Goal: Task Accomplishment & Management: Manage account settings

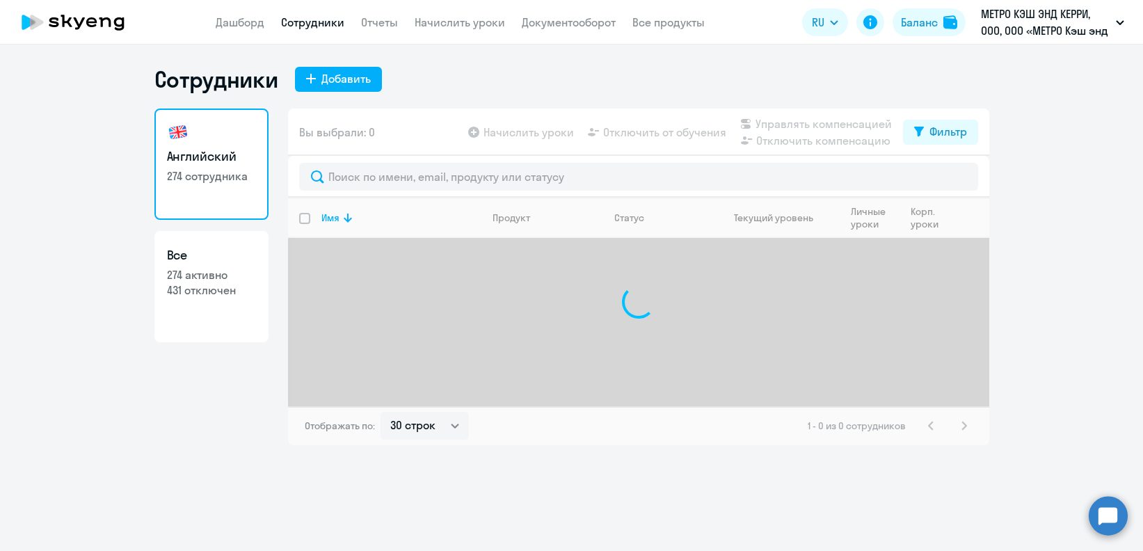
select select "30"
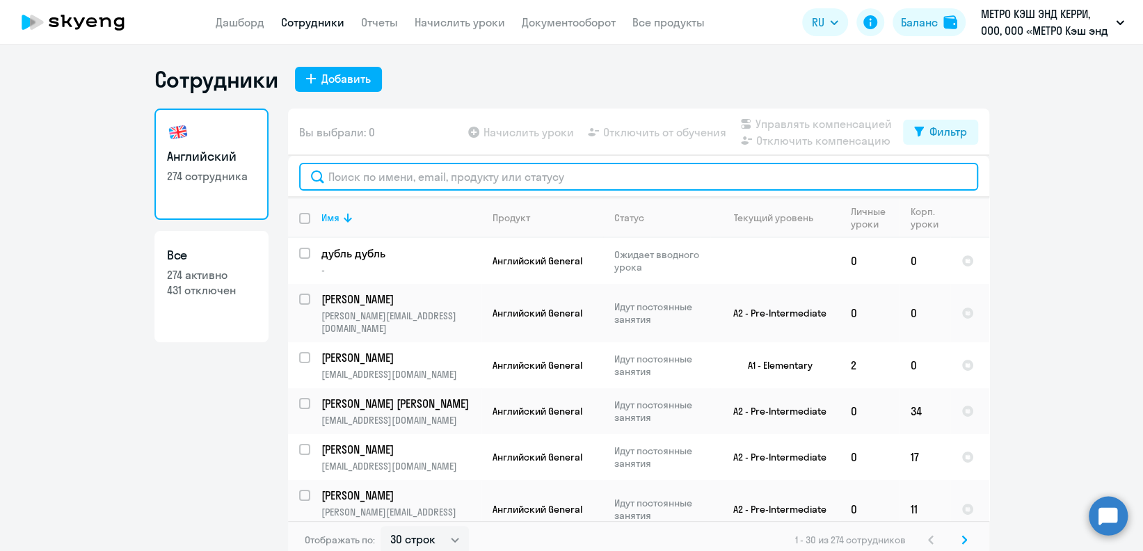
click at [412, 177] on input "text" at bounding box center [638, 177] width 679 height 28
paste input "[PERSON_NAME]"
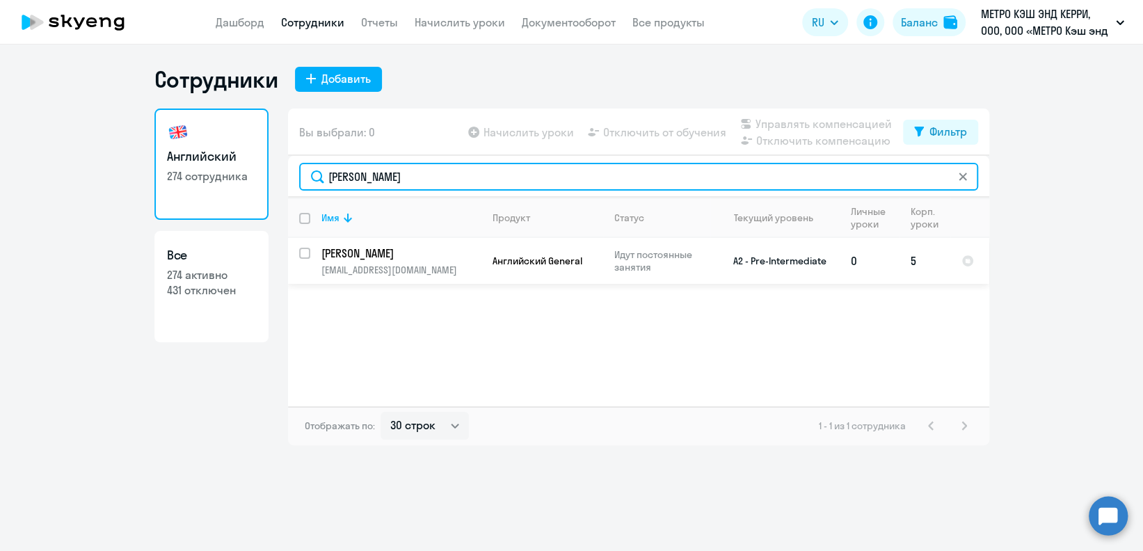
type input "[PERSON_NAME]"
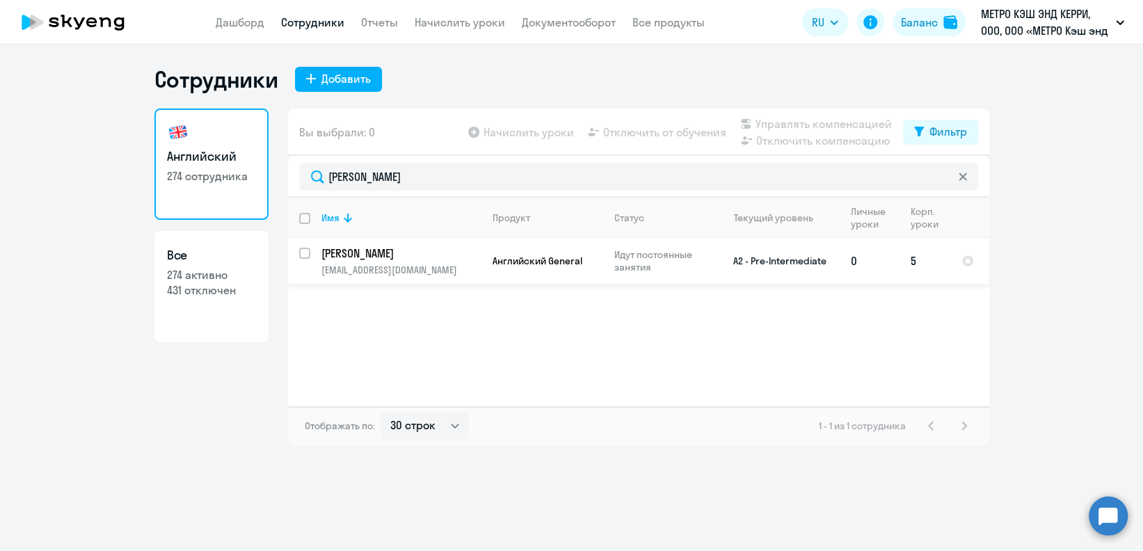
click at [306, 251] on input "select row 5350811" at bounding box center [313, 262] width 28 height 28
checkbox input "true"
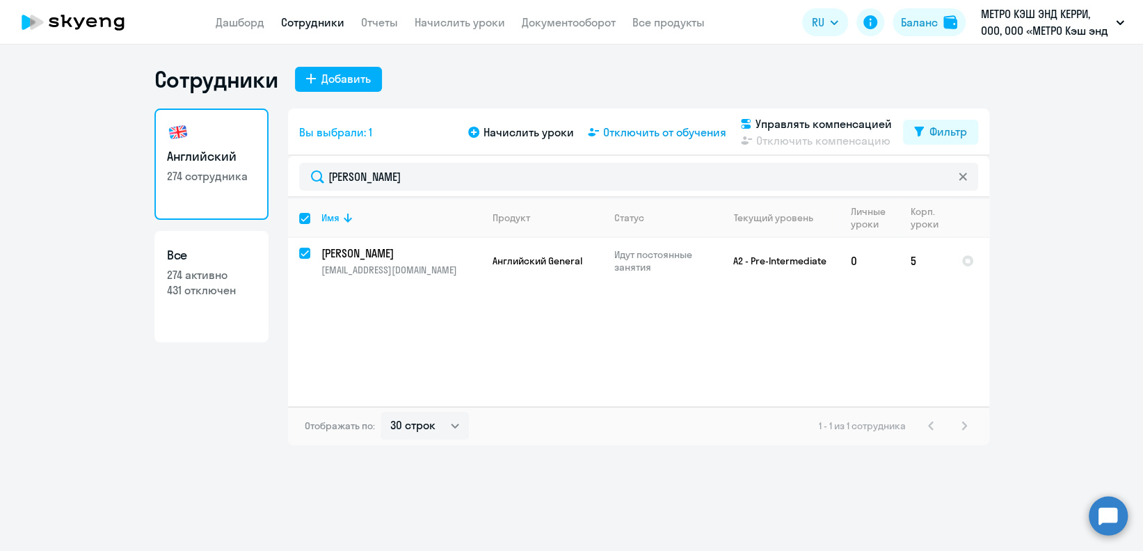
click at [669, 137] on span "Отключить от обучения" at bounding box center [664, 132] width 123 height 17
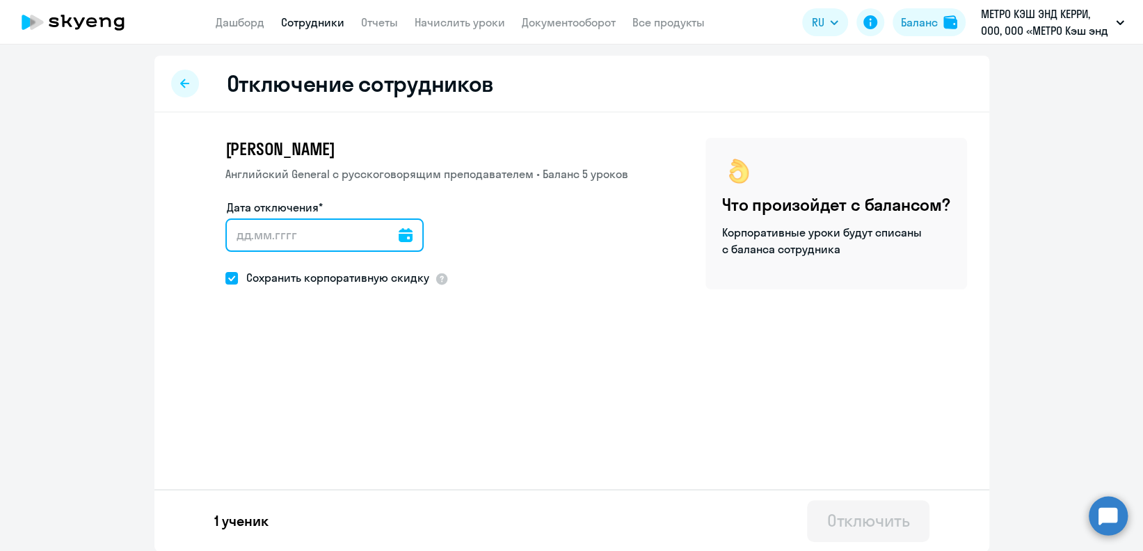
click at [358, 237] on input "Дата отключения*" at bounding box center [324, 234] width 198 height 33
click at [399, 237] on icon at bounding box center [406, 235] width 14 height 14
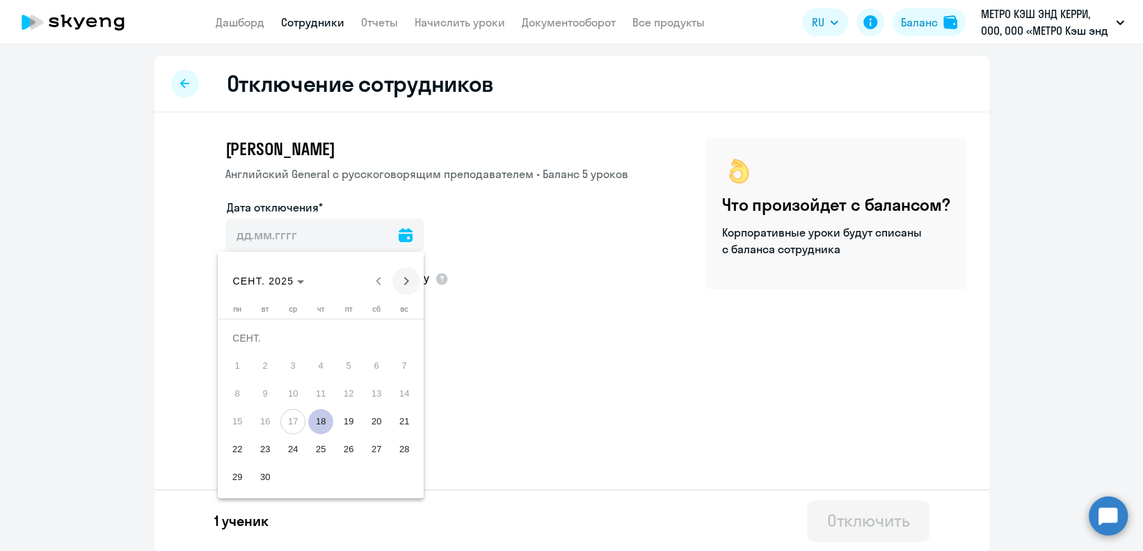
click at [407, 274] on span "Next month" at bounding box center [406, 281] width 28 height 28
click at [301, 360] on span "1" at bounding box center [292, 365] width 25 height 25
type input "[DATE]"
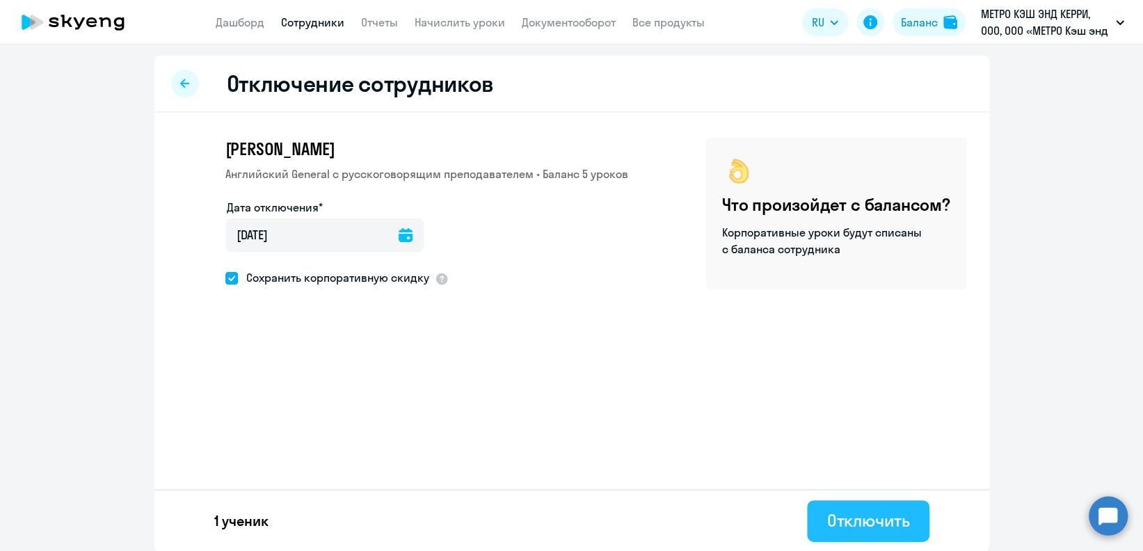
click at [849, 525] on div "Отключить" at bounding box center [867, 520] width 83 height 22
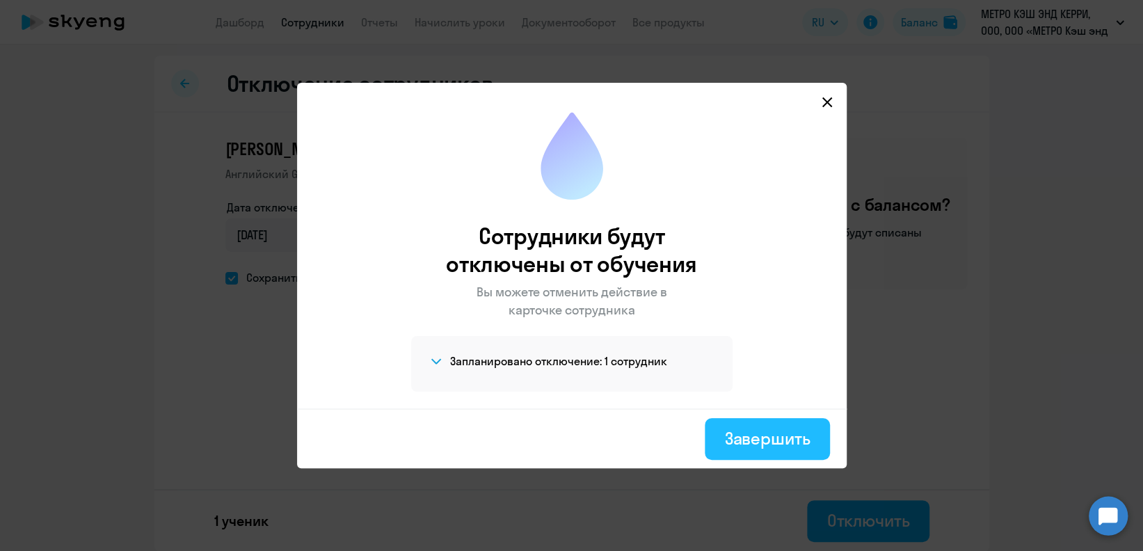
click at [796, 430] on div "Завершить" at bounding box center [767, 438] width 86 height 22
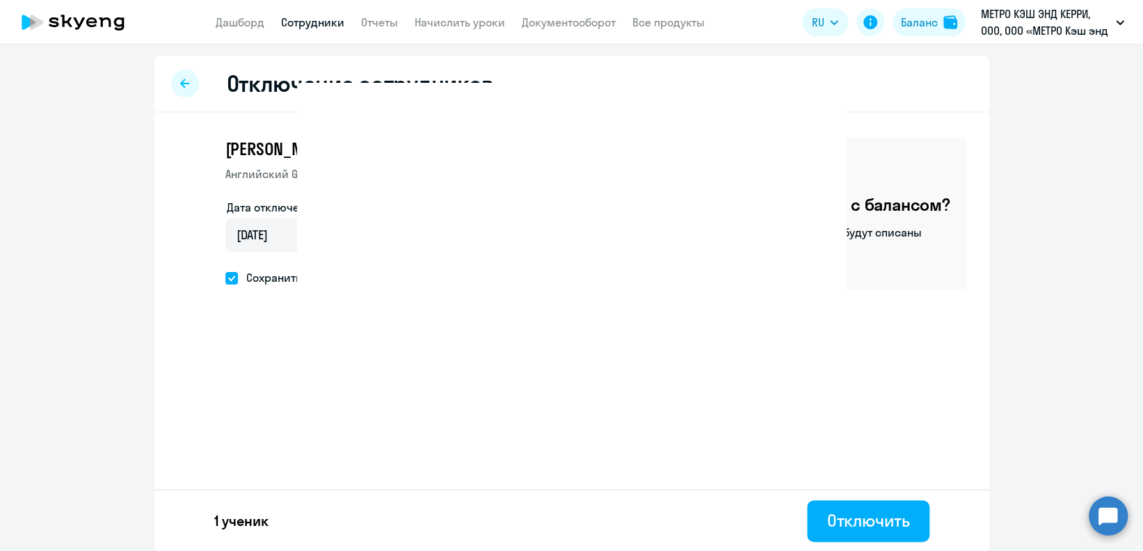
select select "30"
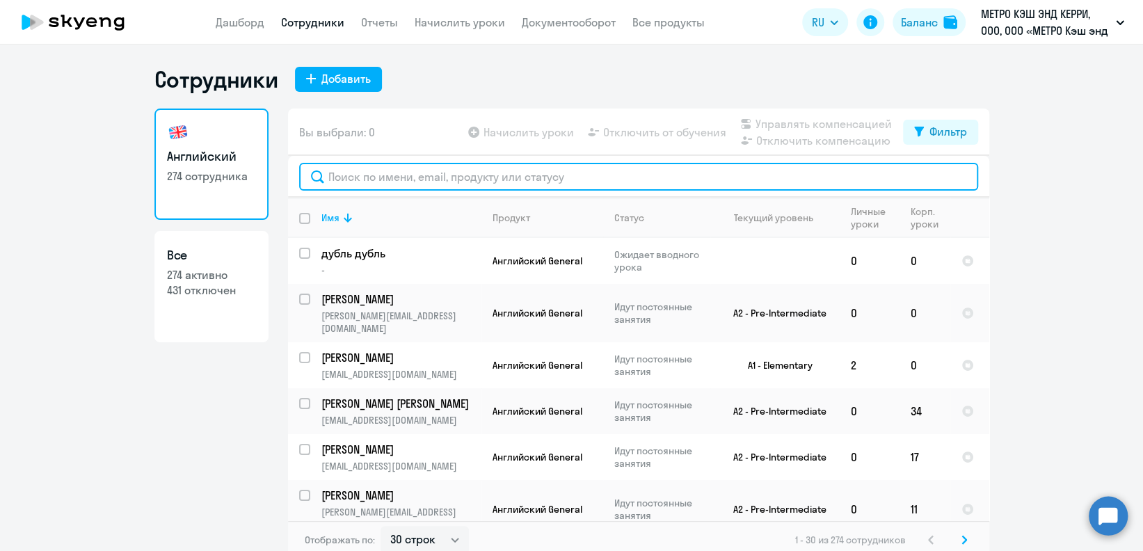
click at [365, 184] on input "text" at bounding box center [638, 177] width 679 height 28
paste input "[PERSON_NAME][EMAIL_ADDRESS][DOMAIN_NAME]"
type input "[PERSON_NAME][EMAIL_ADDRESS][DOMAIN_NAME]"
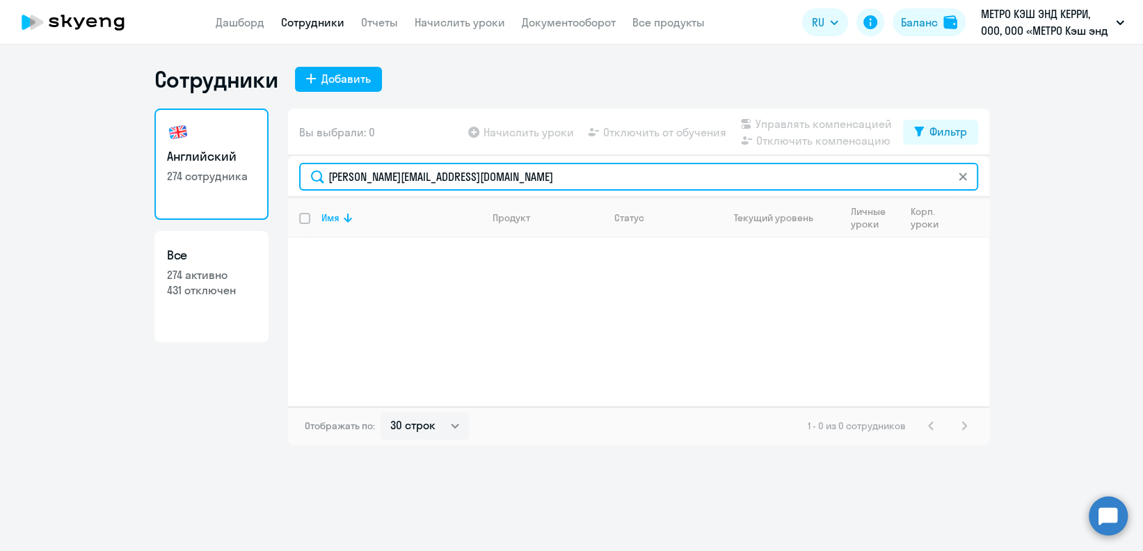
drag, startPoint x: 495, startPoint y: 183, endPoint x: 303, endPoint y: 196, distance: 193.2
click at [303, 196] on div "[PERSON_NAME][EMAIL_ADDRESS][DOMAIN_NAME]" at bounding box center [638, 177] width 701 height 42
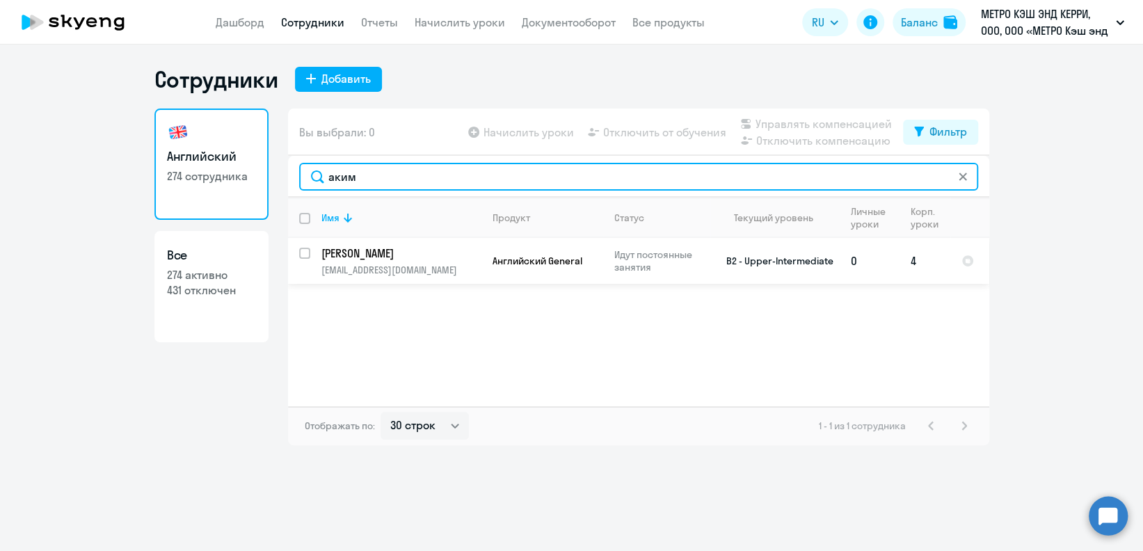
type input "аким"
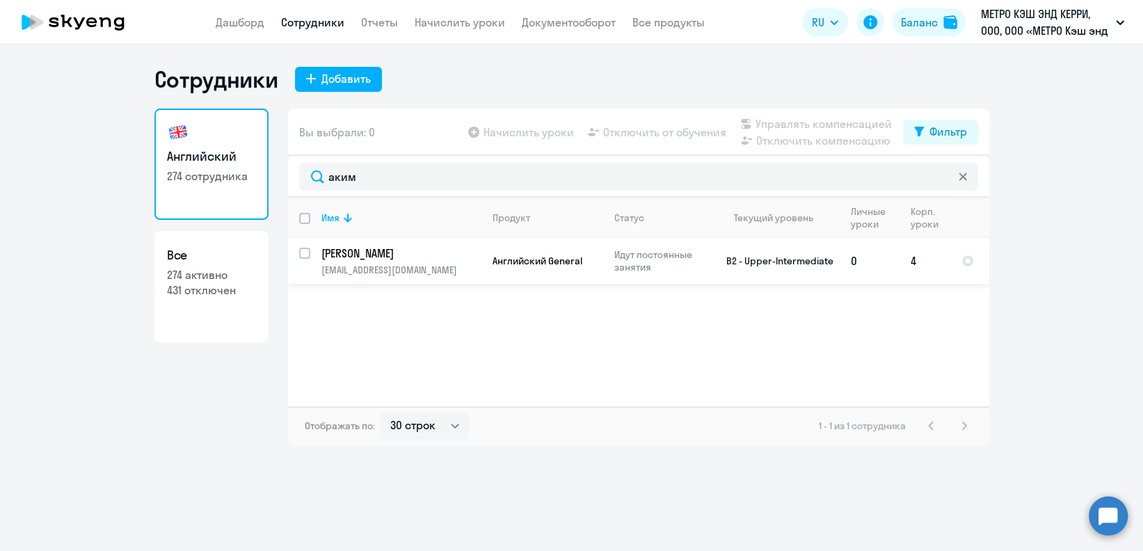
click at [306, 253] on input "select row 39024871" at bounding box center [313, 262] width 28 height 28
checkbox input "true"
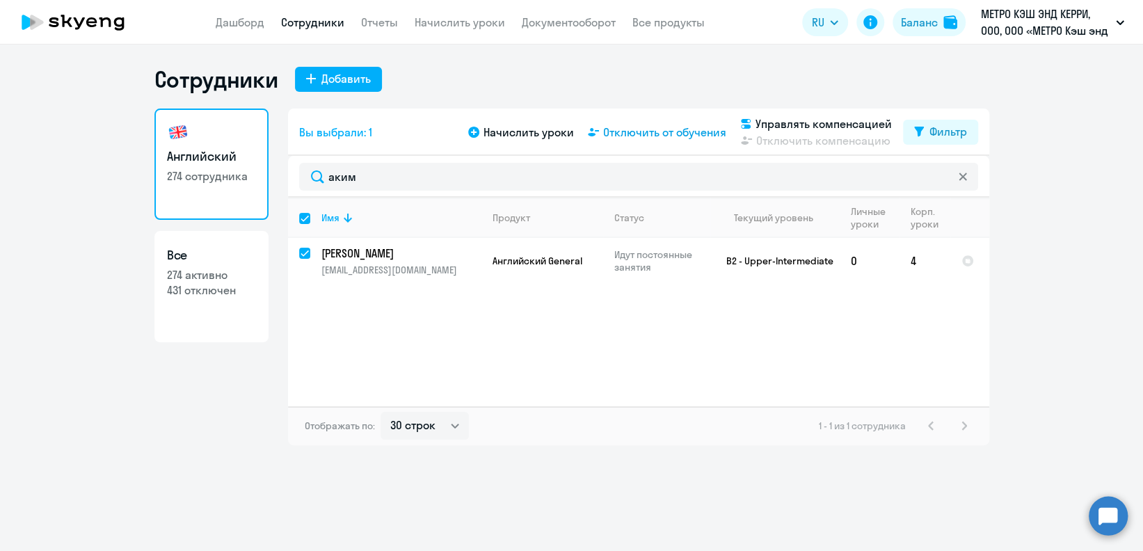
click at [681, 132] on span "Отключить от обучения" at bounding box center [664, 132] width 123 height 17
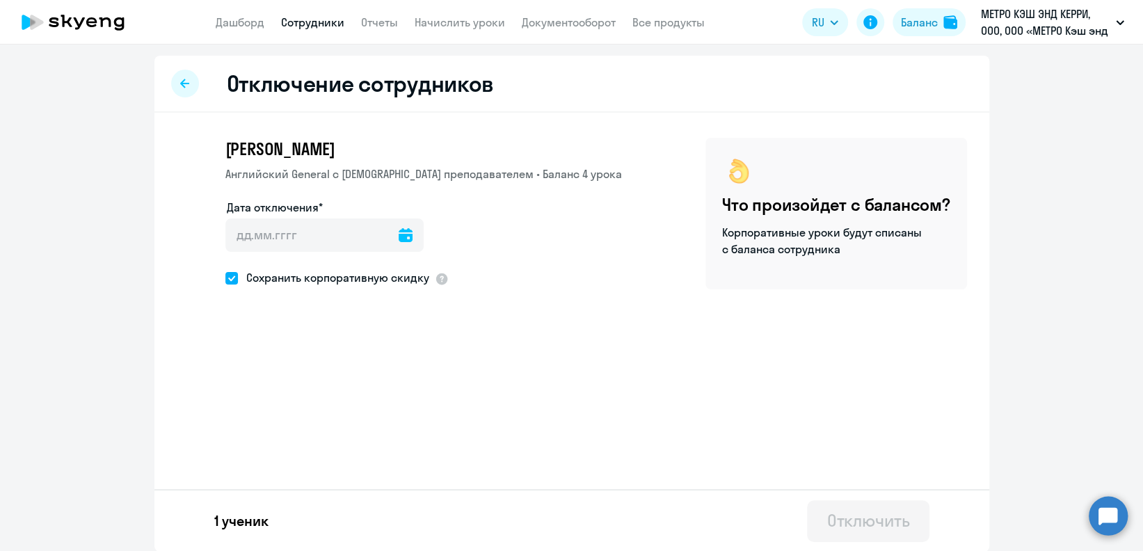
click at [401, 230] on icon at bounding box center [406, 235] width 14 height 14
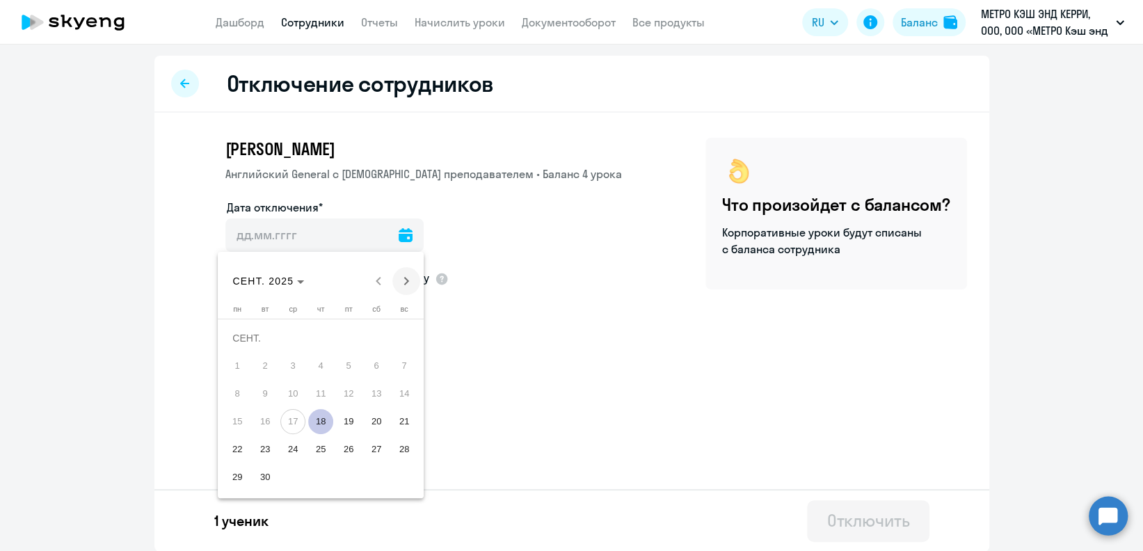
click at [406, 279] on span "Next month" at bounding box center [406, 281] width 28 height 28
click at [287, 362] on span "1" at bounding box center [292, 365] width 25 height 25
type input "[DATE]"
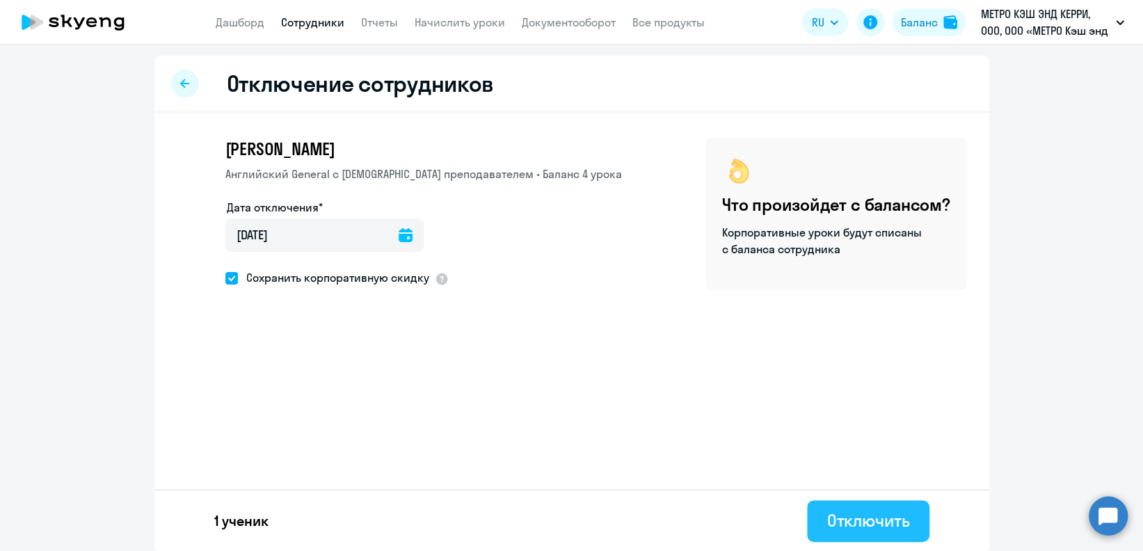
click at [854, 507] on button "Отключить" at bounding box center [868, 521] width 122 height 42
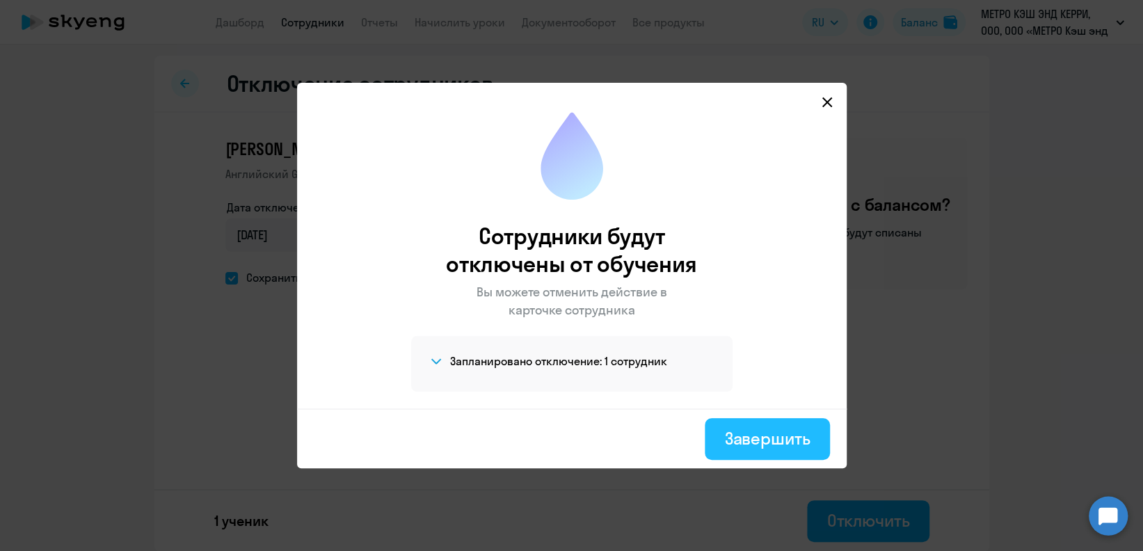
click at [761, 435] on div "Завершить" at bounding box center [767, 438] width 86 height 22
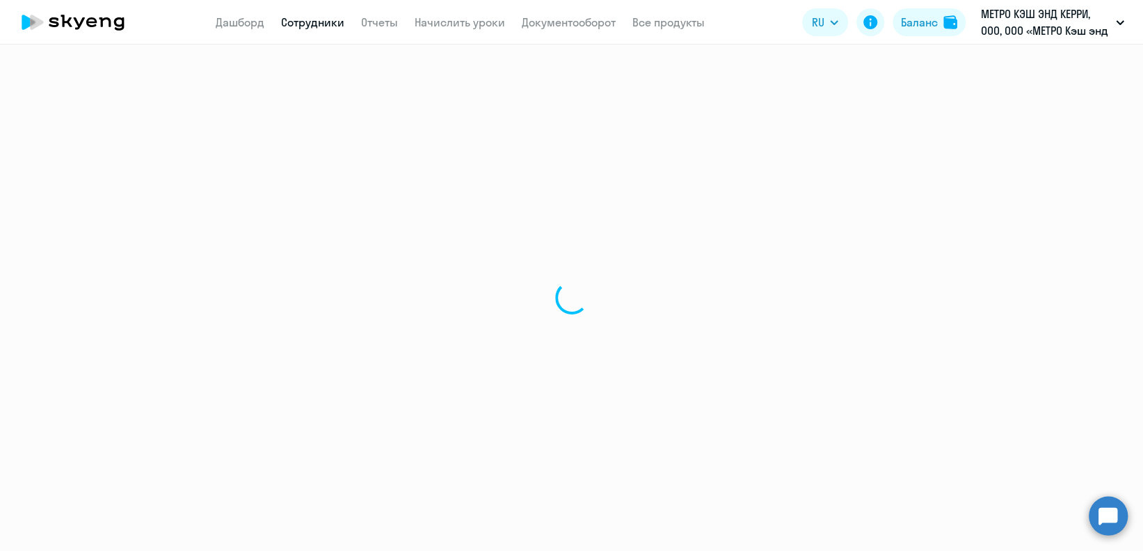
select select "30"
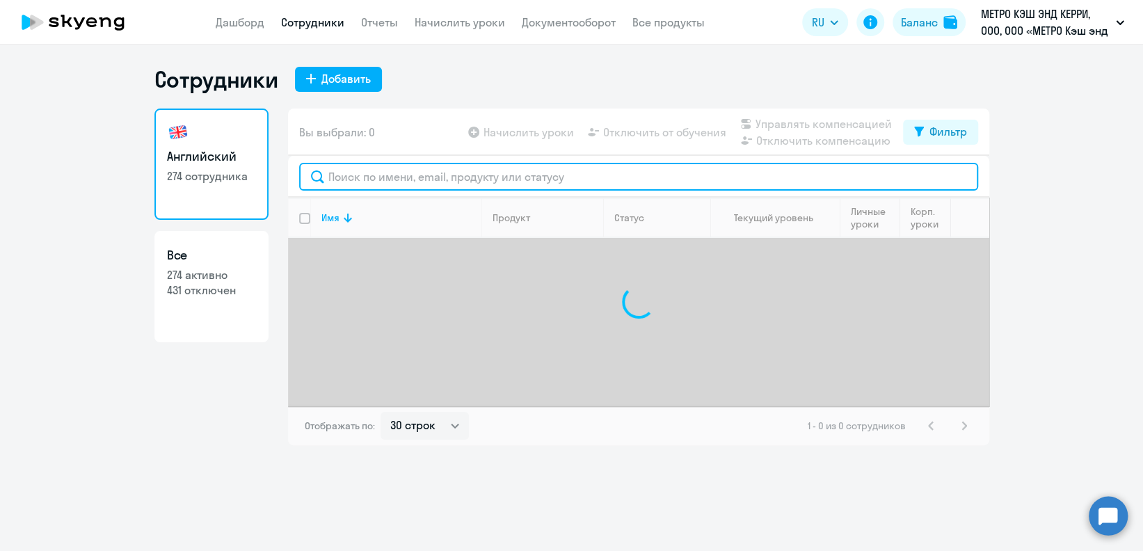
click at [379, 183] on input "text" at bounding box center [638, 177] width 679 height 28
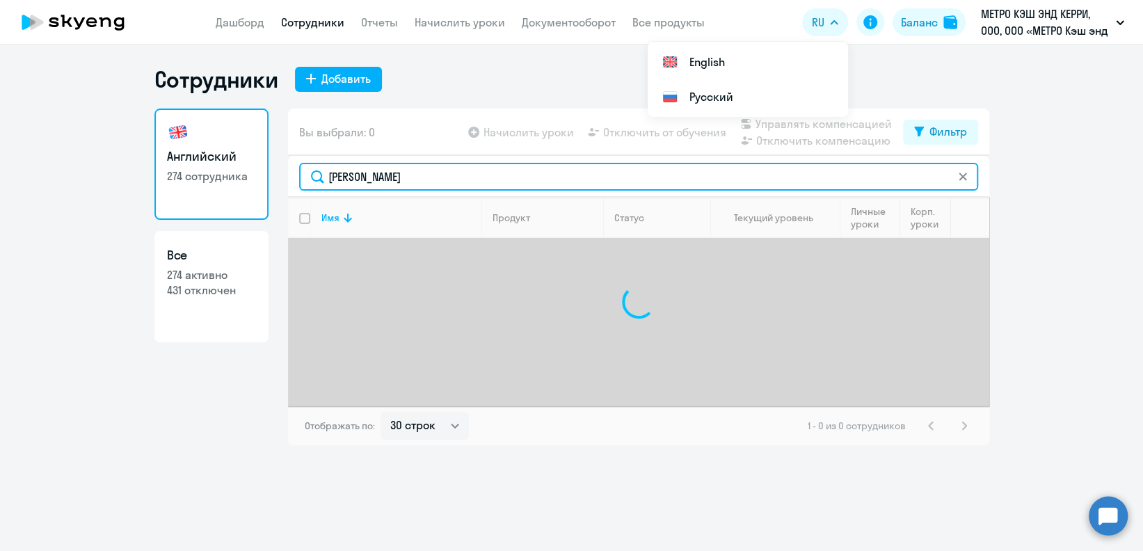
type input "[PERSON_NAME]"
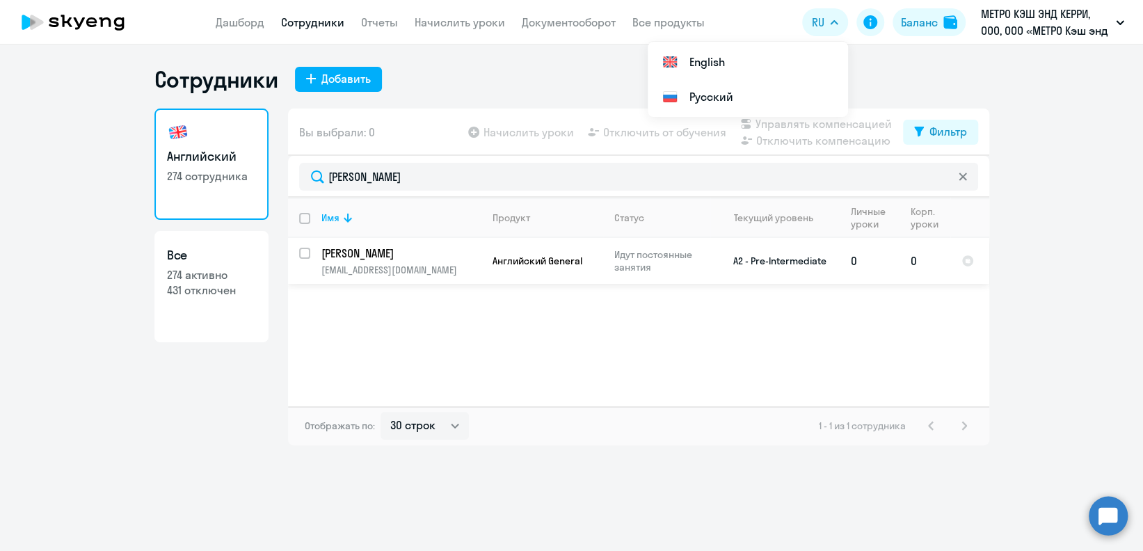
click at [301, 253] on input "select row 39024900" at bounding box center [313, 262] width 28 height 28
checkbox input "true"
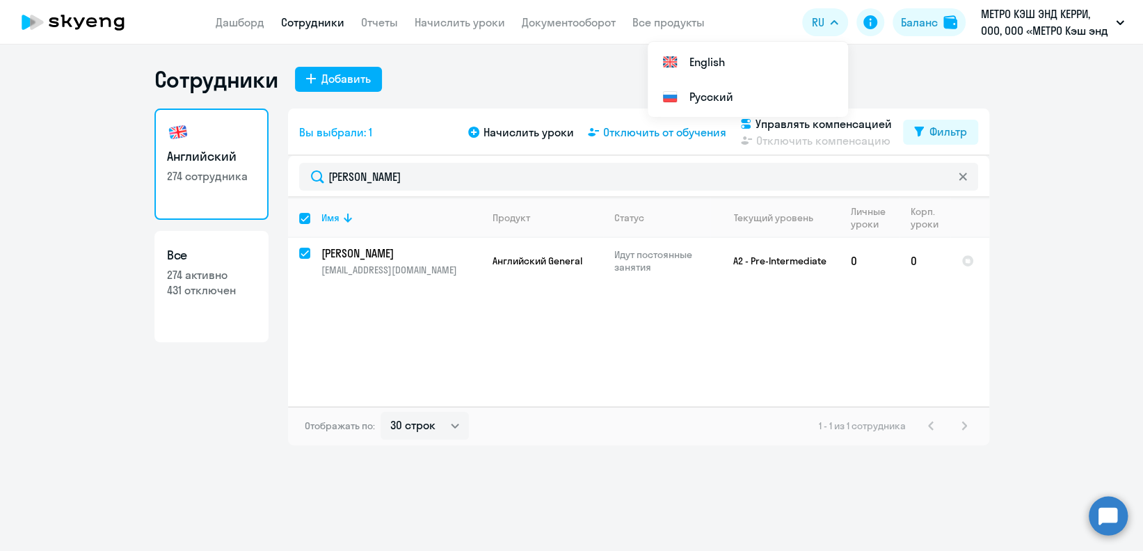
click at [635, 132] on span "Отключить от обучения" at bounding box center [664, 132] width 123 height 17
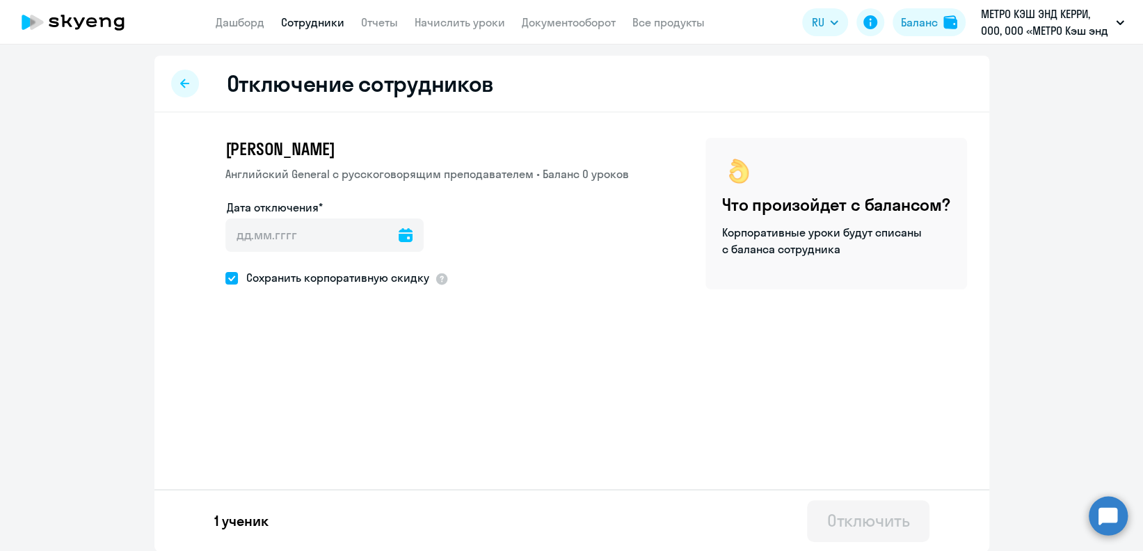
click at [399, 234] on icon at bounding box center [406, 235] width 14 height 14
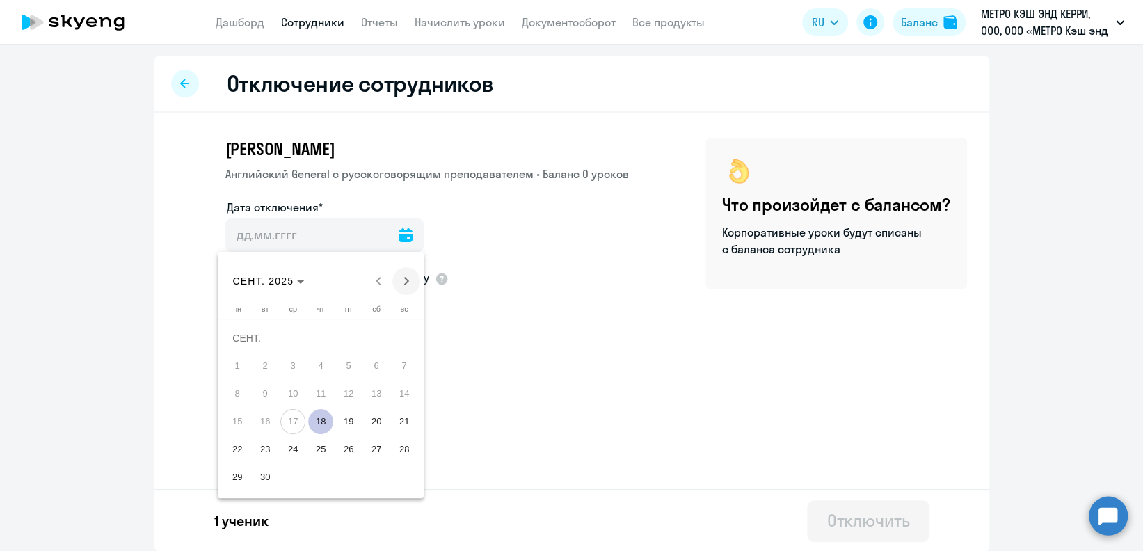
click at [409, 278] on span "Next month" at bounding box center [406, 281] width 28 height 28
click at [292, 367] on span "1" at bounding box center [292, 365] width 25 height 25
type input "[DATE]"
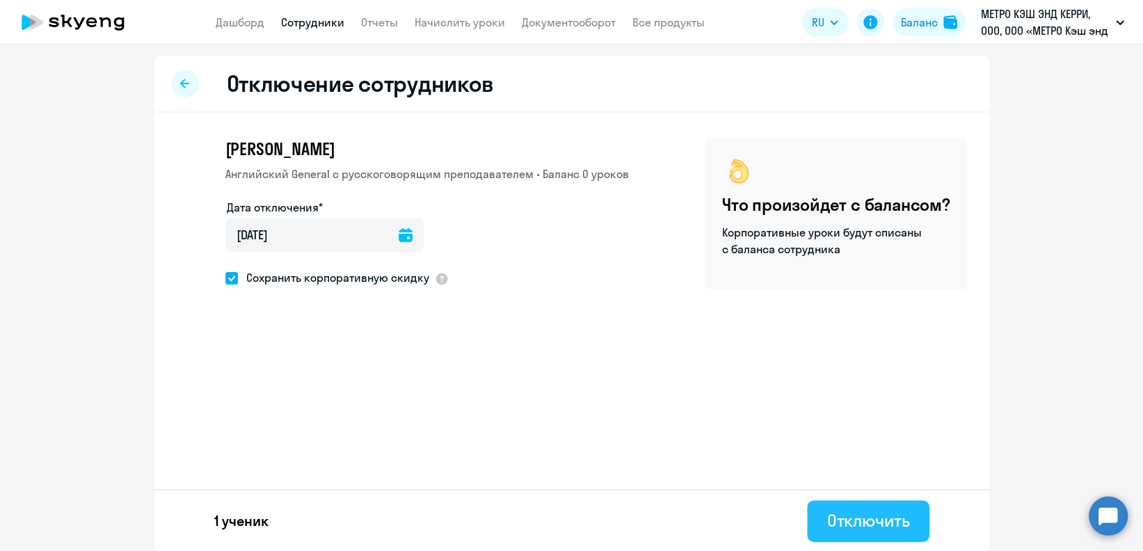
click at [843, 527] on div "Отключить" at bounding box center [867, 520] width 83 height 22
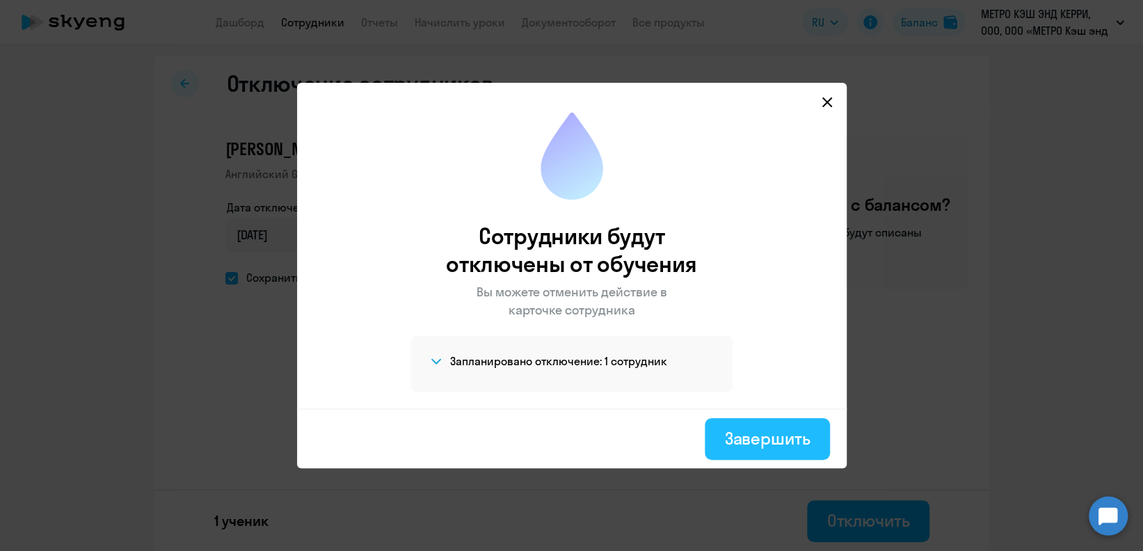
click at [719, 431] on button "Завершить" at bounding box center [767, 439] width 125 height 42
select select "30"
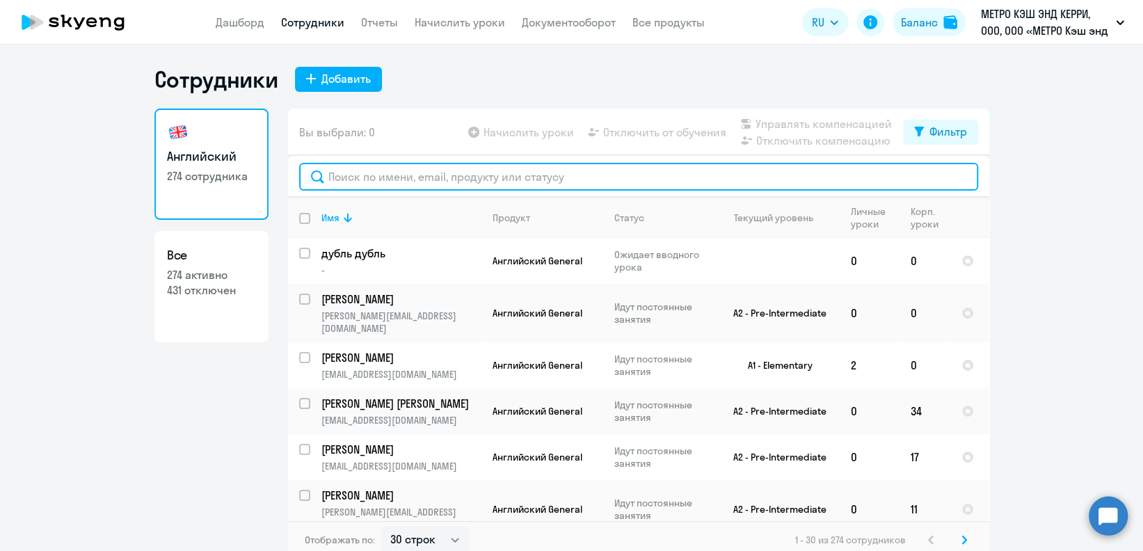
click at [456, 173] on input "text" at bounding box center [638, 177] width 679 height 28
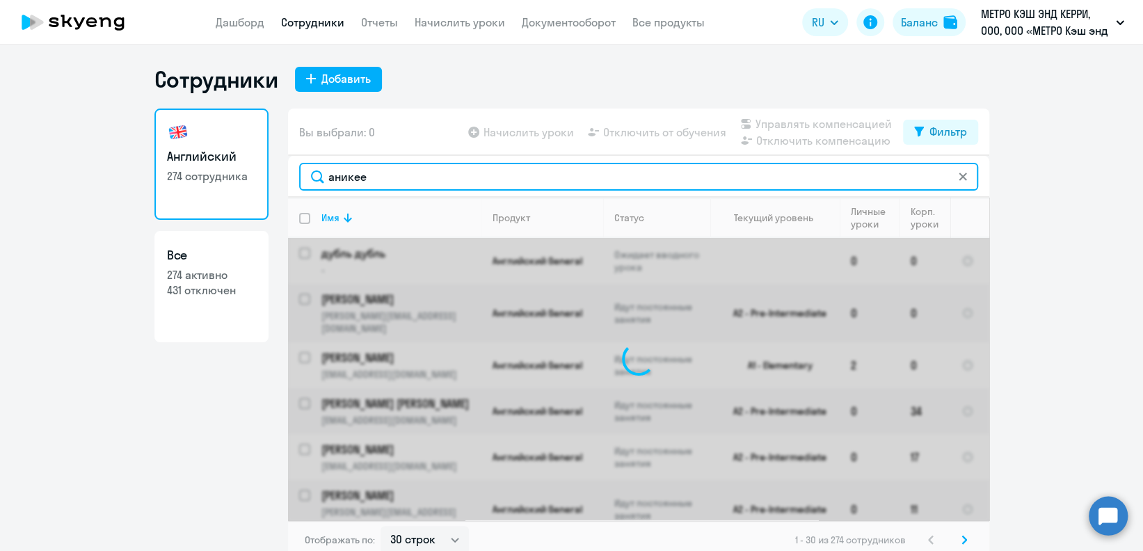
type input "аникее"
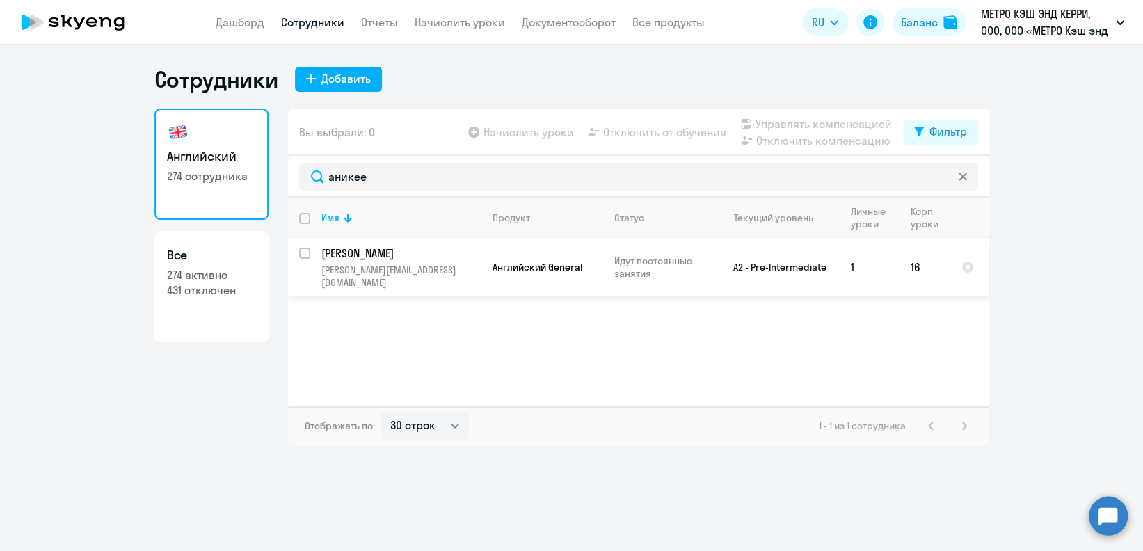
click at [305, 250] on input "select row 39025860" at bounding box center [313, 262] width 28 height 28
checkbox input "true"
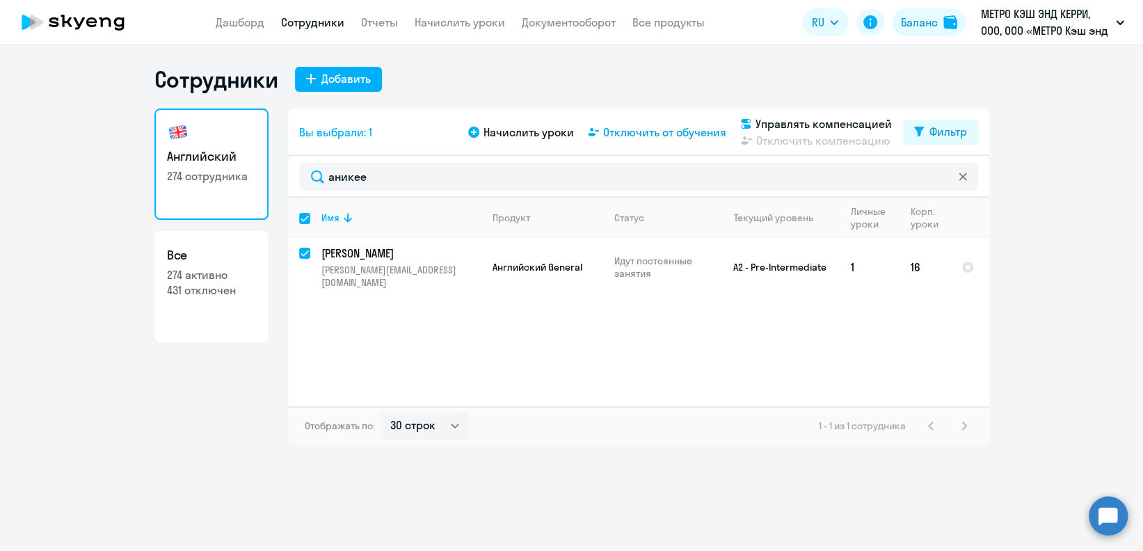
click at [701, 132] on span "Отключить от обучения" at bounding box center [664, 132] width 123 height 17
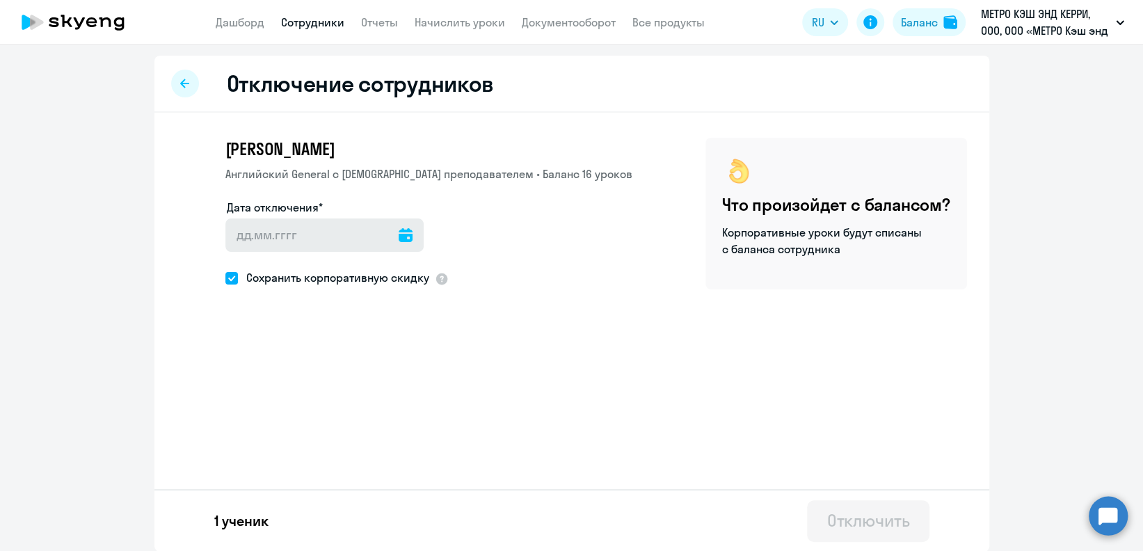
click at [401, 246] on div at bounding box center [324, 234] width 198 height 33
click at [399, 232] on icon at bounding box center [406, 235] width 14 height 14
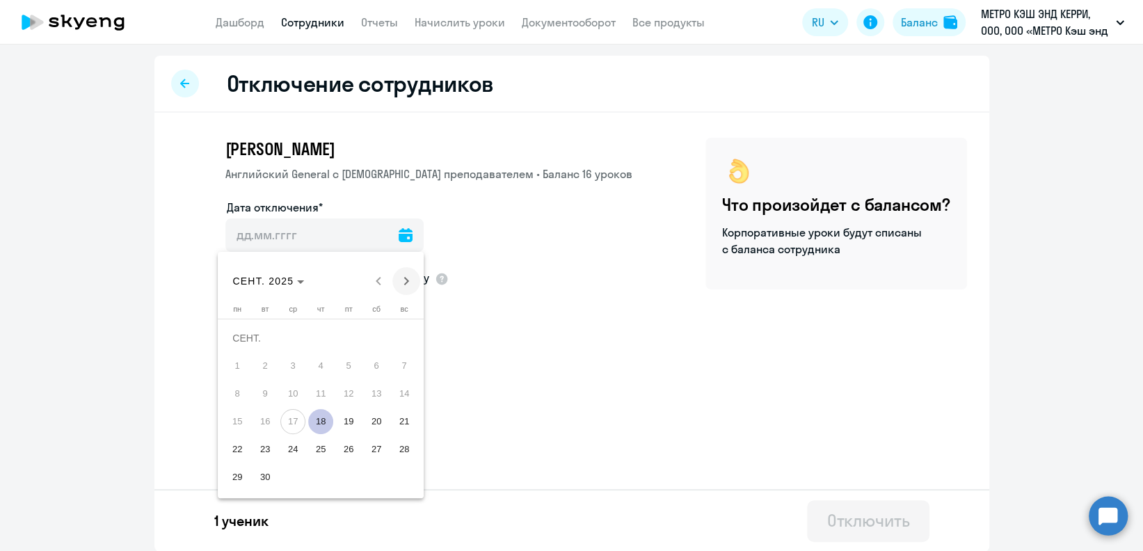
click at [407, 293] on span "Next month" at bounding box center [406, 281] width 28 height 28
click at [295, 365] on span "1" at bounding box center [292, 365] width 25 height 25
type input "[DATE]"
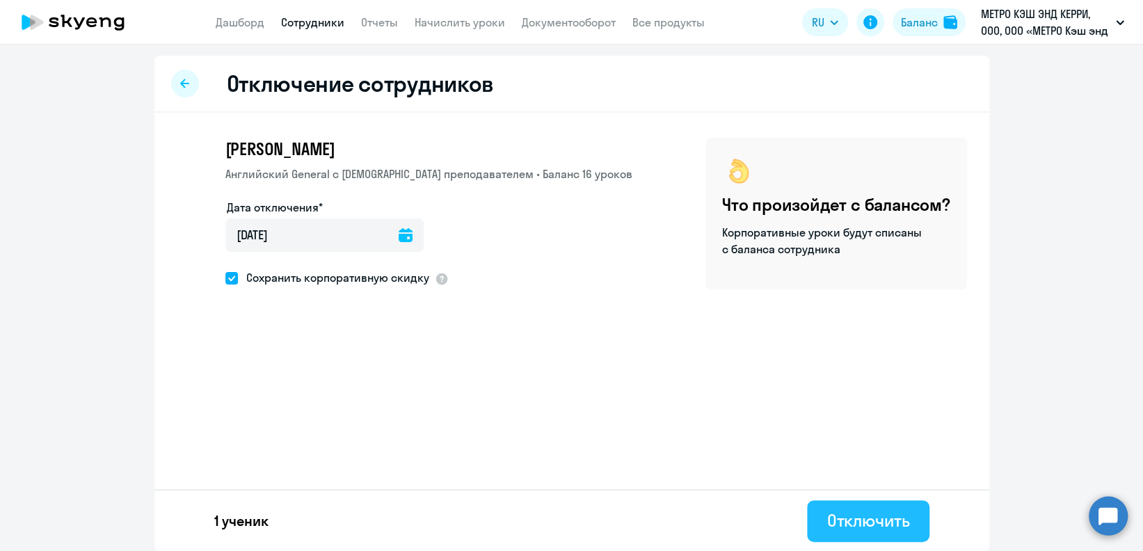
click at [828, 508] on button "Отключить" at bounding box center [868, 521] width 122 height 42
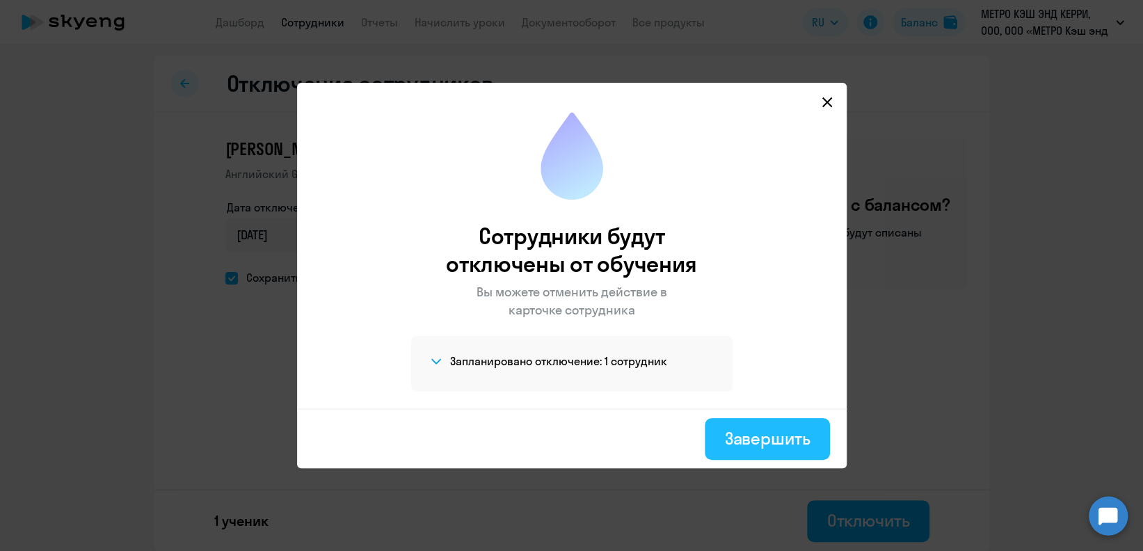
click at [789, 443] on div "Завершить" at bounding box center [767, 438] width 86 height 22
select select "30"
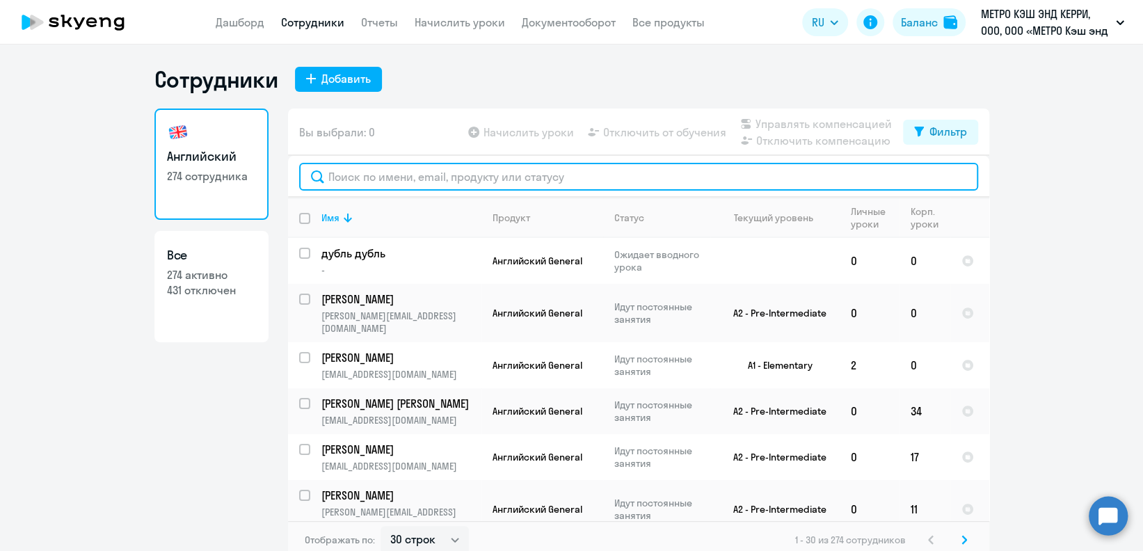
click at [417, 181] on input "text" at bounding box center [638, 177] width 679 height 28
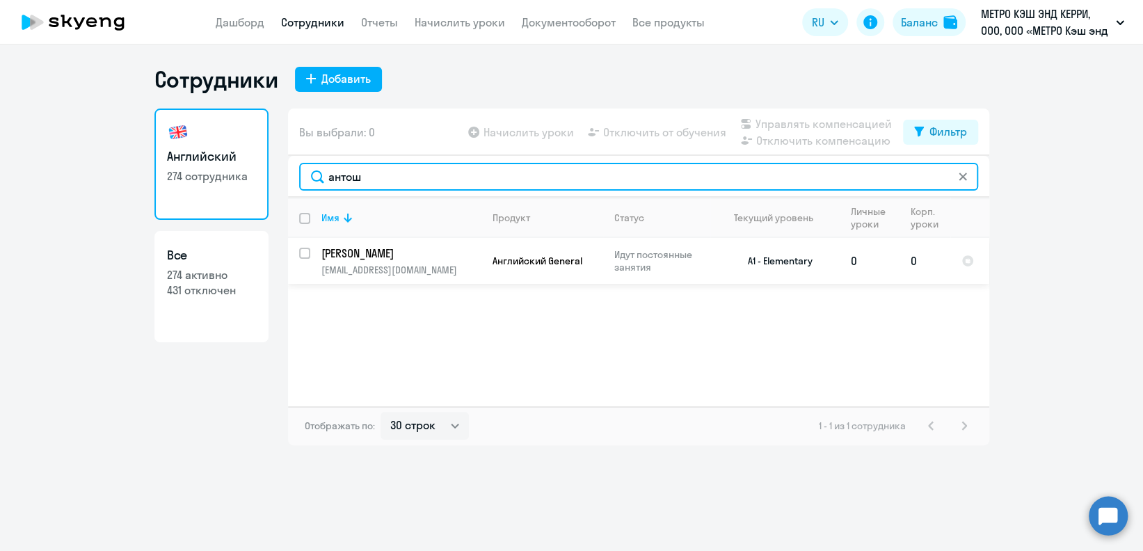
type input "антош"
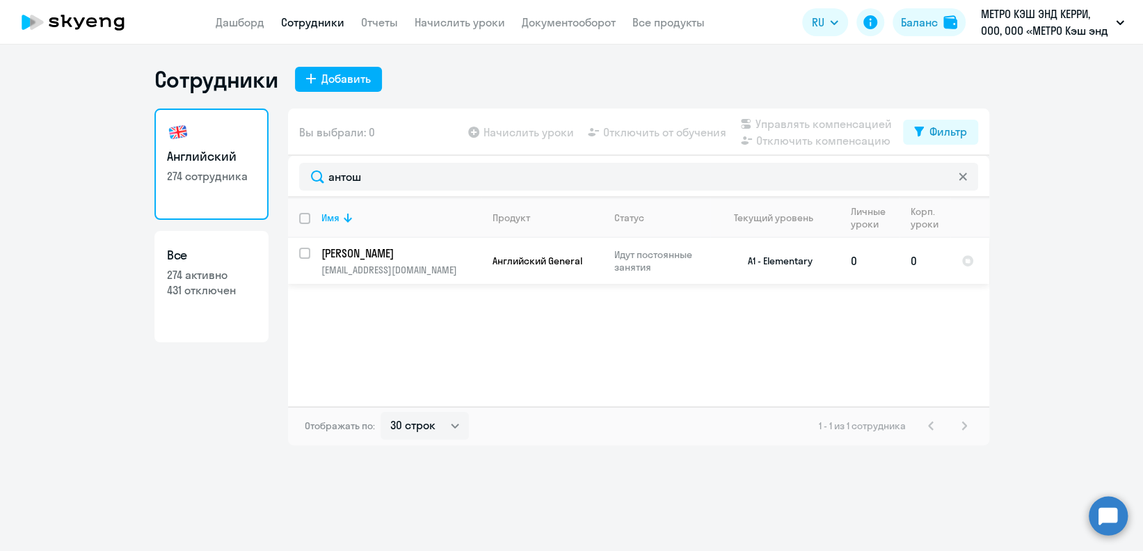
click at [303, 254] on input "select row 14707311" at bounding box center [313, 262] width 28 height 28
checkbox input "true"
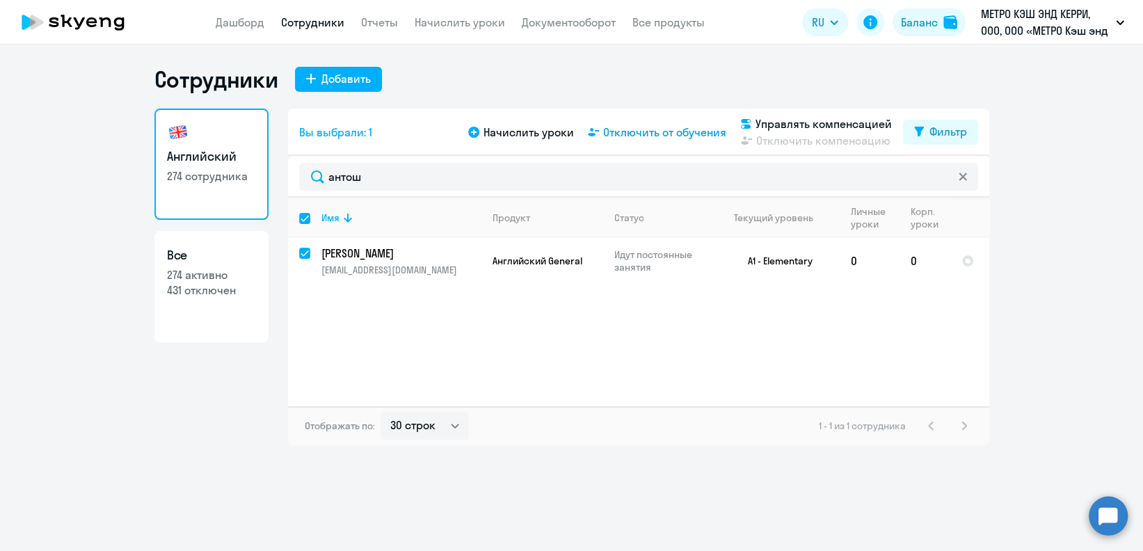
click at [692, 127] on span "Отключить от обучения" at bounding box center [664, 132] width 123 height 17
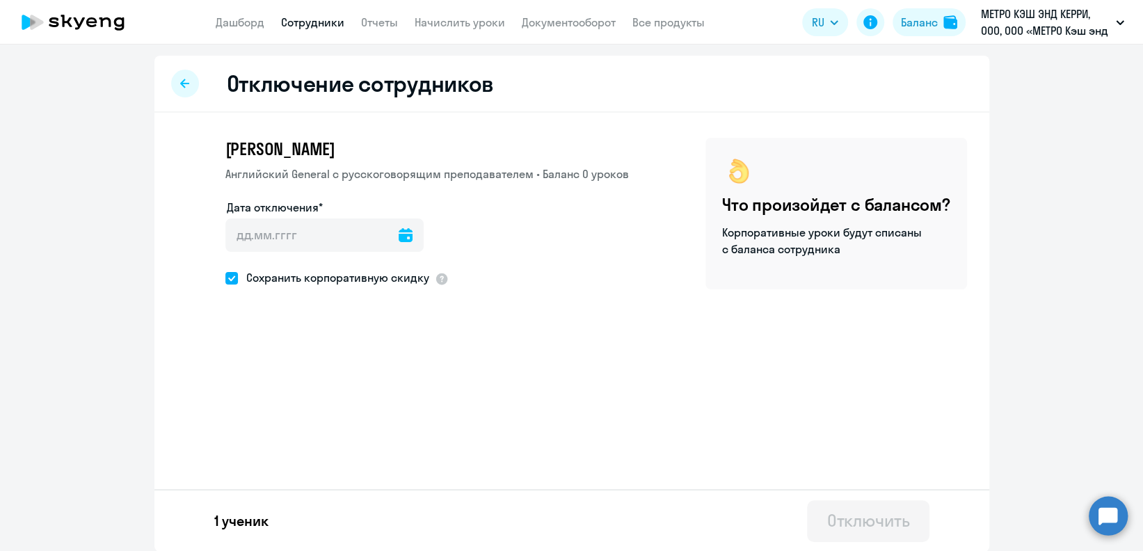
click at [399, 239] on icon at bounding box center [406, 235] width 14 height 14
click at [400, 285] on span "Next month" at bounding box center [406, 281] width 28 height 28
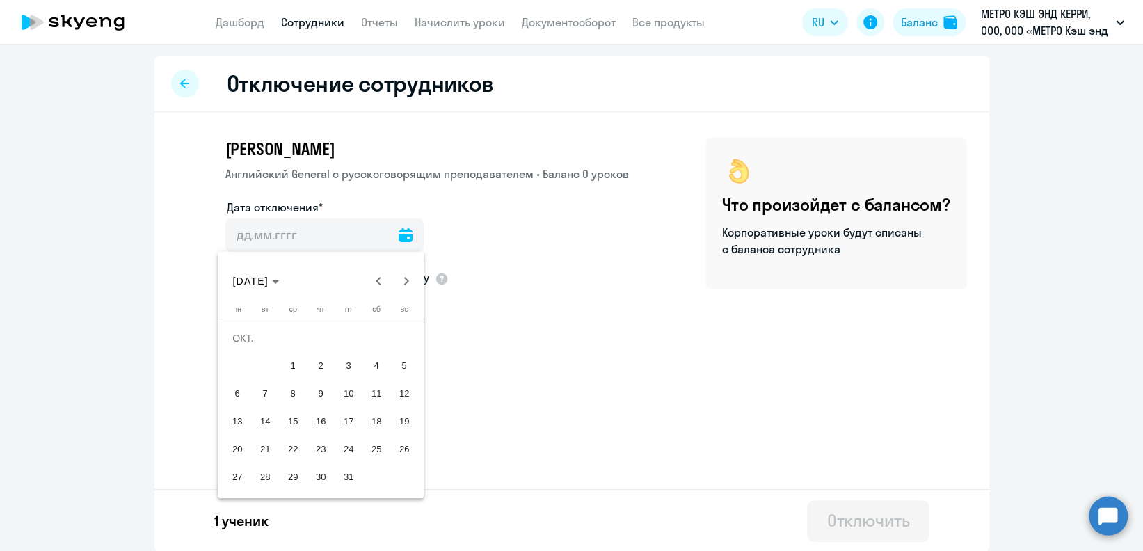
click at [289, 365] on span "1" at bounding box center [292, 365] width 25 height 25
type input "[DATE]"
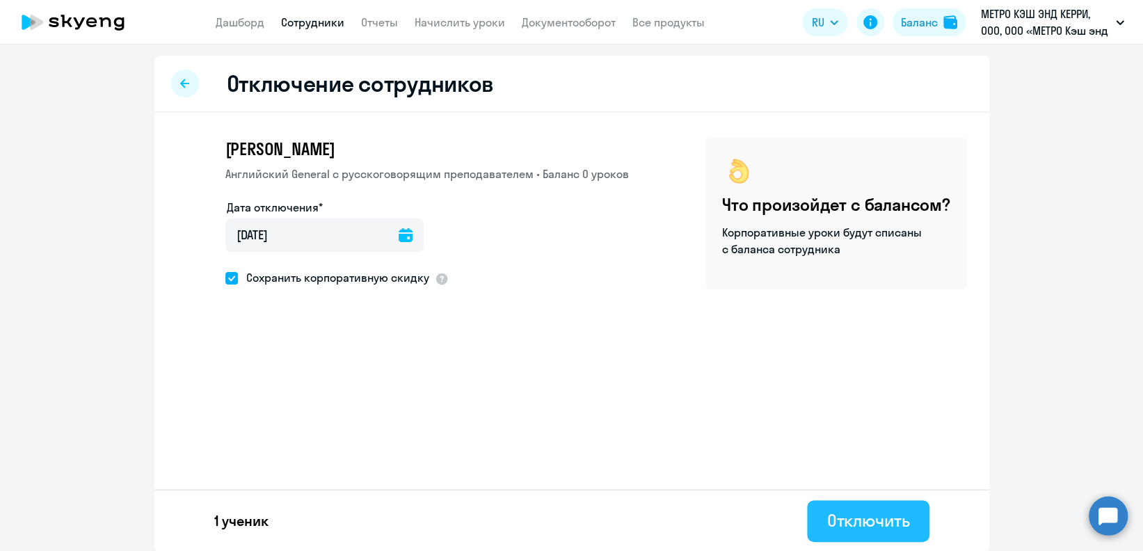
click at [835, 524] on div "Отключить" at bounding box center [867, 520] width 83 height 22
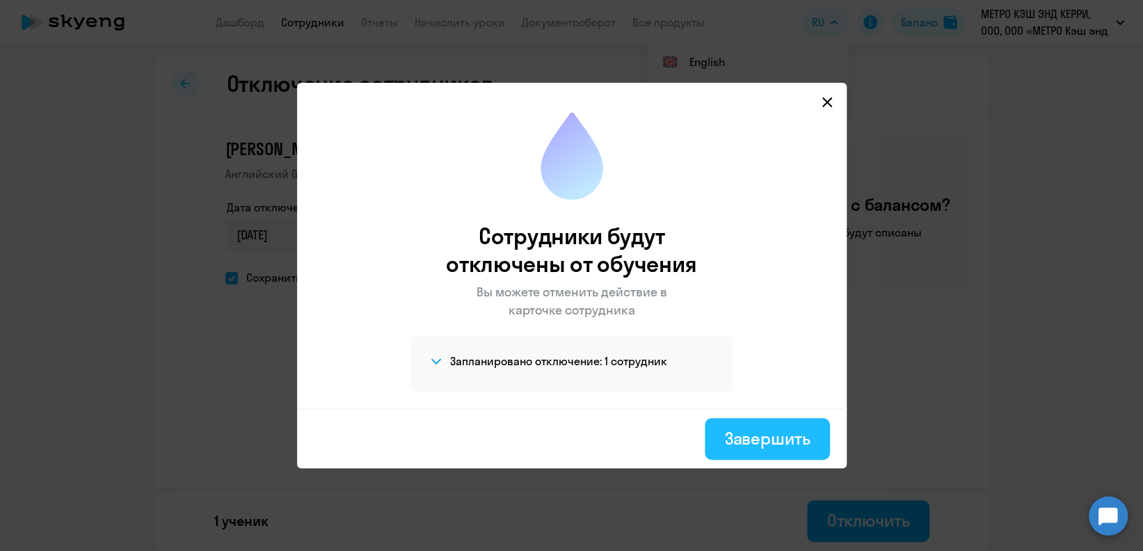
click at [748, 431] on div "Завершить" at bounding box center [767, 438] width 86 height 22
select select "30"
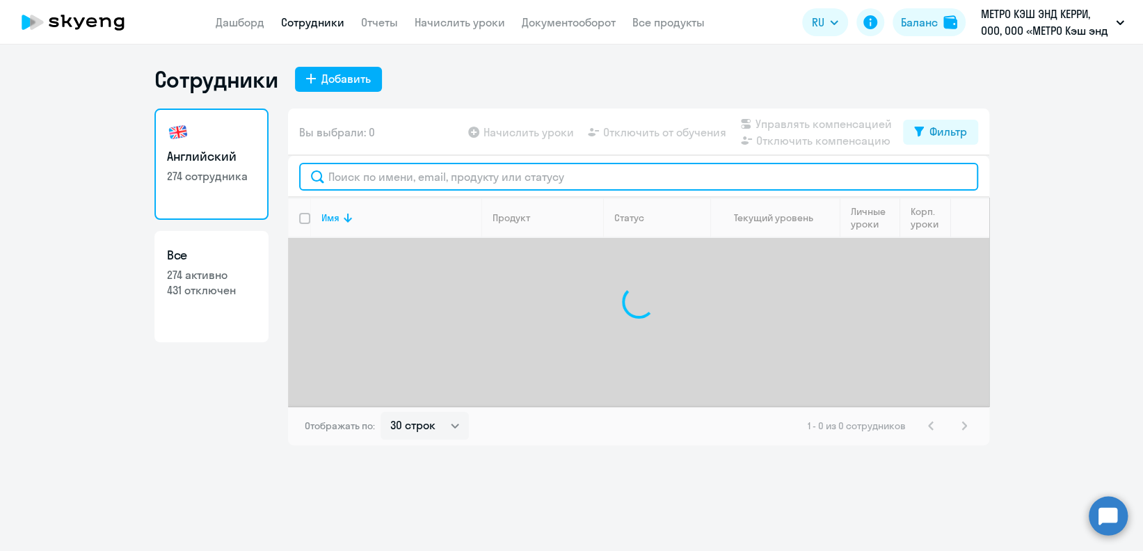
click at [352, 175] on input "text" at bounding box center [638, 177] width 679 height 28
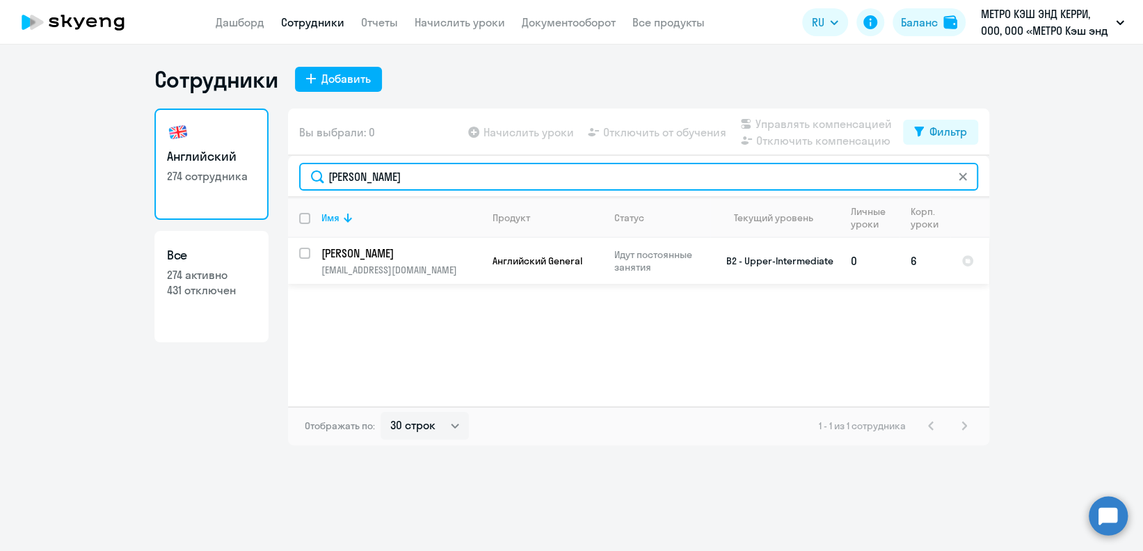
type input "[PERSON_NAME]"
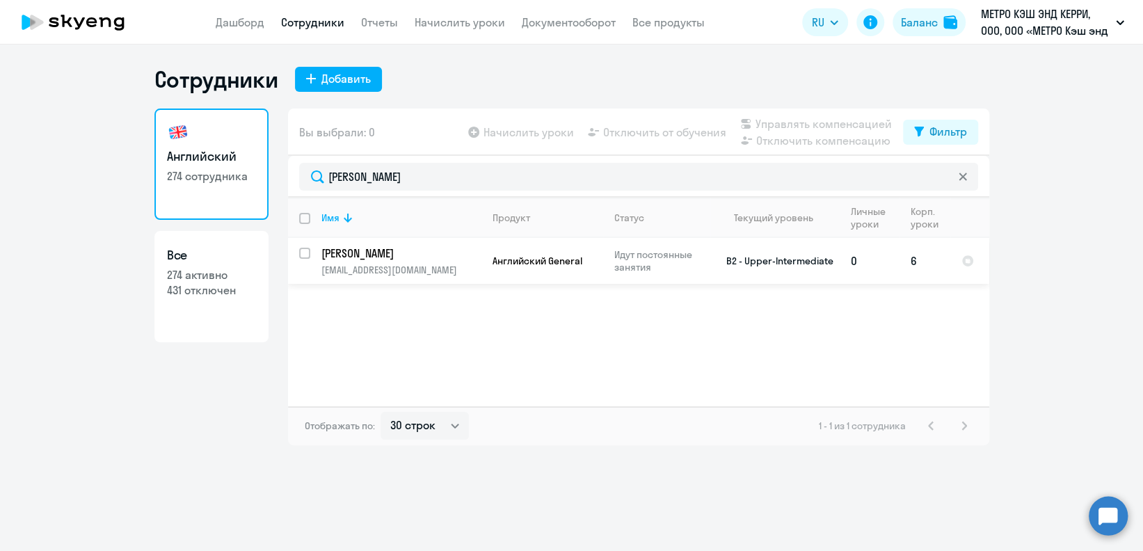
click at [307, 255] on input "select row 22999026" at bounding box center [313, 262] width 28 height 28
checkbox input "true"
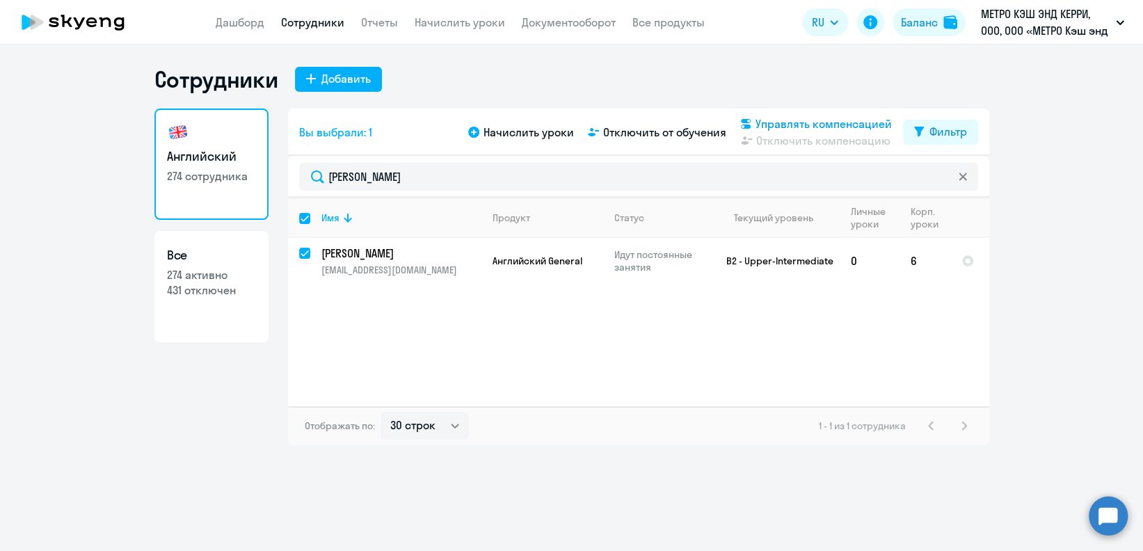
click at [769, 121] on span "Управлять компенсацией" at bounding box center [824, 123] width 136 height 17
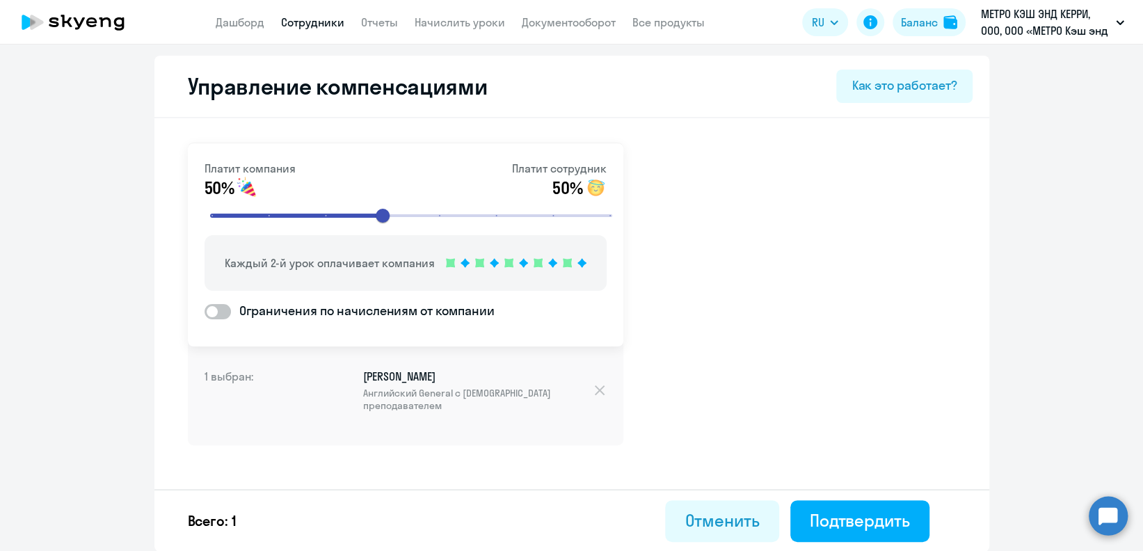
click at [319, 27] on link "Сотрудники" at bounding box center [312, 22] width 63 height 14
select select "30"
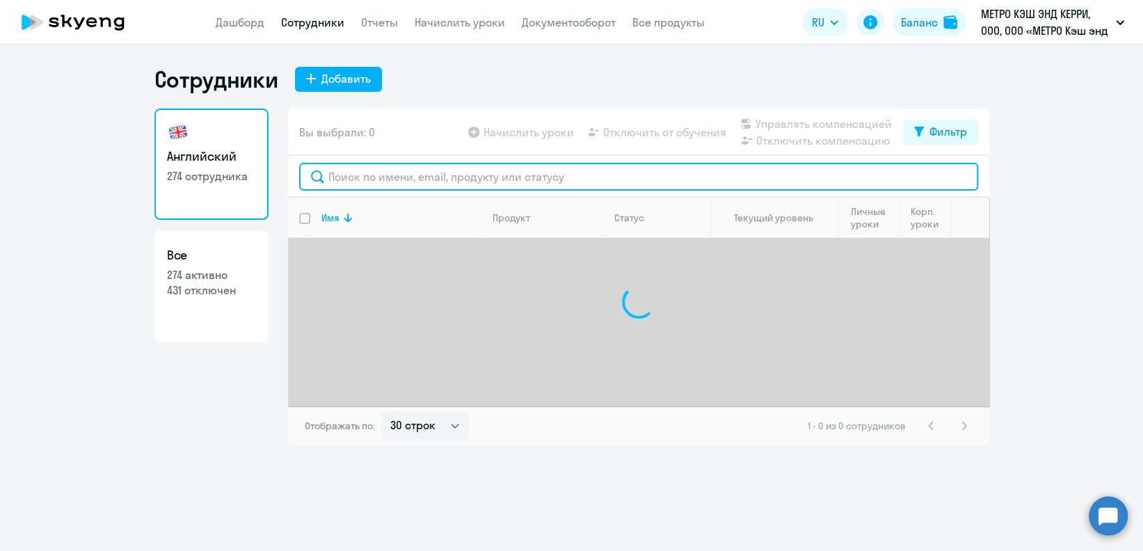
click at [373, 175] on input "text" at bounding box center [638, 177] width 679 height 28
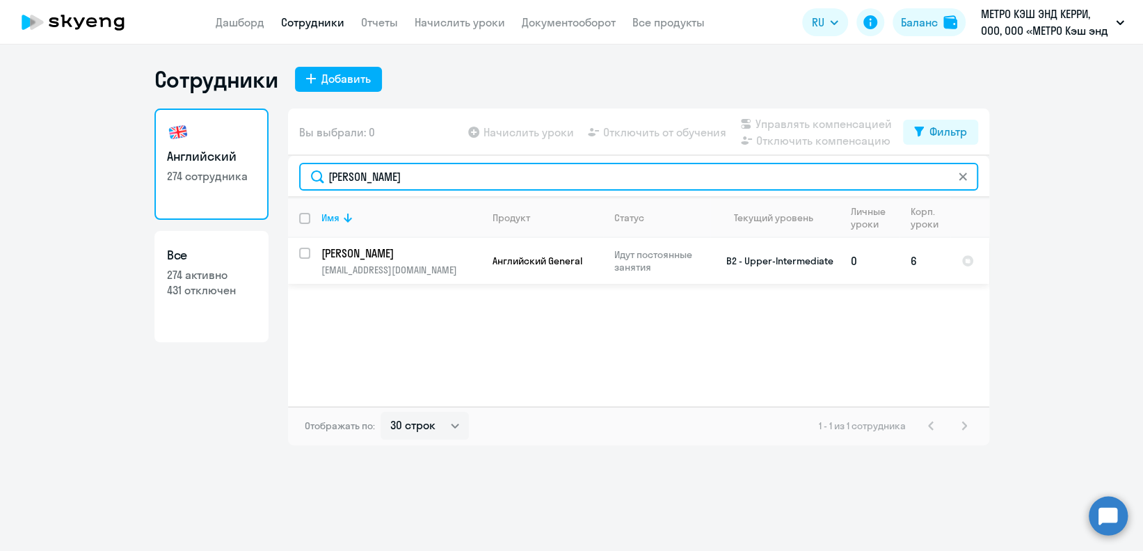
type input "[PERSON_NAME]"
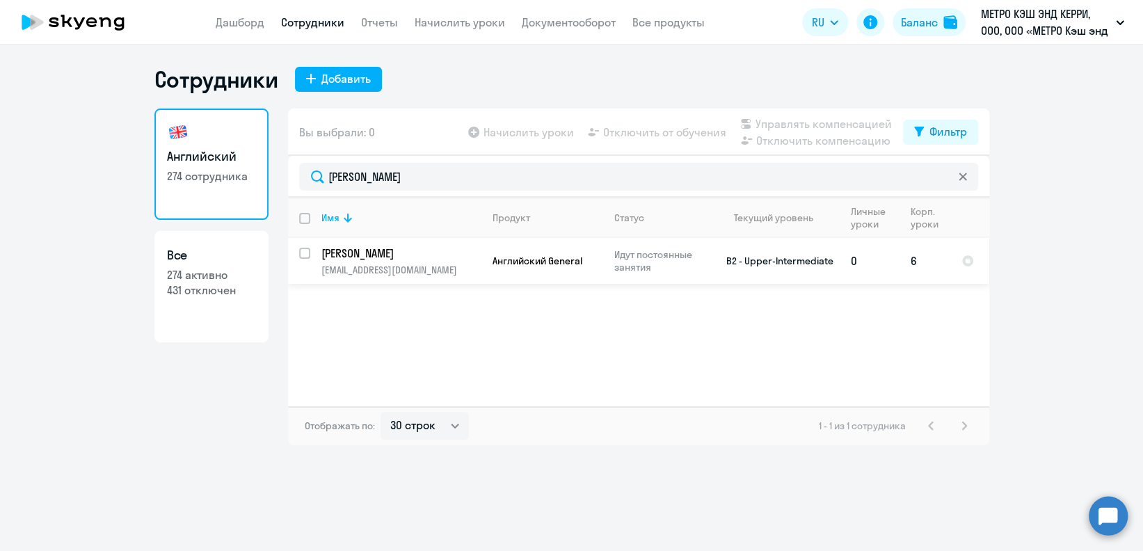
click at [305, 253] on input "select row 22999026" at bounding box center [313, 262] width 28 height 28
checkbox input "true"
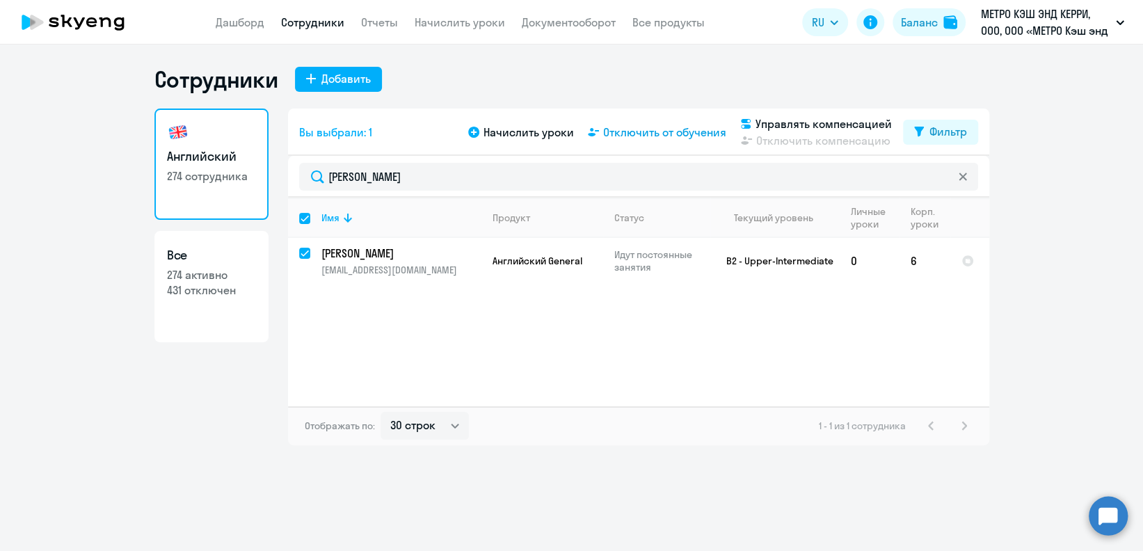
click at [678, 135] on span "Отключить от обучения" at bounding box center [664, 132] width 123 height 17
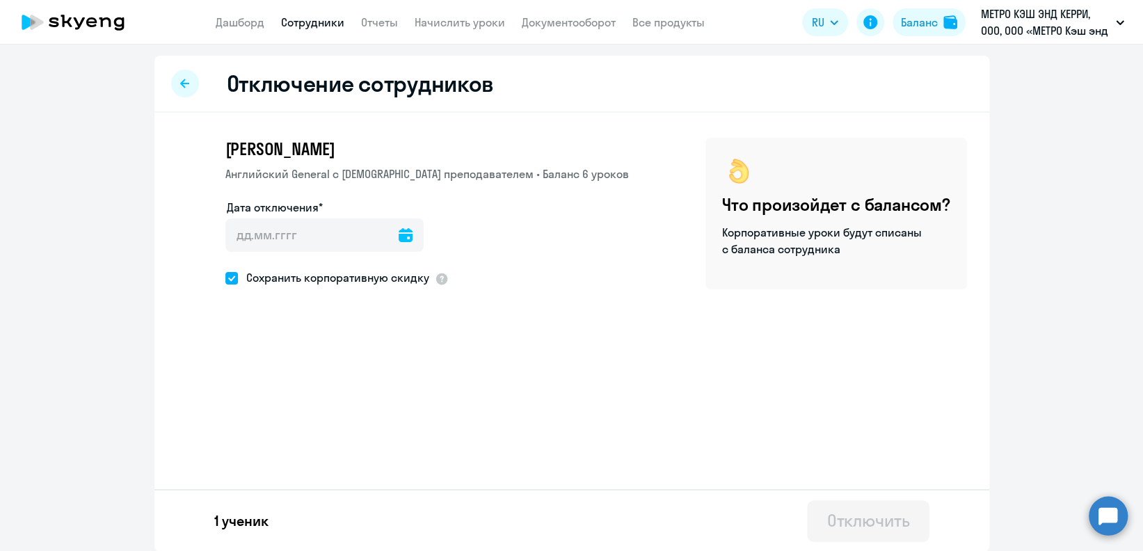
click at [399, 235] on icon at bounding box center [406, 235] width 14 height 14
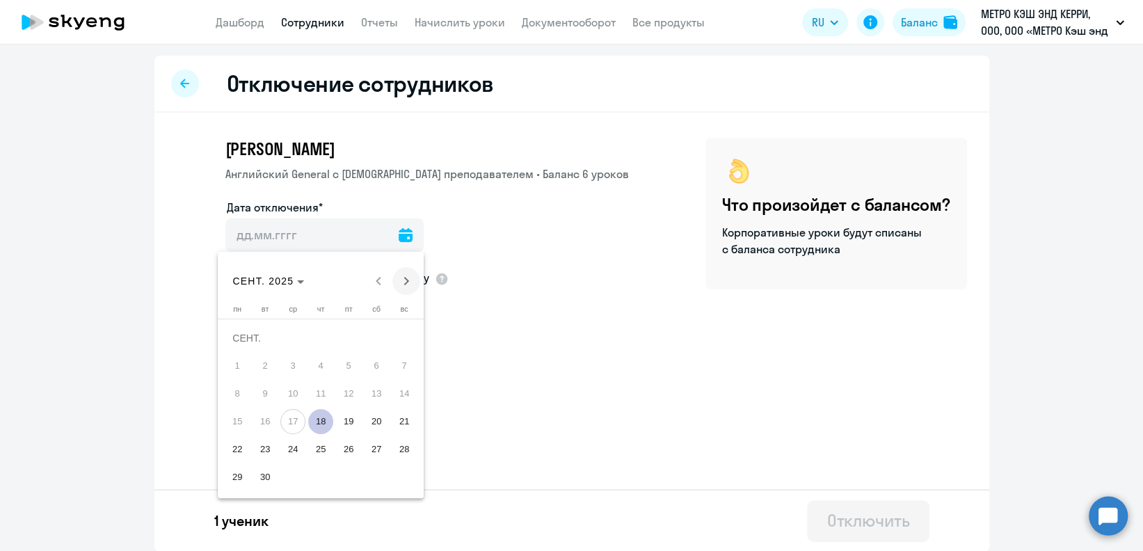
click at [409, 289] on span "Next month" at bounding box center [406, 281] width 28 height 28
click at [300, 360] on span "1" at bounding box center [292, 365] width 25 height 25
type input "[DATE]"
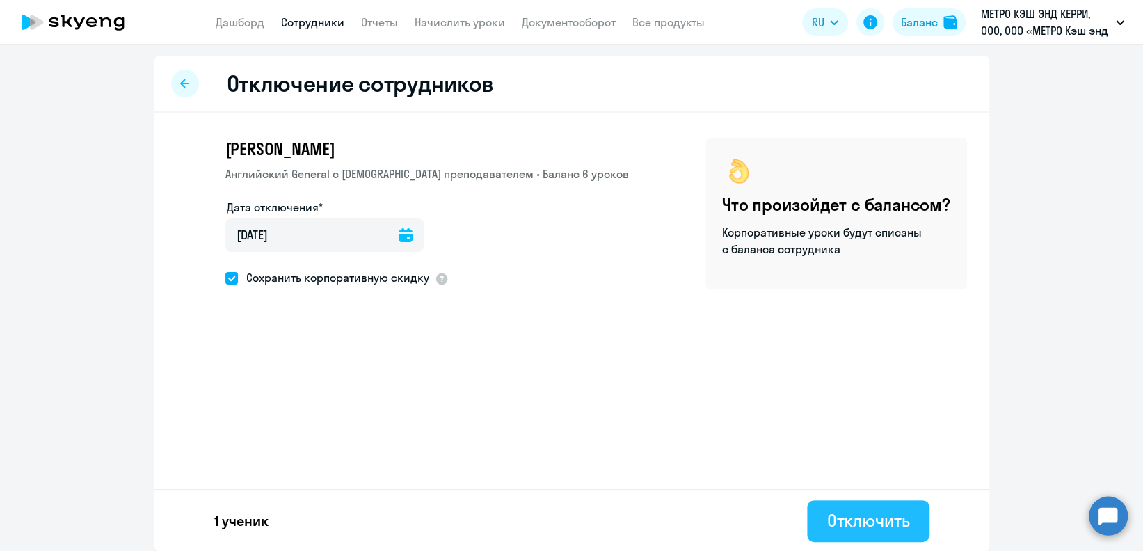
click at [830, 511] on div "Отключить" at bounding box center [867, 520] width 83 height 22
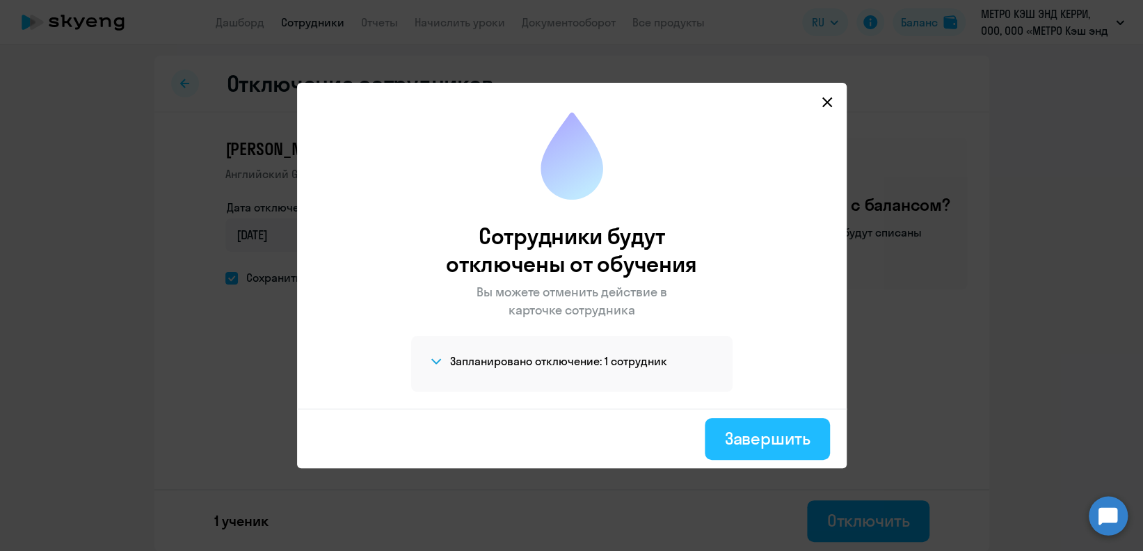
click at [758, 434] on div "Завершить" at bounding box center [767, 438] width 86 height 22
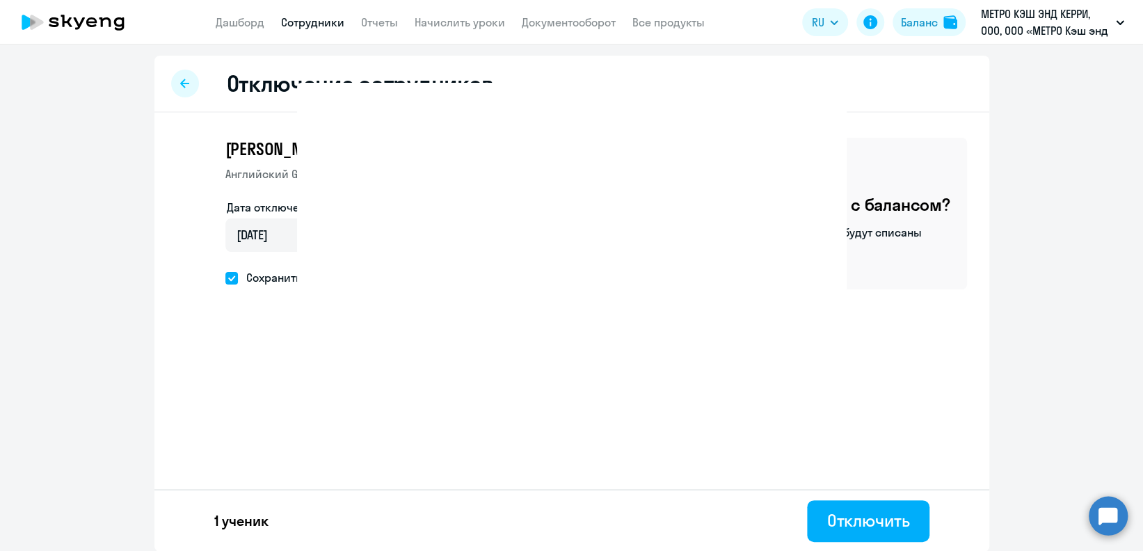
select select "30"
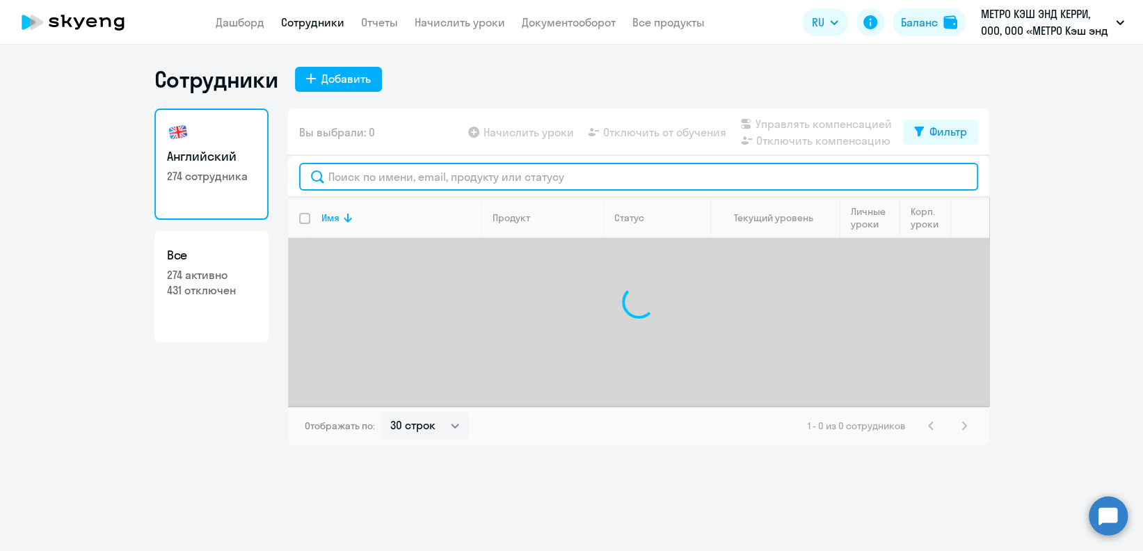
click at [399, 181] on input "text" at bounding box center [638, 177] width 679 height 28
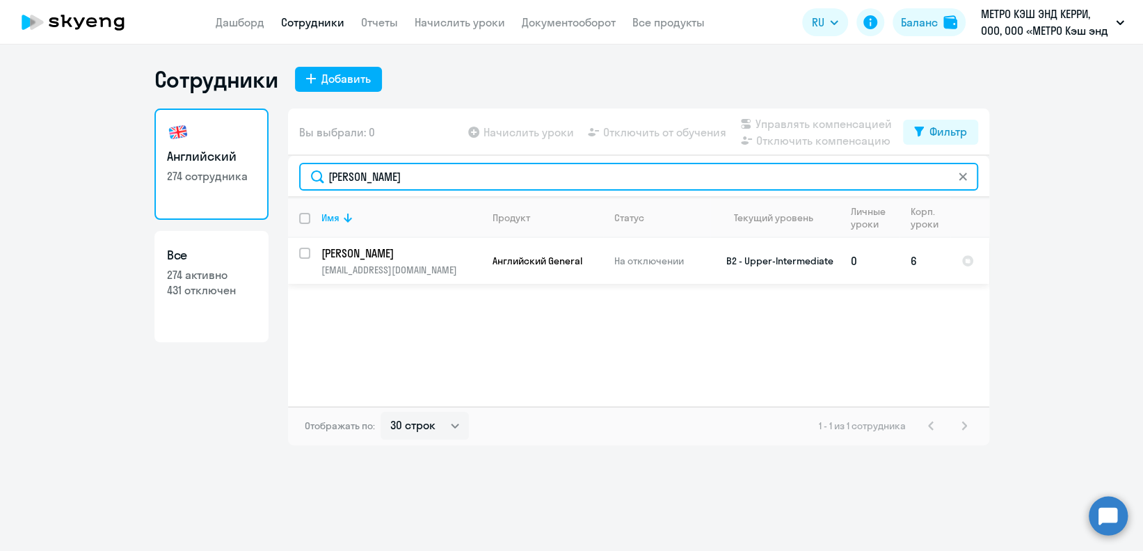
type input "[PERSON_NAME]"
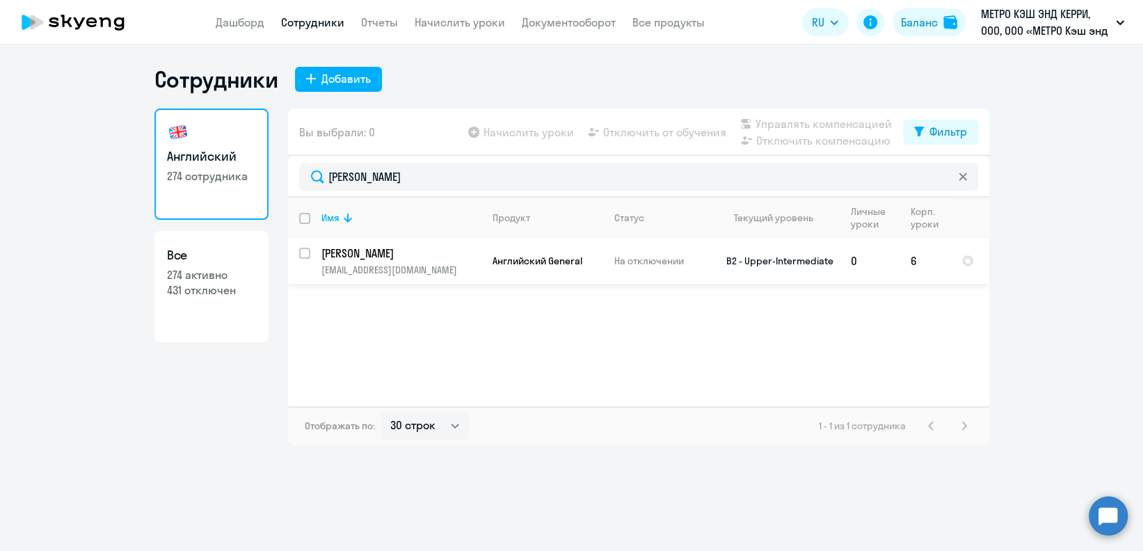
click at [397, 250] on p "[PERSON_NAME]" at bounding box center [399, 253] width 157 height 15
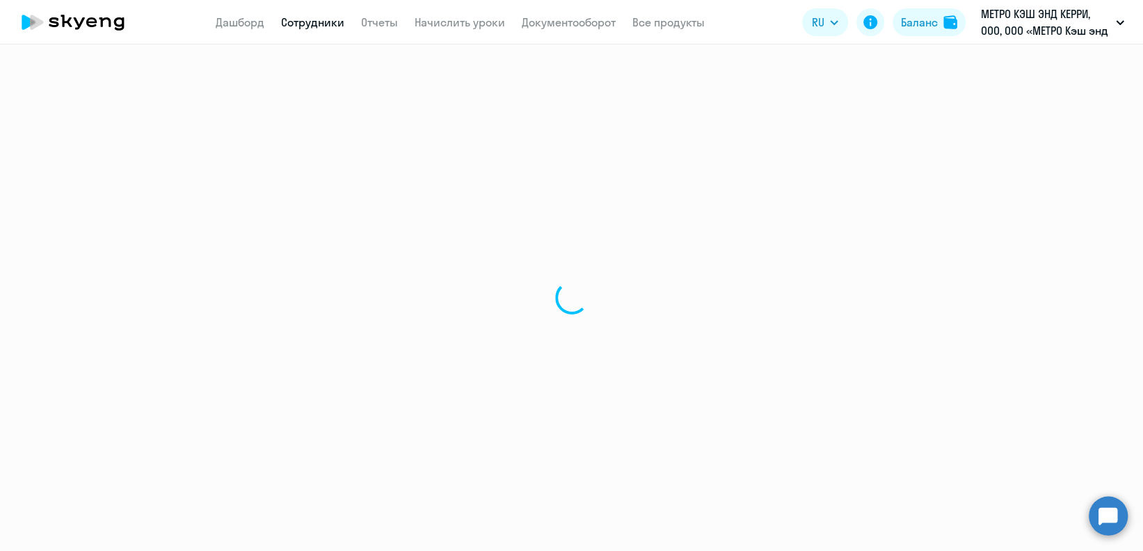
select select "english"
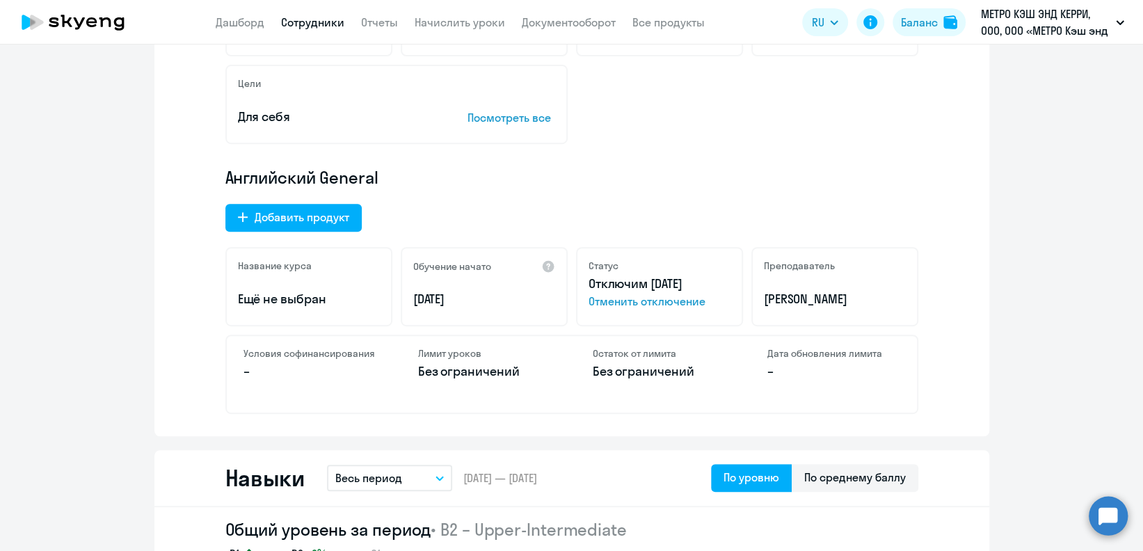
scroll to position [93, 0]
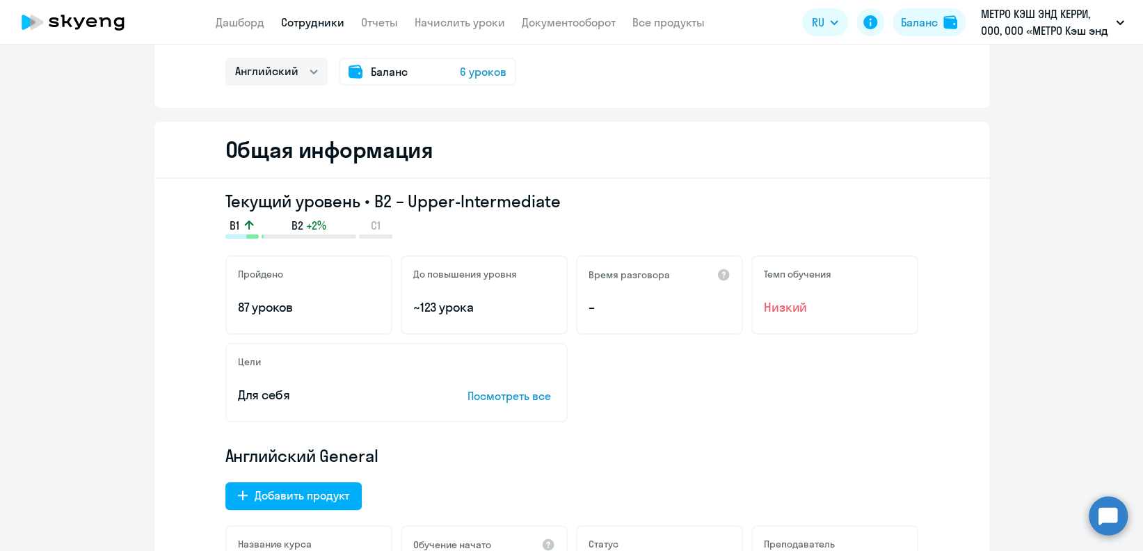
click at [322, 25] on link "Сотрудники" at bounding box center [312, 22] width 63 height 14
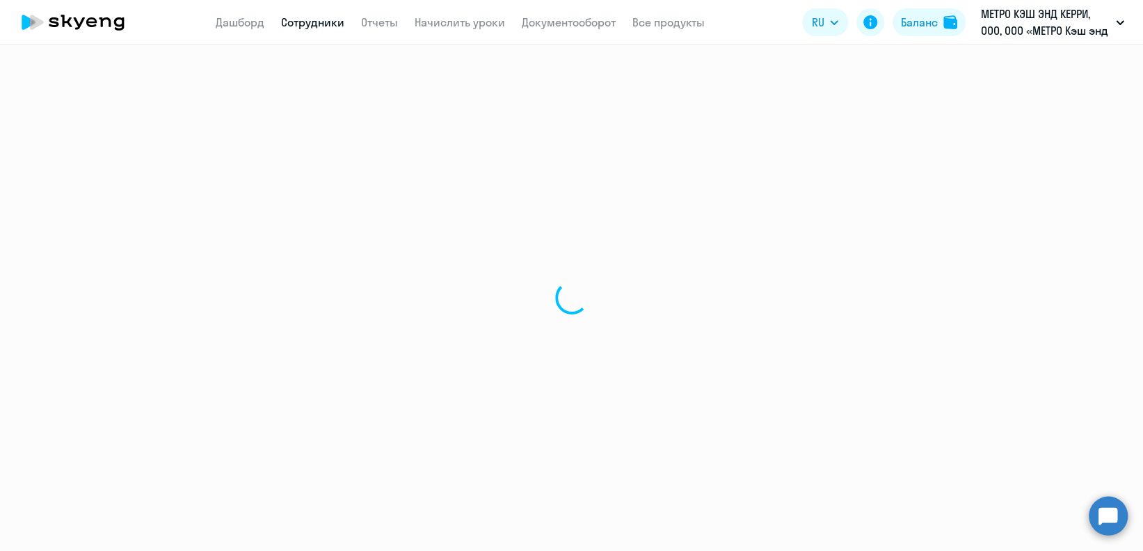
select select "30"
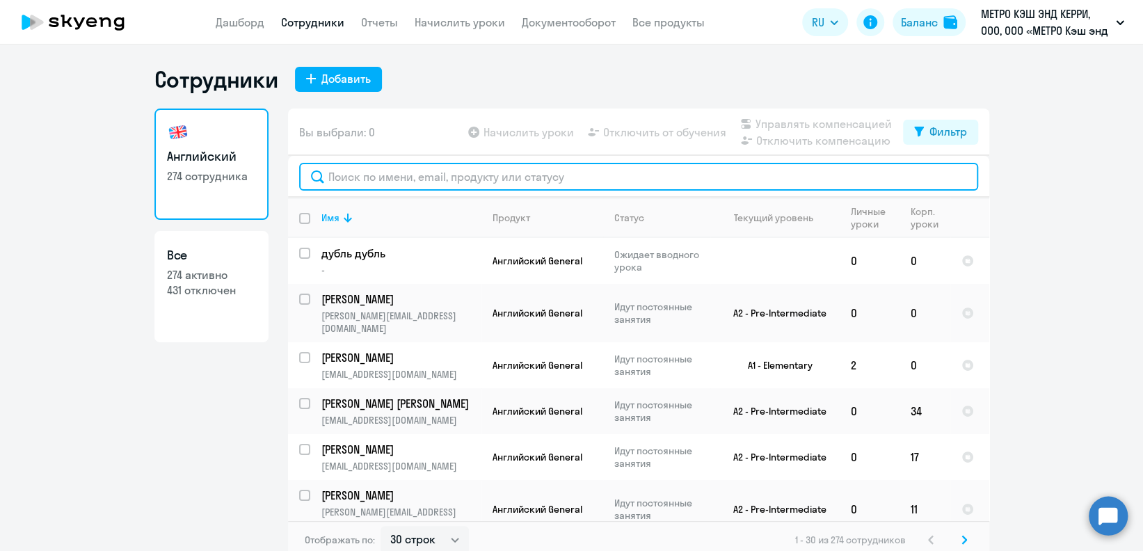
click at [490, 178] on input "text" at bounding box center [638, 177] width 679 height 28
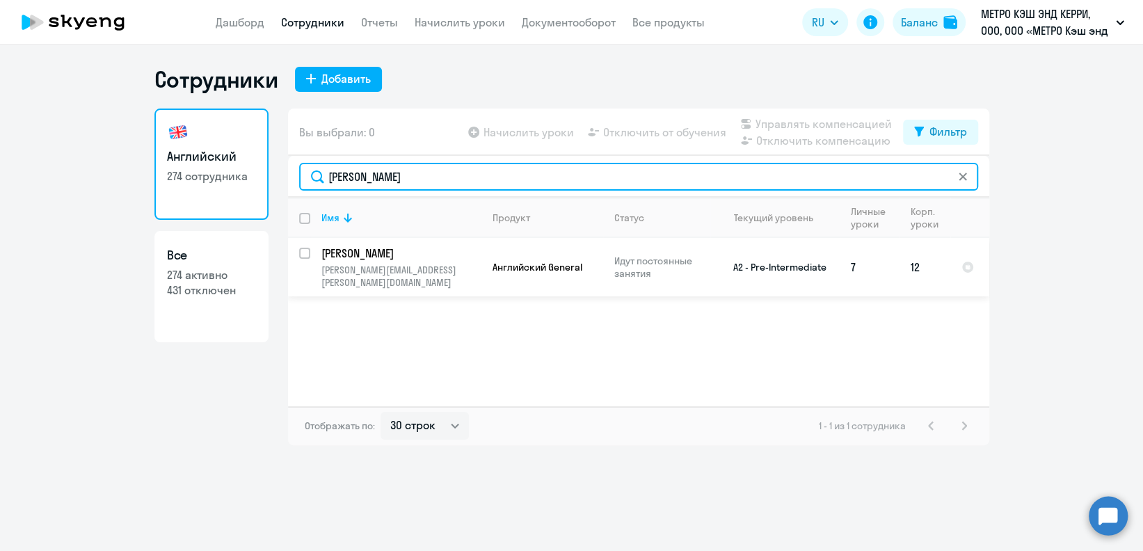
type input "[PERSON_NAME]"
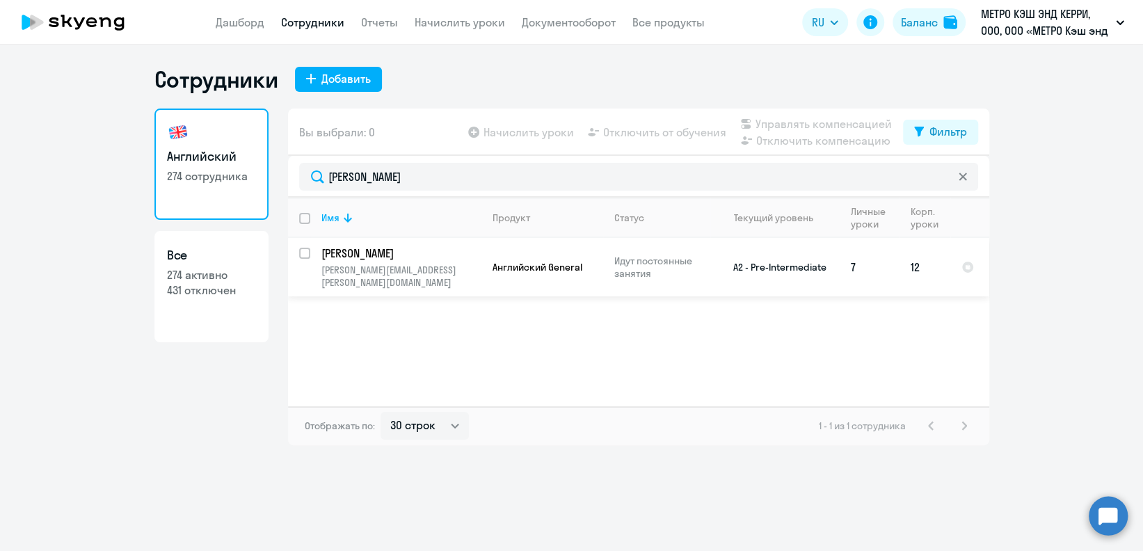
click at [305, 253] on input "select row 39025989" at bounding box center [313, 262] width 28 height 28
checkbox input "true"
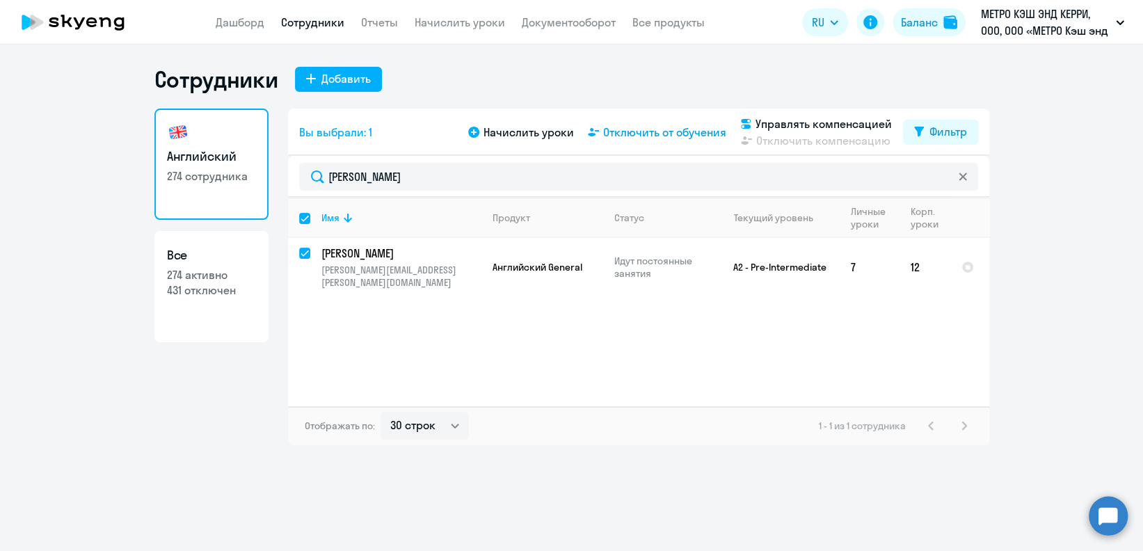
click at [710, 131] on span "Отключить от обучения" at bounding box center [664, 132] width 123 height 17
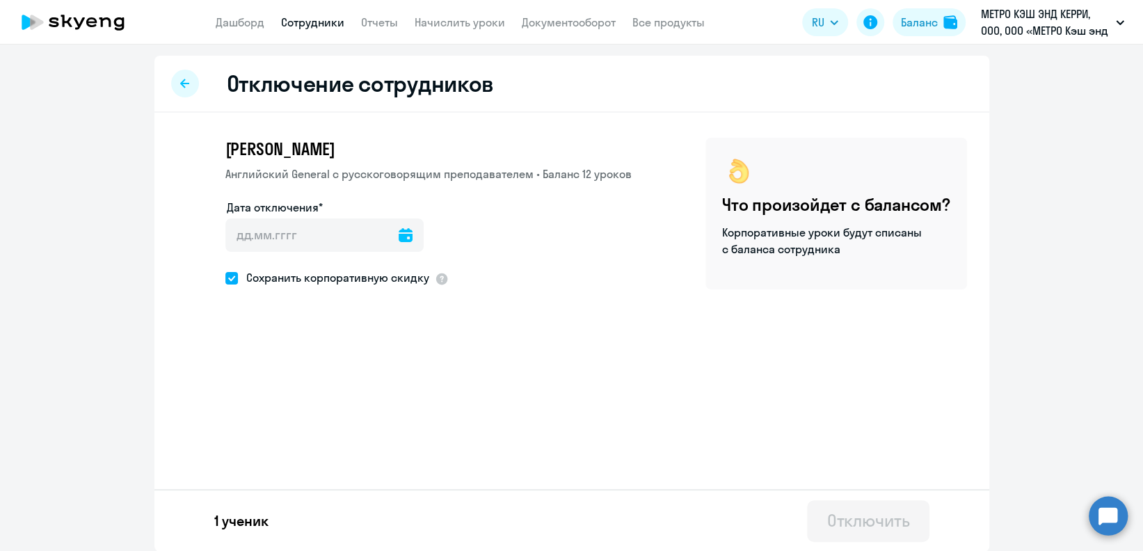
click at [401, 234] on icon at bounding box center [406, 235] width 14 height 14
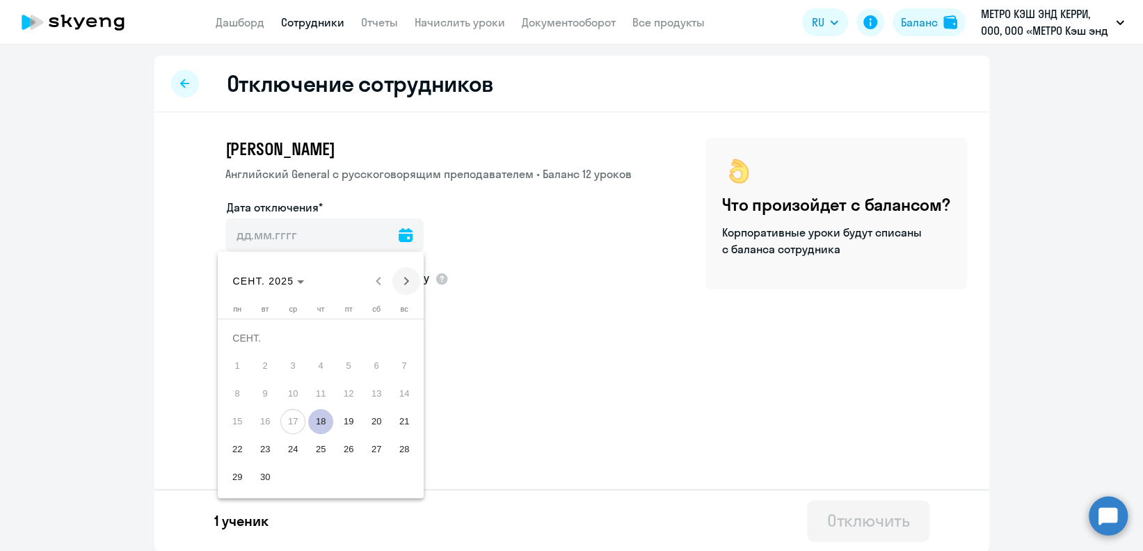
click at [403, 278] on span "Next month" at bounding box center [406, 281] width 28 height 28
click at [295, 362] on span "1" at bounding box center [292, 365] width 25 height 25
type input "[DATE]"
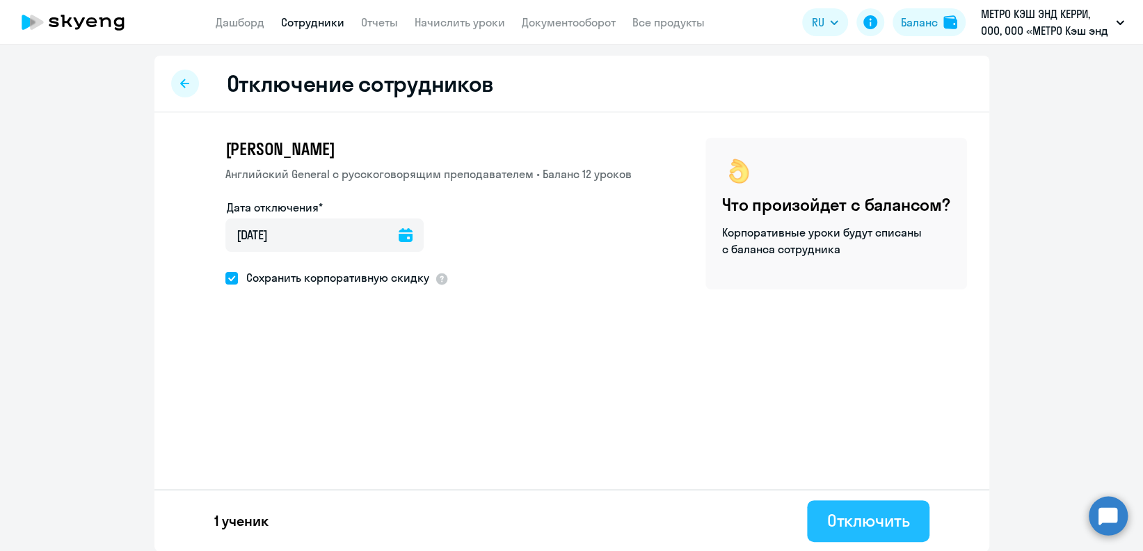
click at [879, 514] on div "Отключить" at bounding box center [867, 520] width 83 height 22
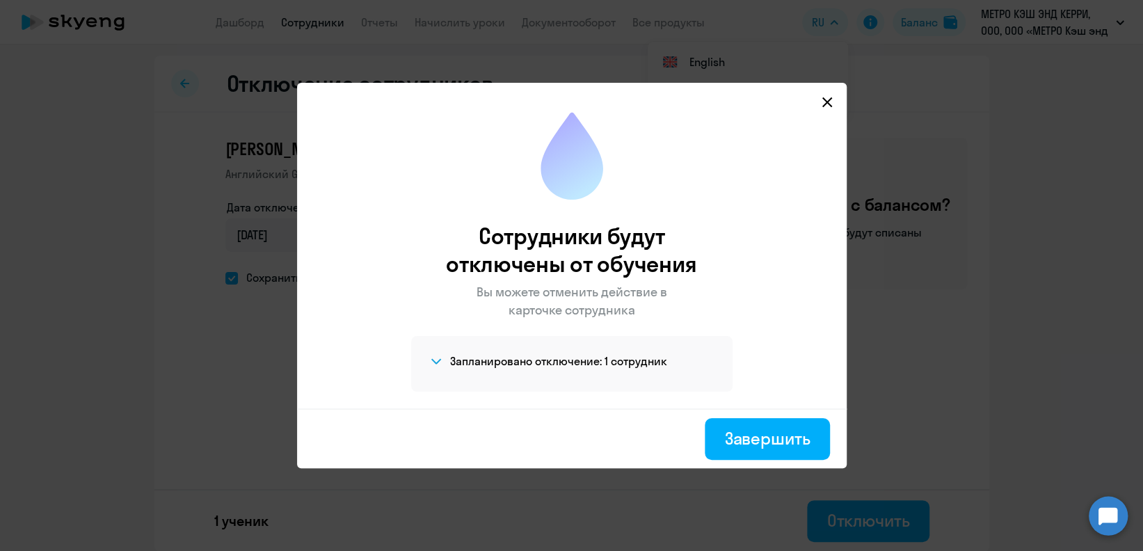
click at [742, 438] on div "Завершить" at bounding box center [767, 438] width 86 height 22
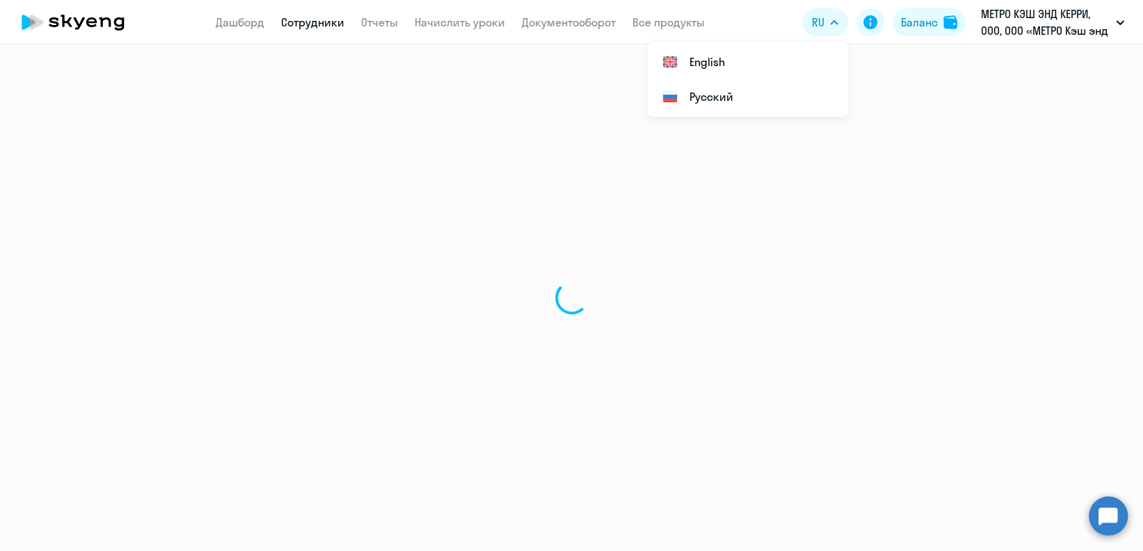
select select "30"
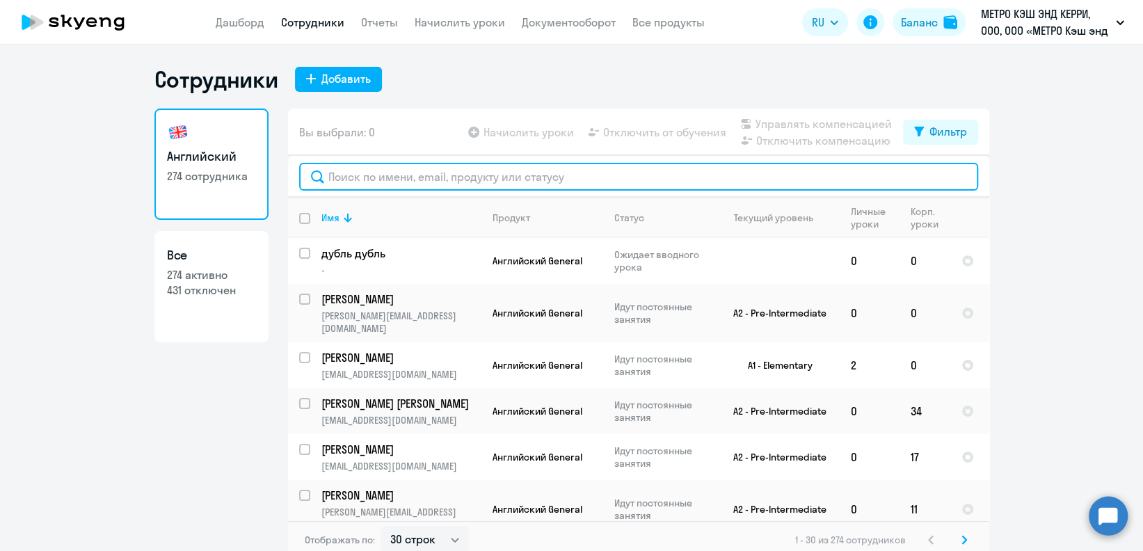
click at [525, 176] on input "text" at bounding box center [638, 177] width 679 height 28
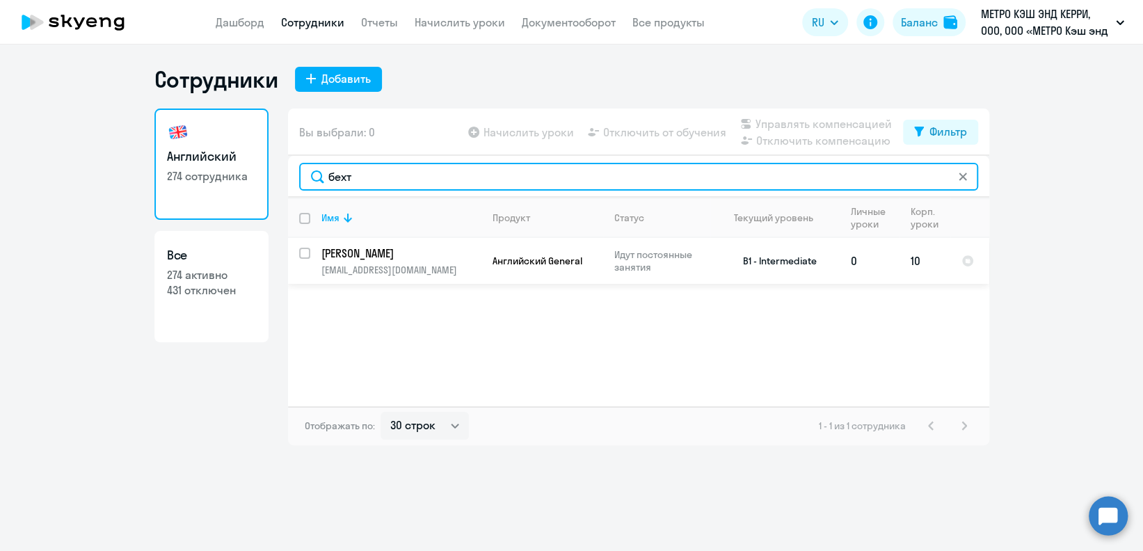
type input "бехт"
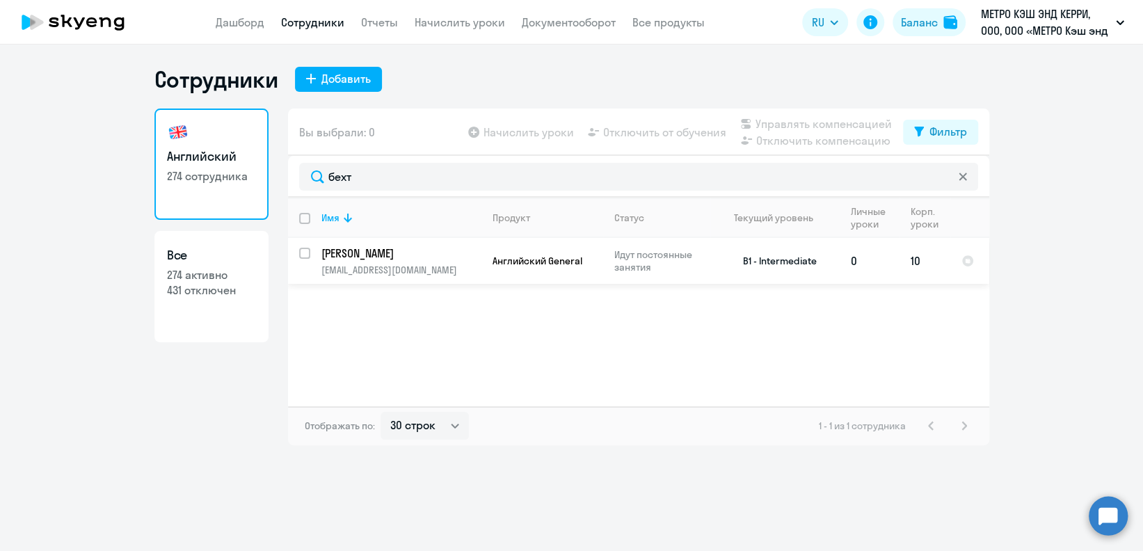
click at [305, 253] on input "select row 17070311" at bounding box center [313, 262] width 28 height 28
checkbox input "true"
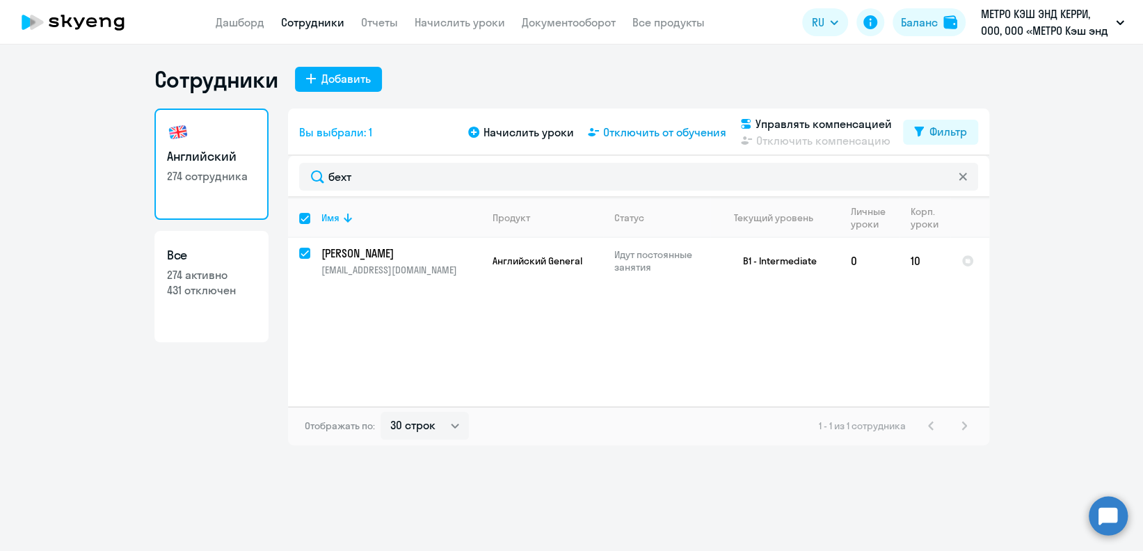
click at [690, 127] on span "Отключить от обучения" at bounding box center [664, 132] width 123 height 17
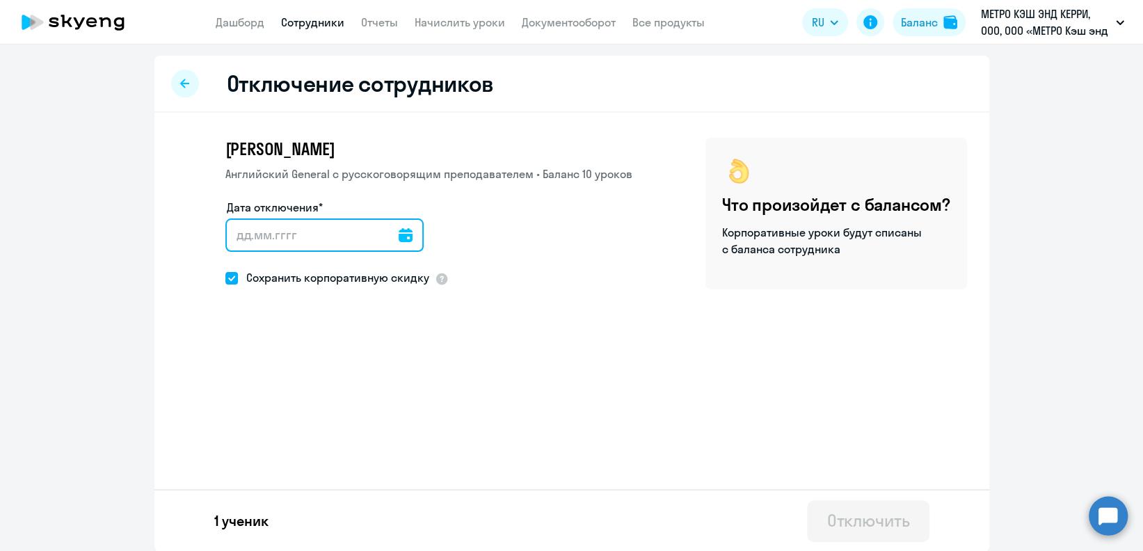
click at [401, 234] on input "Дата отключения*" at bounding box center [324, 234] width 198 height 33
click at [399, 239] on icon at bounding box center [406, 235] width 14 height 14
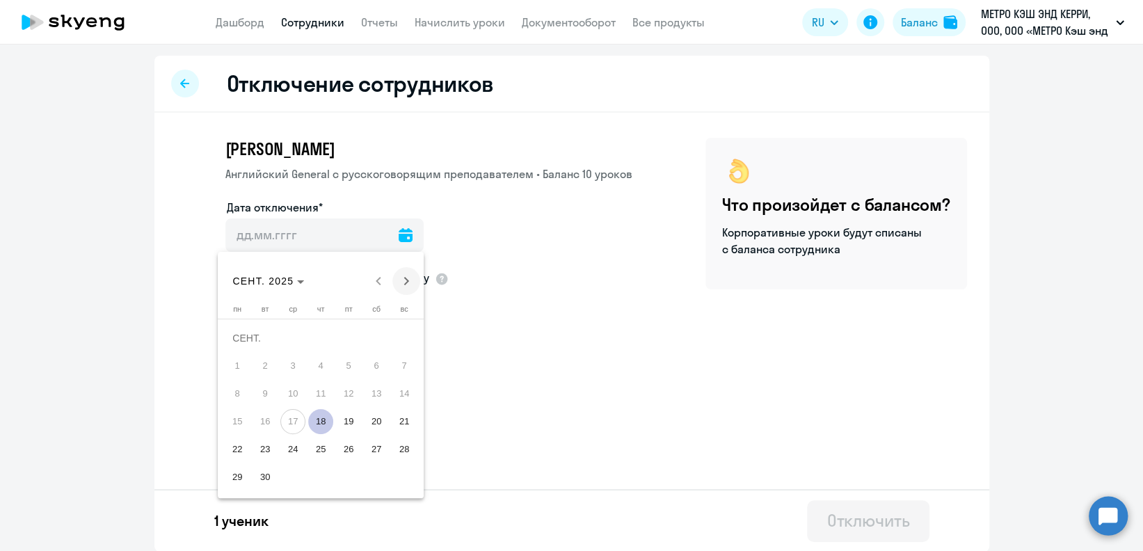
click at [407, 274] on span "Next month" at bounding box center [406, 281] width 28 height 28
click at [291, 358] on span "1" at bounding box center [292, 365] width 25 height 25
type input "[DATE]"
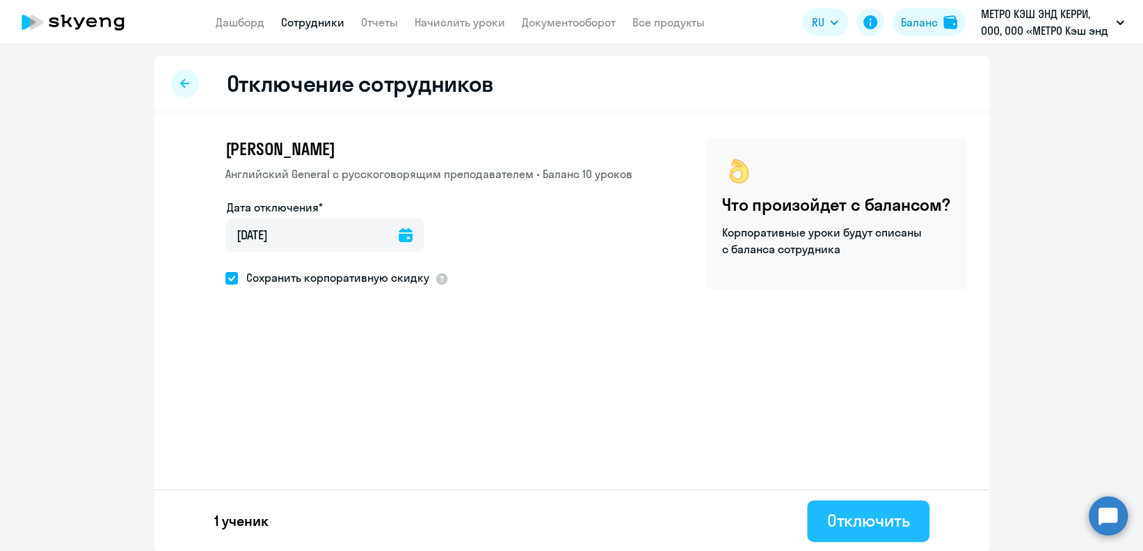
click at [827, 504] on button "Отключить" at bounding box center [868, 521] width 122 height 42
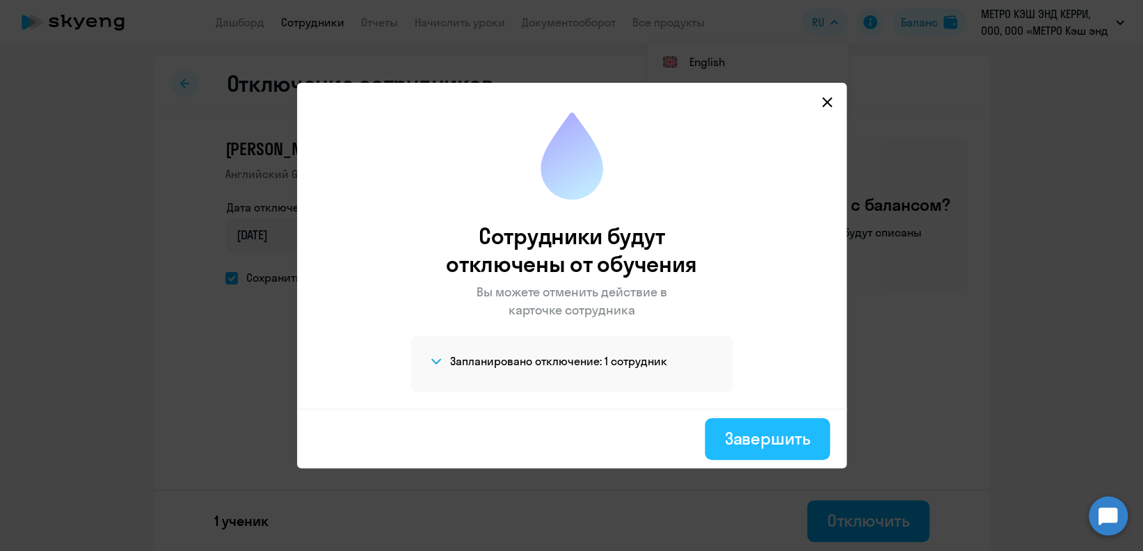
click at [757, 445] on div "Завершить" at bounding box center [767, 438] width 86 height 22
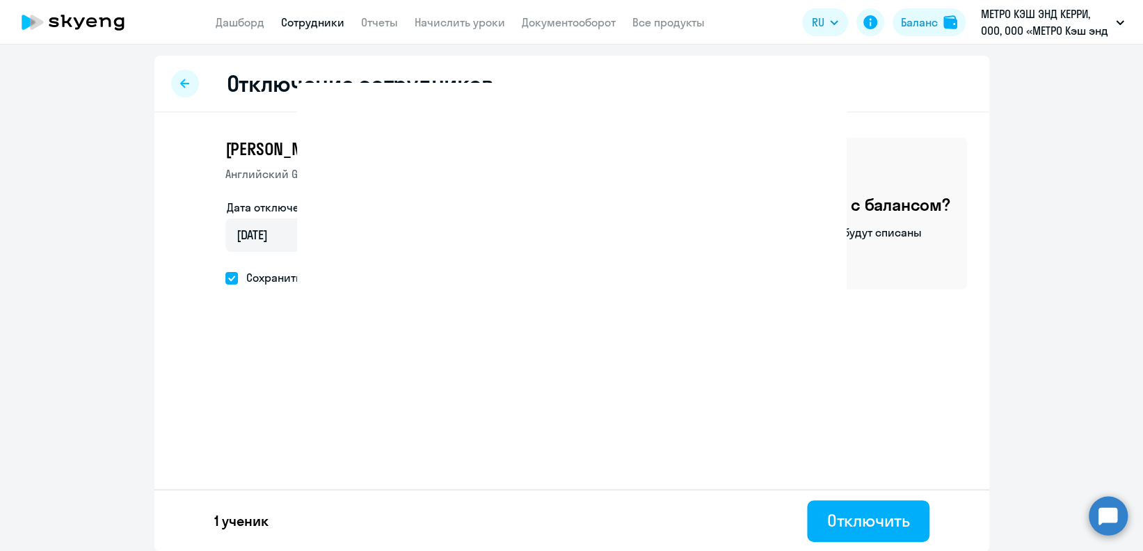
select select "30"
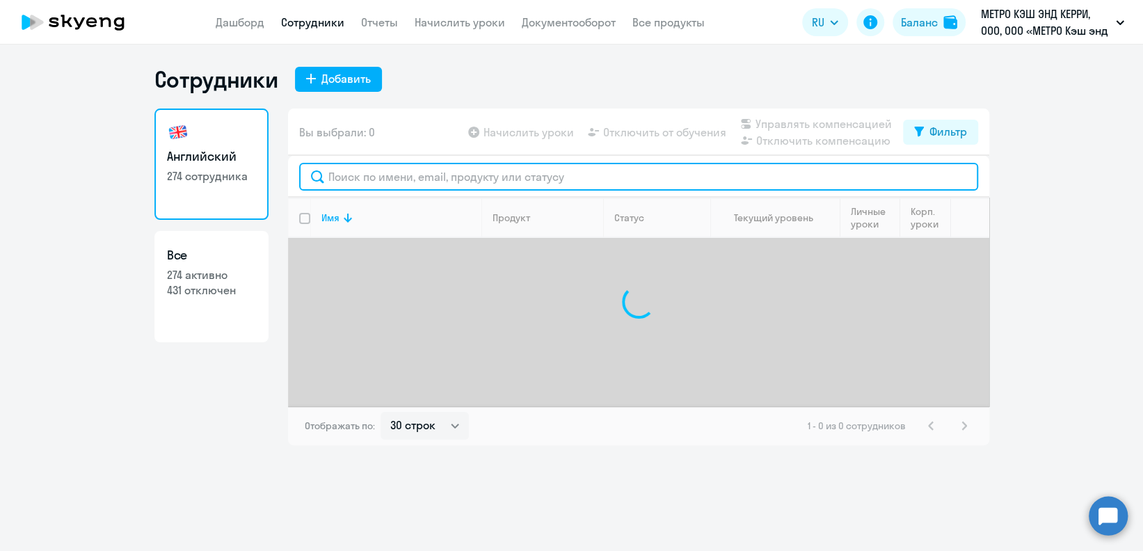
click at [402, 176] on input "text" at bounding box center [638, 177] width 679 height 28
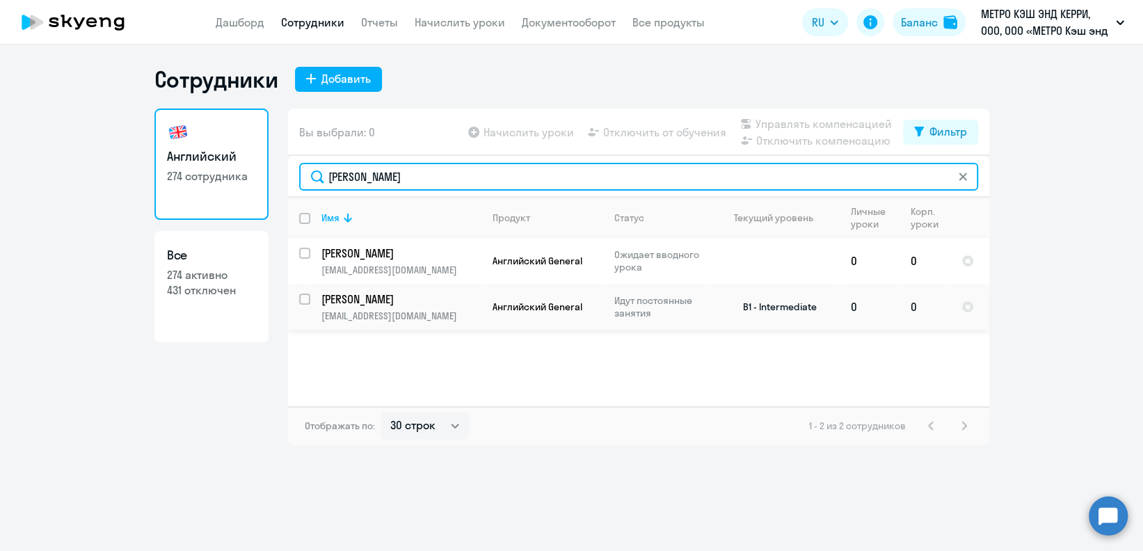
type input "[PERSON_NAME]"
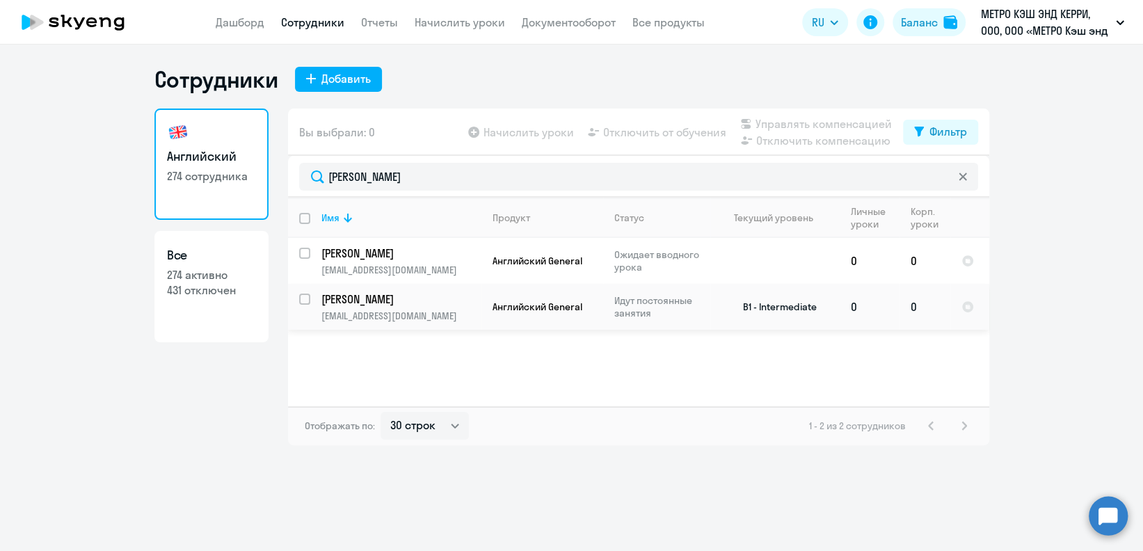
click at [306, 297] on input "select row 13340158" at bounding box center [313, 308] width 28 height 28
checkbox input "true"
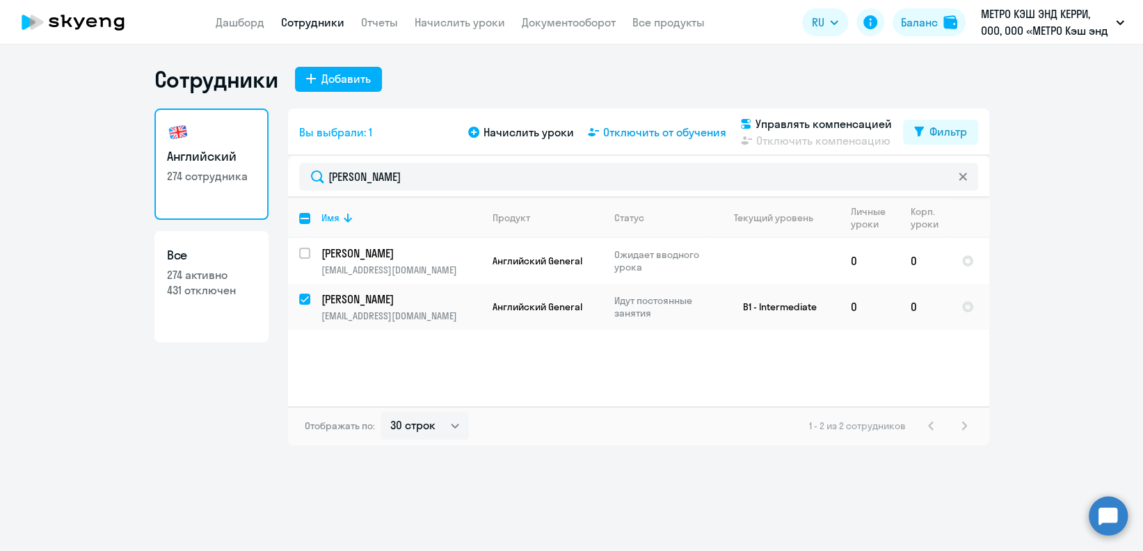
click at [662, 136] on span "Отключить от обучения" at bounding box center [664, 132] width 123 height 17
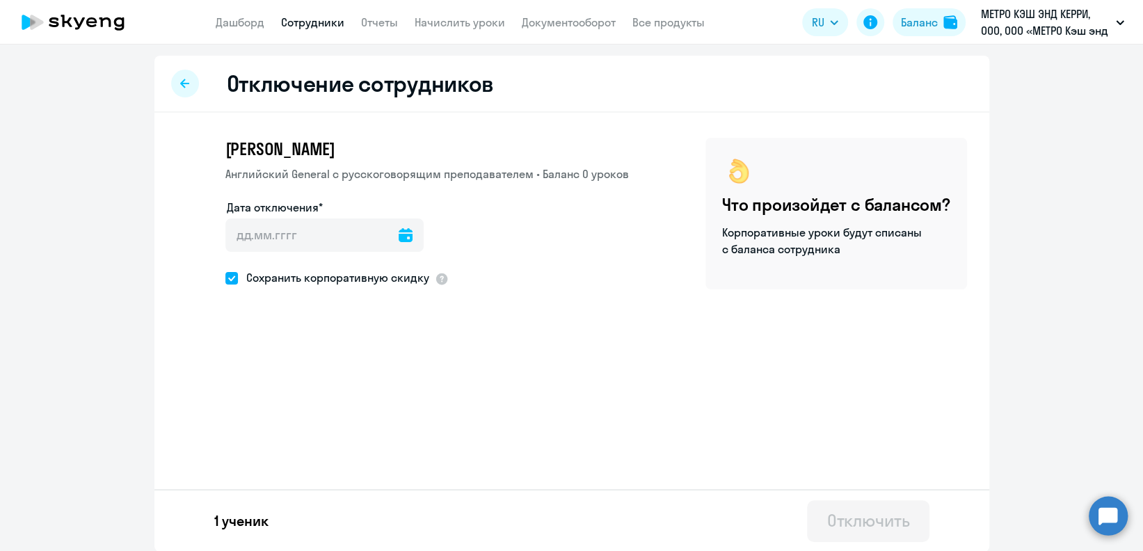
click at [399, 234] on icon at bounding box center [406, 235] width 14 height 14
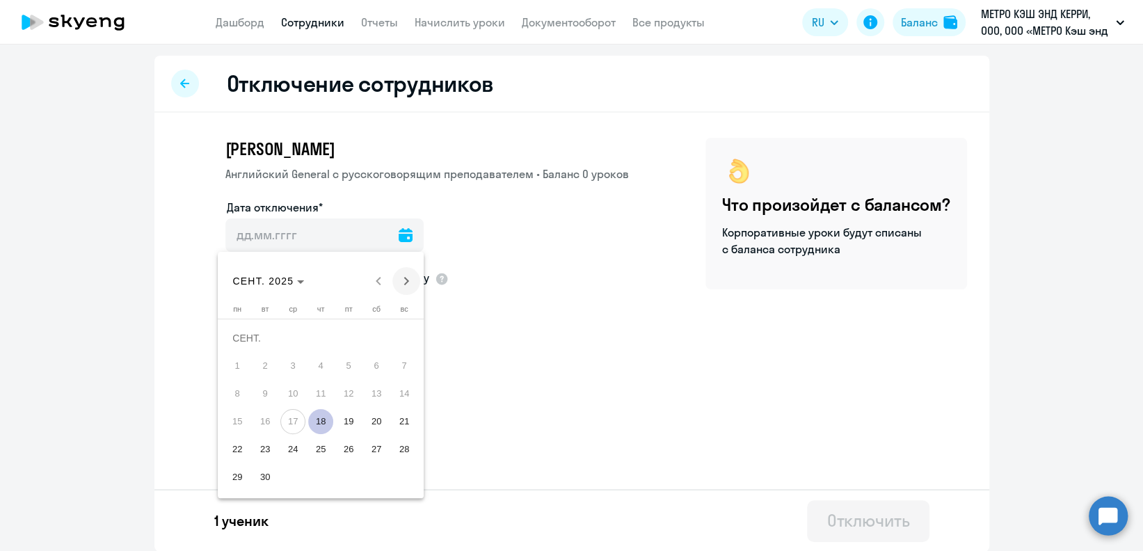
click at [401, 280] on span "Next month" at bounding box center [406, 281] width 28 height 28
click at [285, 360] on span "1" at bounding box center [292, 365] width 25 height 25
type input "[DATE]"
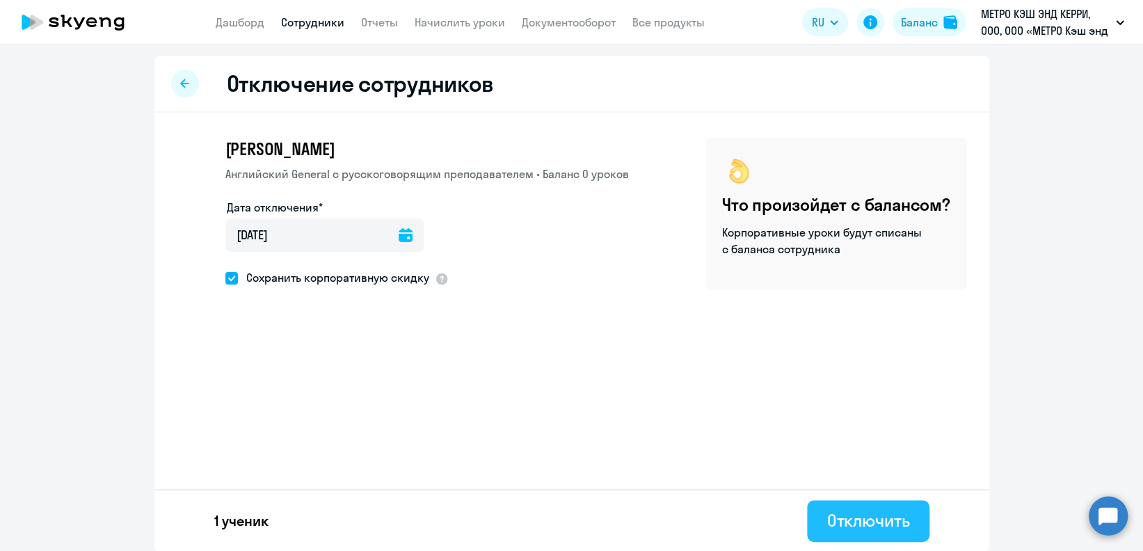
click at [895, 513] on div "Отключить" at bounding box center [867, 520] width 83 height 22
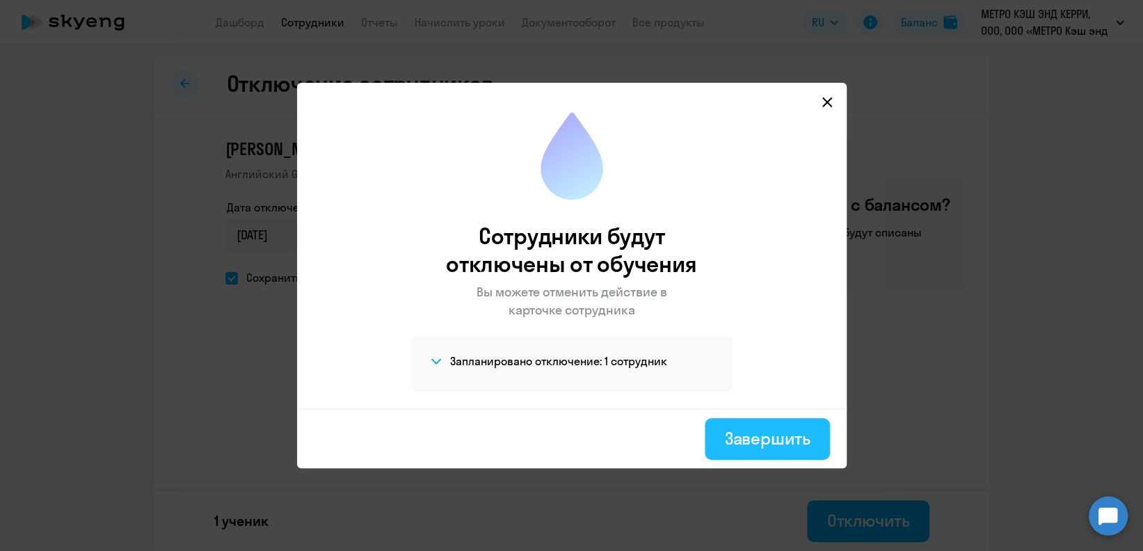
click at [751, 440] on div "Завершить" at bounding box center [767, 438] width 86 height 22
select select "30"
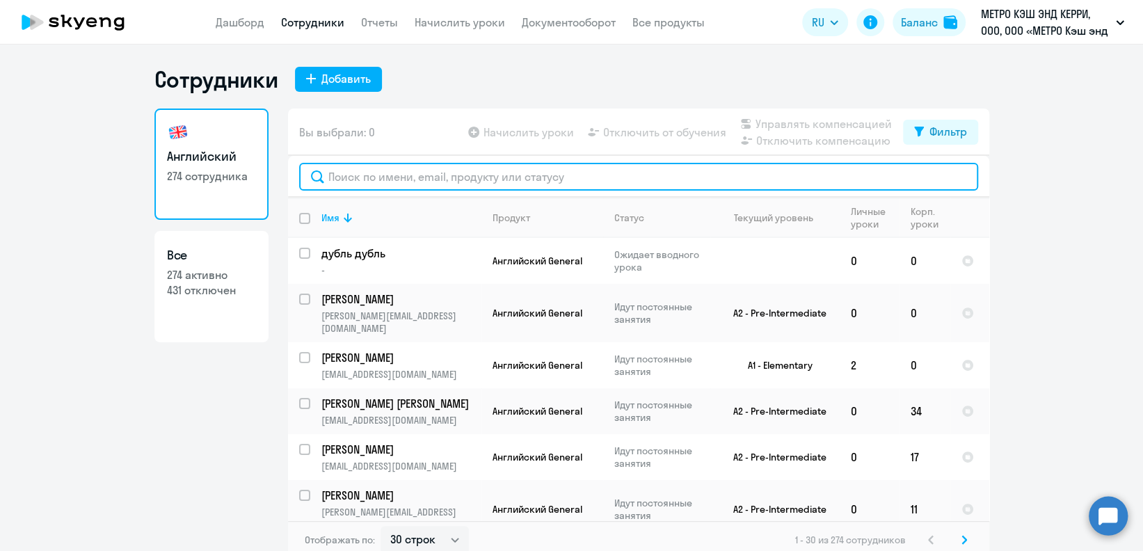
click at [488, 182] on input "text" at bounding box center [638, 177] width 679 height 28
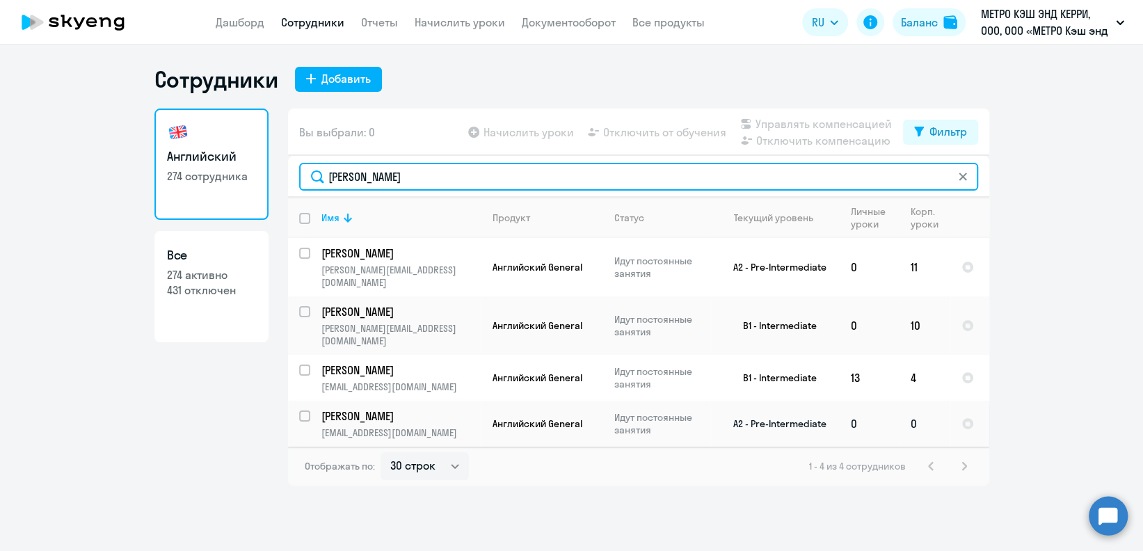
type input "[PERSON_NAME]"
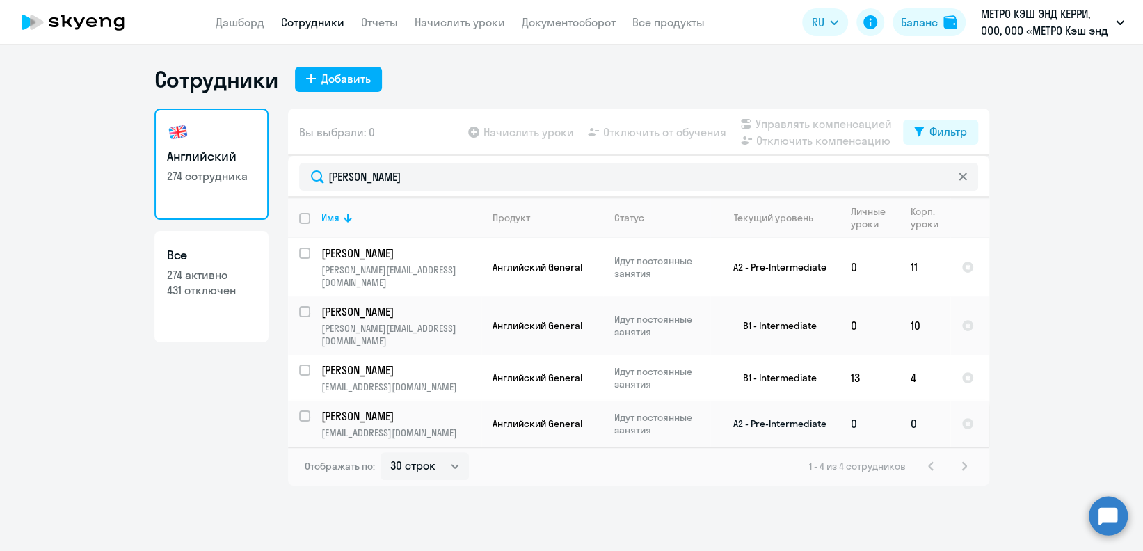
click at [305, 410] on input "select row 39103212" at bounding box center [313, 424] width 28 height 28
checkbox input "true"
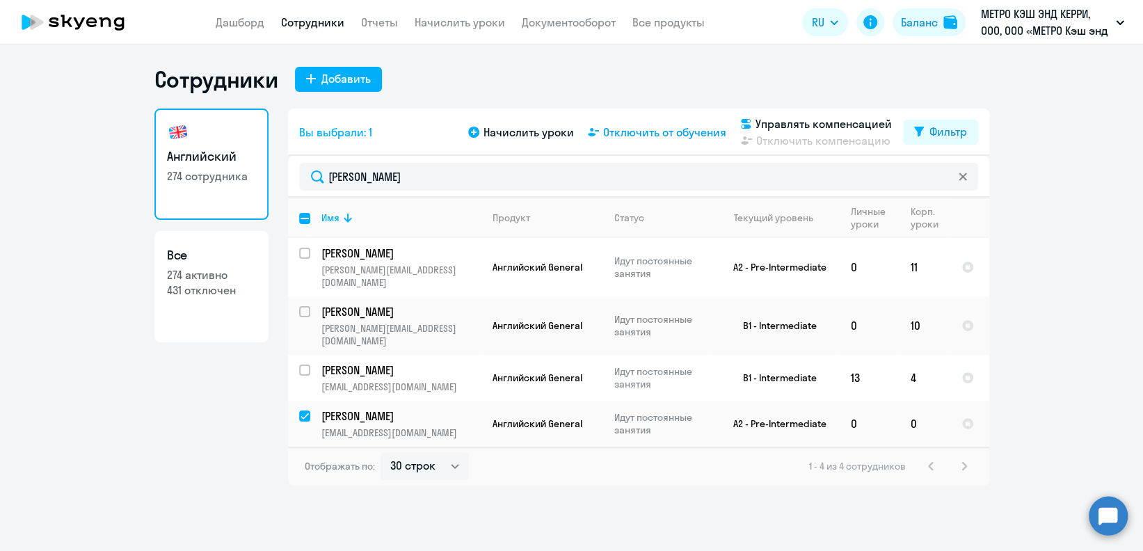
click at [703, 138] on span "Отключить от обучения" at bounding box center [664, 132] width 123 height 17
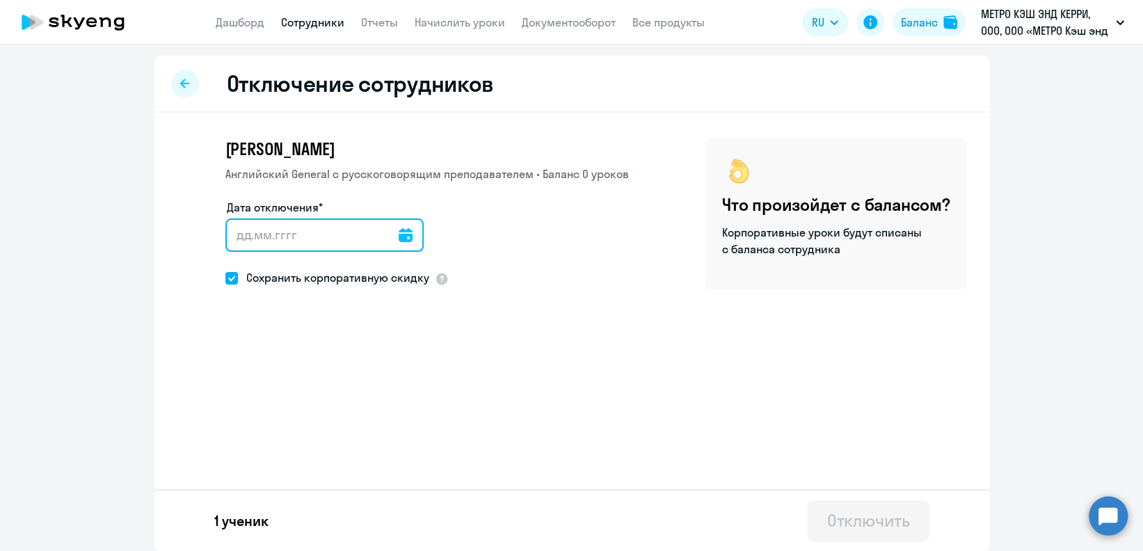
click at [406, 244] on input "Дата отключения*" at bounding box center [324, 234] width 198 height 33
click at [399, 230] on icon at bounding box center [406, 235] width 14 height 14
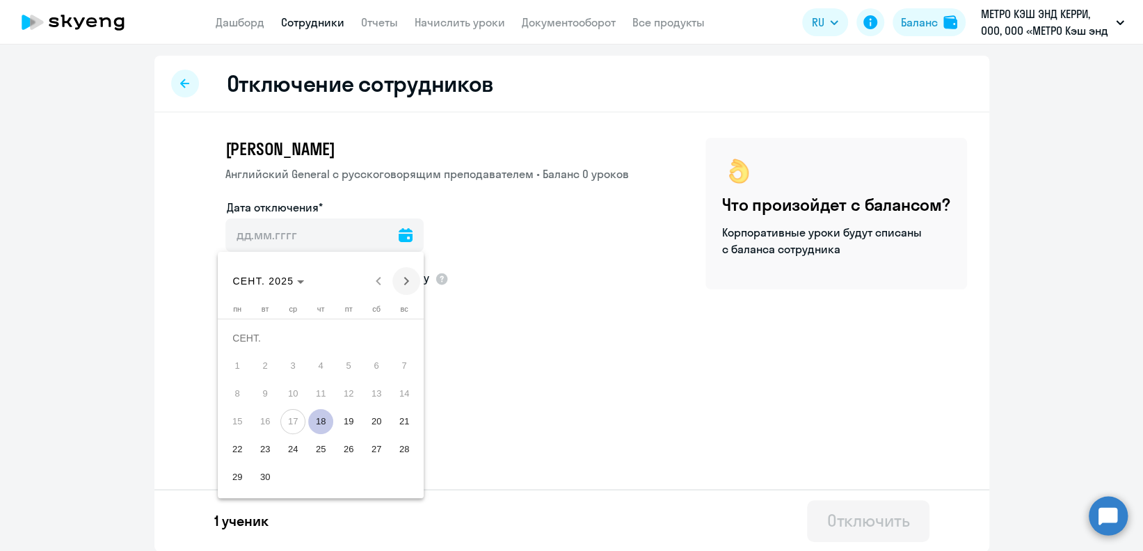
click at [398, 280] on span "Next month" at bounding box center [406, 281] width 28 height 28
click at [297, 359] on span "1" at bounding box center [292, 365] width 25 height 25
type input "[DATE]"
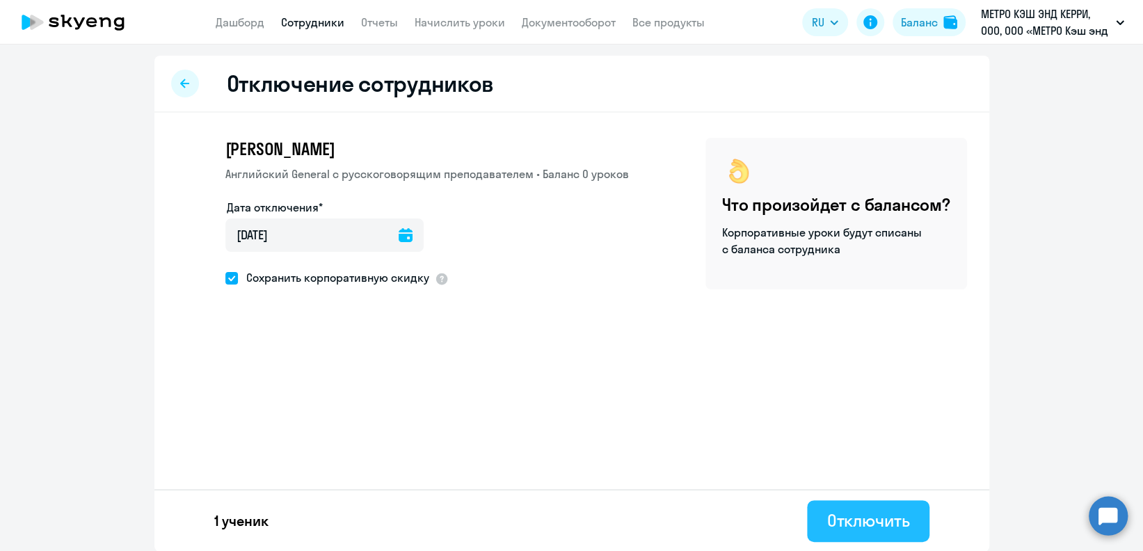
click at [849, 514] on div "Отключить" at bounding box center [867, 520] width 83 height 22
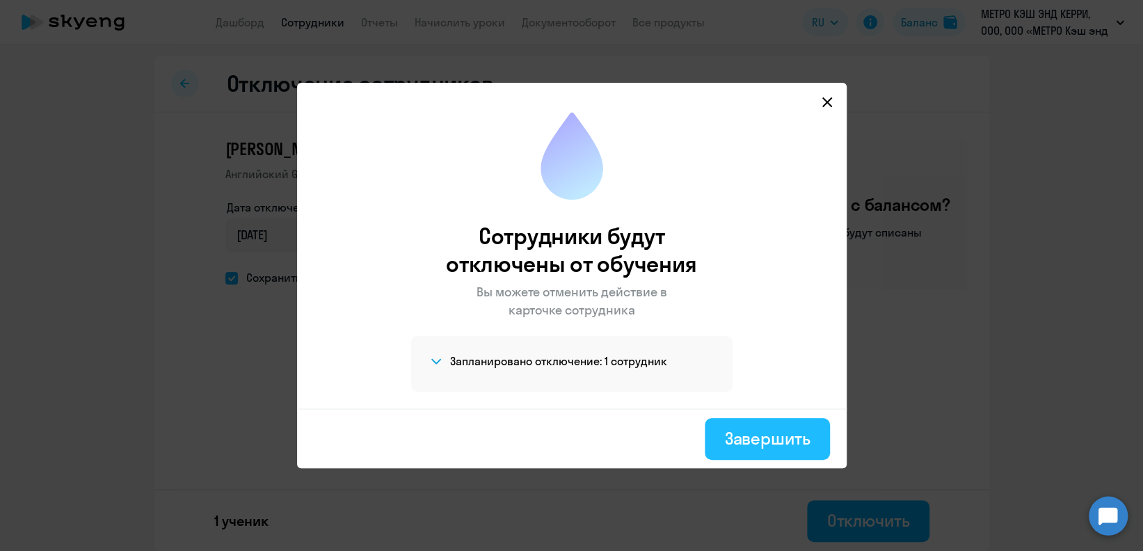
click at [806, 439] on div "Завершить" at bounding box center [767, 438] width 86 height 22
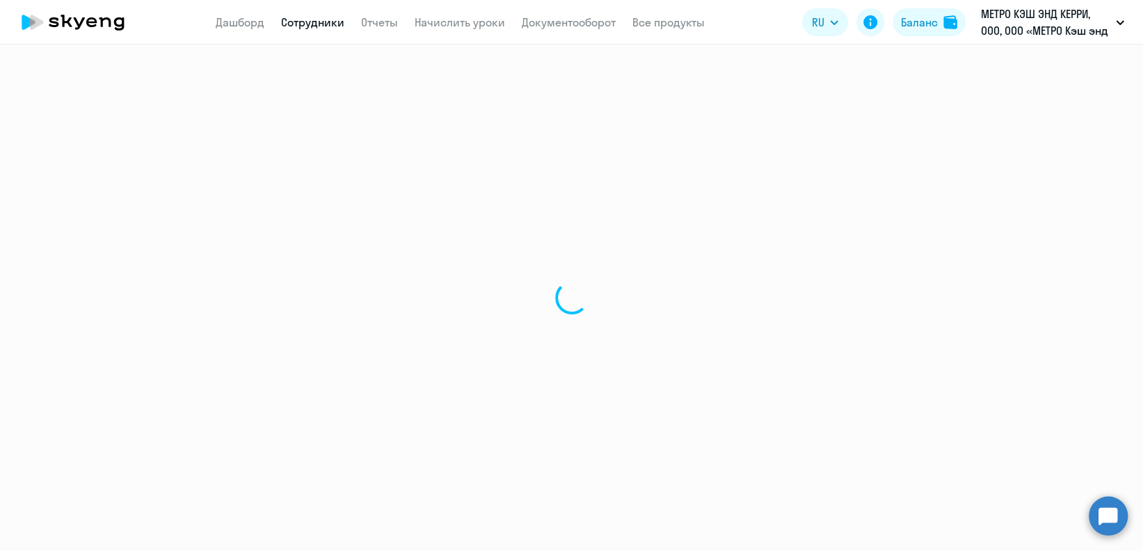
select select "30"
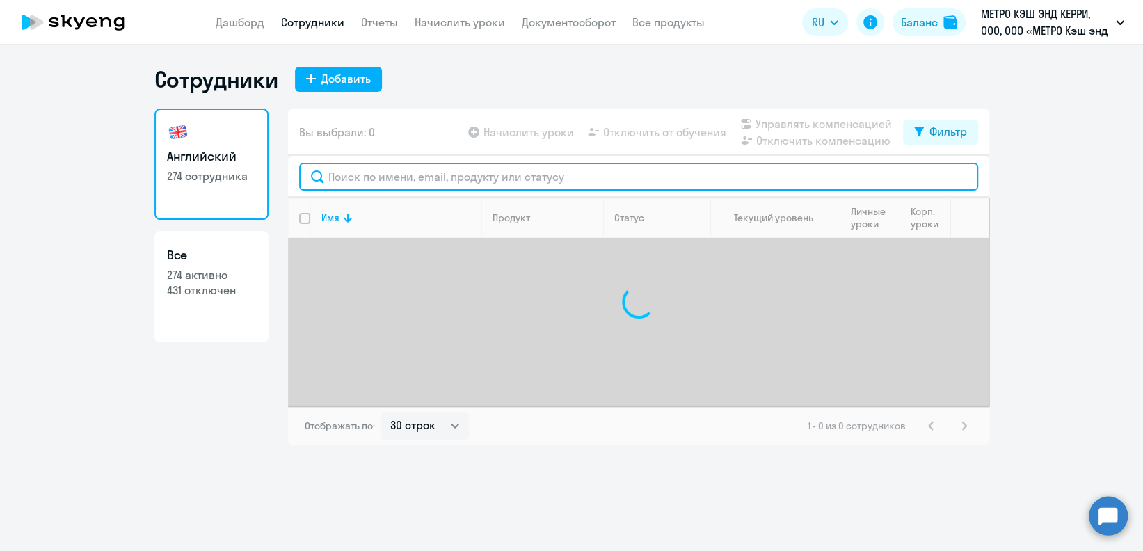
click at [435, 171] on input "text" at bounding box center [638, 177] width 679 height 28
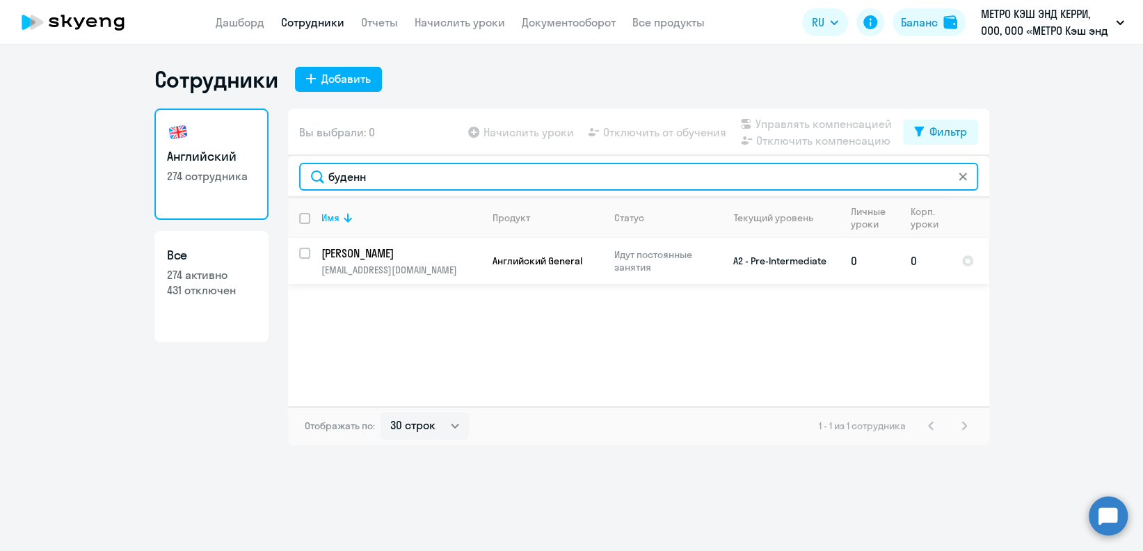
type input "буденн"
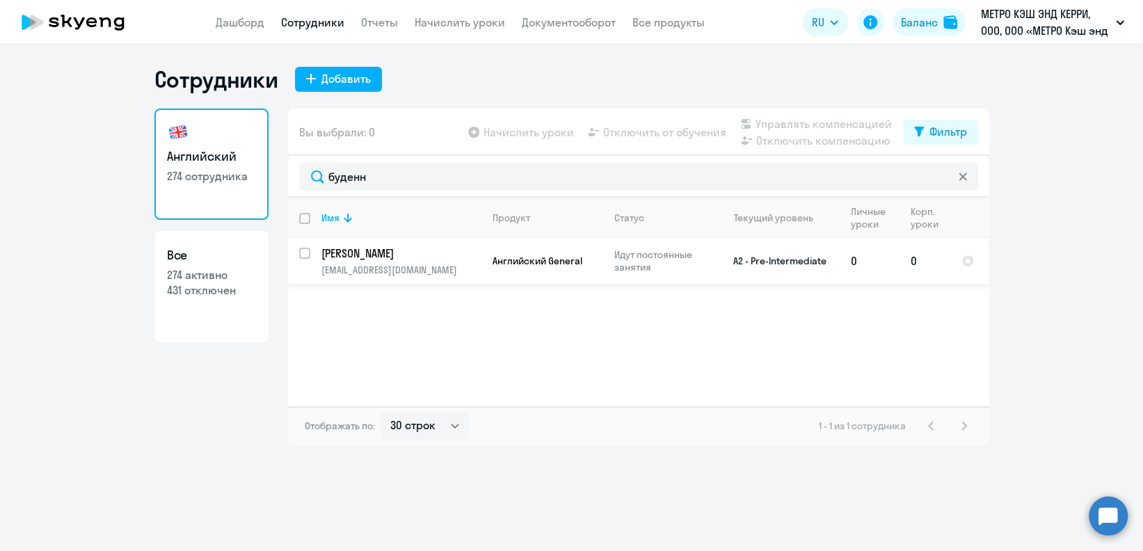
click at [305, 256] on input "select row 22994590" at bounding box center [313, 262] width 28 height 28
checkbox input "true"
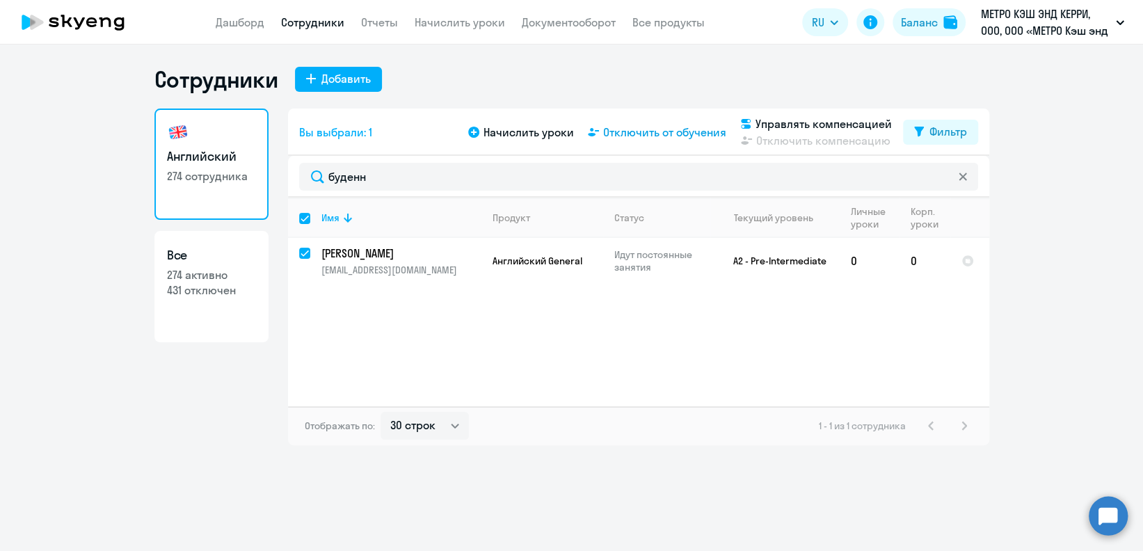
click at [676, 131] on span "Отключить от обучения" at bounding box center [664, 132] width 123 height 17
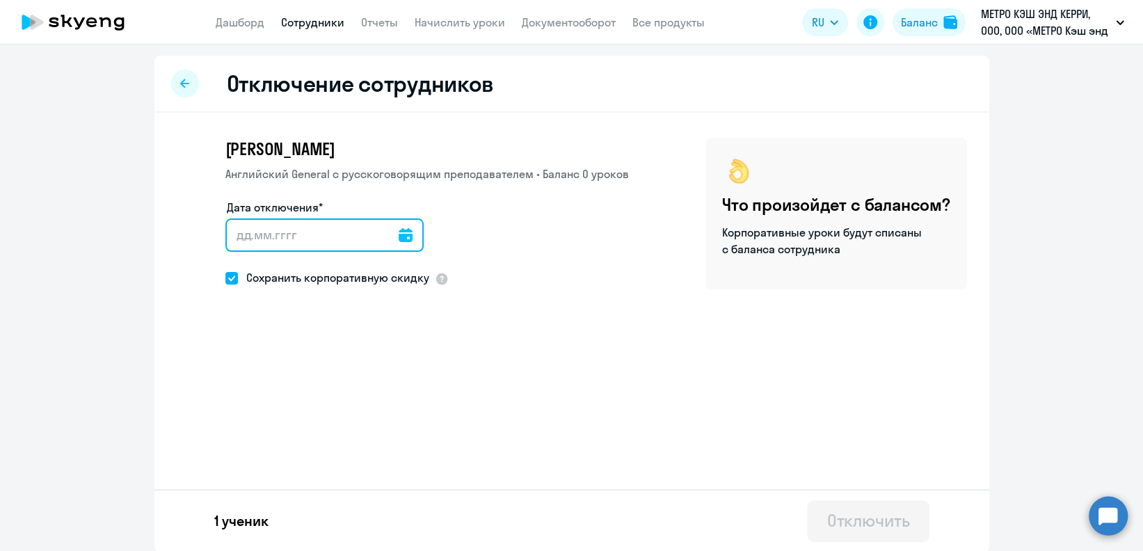
click at [359, 233] on input "Дата отключения*" at bounding box center [324, 234] width 198 height 33
click at [399, 236] on icon at bounding box center [406, 235] width 14 height 14
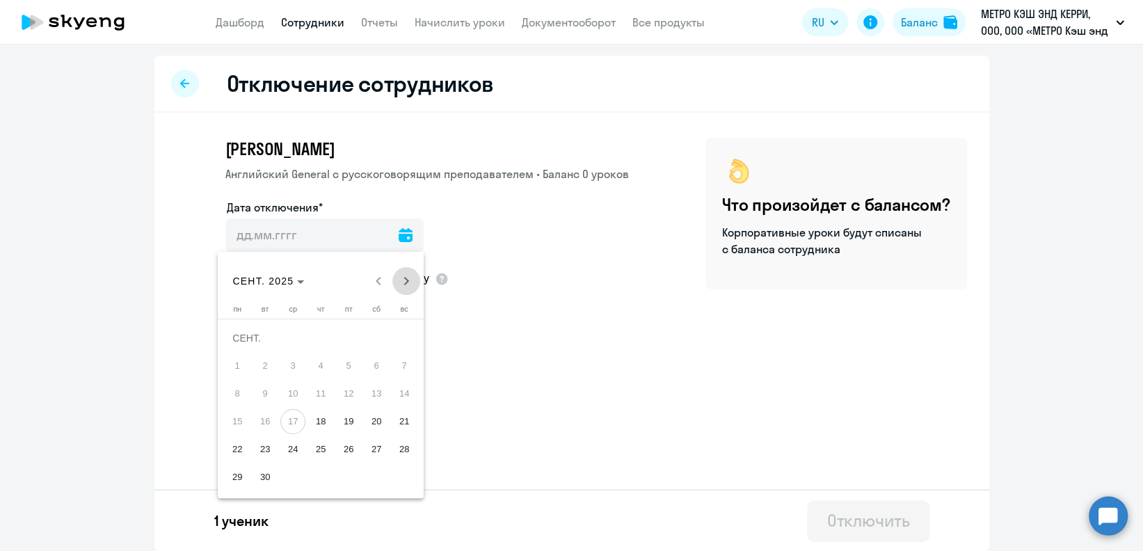
click at [408, 285] on span "Next month" at bounding box center [406, 281] width 28 height 28
click at [287, 367] on span "1" at bounding box center [292, 365] width 25 height 25
type input "[DATE]"
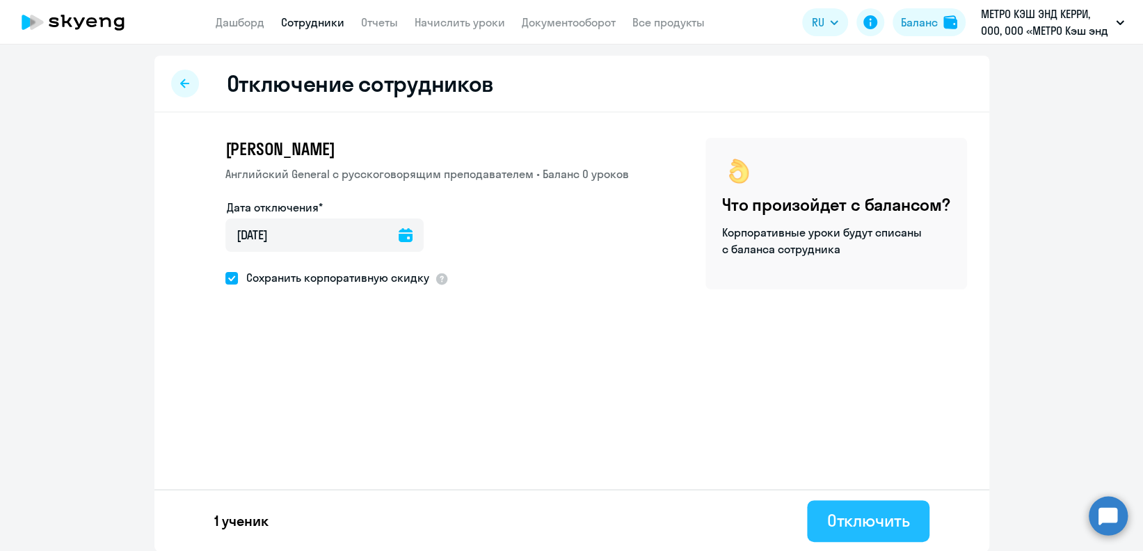
click at [824, 504] on button "Отключить" at bounding box center [868, 521] width 122 height 42
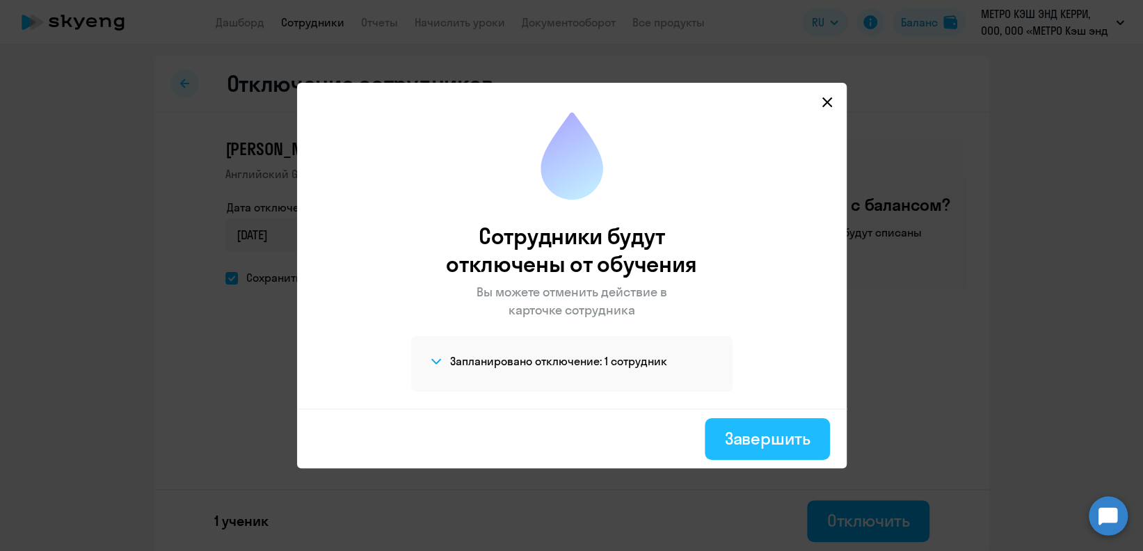
click at [714, 421] on button "Завершить" at bounding box center [767, 439] width 125 height 42
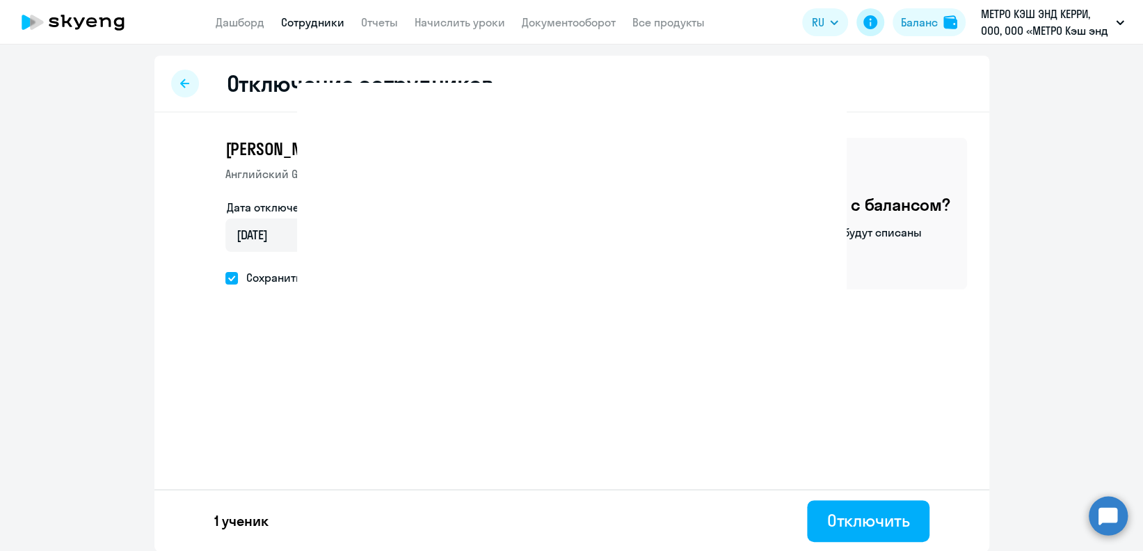
select select "30"
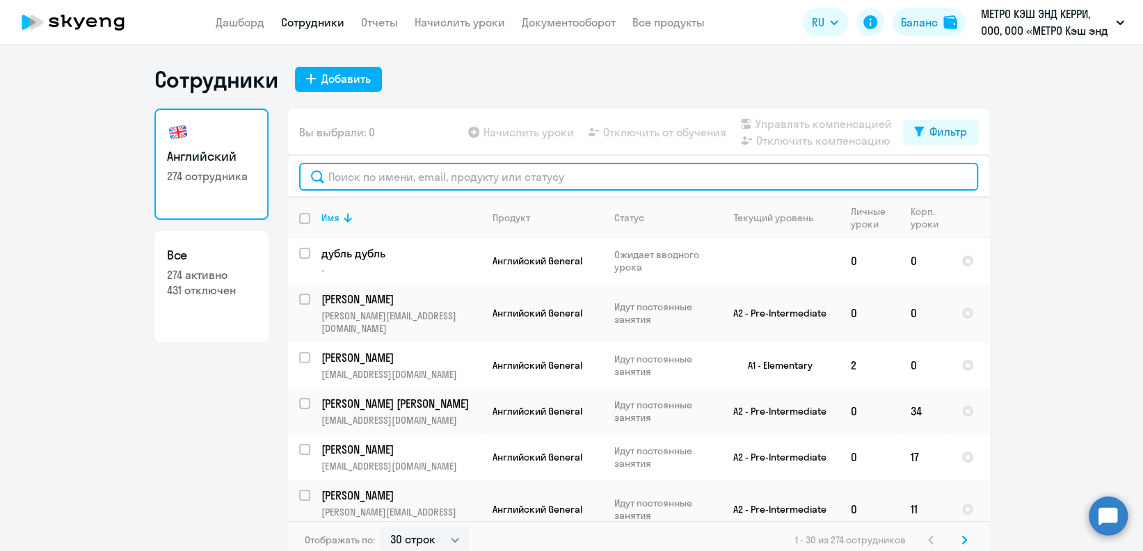
click at [430, 181] on input "text" at bounding box center [638, 177] width 679 height 28
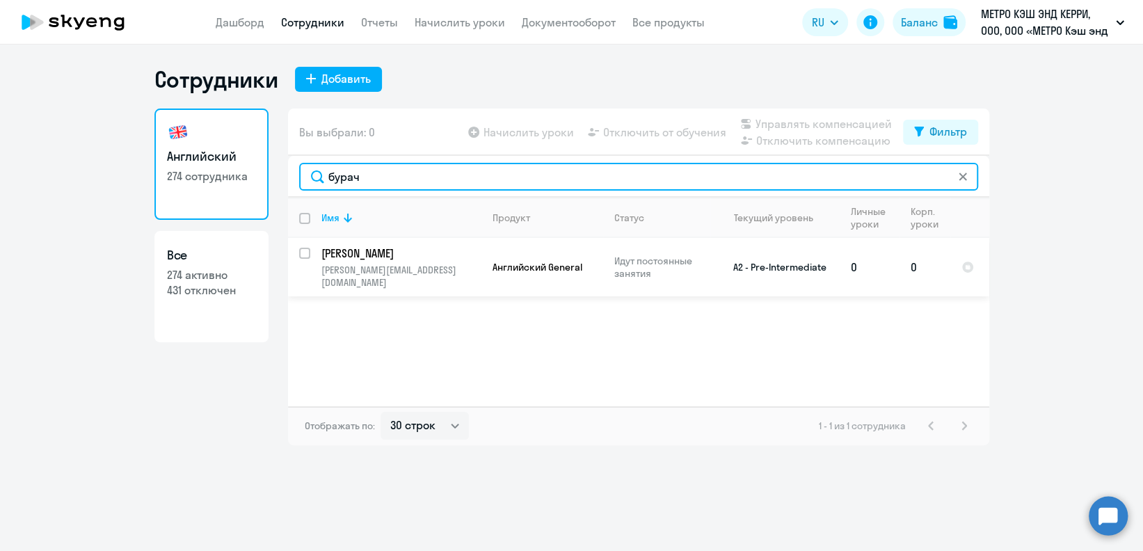
type input "бурач"
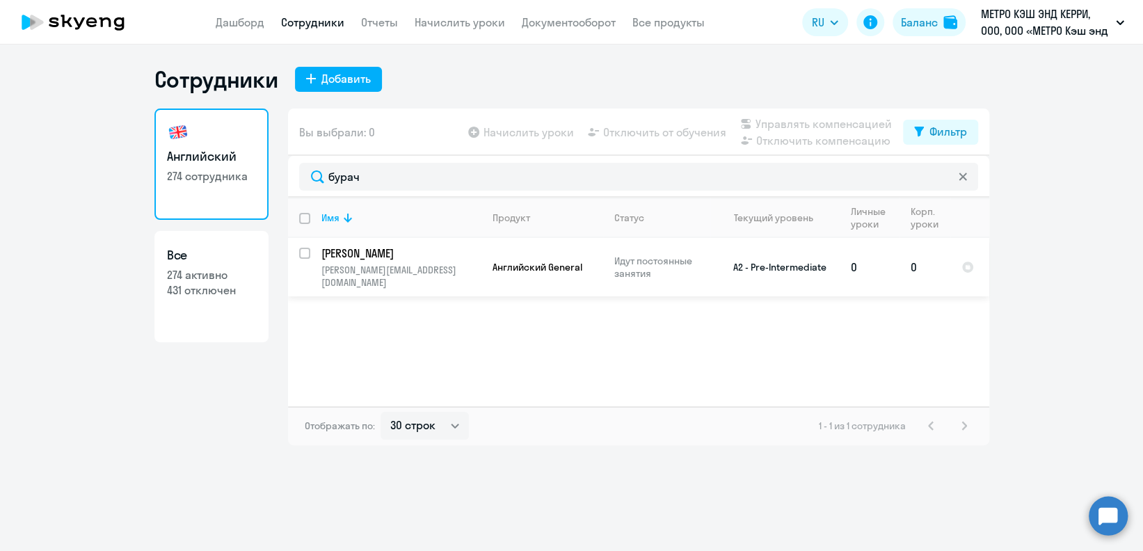
click at [308, 250] on input "select row 39026092" at bounding box center [313, 262] width 28 height 28
checkbox input "true"
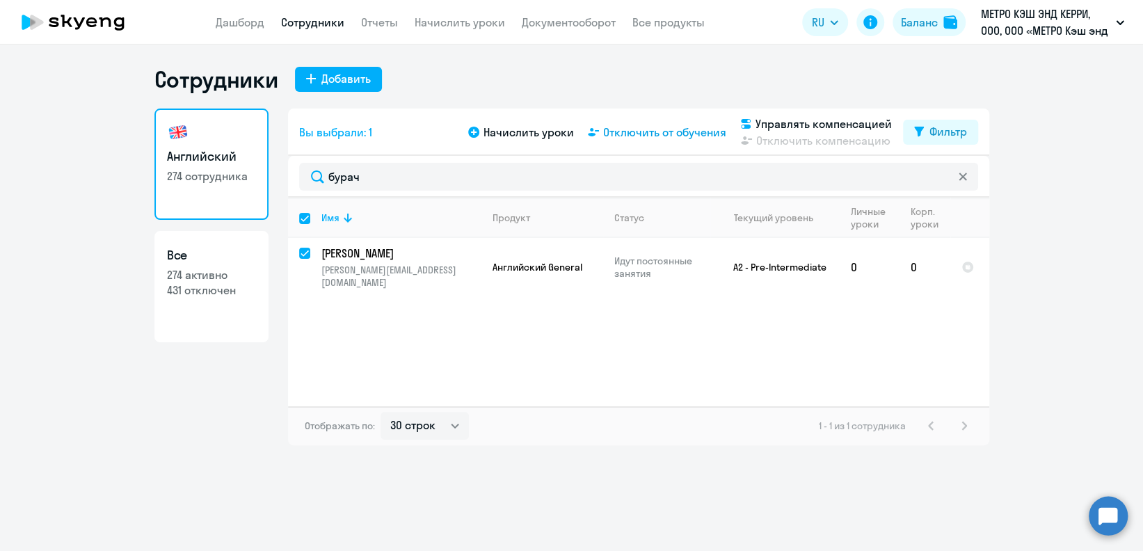
click at [678, 138] on span "Отключить от обучения" at bounding box center [664, 132] width 123 height 17
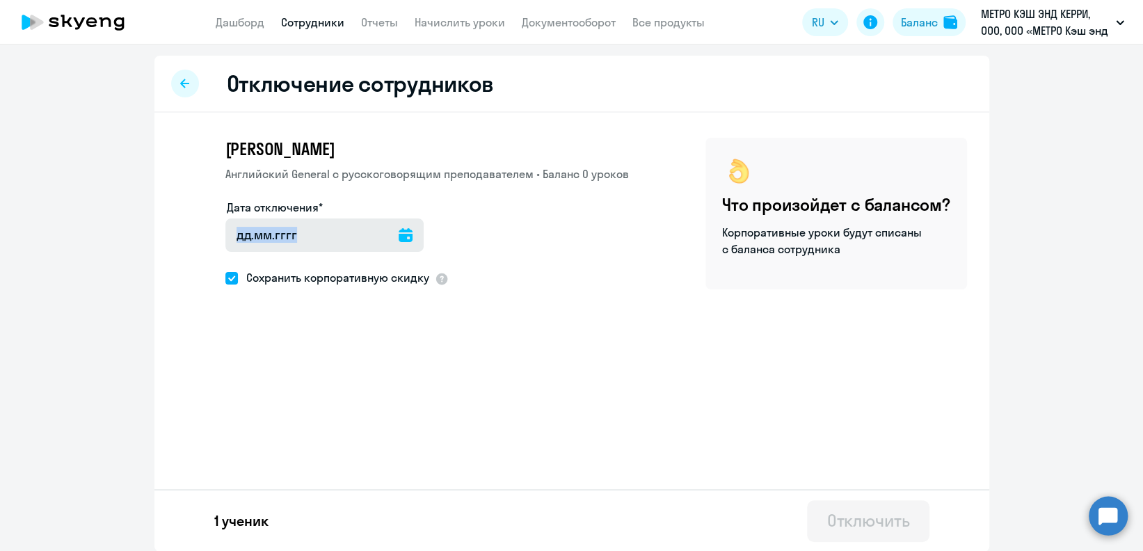
click at [401, 234] on div at bounding box center [324, 234] width 198 height 33
click at [401, 239] on icon at bounding box center [406, 235] width 14 height 14
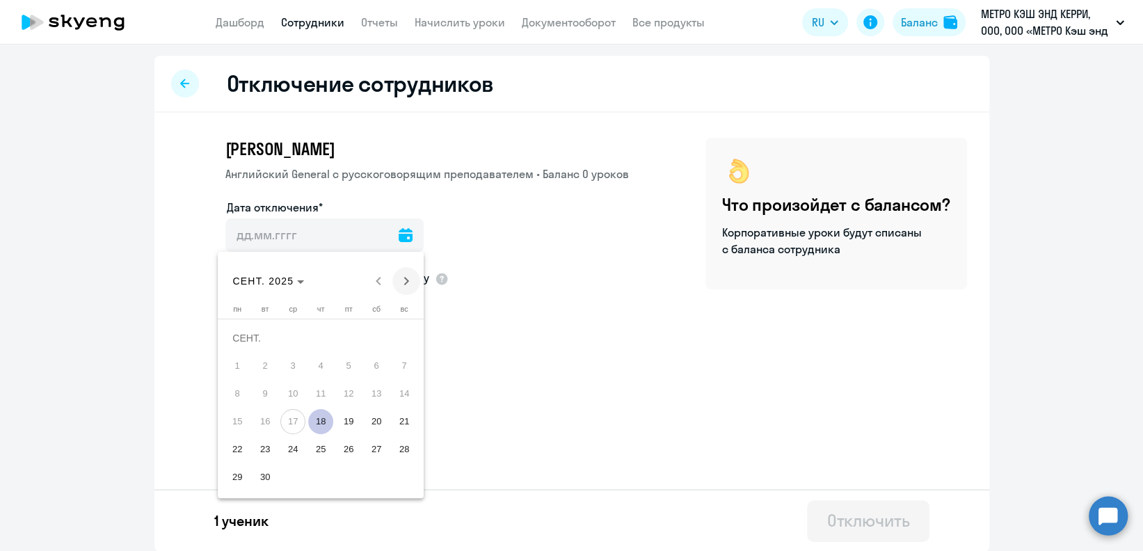
click at [415, 280] on span "Next month" at bounding box center [406, 281] width 28 height 28
click at [295, 362] on span "1" at bounding box center [292, 365] width 25 height 25
type input "[DATE]"
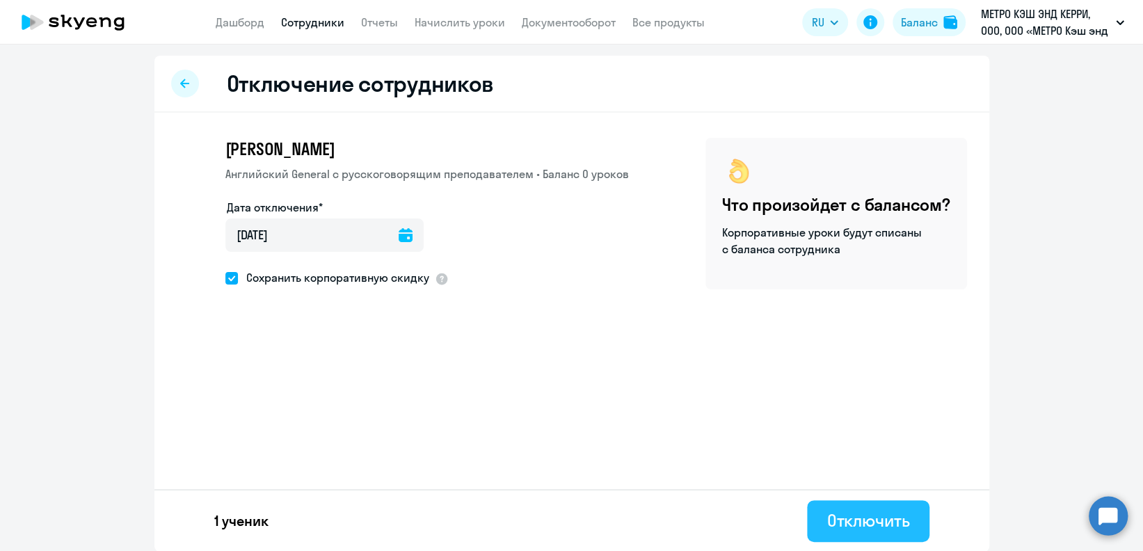
click at [835, 515] on div "Отключить" at bounding box center [867, 520] width 83 height 22
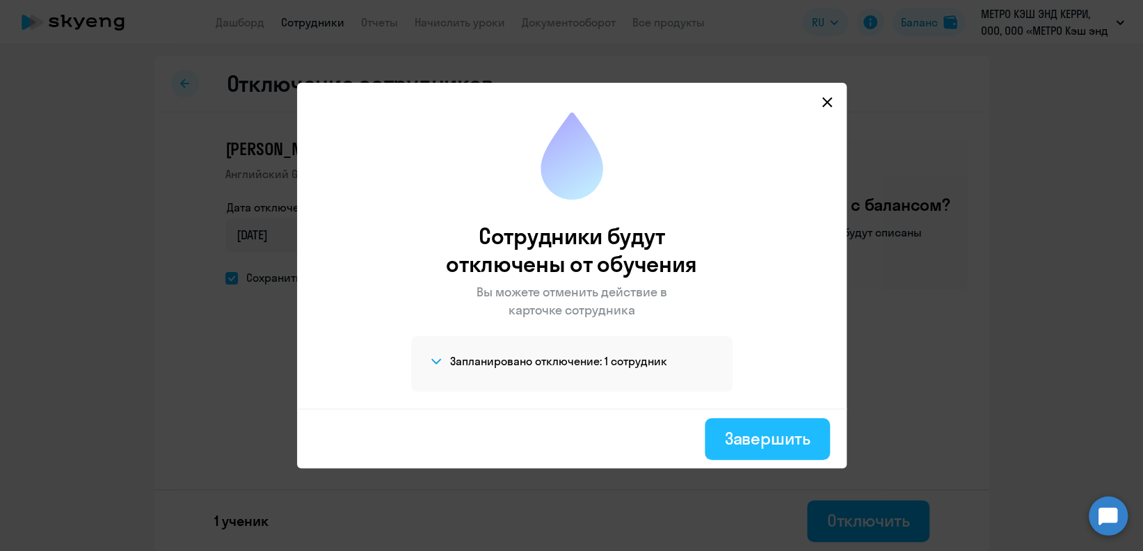
click at [775, 431] on div "Завершить" at bounding box center [767, 438] width 86 height 22
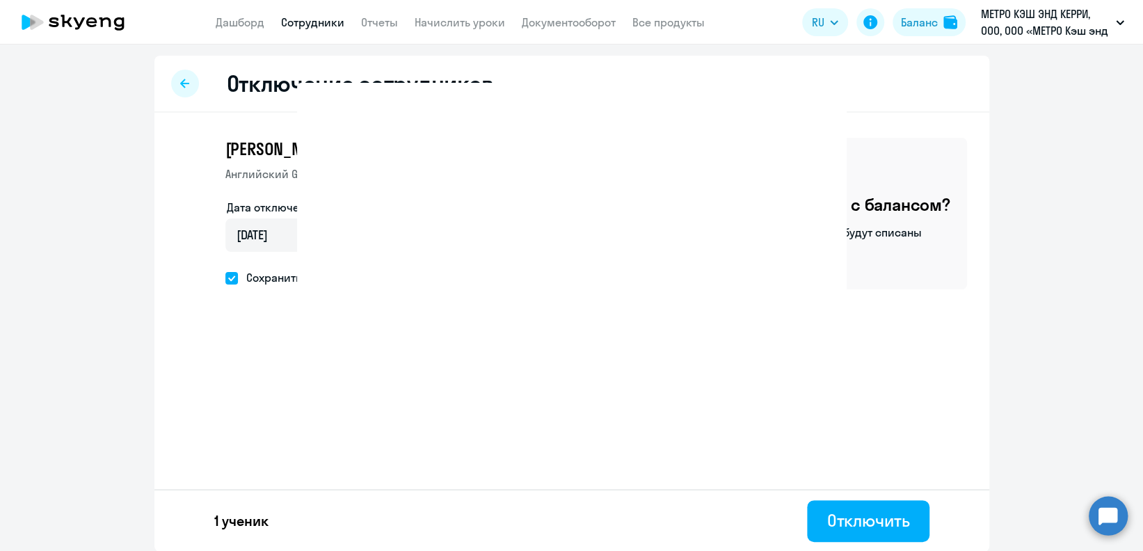
select select "30"
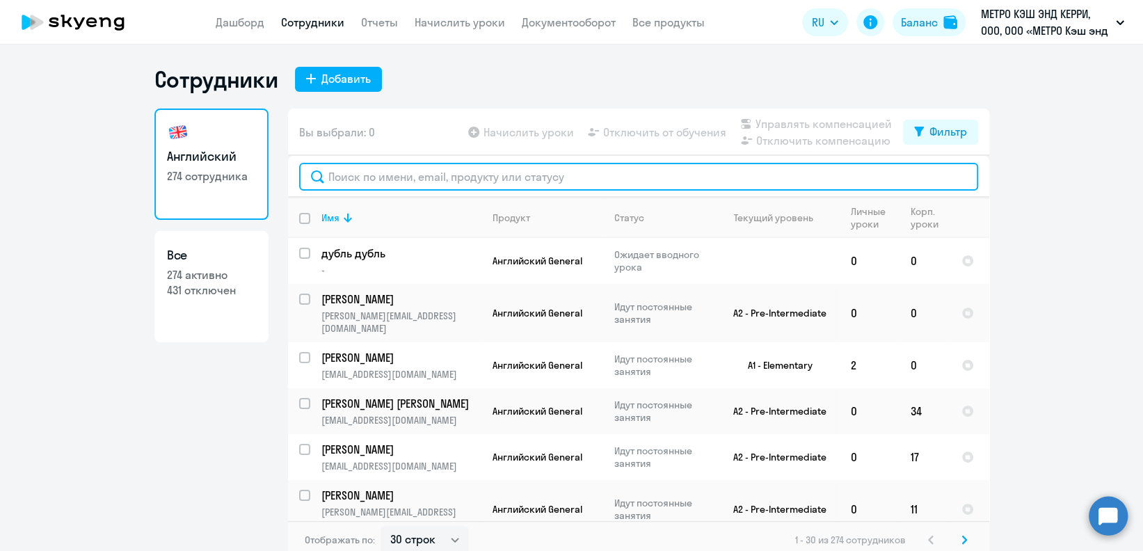
click at [558, 184] on input "text" at bounding box center [638, 177] width 679 height 28
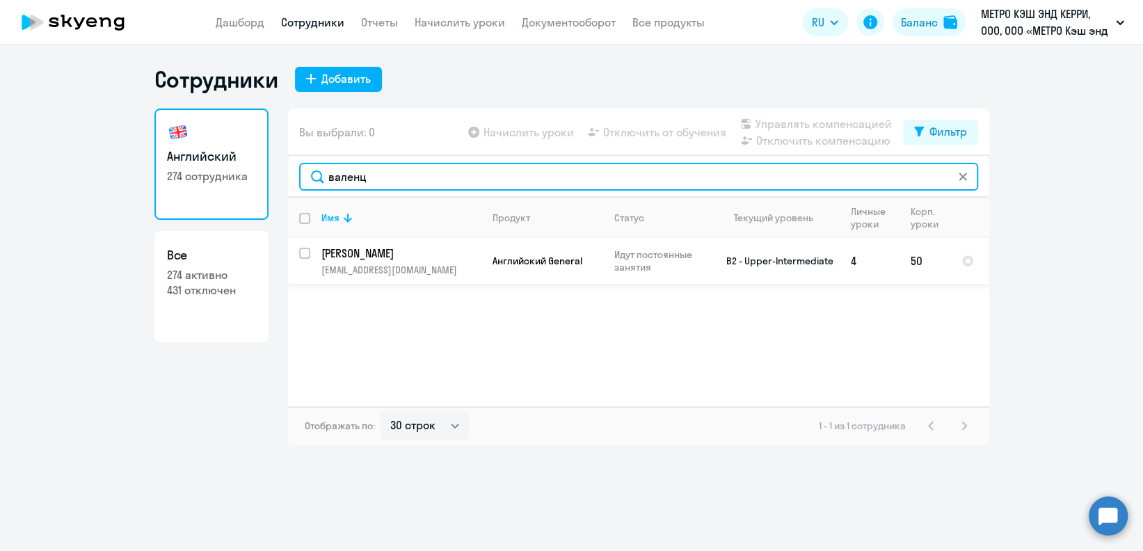
type input "валенц"
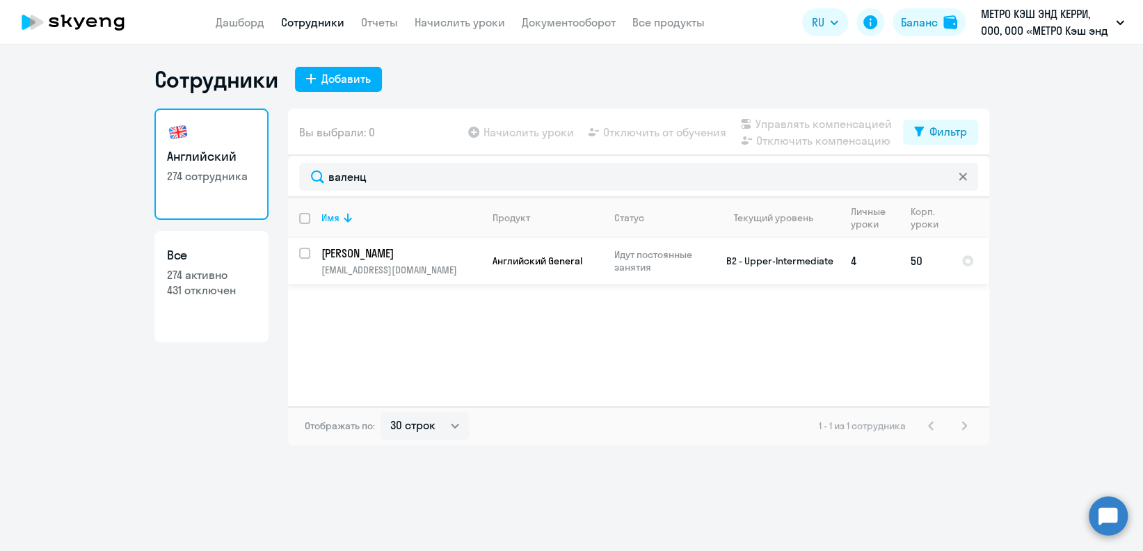
click at [307, 253] on input "select row 15624045" at bounding box center [313, 262] width 28 height 28
checkbox input "true"
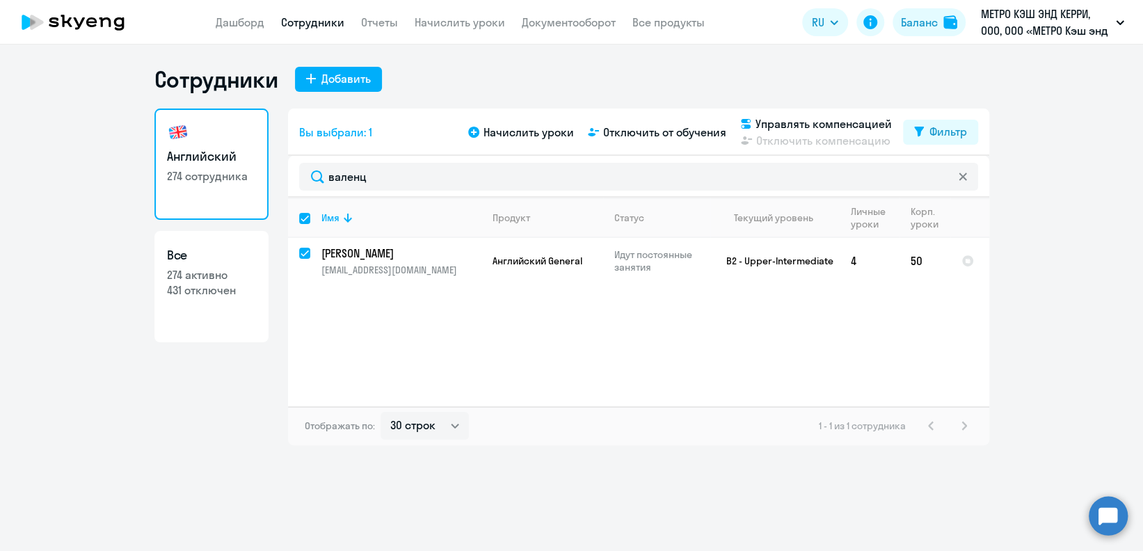
click at [685, 141] on div "Начислить уроки Отключить от обучения Управлять компенсацией Отключить компенса…" at bounding box center [684, 131] width 438 height 33
click at [677, 136] on span "Отключить от обучения" at bounding box center [664, 132] width 123 height 17
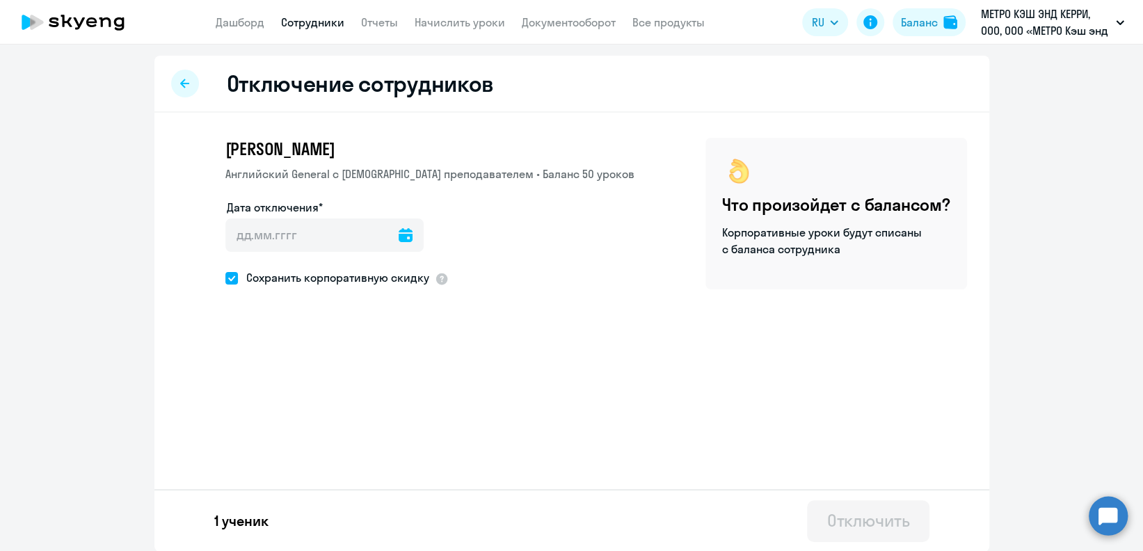
click at [399, 233] on icon at bounding box center [406, 235] width 14 height 14
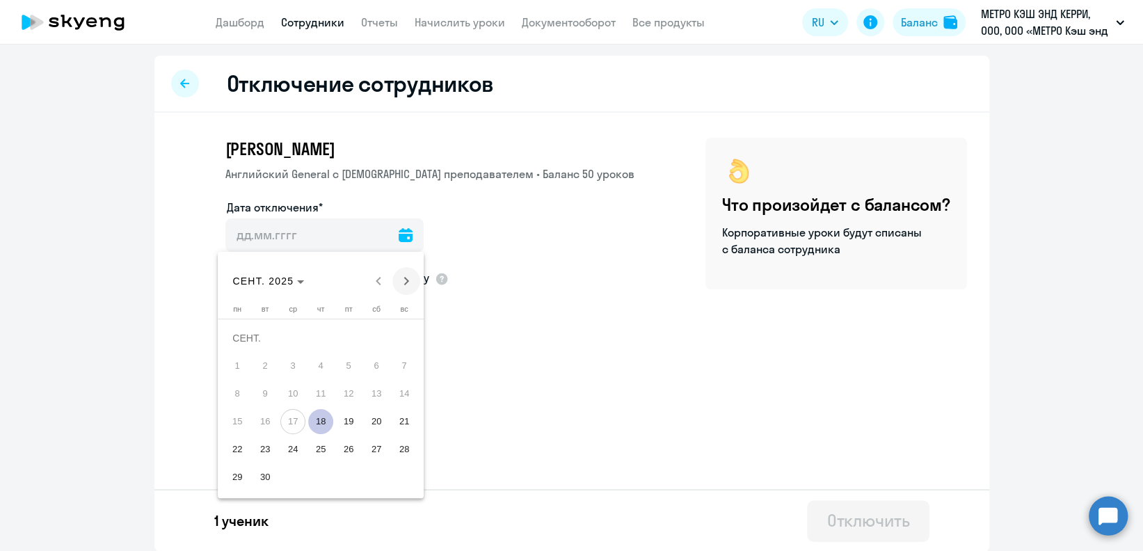
click at [405, 279] on span "Next month" at bounding box center [406, 281] width 28 height 28
click at [294, 362] on span "1" at bounding box center [292, 365] width 25 height 25
type input "[DATE]"
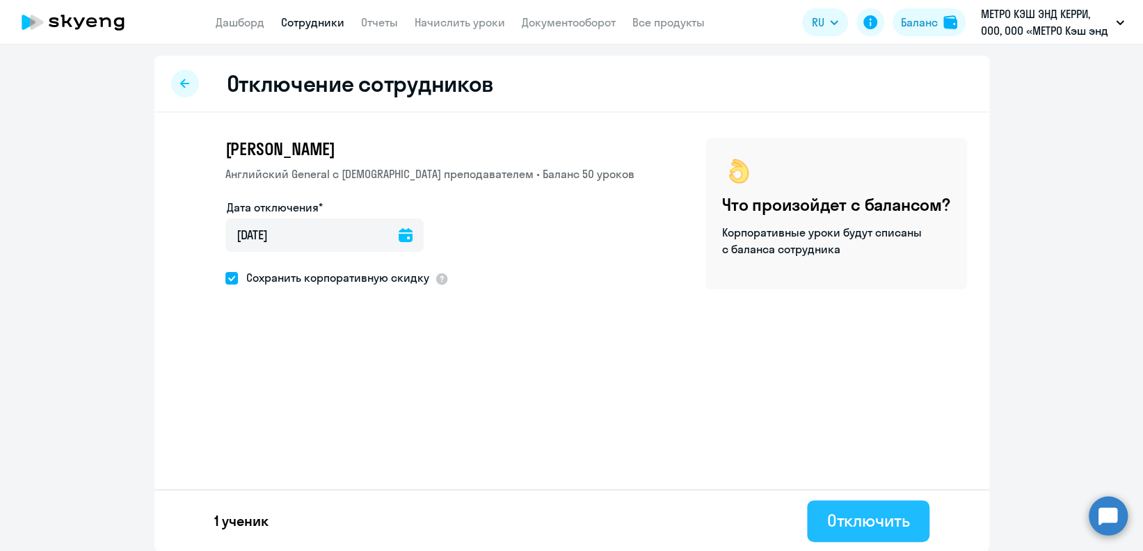
click at [873, 515] on div "Отключить" at bounding box center [867, 520] width 83 height 22
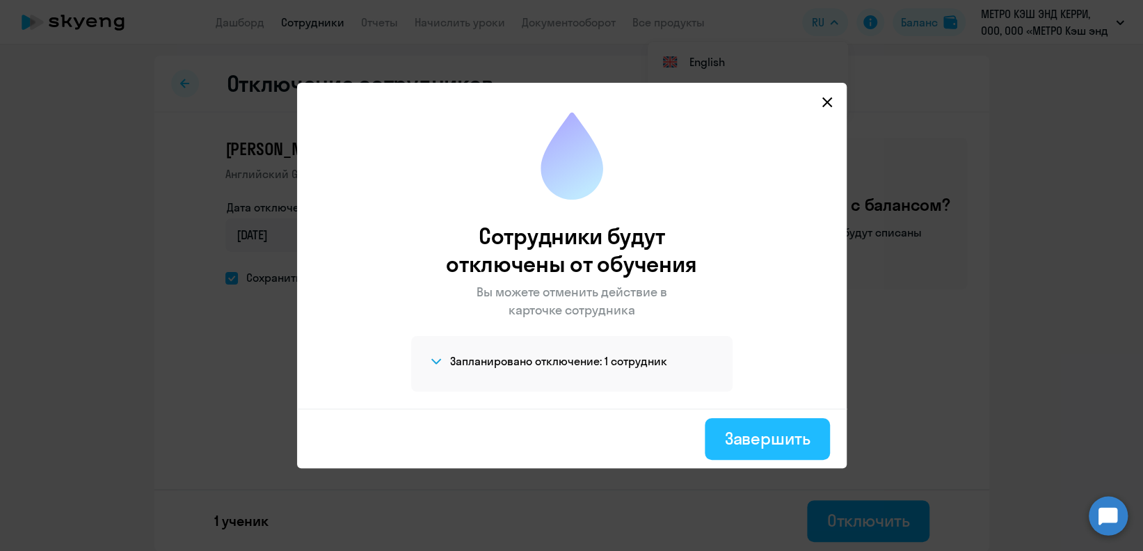
click at [792, 435] on div "Завершить" at bounding box center [767, 438] width 86 height 22
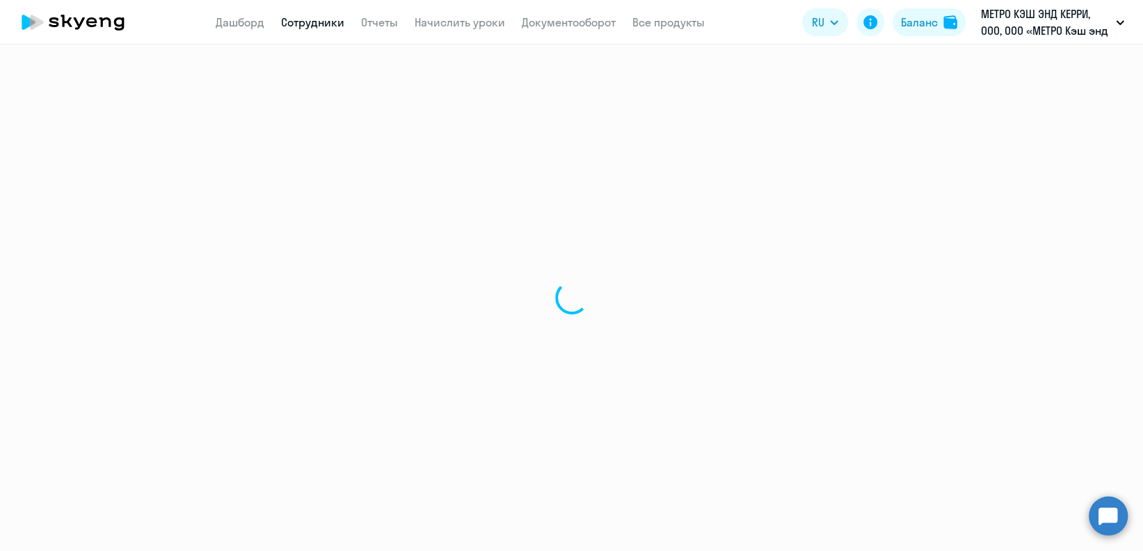
select select "30"
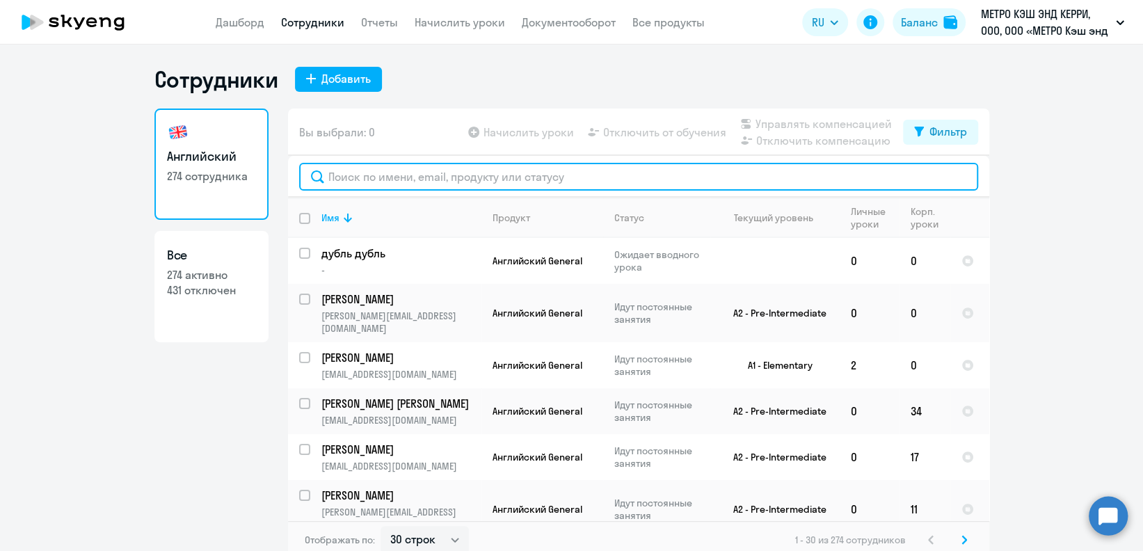
click at [527, 189] on input "text" at bounding box center [638, 177] width 679 height 28
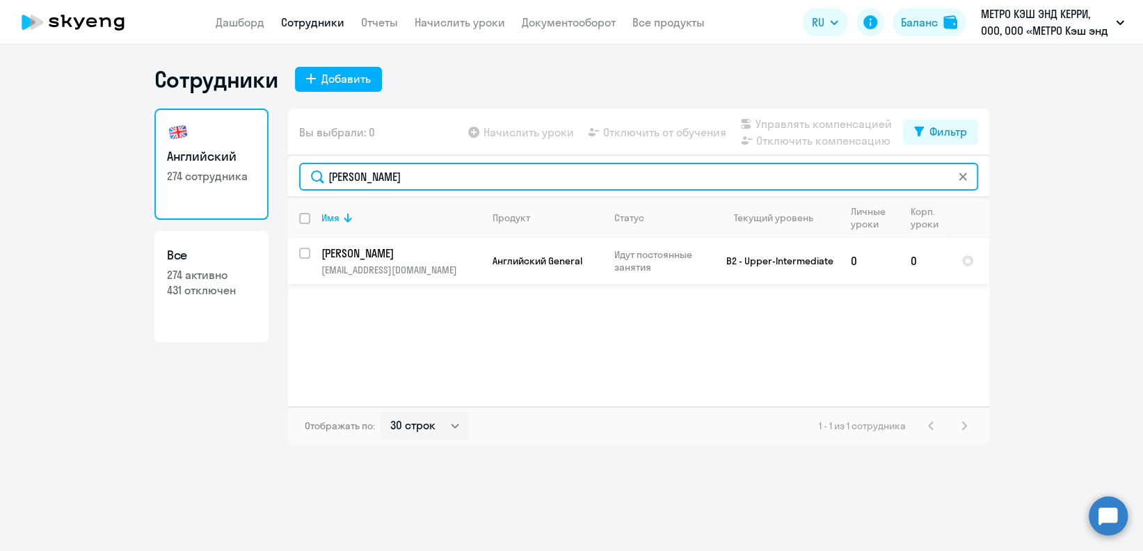
type input "[PERSON_NAME]"
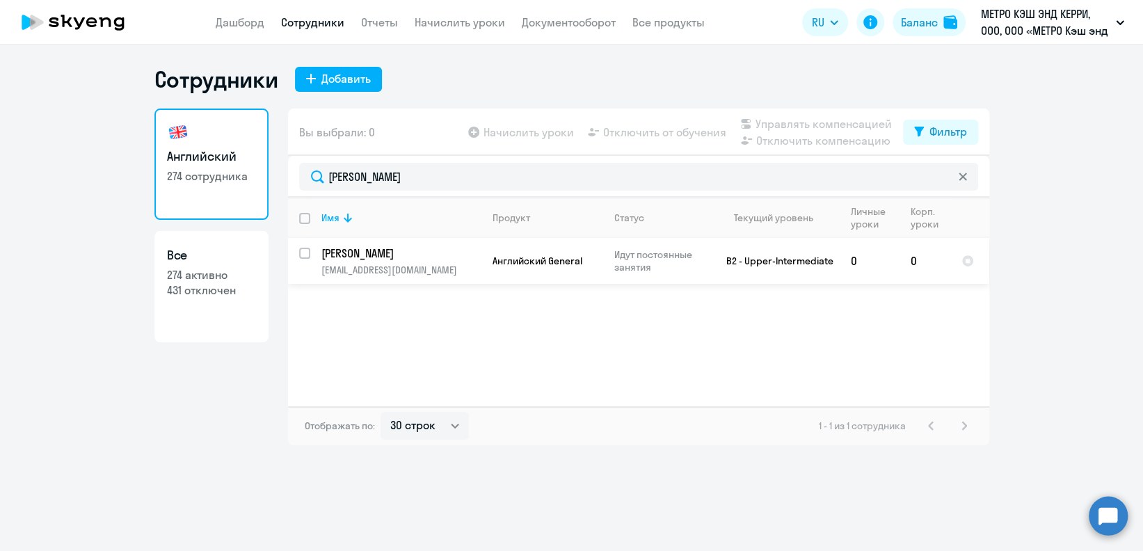
click at [299, 250] on input "select row 13661919" at bounding box center [313, 262] width 28 height 28
checkbox input "true"
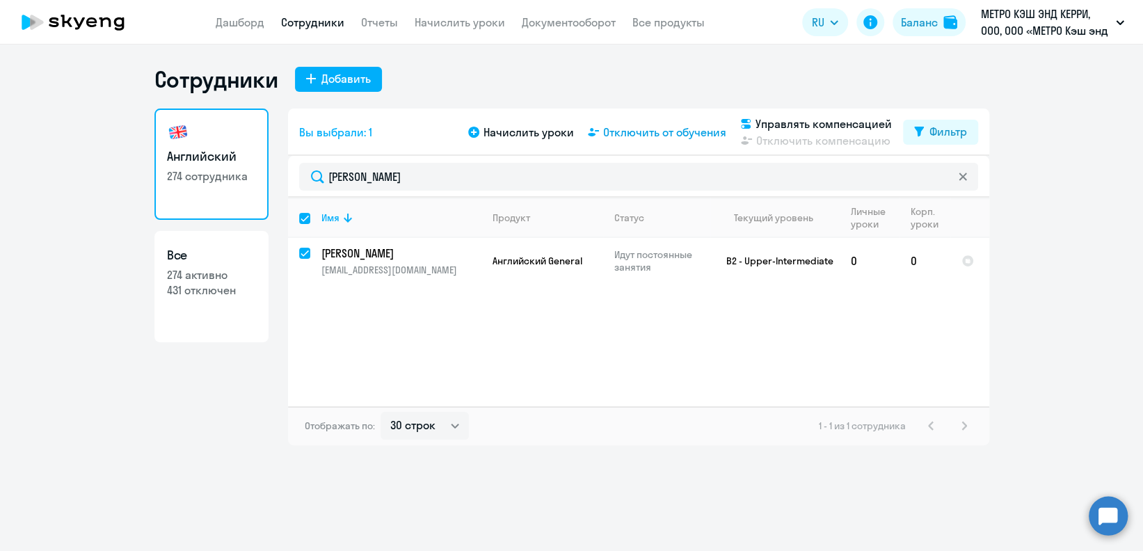
click at [674, 131] on span "Отключить от обучения" at bounding box center [664, 132] width 123 height 17
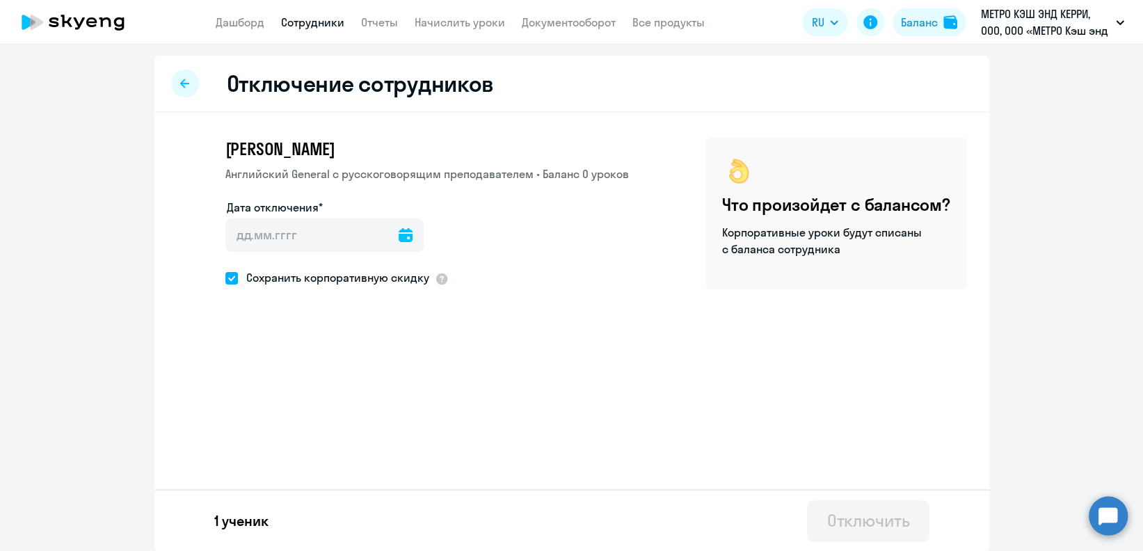
click at [400, 224] on div at bounding box center [406, 234] width 14 height 33
click at [399, 232] on icon at bounding box center [406, 235] width 14 height 14
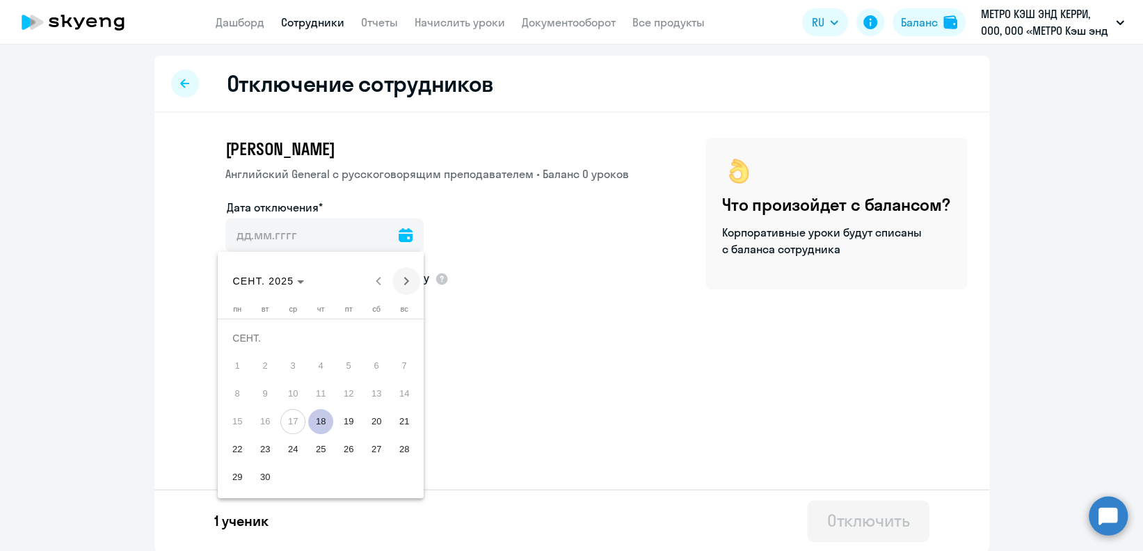
click at [411, 283] on span "Next month" at bounding box center [406, 281] width 28 height 28
click at [288, 359] on span "1" at bounding box center [292, 365] width 25 height 25
type input "[DATE]"
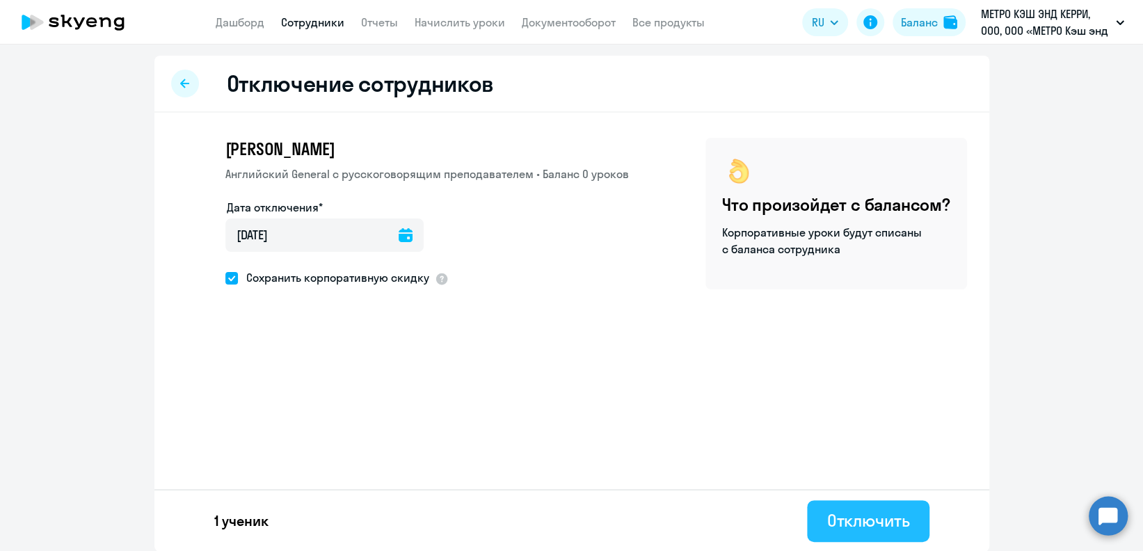
click at [884, 523] on div "Отключить" at bounding box center [867, 520] width 83 height 22
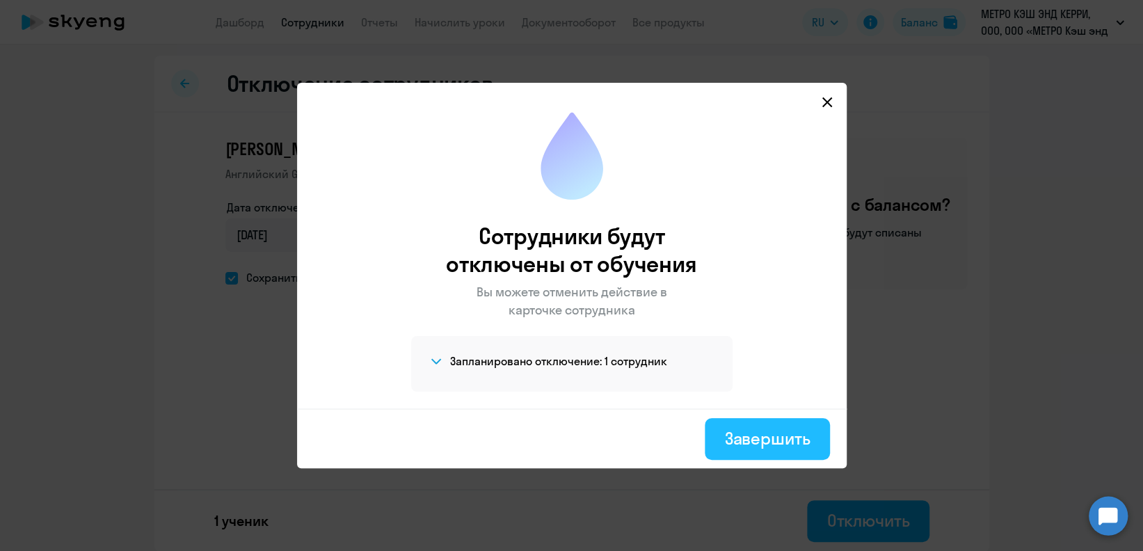
click at [742, 427] on div "Завершить" at bounding box center [767, 438] width 86 height 22
select select "30"
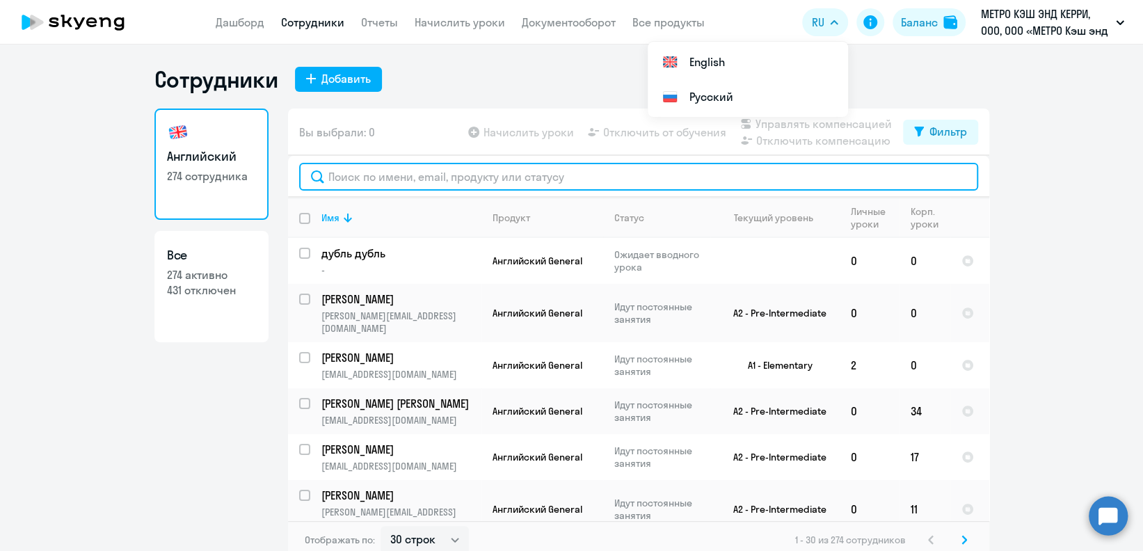
click at [408, 180] on input "text" at bounding box center [638, 177] width 679 height 28
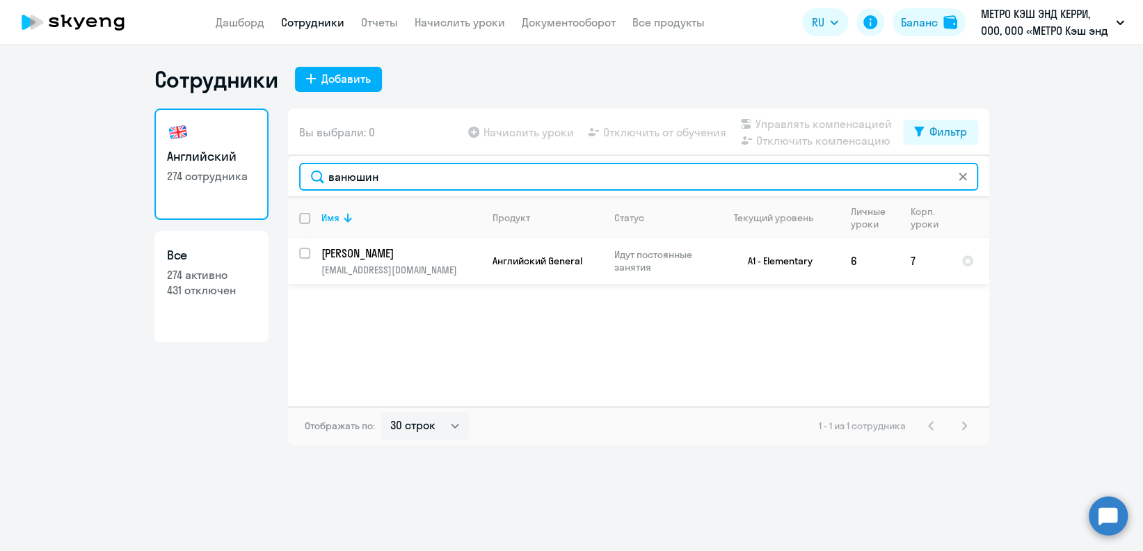
type input "ванюшин"
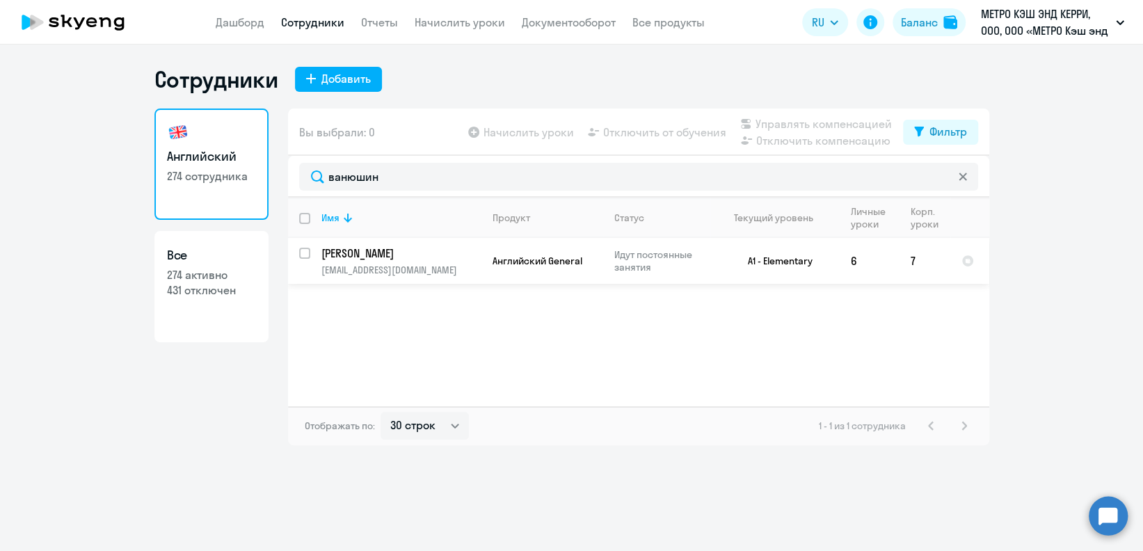
click at [296, 255] on div at bounding box center [305, 253] width 33 height 33
checkbox input "true"
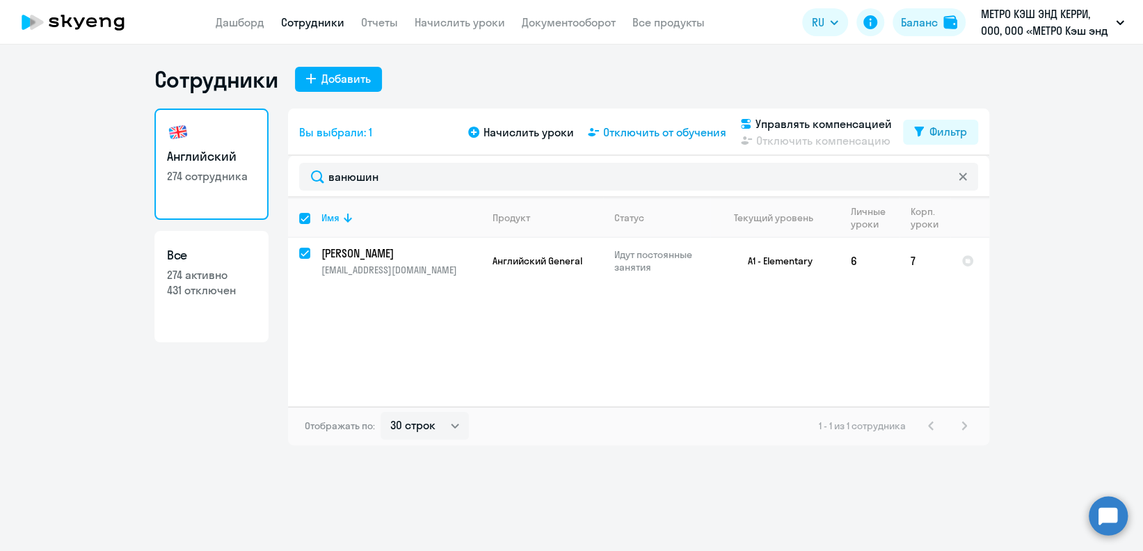
click at [682, 134] on span "Отключить от обучения" at bounding box center [664, 132] width 123 height 17
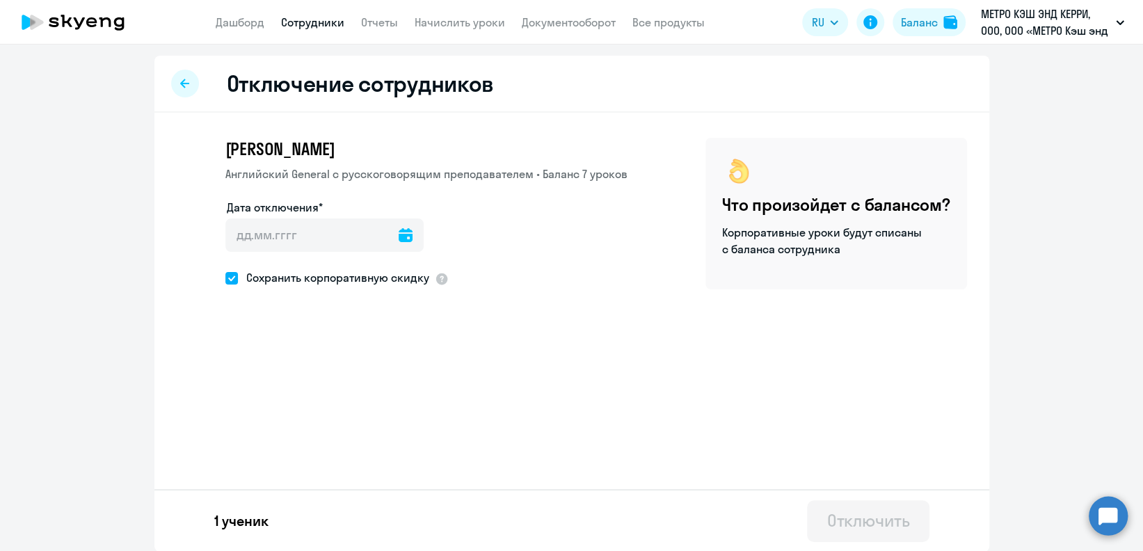
click at [399, 225] on div at bounding box center [406, 234] width 14 height 33
click at [399, 234] on icon at bounding box center [406, 235] width 14 height 14
click at [410, 269] on span "Next month" at bounding box center [406, 281] width 28 height 28
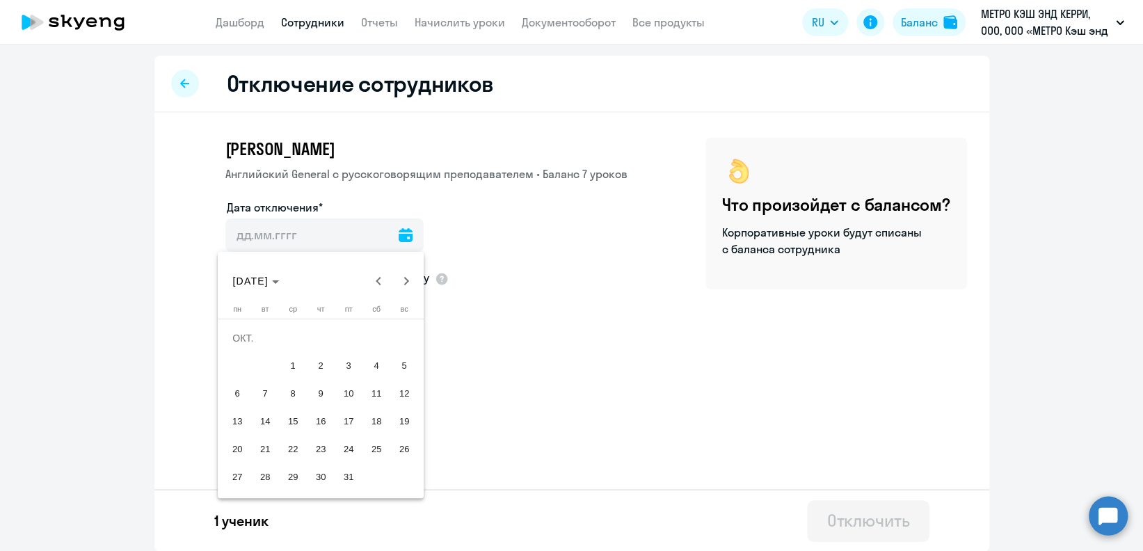
click at [284, 356] on button "1" at bounding box center [293, 366] width 28 height 28
type input "[DATE]"
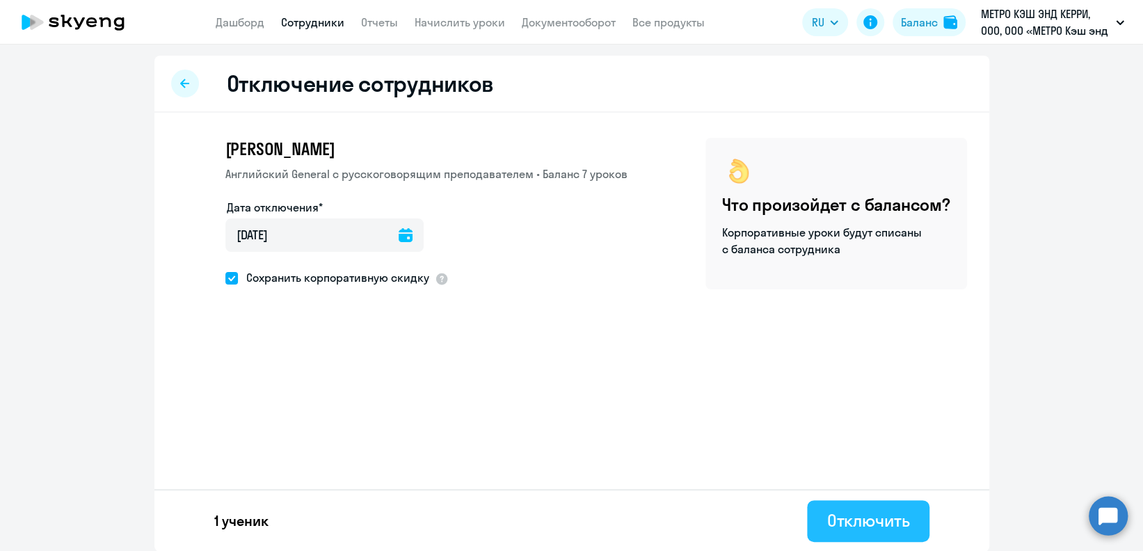
click at [838, 515] on div "Отключить" at bounding box center [867, 520] width 83 height 22
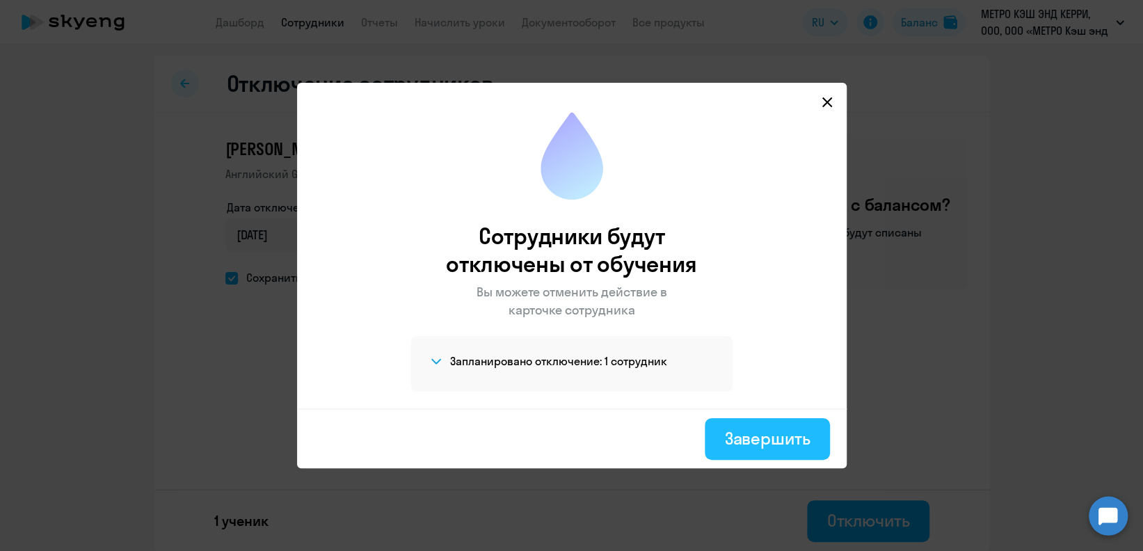
click at [751, 441] on div "Завершить" at bounding box center [767, 438] width 86 height 22
select select "30"
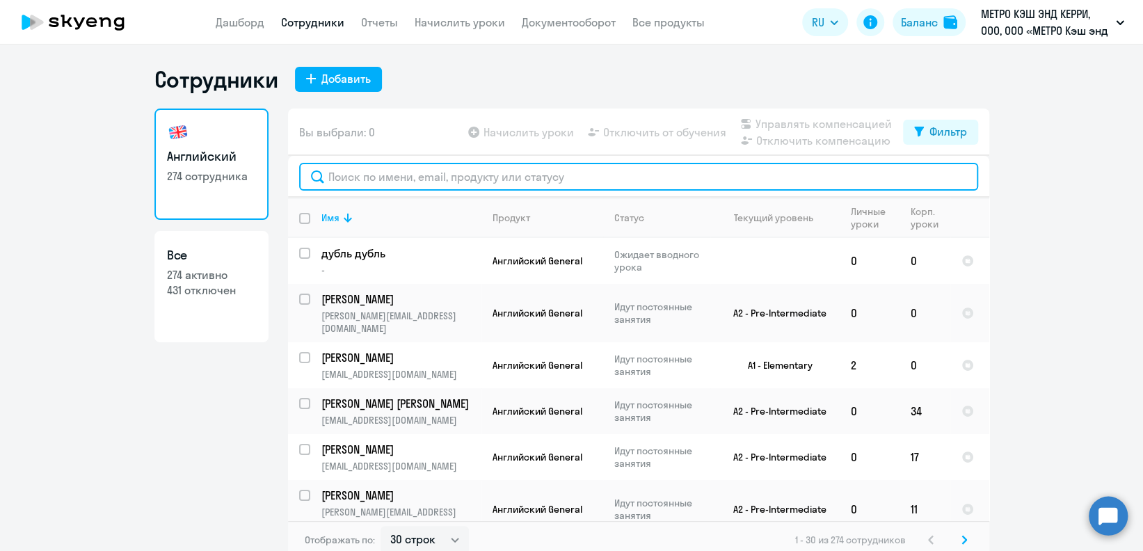
click at [545, 173] on input "text" at bounding box center [638, 177] width 679 height 28
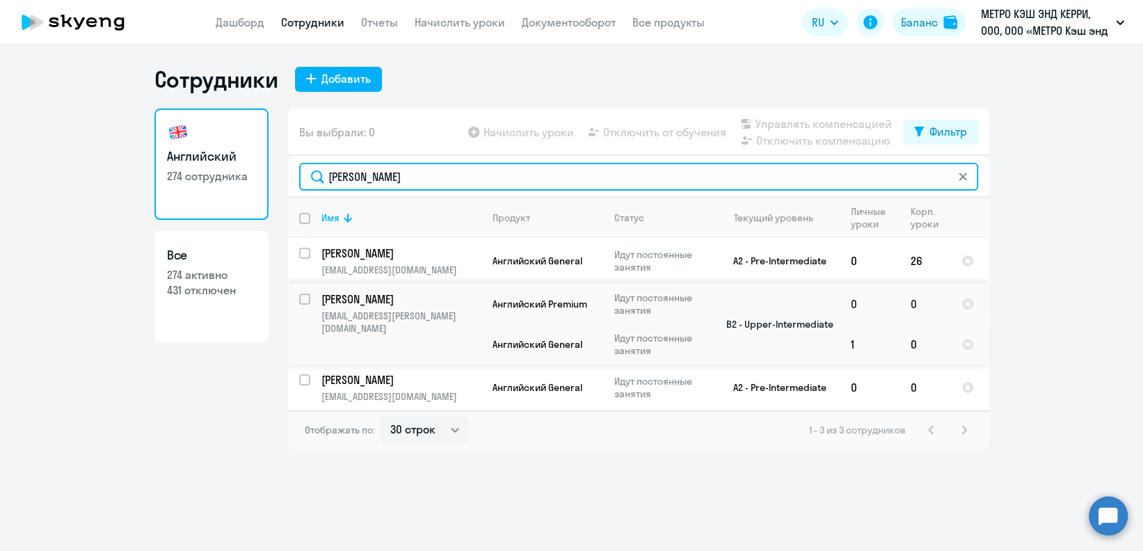
type input "[PERSON_NAME]"
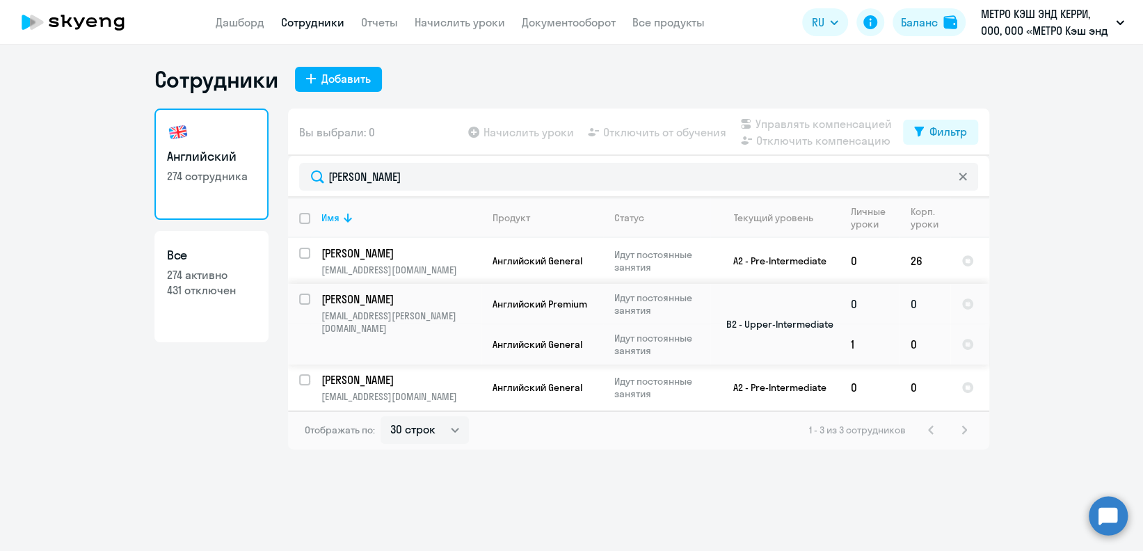
click at [305, 298] on input "select row 13340169" at bounding box center [313, 308] width 28 height 28
checkbox input "true"
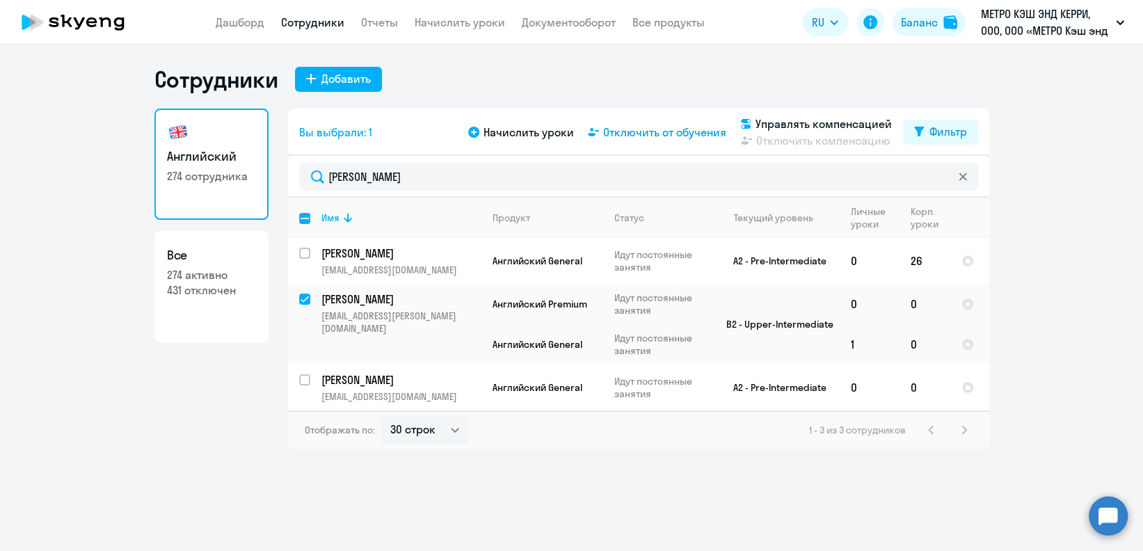
click at [672, 134] on span "Отключить от обучения" at bounding box center [664, 132] width 123 height 17
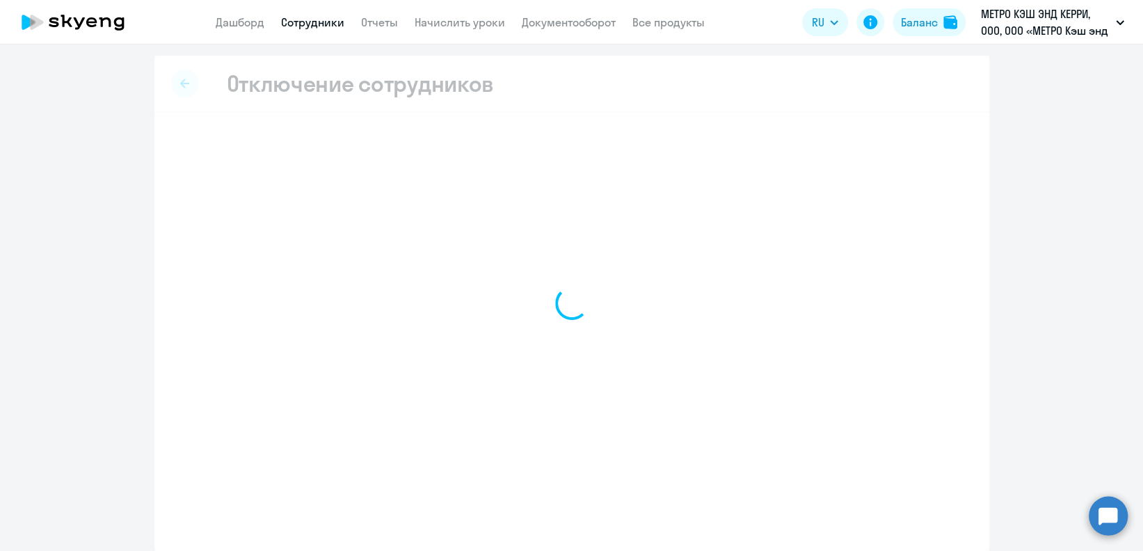
select select "all"
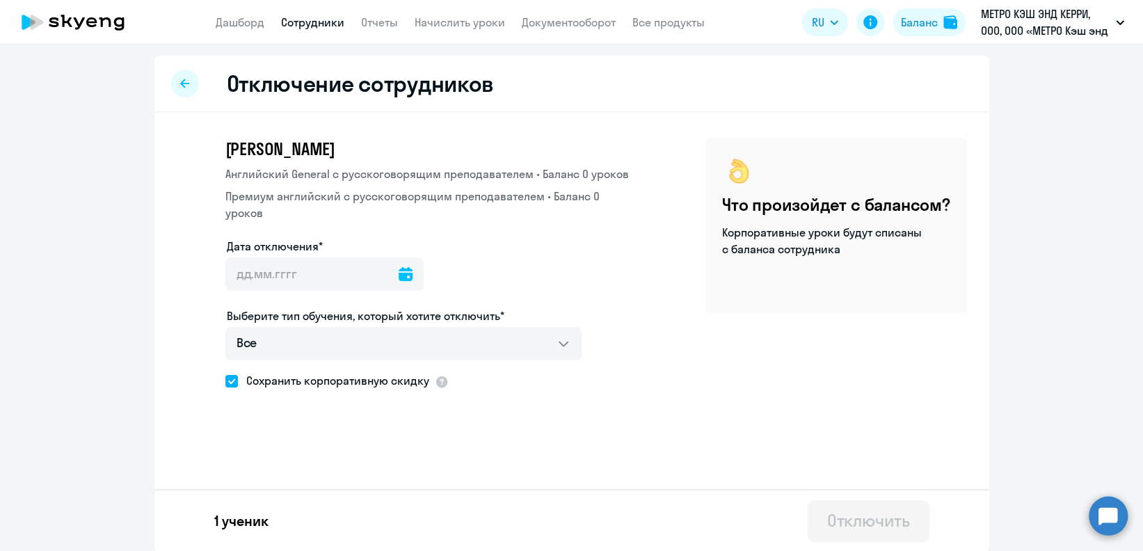
click at [399, 278] on icon at bounding box center [406, 274] width 14 height 14
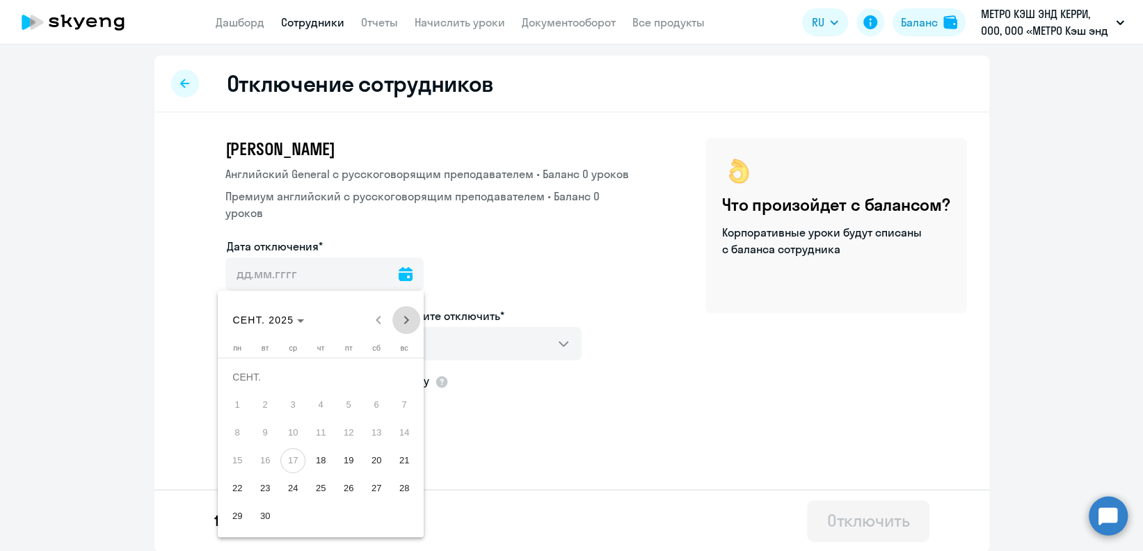
click at [409, 323] on span "Next month" at bounding box center [406, 320] width 28 height 28
click at [289, 403] on span "1" at bounding box center [292, 404] width 25 height 25
type input "[DATE]"
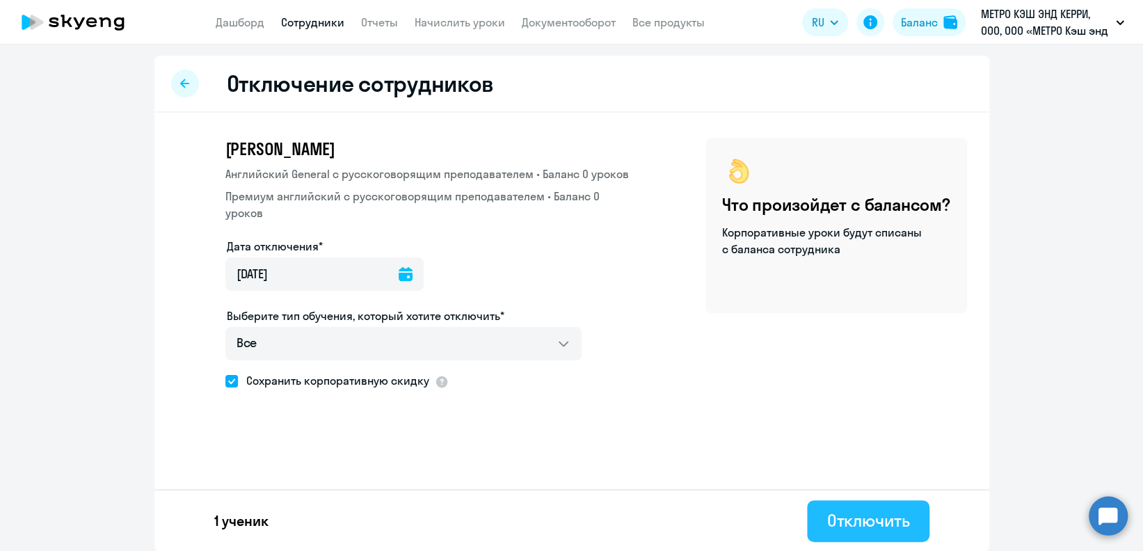
click at [874, 511] on div "Отключить" at bounding box center [867, 520] width 83 height 22
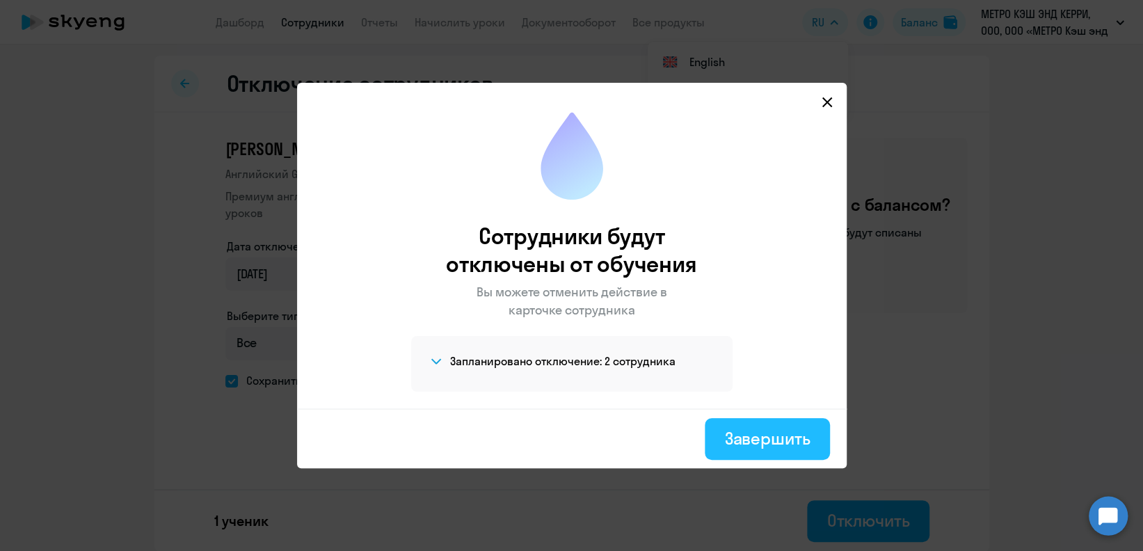
click at [728, 429] on div "Завершить" at bounding box center [767, 438] width 86 height 22
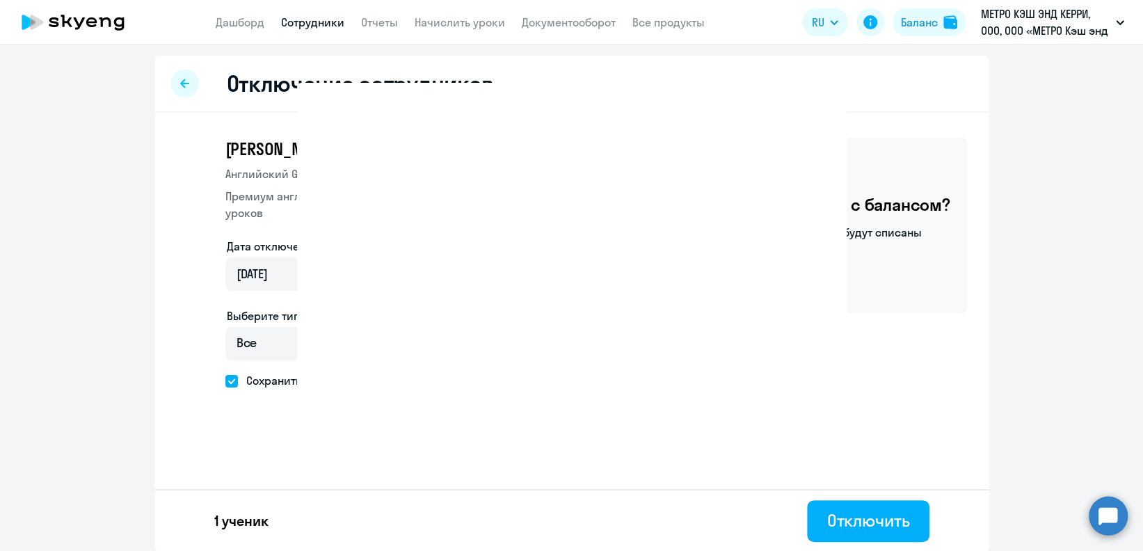
select select "30"
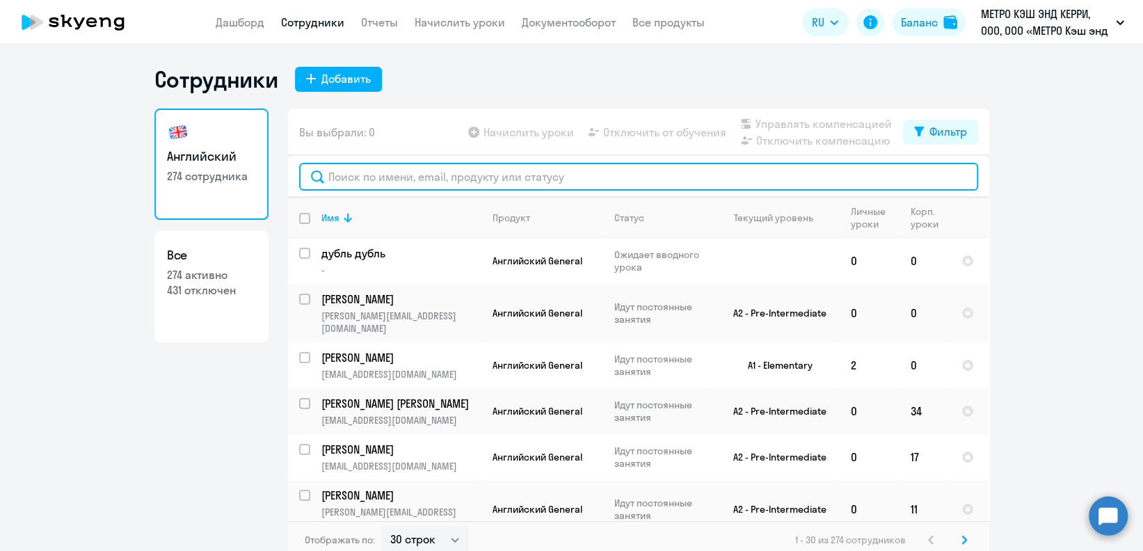
click at [538, 175] on input "text" at bounding box center [638, 177] width 679 height 28
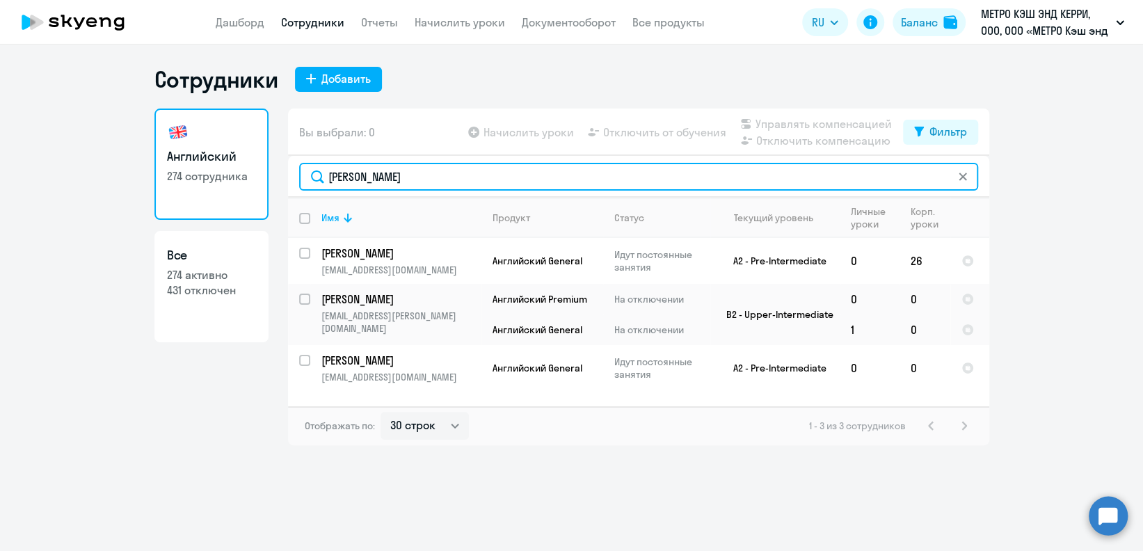
type input "[PERSON_NAME]"
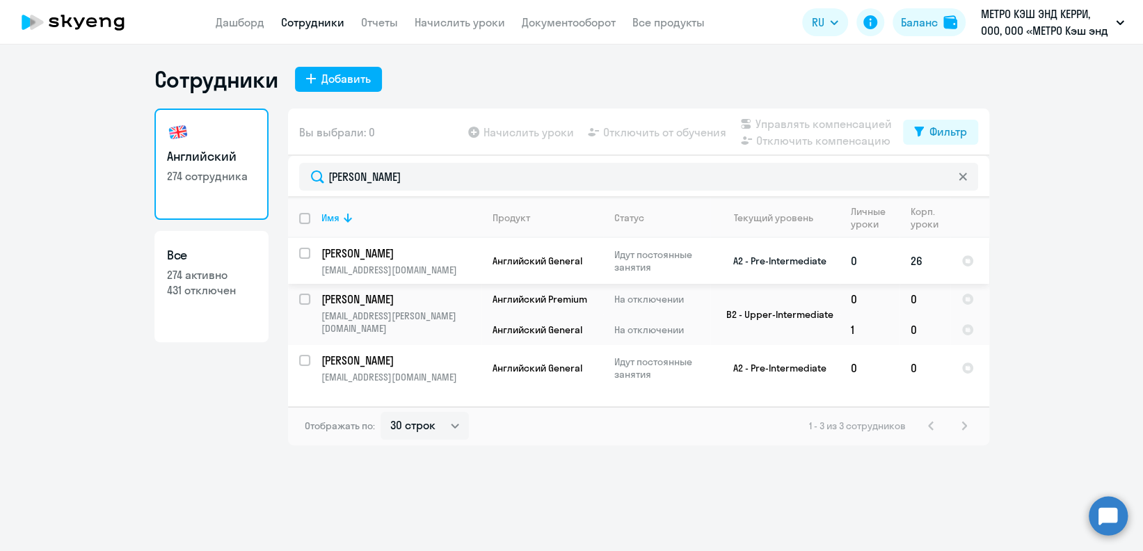
click at [305, 251] on input "select row 39026130" at bounding box center [313, 262] width 28 height 28
checkbox input "true"
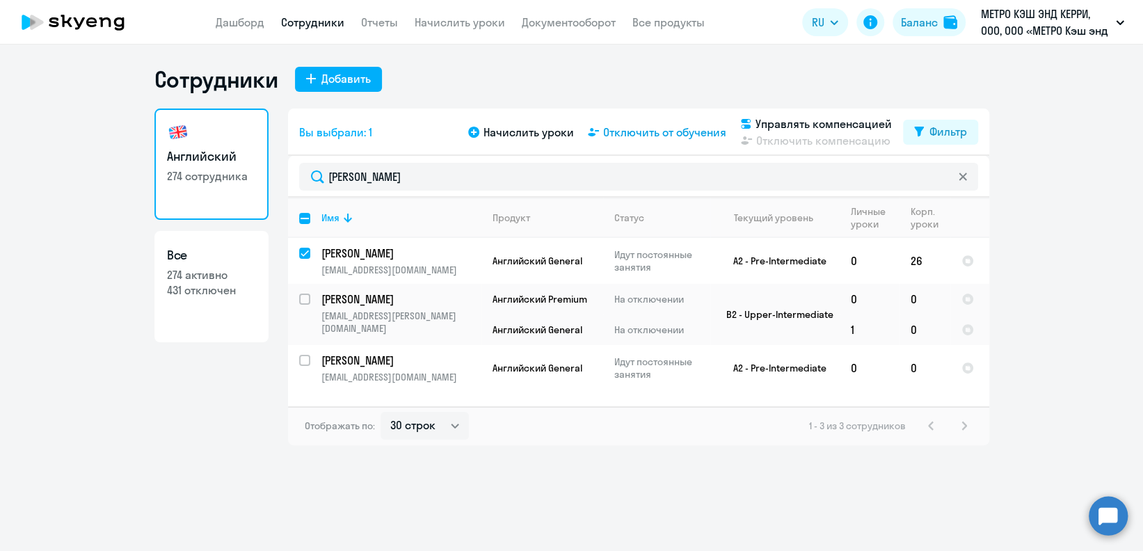
click at [673, 136] on span "Отключить от обучения" at bounding box center [664, 132] width 123 height 17
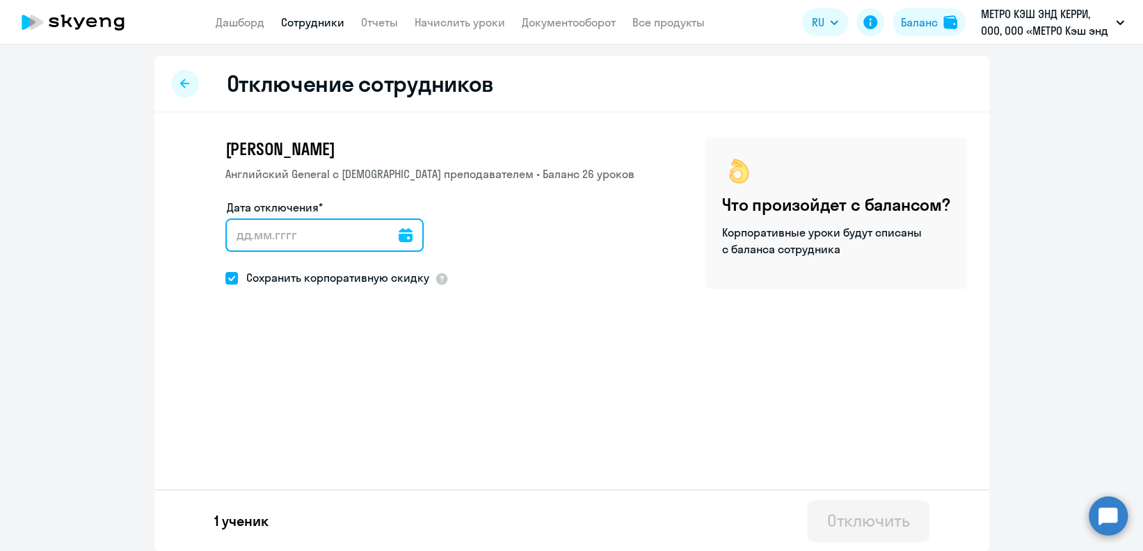
click at [385, 233] on input "Дата отключения*" at bounding box center [324, 234] width 198 height 33
click at [399, 232] on icon at bounding box center [406, 235] width 14 height 14
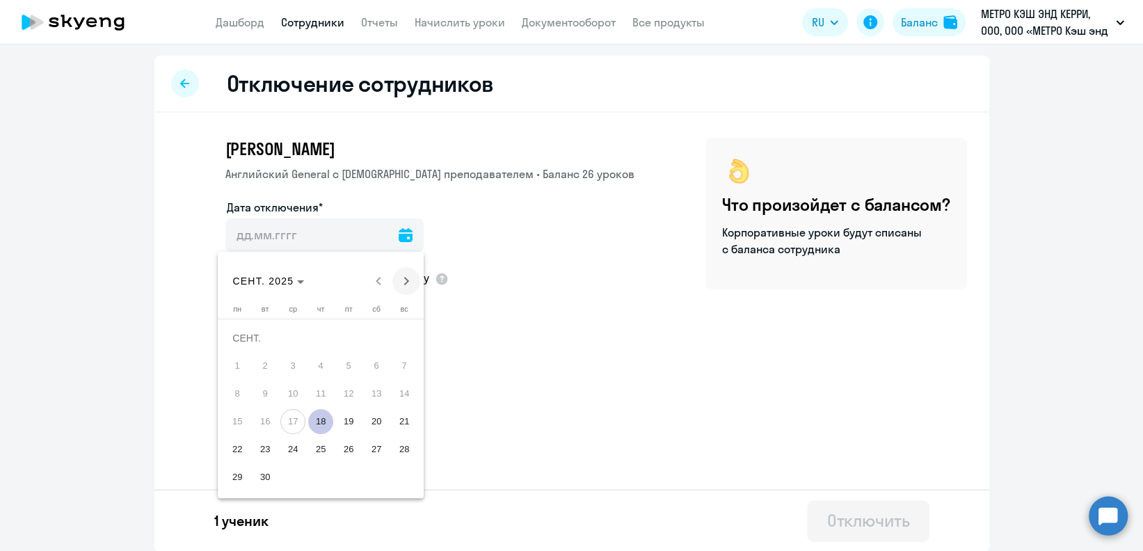
click at [402, 284] on span "Next month" at bounding box center [406, 281] width 28 height 28
click at [289, 369] on span "1" at bounding box center [292, 365] width 25 height 25
type input "[DATE]"
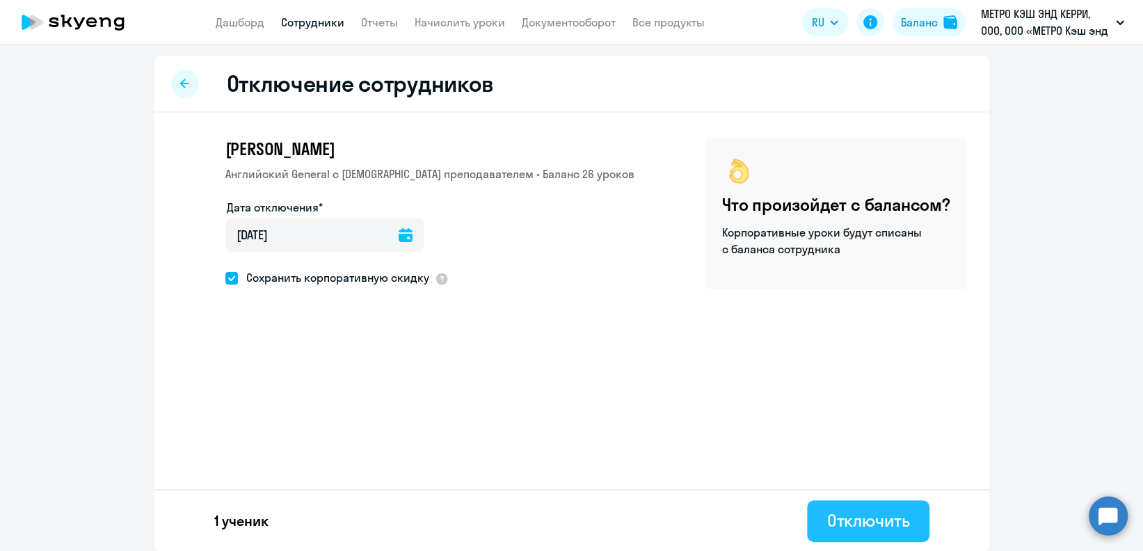
click at [838, 520] on div "Отключить" at bounding box center [867, 520] width 83 height 22
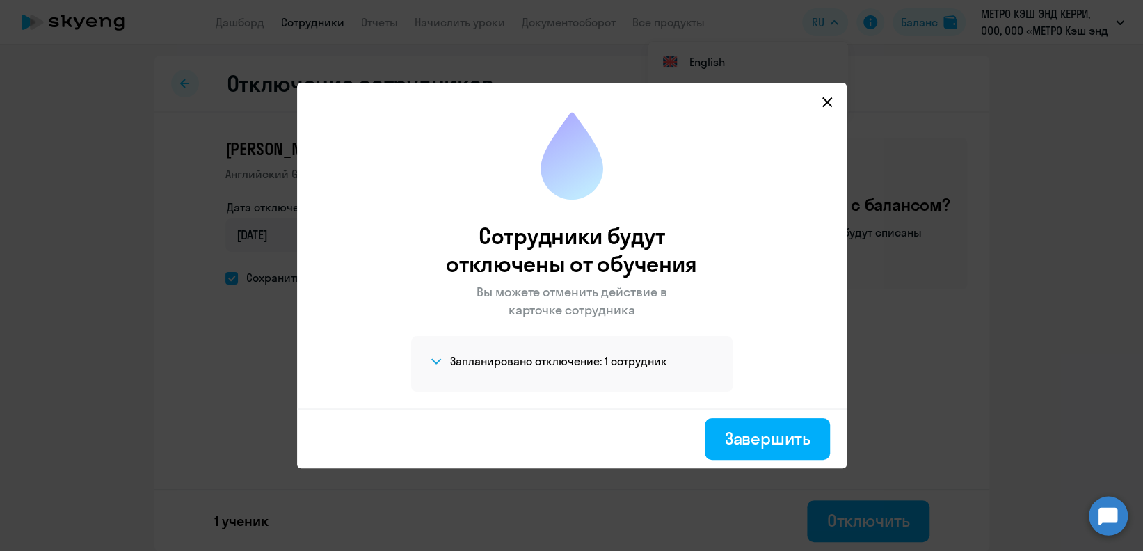
drag, startPoint x: 772, startPoint y: 448, endPoint x: 772, endPoint y: 307, distance: 141.2
click at [772, 449] on button "Завершить" at bounding box center [767, 439] width 125 height 42
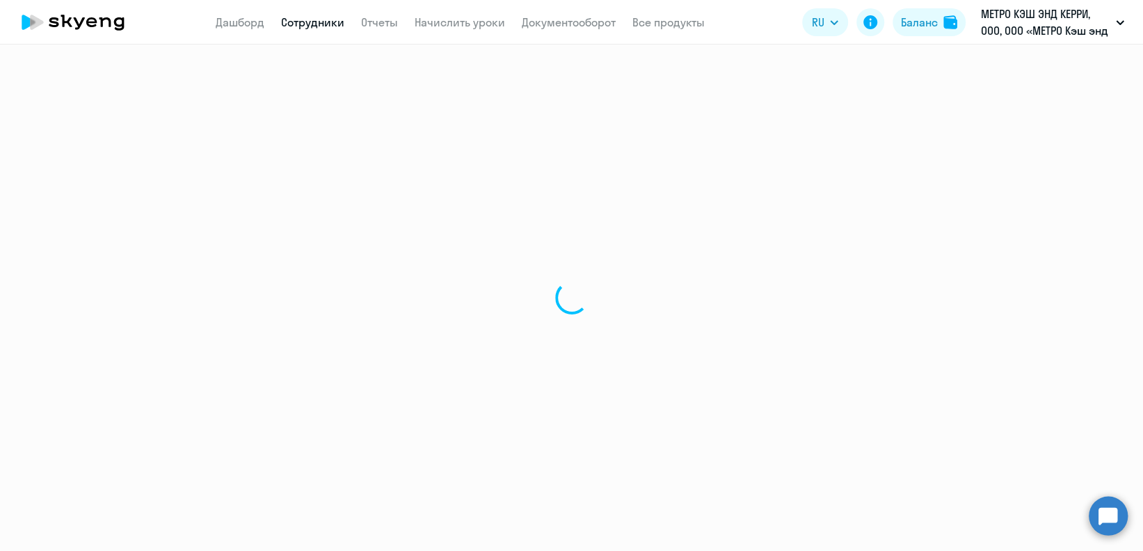
select select "30"
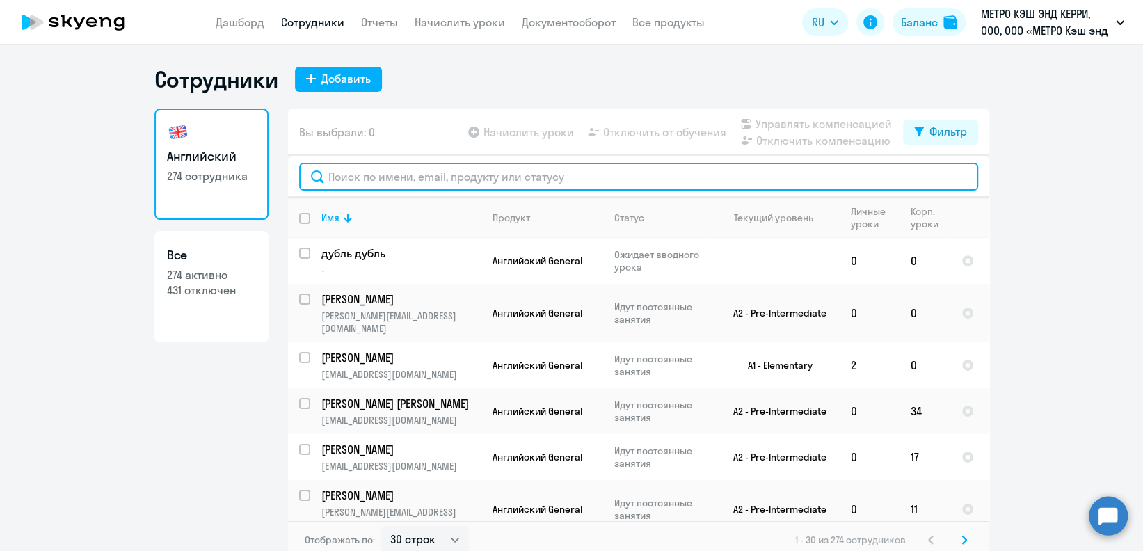
click at [453, 166] on input "text" at bounding box center [638, 177] width 679 height 28
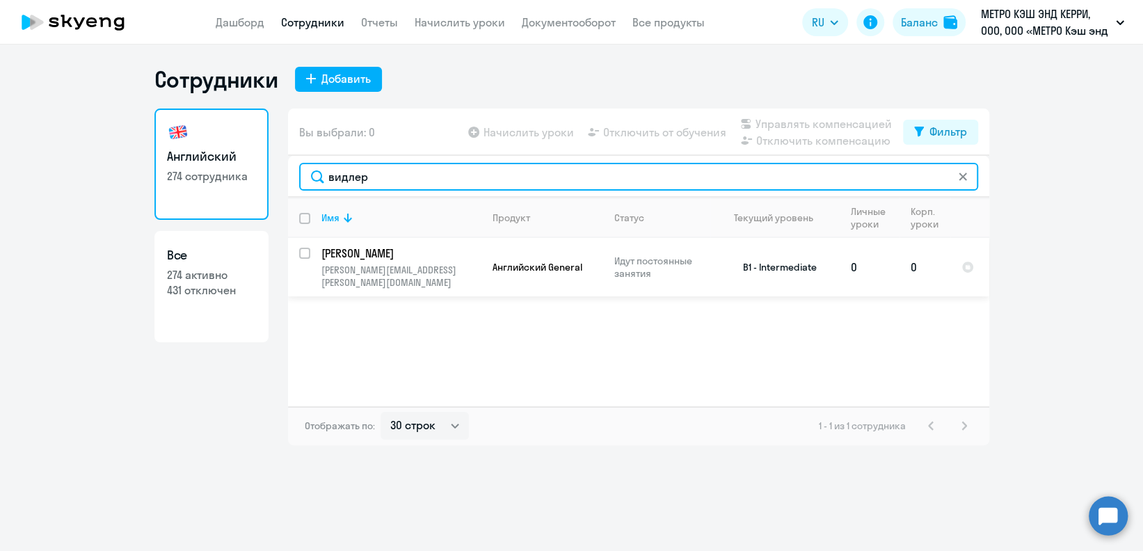
type input "видлер"
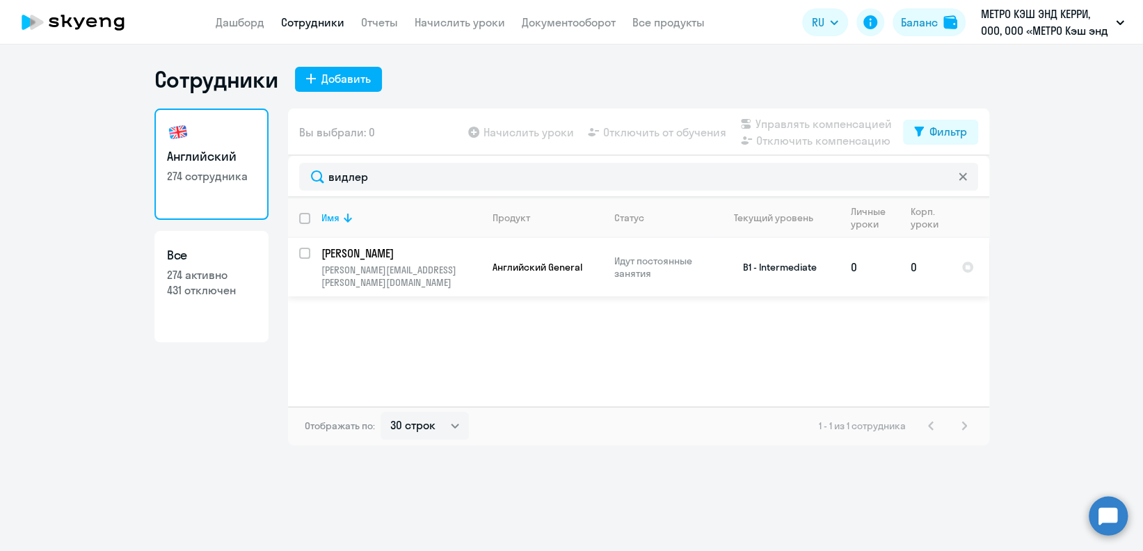
click at [306, 249] on input "select row 23205391" at bounding box center [313, 262] width 28 height 28
checkbox input "true"
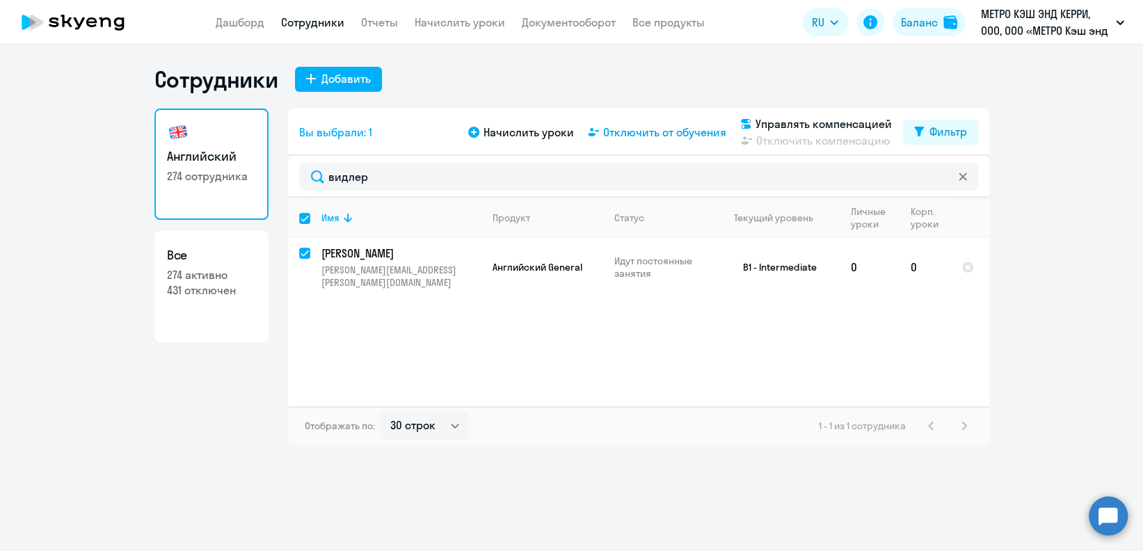
click at [703, 134] on span "Отключить от обучения" at bounding box center [664, 132] width 123 height 17
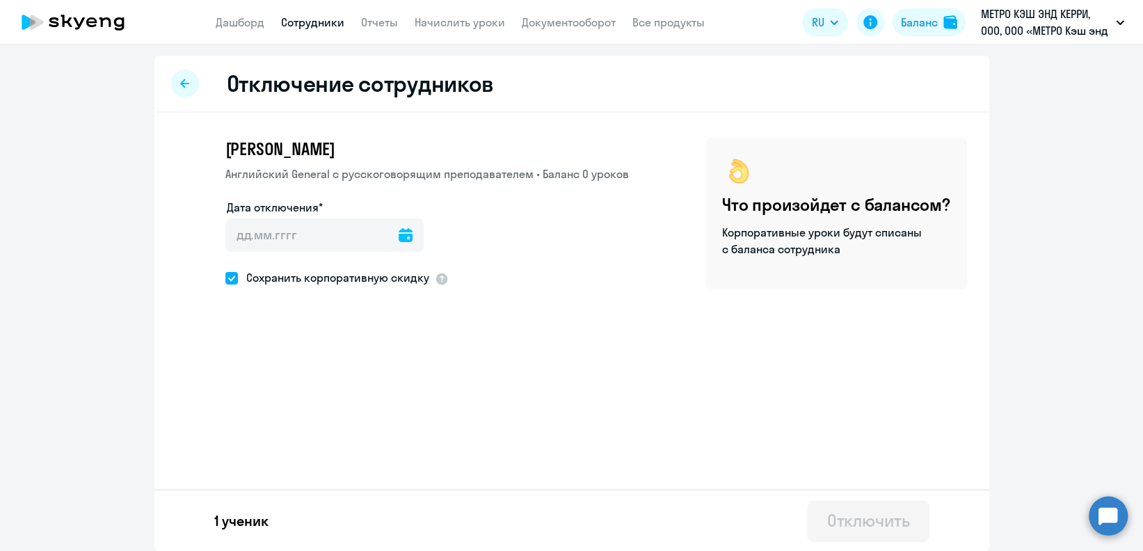
click at [399, 228] on icon at bounding box center [406, 235] width 14 height 14
click at [412, 280] on span "Next month" at bounding box center [406, 281] width 28 height 28
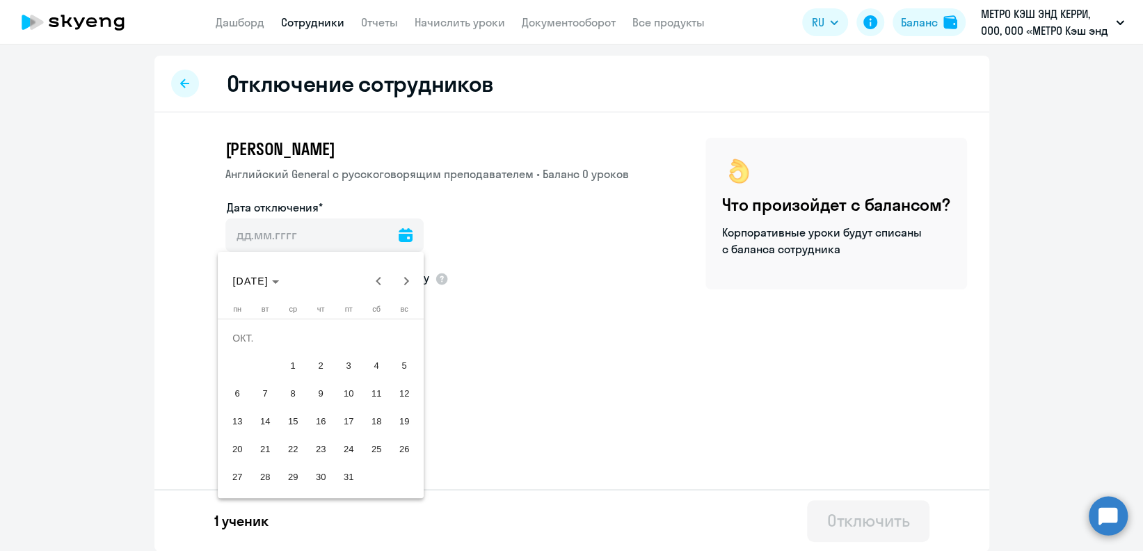
click at [290, 363] on span "1" at bounding box center [292, 365] width 25 height 25
type input "[DATE]"
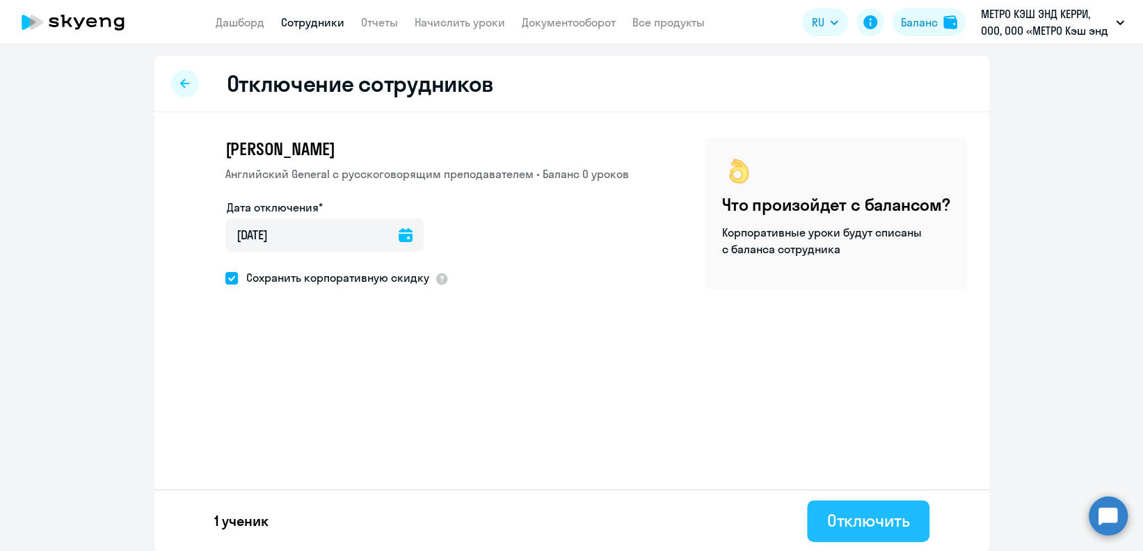
click at [826, 512] on div "Отключить" at bounding box center [867, 520] width 83 height 22
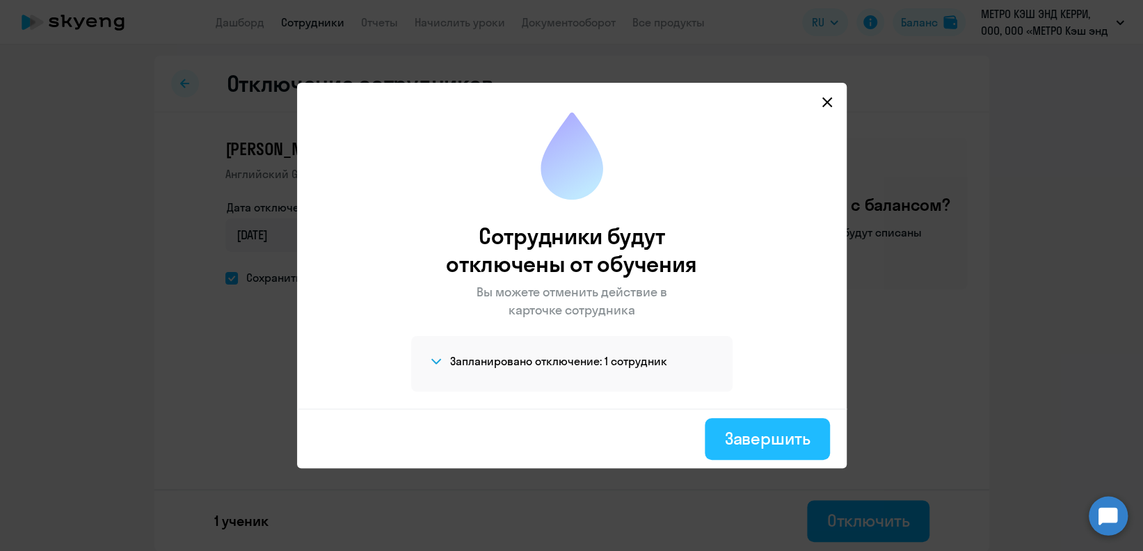
click at [743, 445] on div "Завершить" at bounding box center [767, 438] width 86 height 22
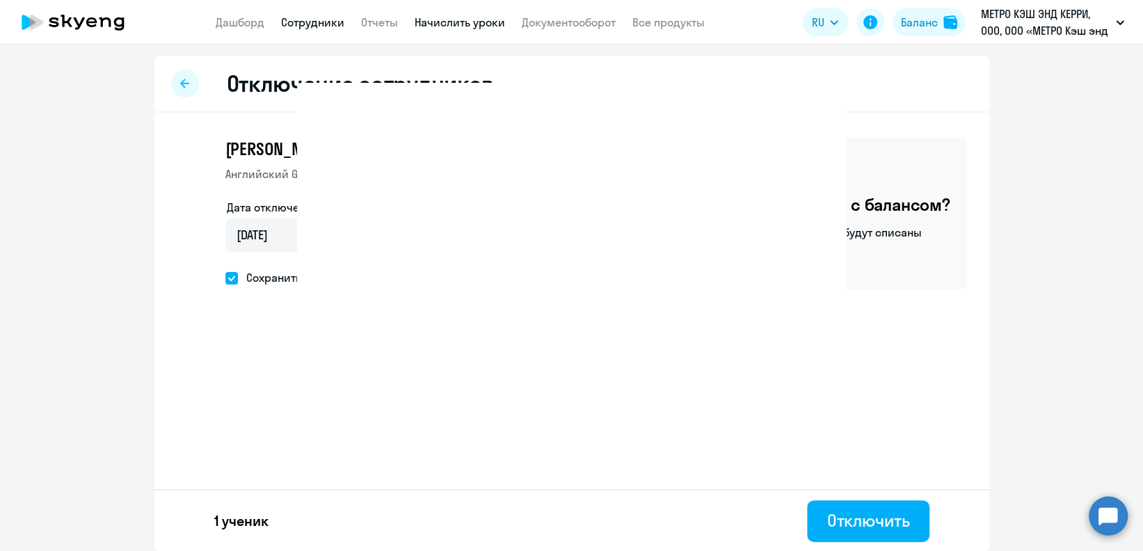
select select "30"
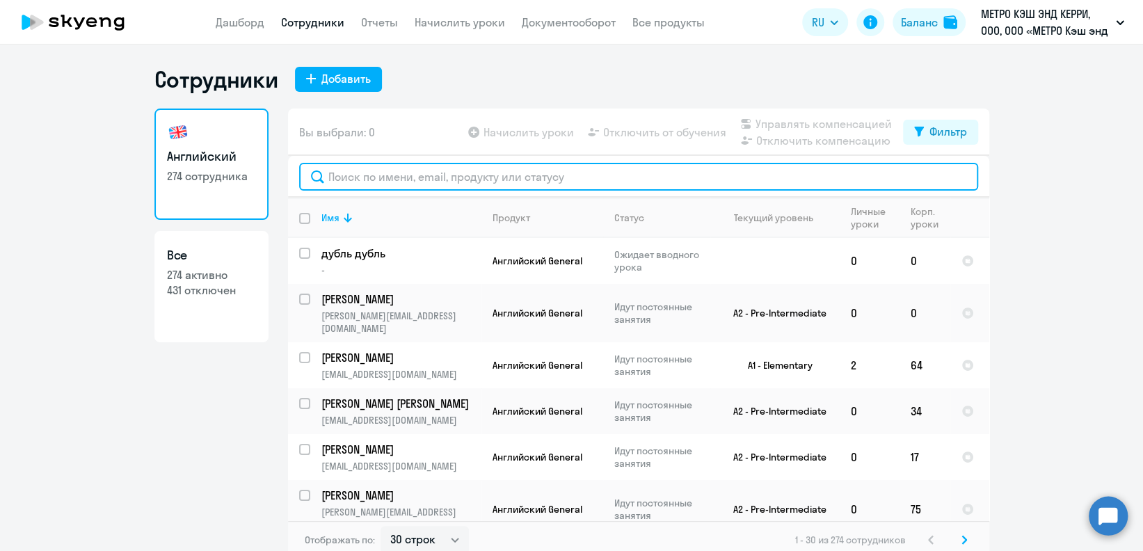
click at [513, 180] on input "text" at bounding box center [638, 177] width 679 height 28
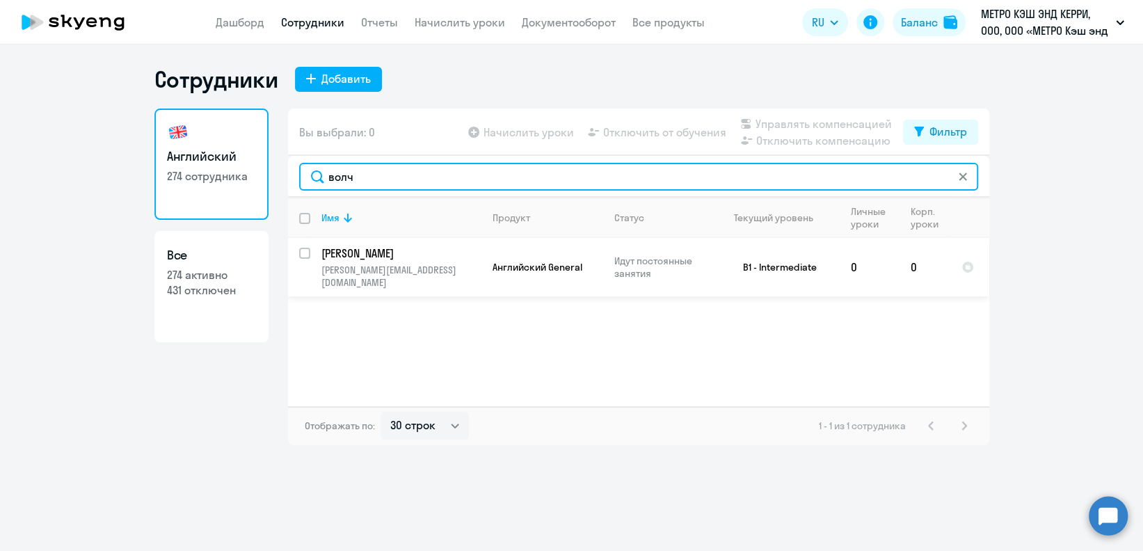
type input "волч"
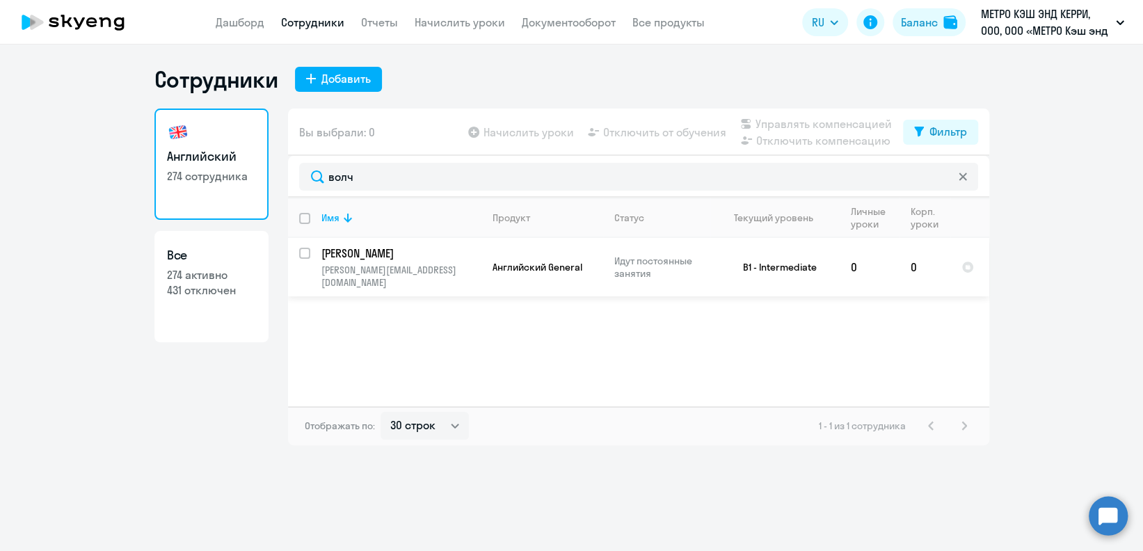
click at [300, 255] on input "select row 31417" at bounding box center [313, 262] width 28 height 28
checkbox input "true"
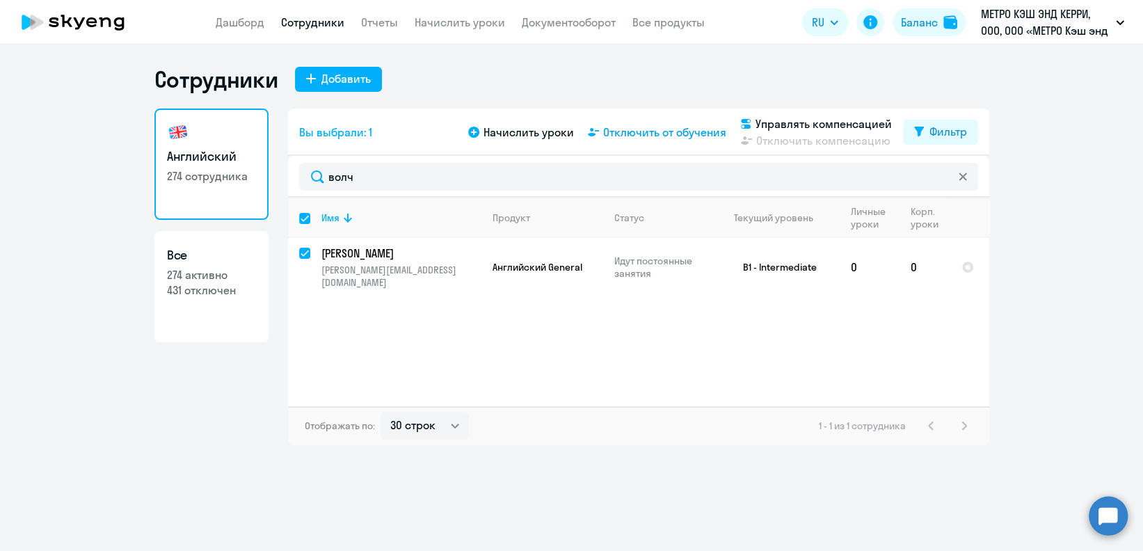
click at [656, 135] on span "Отключить от обучения" at bounding box center [664, 132] width 123 height 17
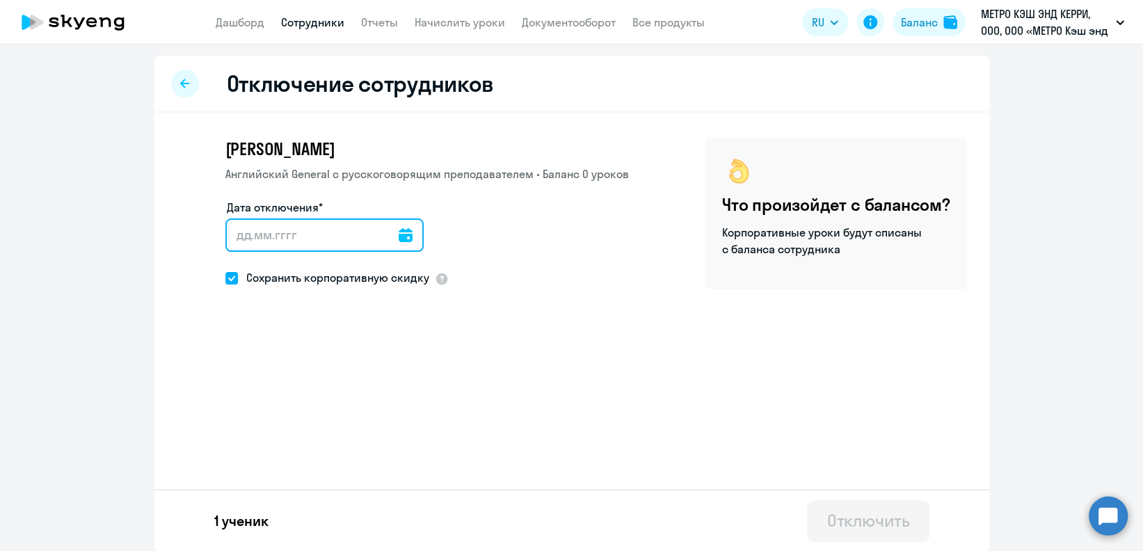
click at [401, 237] on input "Дата отключения*" at bounding box center [324, 234] width 198 height 33
click at [399, 234] on icon at bounding box center [406, 235] width 14 height 14
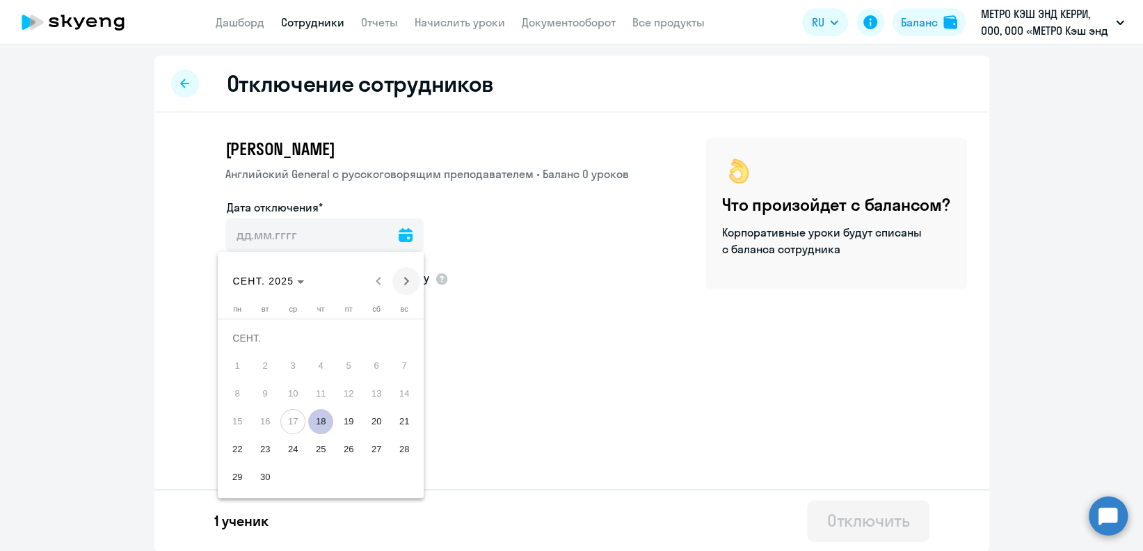
click at [408, 278] on span "Next month" at bounding box center [406, 281] width 28 height 28
click at [281, 365] on span "1" at bounding box center [292, 365] width 25 height 25
type input "[DATE]"
click at [281, 365] on span "1" at bounding box center [292, 365] width 25 height 25
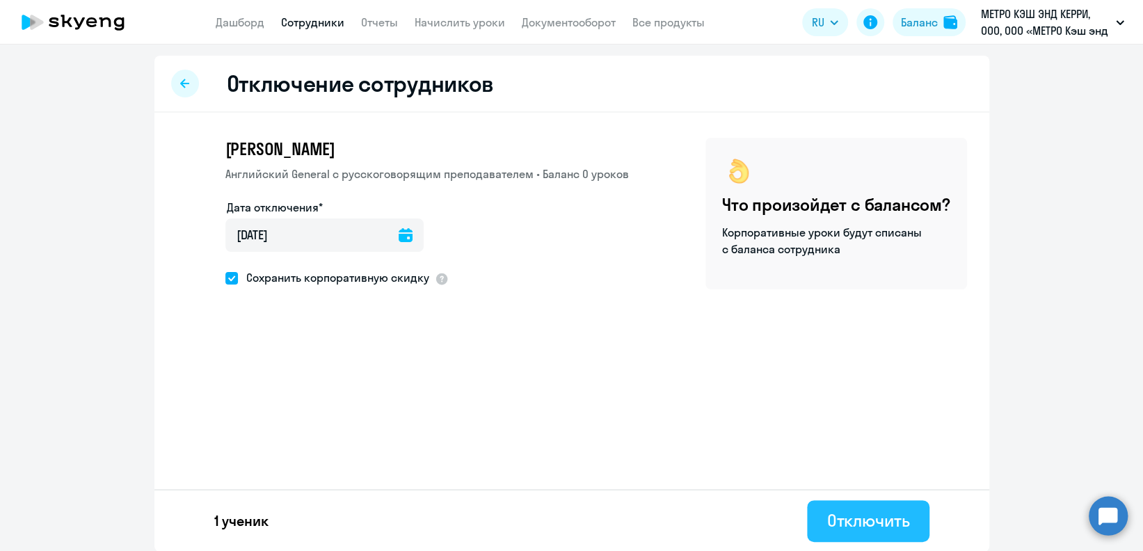
click at [826, 520] on div "Отключить" at bounding box center [867, 520] width 83 height 22
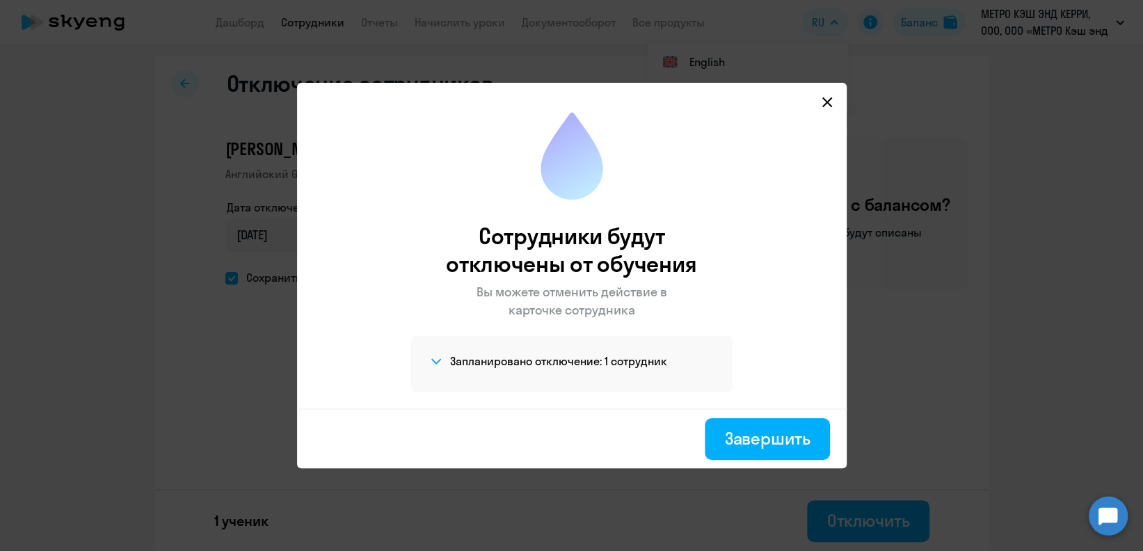
click at [737, 465] on div "Завершить" at bounding box center [572, 438] width 550 height 60
click at [740, 446] on div "Завершить" at bounding box center [767, 438] width 86 height 22
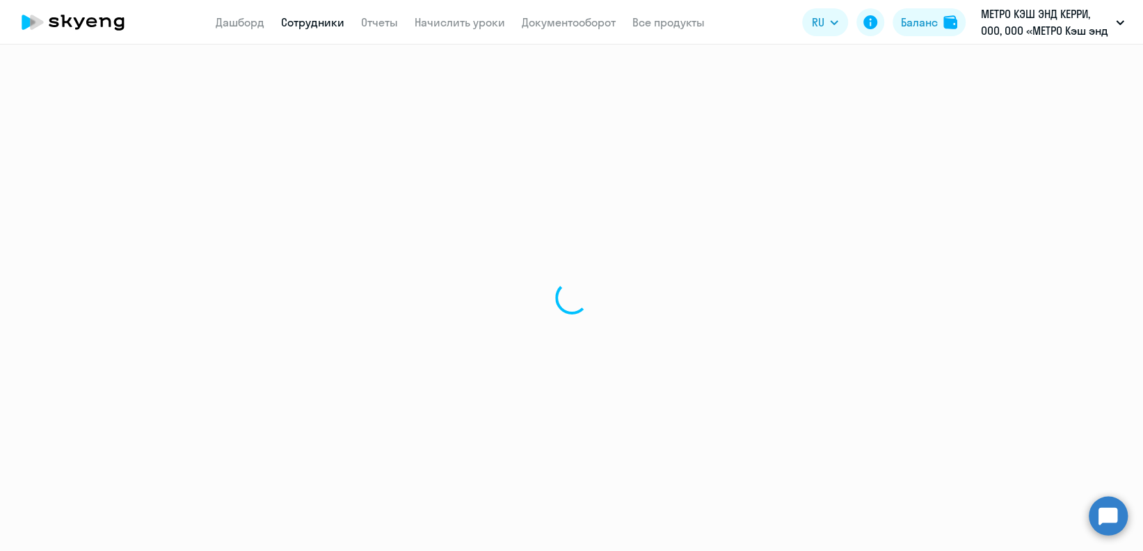
select select "30"
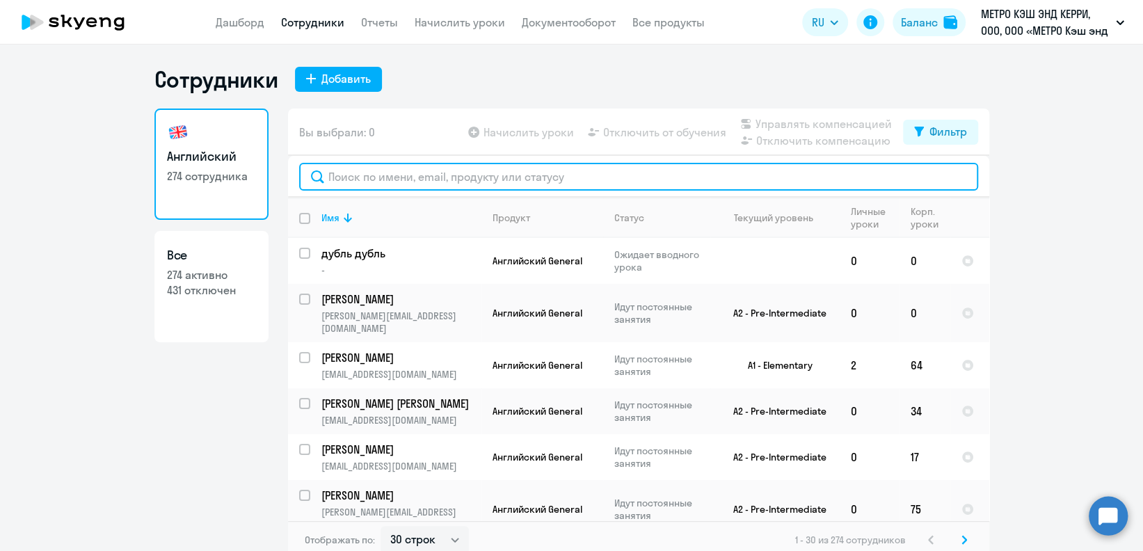
click at [455, 189] on input "text" at bounding box center [638, 177] width 679 height 28
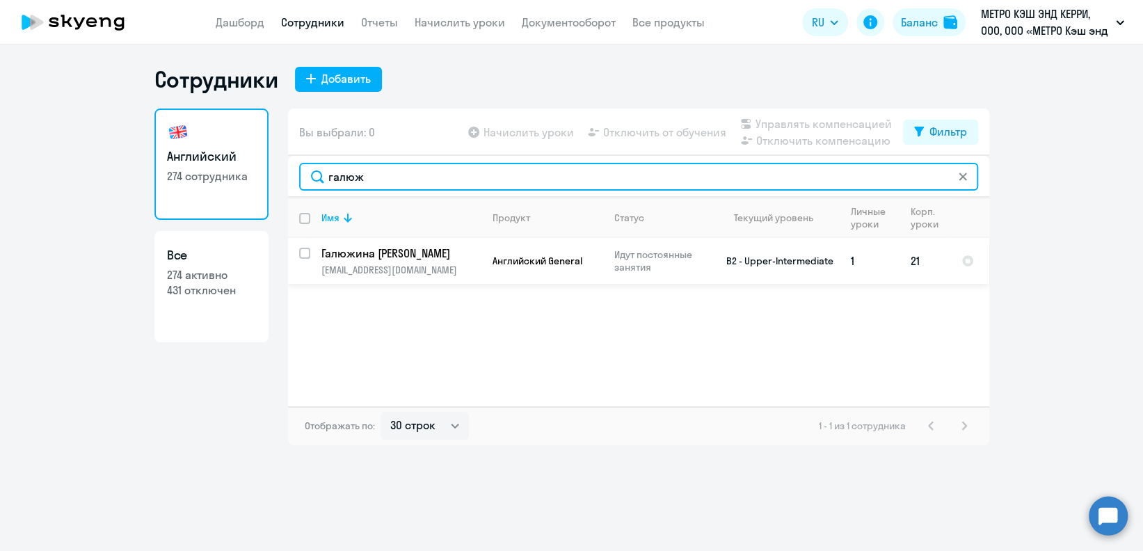
type input "галюж"
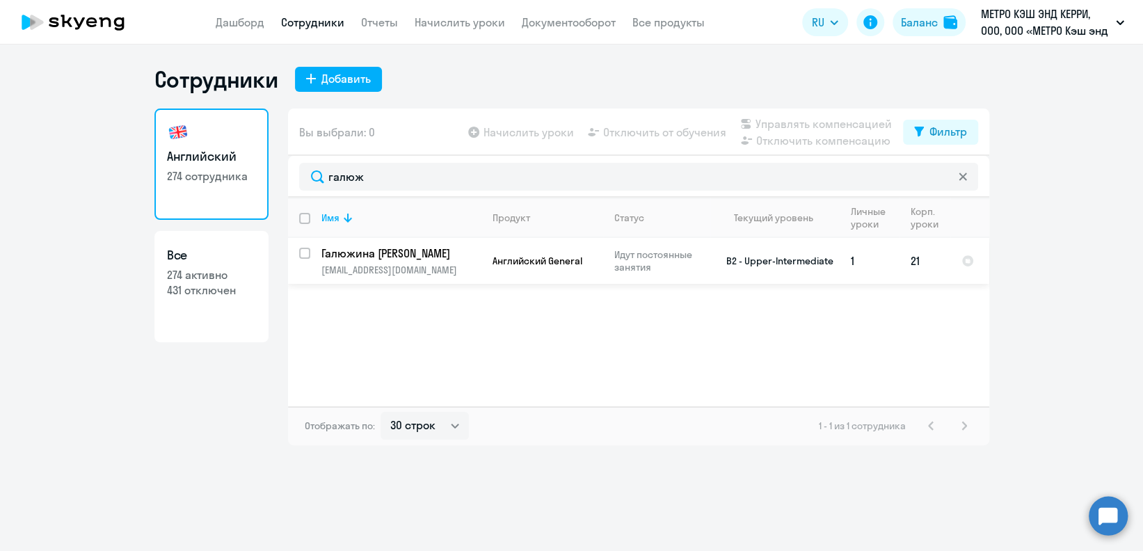
click at [307, 253] on input "select row 10182942" at bounding box center [313, 262] width 28 height 28
checkbox input "true"
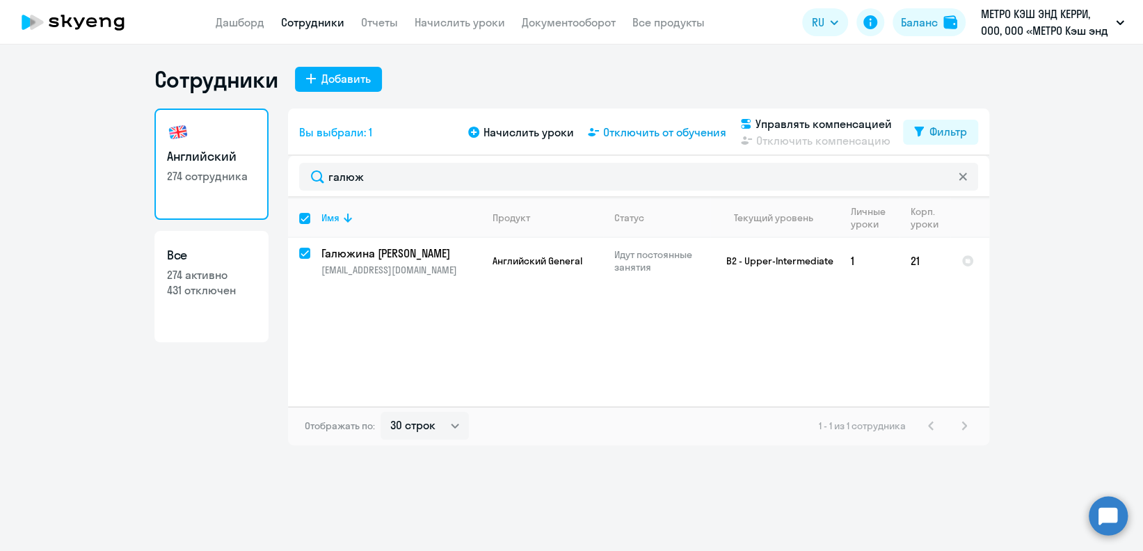
click at [701, 128] on span "Отключить от обучения" at bounding box center [664, 132] width 123 height 17
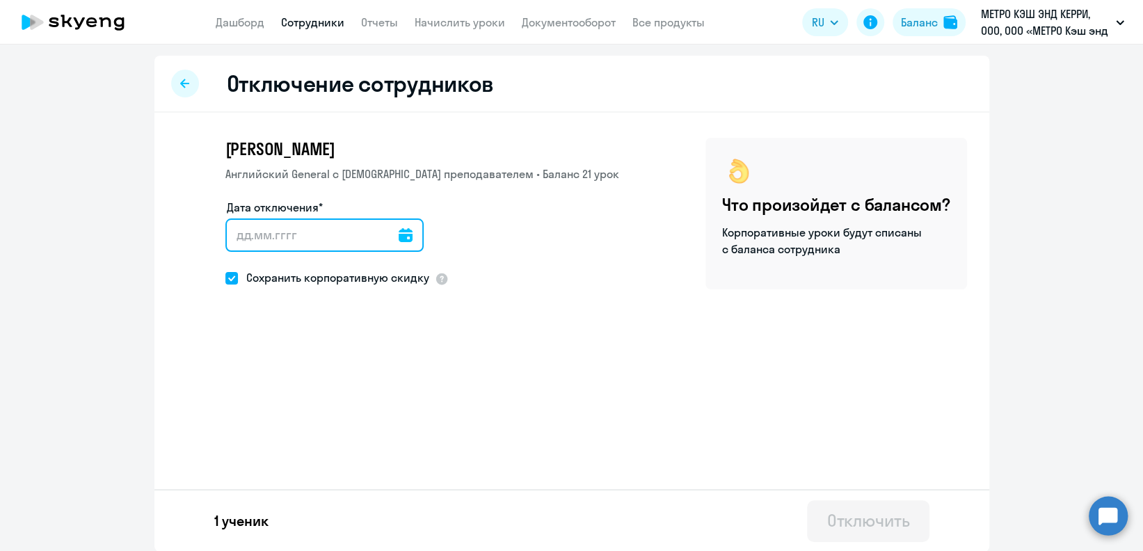
click at [379, 239] on input "Дата отключения*" at bounding box center [324, 234] width 198 height 33
click at [399, 234] on icon at bounding box center [406, 235] width 14 height 14
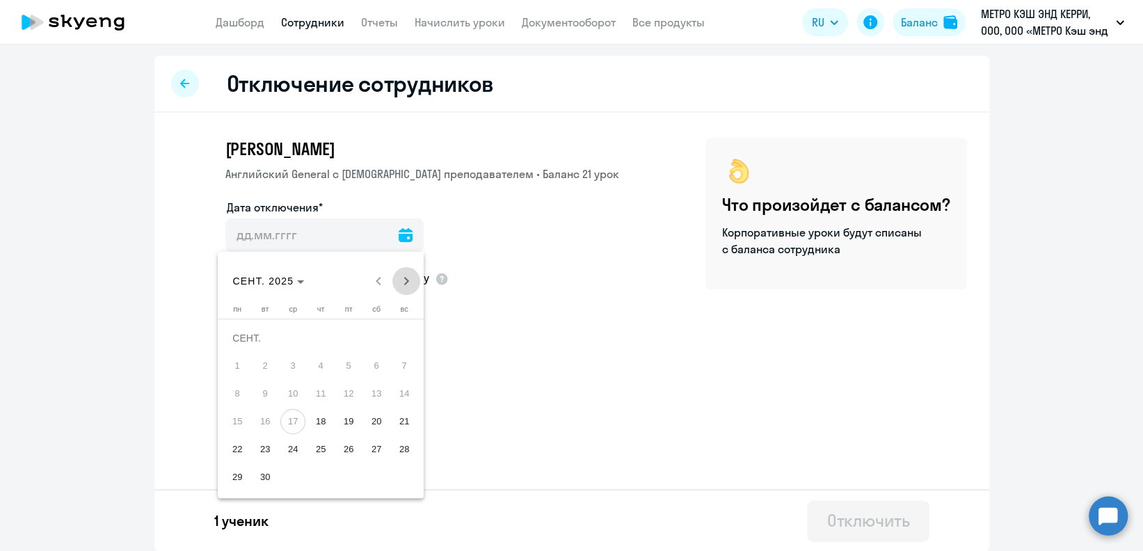
click at [414, 275] on span "Next month" at bounding box center [406, 281] width 28 height 28
click at [290, 357] on span "1" at bounding box center [292, 365] width 25 height 25
type input "[DATE]"
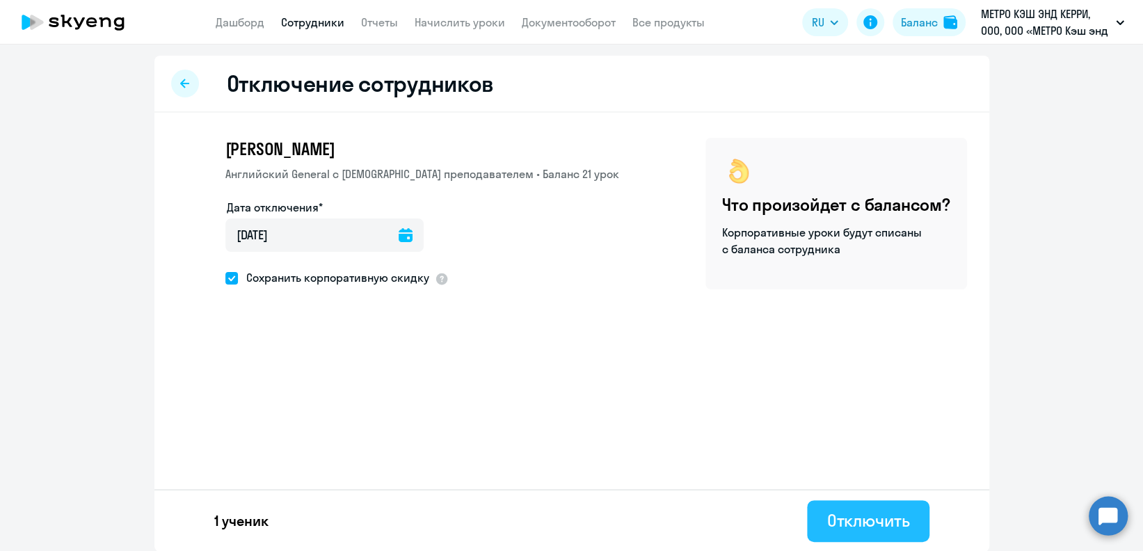
click at [810, 518] on button "Отключить" at bounding box center [868, 521] width 122 height 42
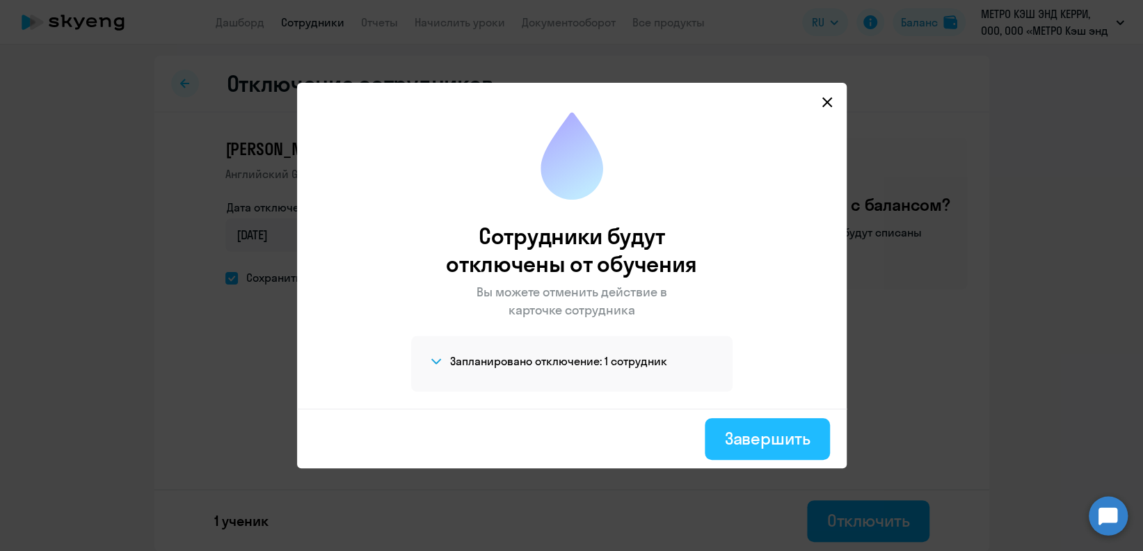
click at [776, 434] on div "Завершить" at bounding box center [767, 438] width 86 height 22
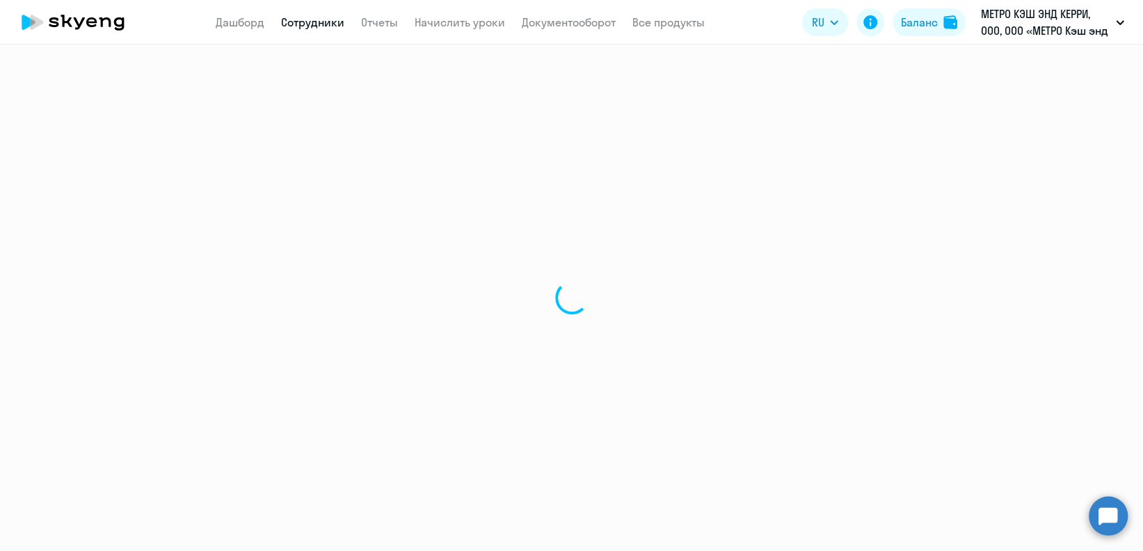
select select "30"
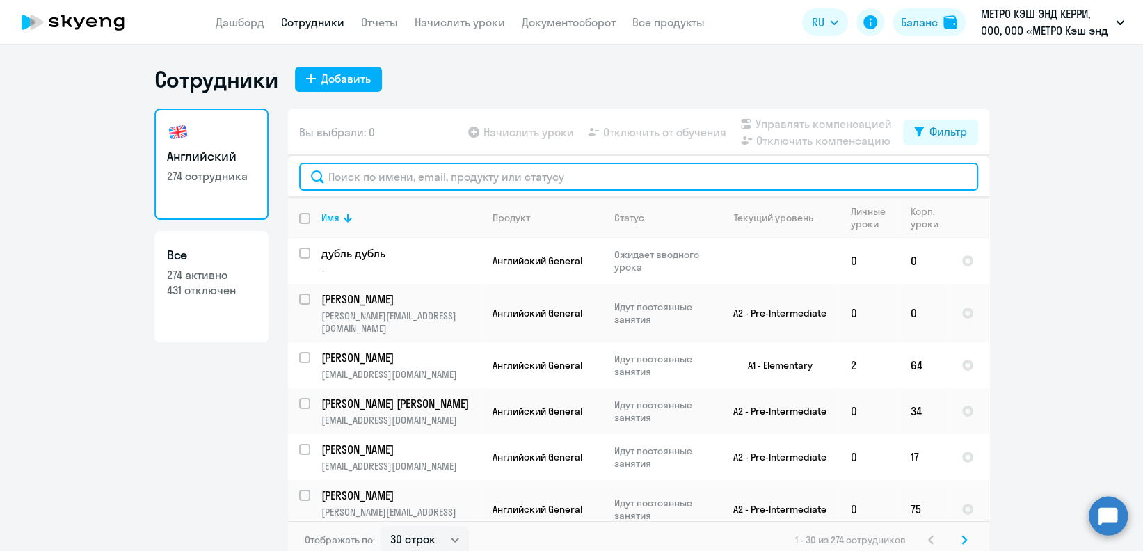
click at [504, 182] on input "text" at bounding box center [638, 177] width 679 height 28
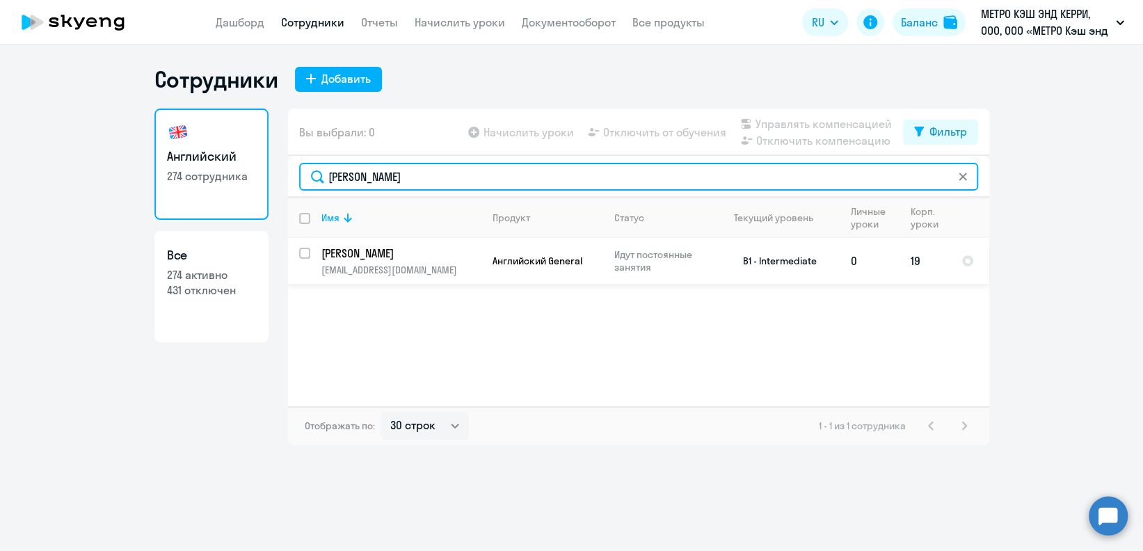
type input "[PERSON_NAME]"
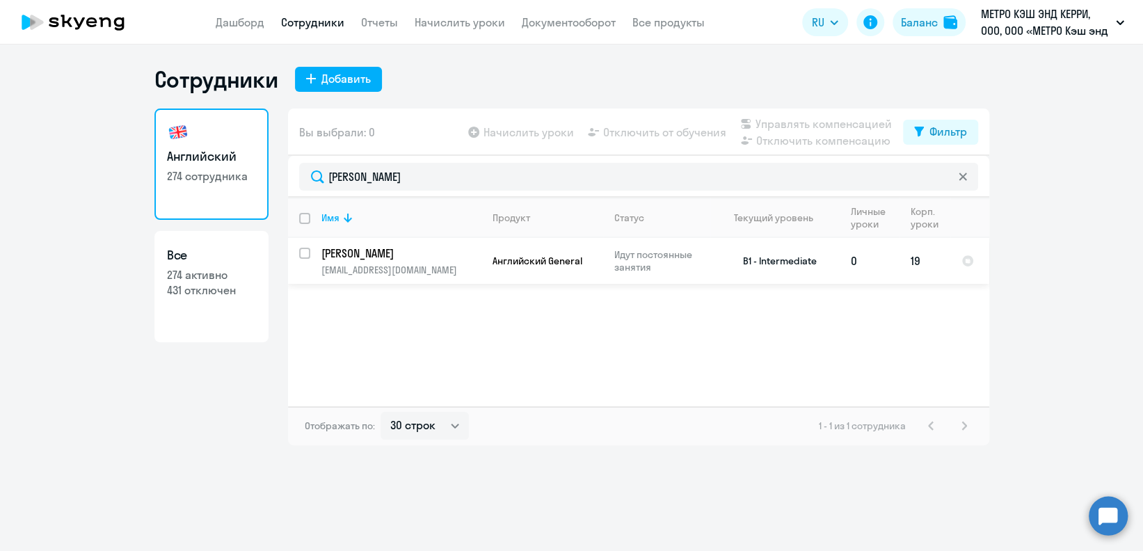
click at [305, 254] on input "select row 11077032" at bounding box center [313, 262] width 28 height 28
checkbox input "true"
click at [305, 254] on input "select row 11077032" at bounding box center [313, 262] width 28 height 28
checkbox input "false"
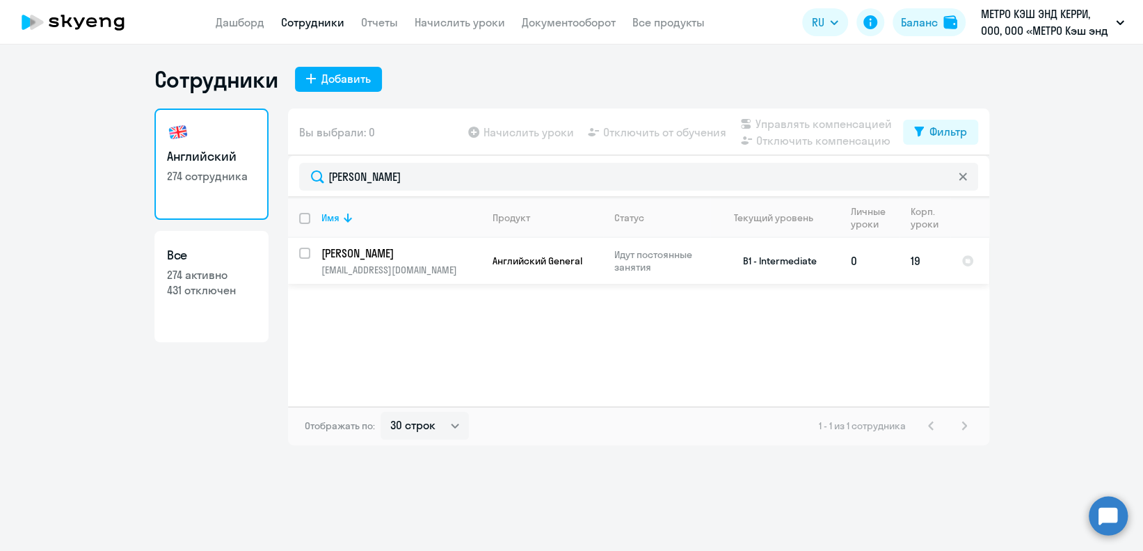
checkbox input "false"
click at [306, 253] on input "select row 11077032" at bounding box center [313, 262] width 28 height 28
checkbox input "true"
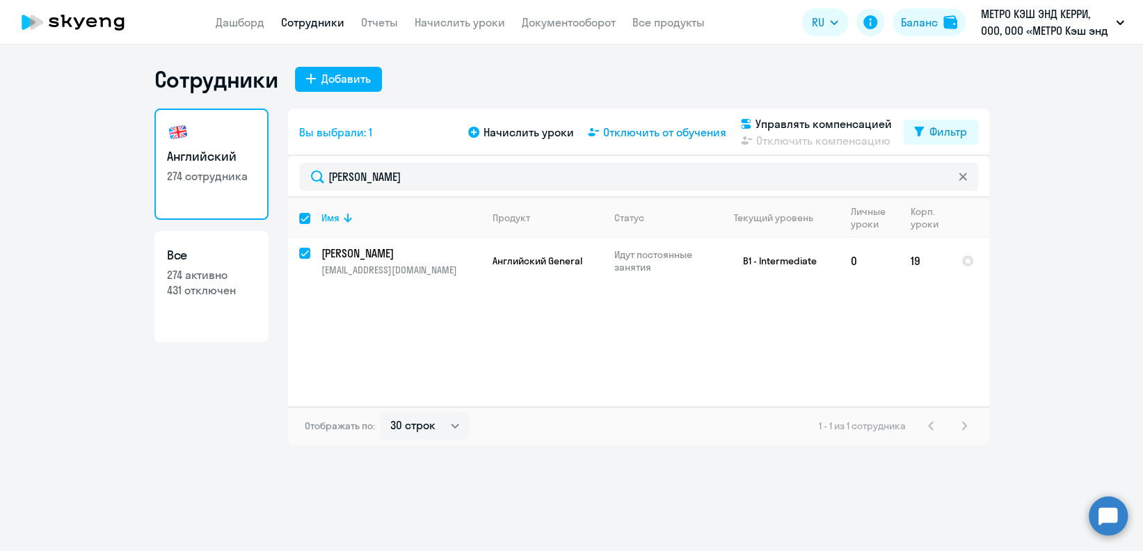
click at [628, 129] on span "Отключить от обучения" at bounding box center [664, 132] width 123 height 17
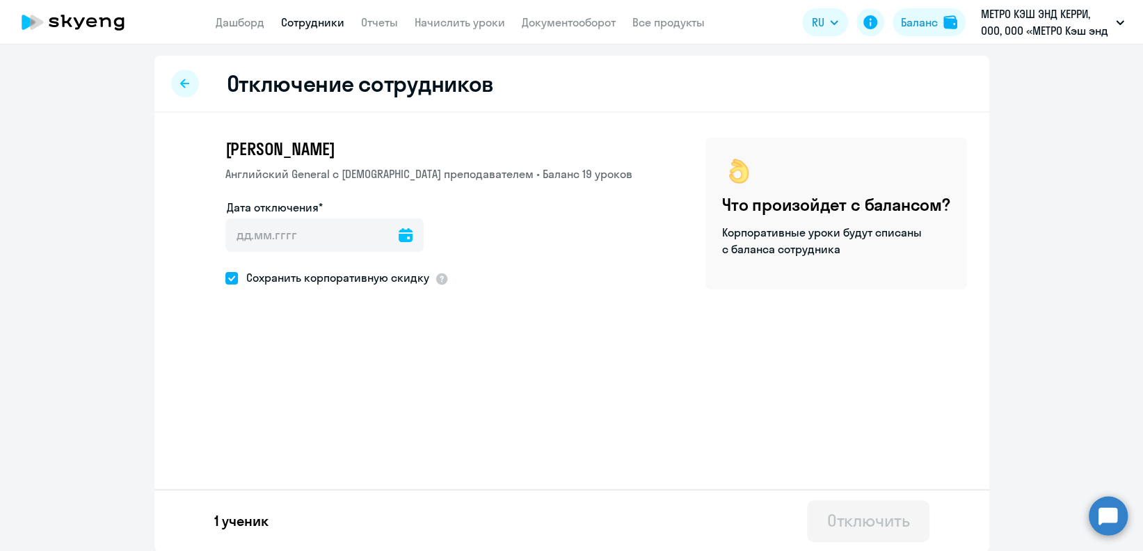
click at [399, 234] on icon at bounding box center [406, 235] width 14 height 14
click at [401, 282] on span "Next month" at bounding box center [406, 281] width 28 height 28
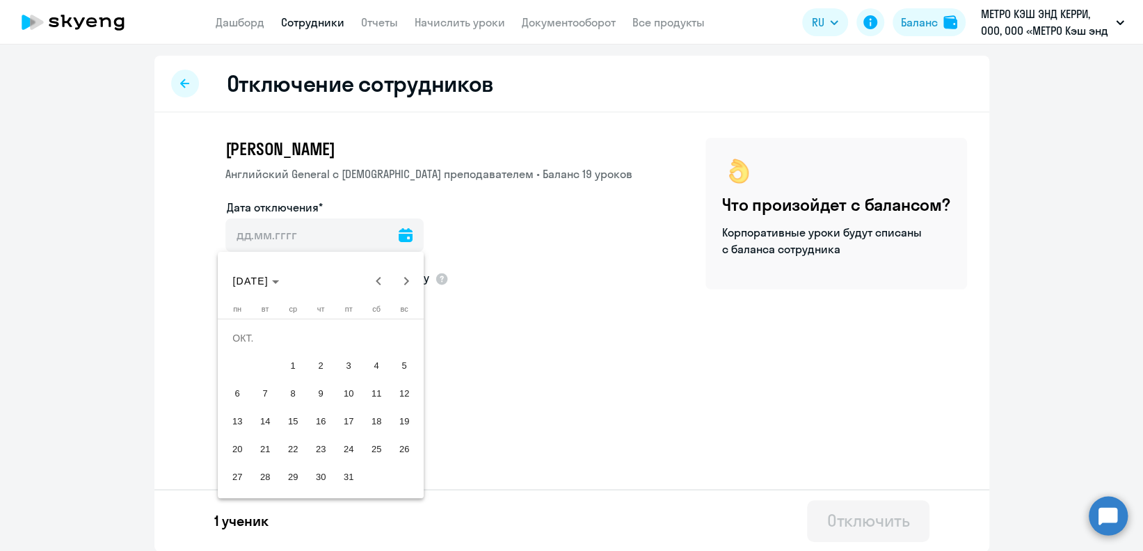
click at [282, 357] on button "1" at bounding box center [293, 366] width 28 height 28
type input "[DATE]"
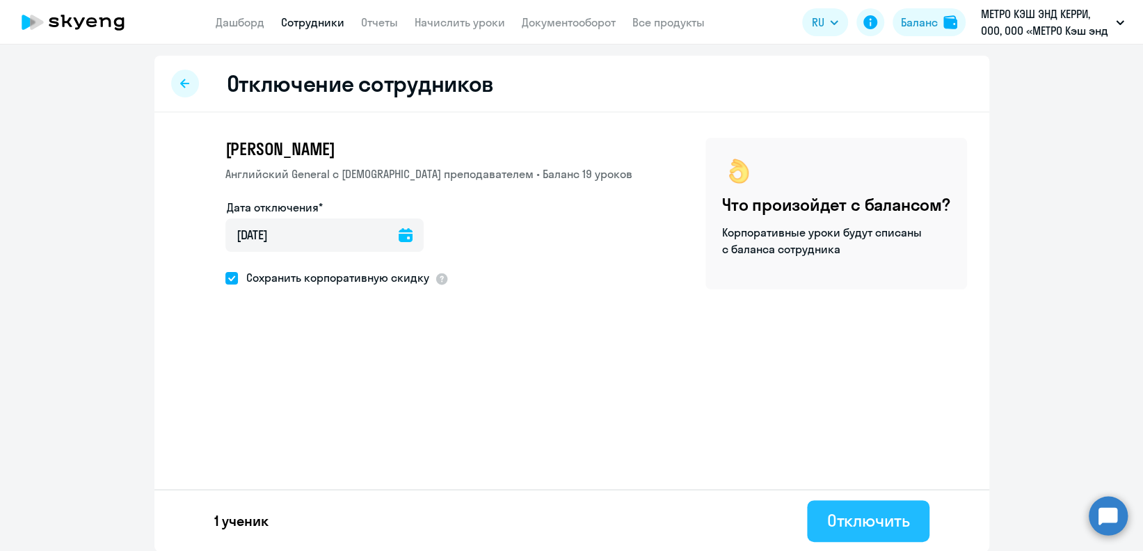
click at [824, 507] on button "Отключить" at bounding box center [868, 521] width 122 height 42
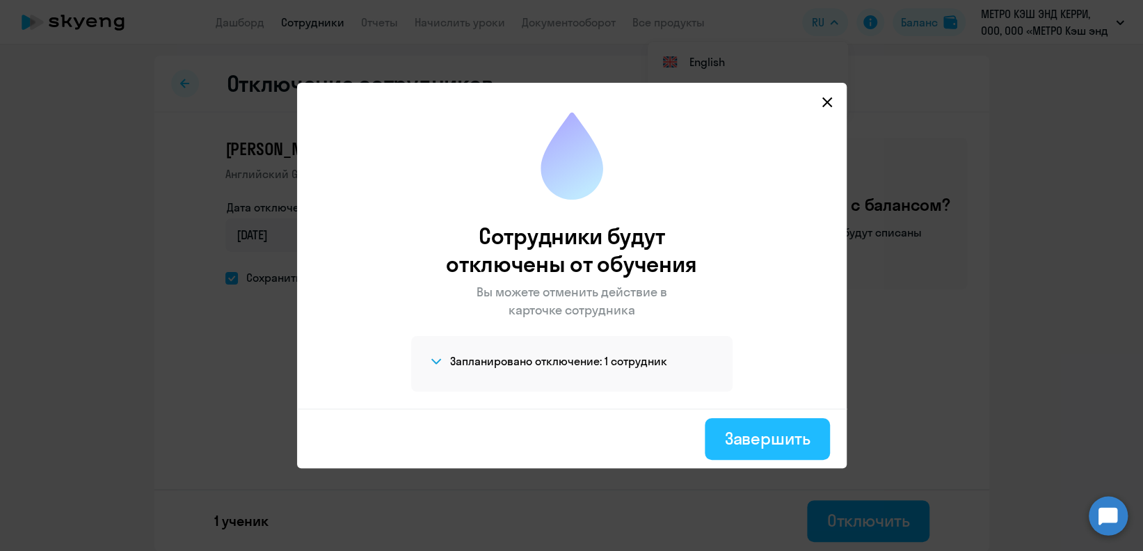
click at [790, 431] on div "Завершить" at bounding box center [767, 438] width 86 height 22
select select "30"
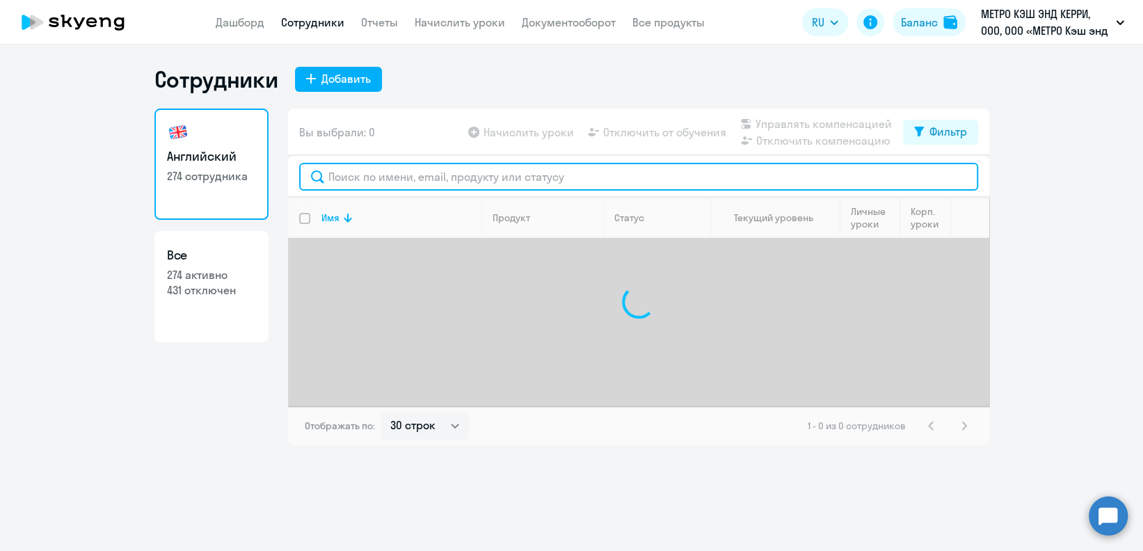
click at [412, 179] on input "text" at bounding box center [638, 177] width 679 height 28
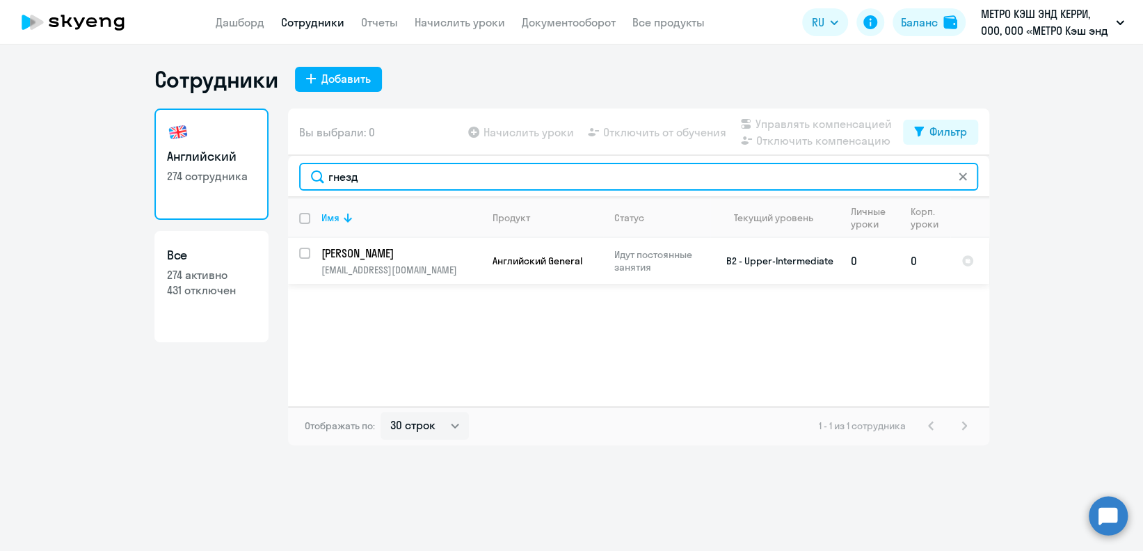
type input "гнезд"
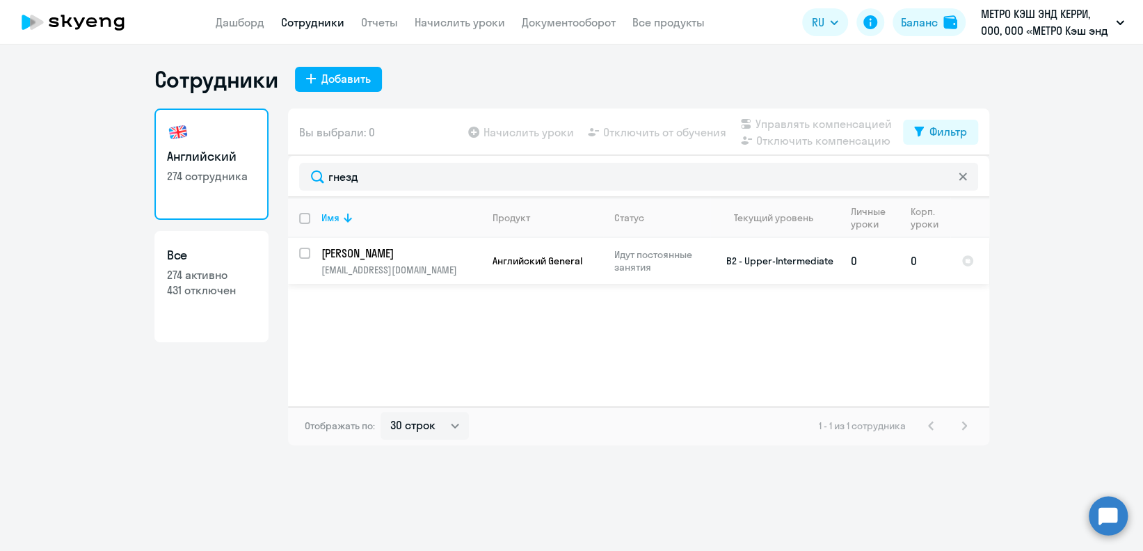
click at [308, 250] on input "select row 715303" at bounding box center [313, 262] width 28 height 28
checkbox input "true"
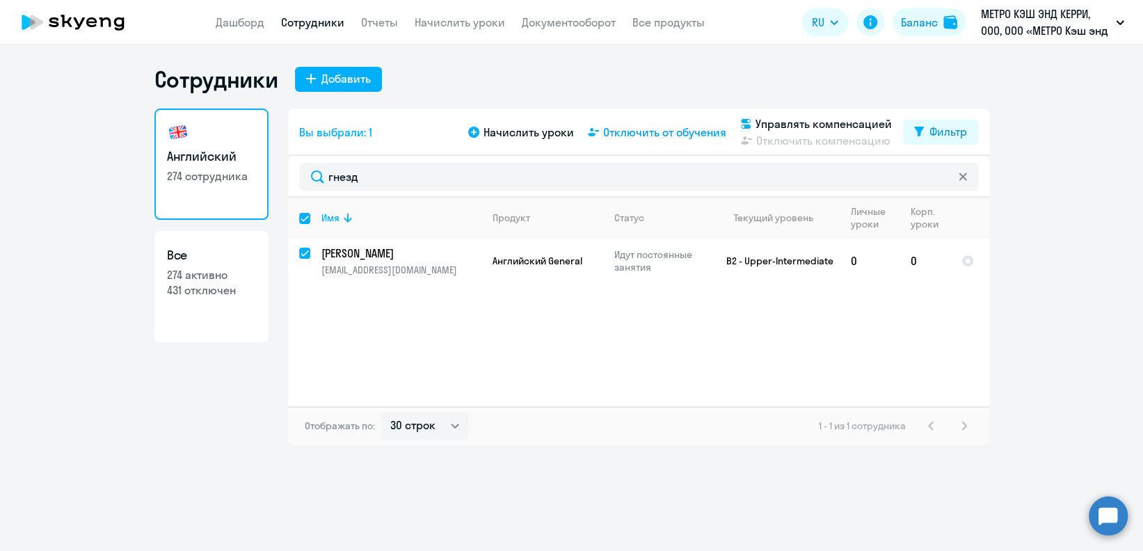
click at [696, 134] on span "Отключить от обучения" at bounding box center [664, 132] width 123 height 17
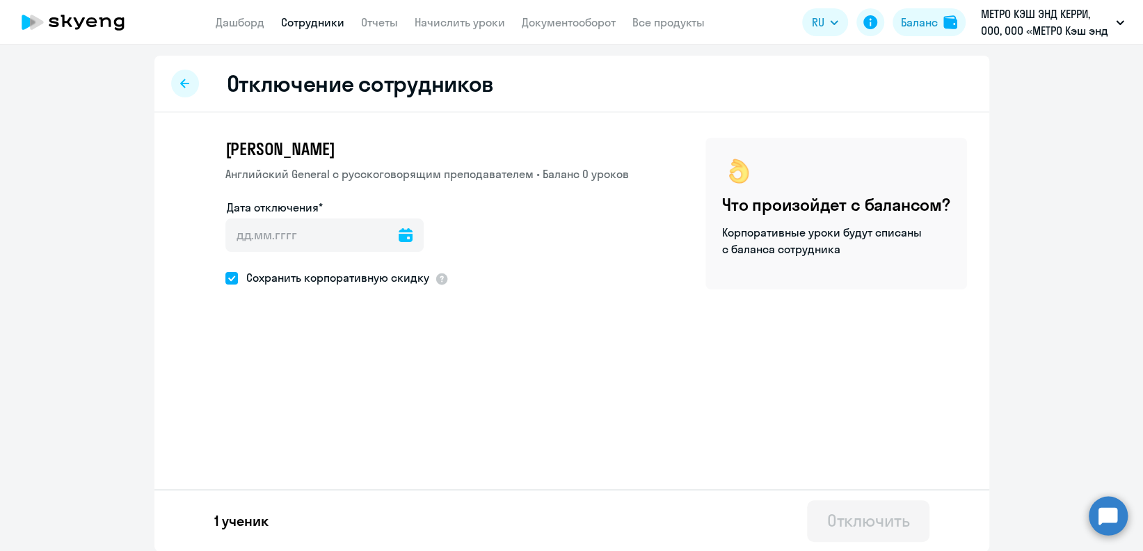
click at [399, 239] on icon at bounding box center [406, 235] width 14 height 14
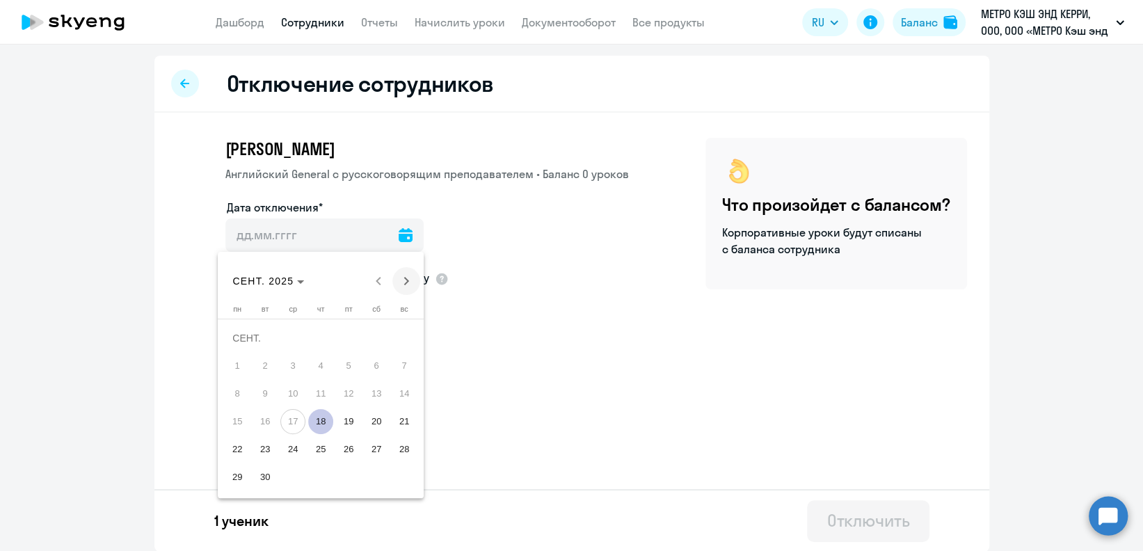
click at [411, 284] on span "Next month" at bounding box center [406, 281] width 28 height 28
click at [293, 372] on span "1" at bounding box center [292, 365] width 25 height 25
type input "[DATE]"
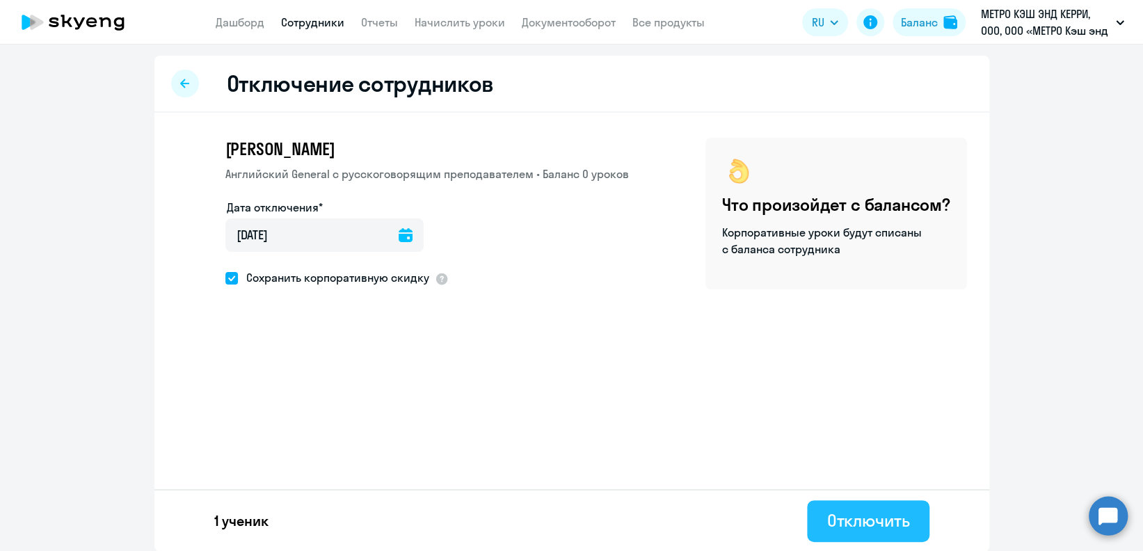
click at [829, 513] on div "Отключить" at bounding box center [867, 520] width 83 height 22
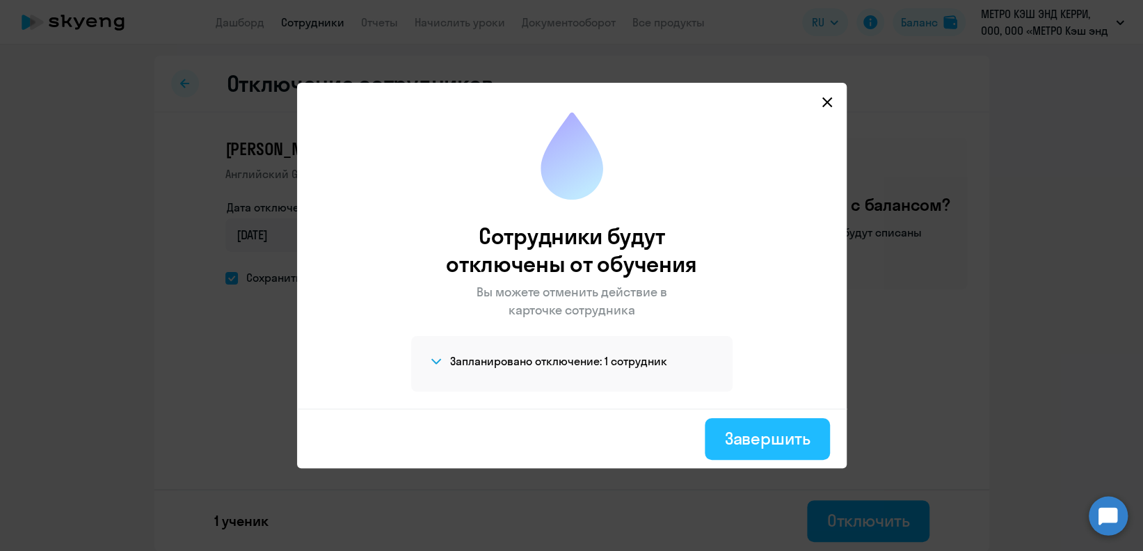
drag, startPoint x: 765, startPoint y: 429, endPoint x: 771, endPoint y: 336, distance: 92.7
click at [765, 428] on div "Завершить" at bounding box center [767, 438] width 86 height 22
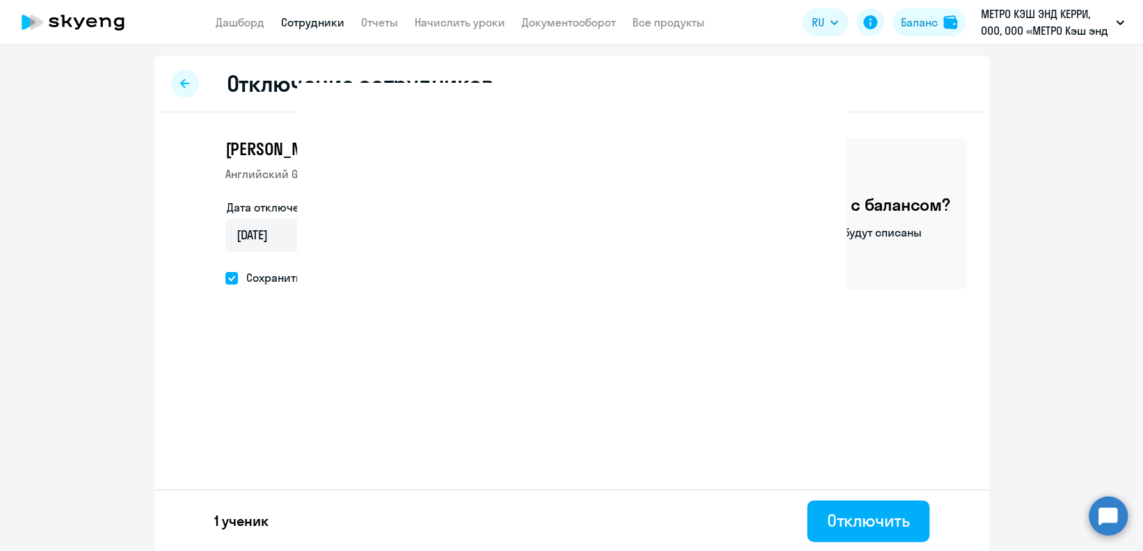
select select "30"
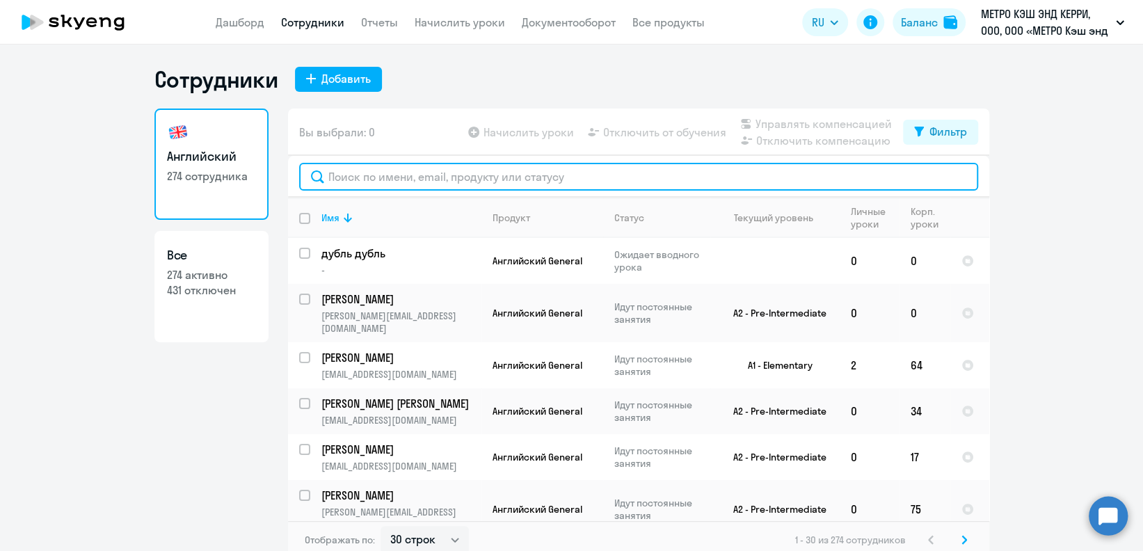
click at [540, 184] on input "text" at bounding box center [638, 177] width 679 height 28
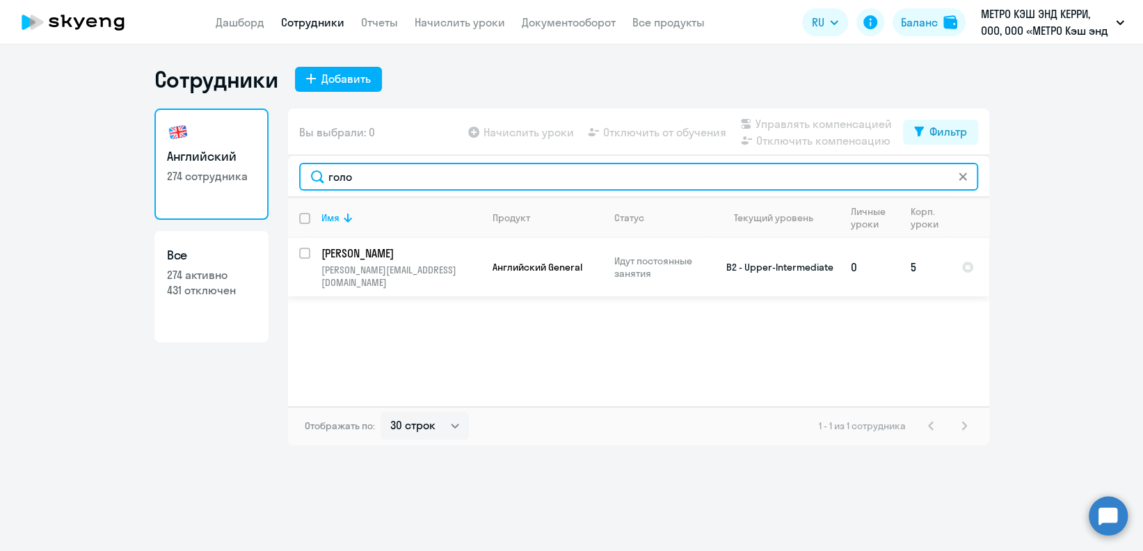
type input "голо"
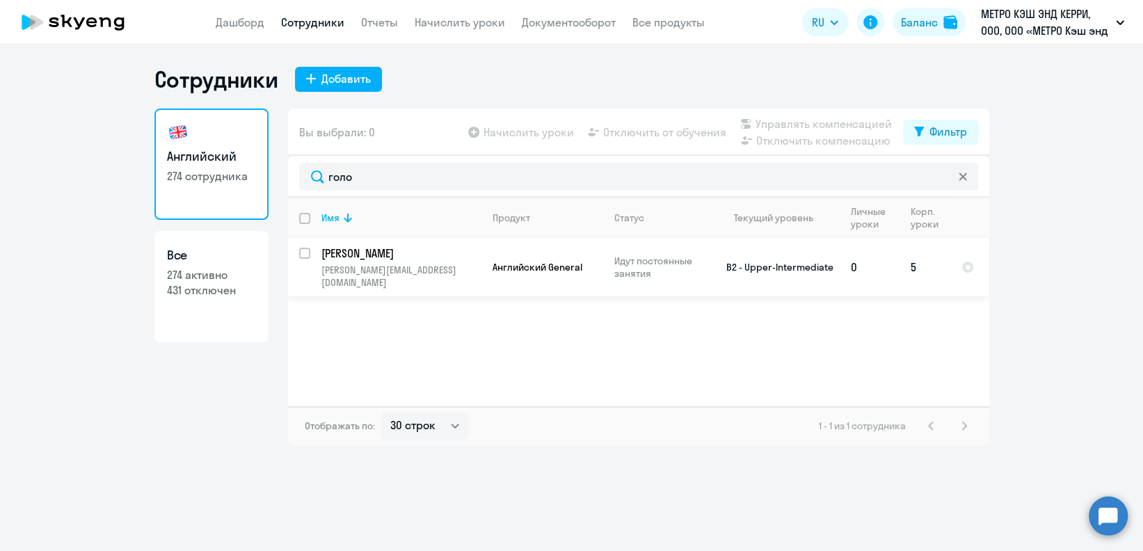
click at [306, 253] on input "select row 370976" at bounding box center [313, 262] width 28 height 28
checkbox input "true"
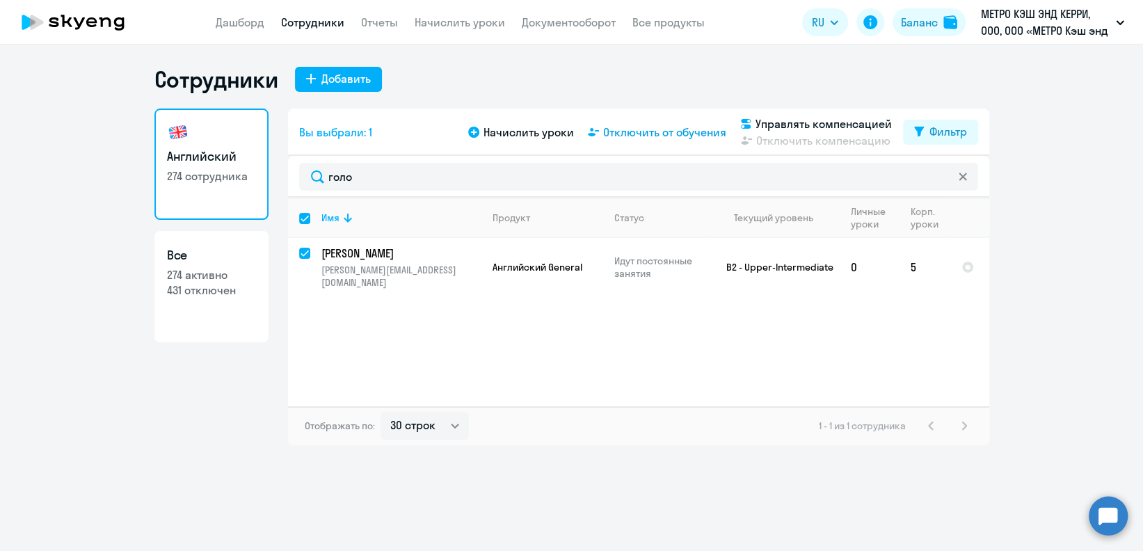
click at [698, 129] on span "Отключить от обучения" at bounding box center [664, 132] width 123 height 17
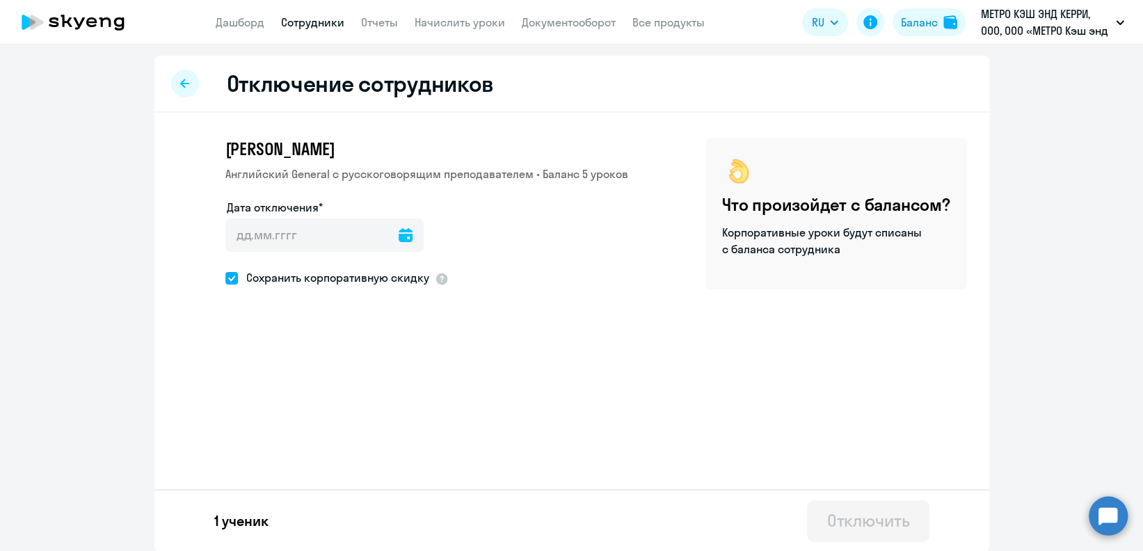
click at [399, 234] on icon at bounding box center [406, 235] width 14 height 14
click at [408, 272] on span "Next month" at bounding box center [406, 281] width 28 height 28
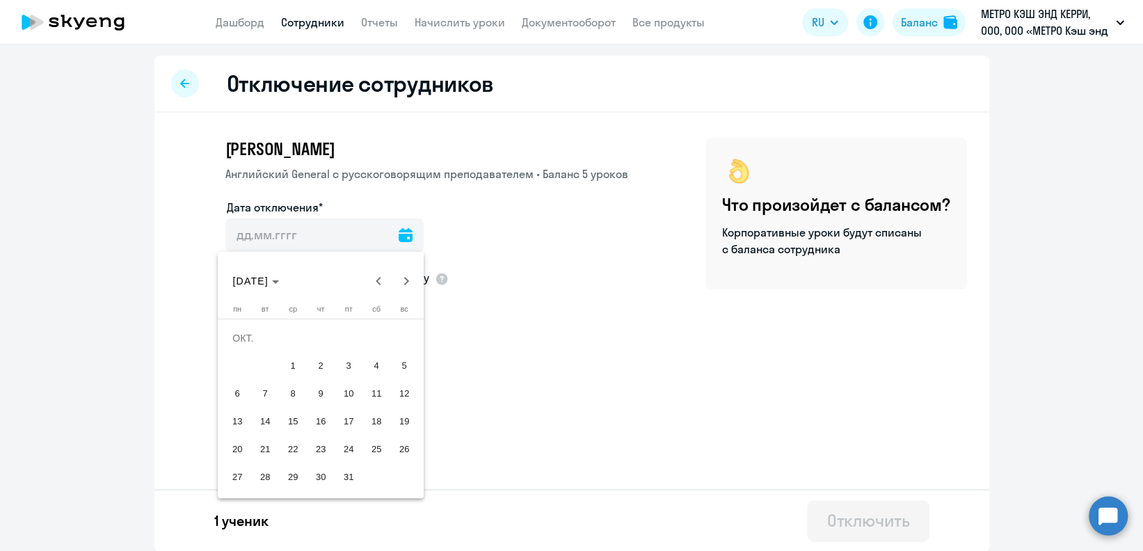
click at [288, 359] on span "1" at bounding box center [292, 365] width 25 height 25
type input "[DATE]"
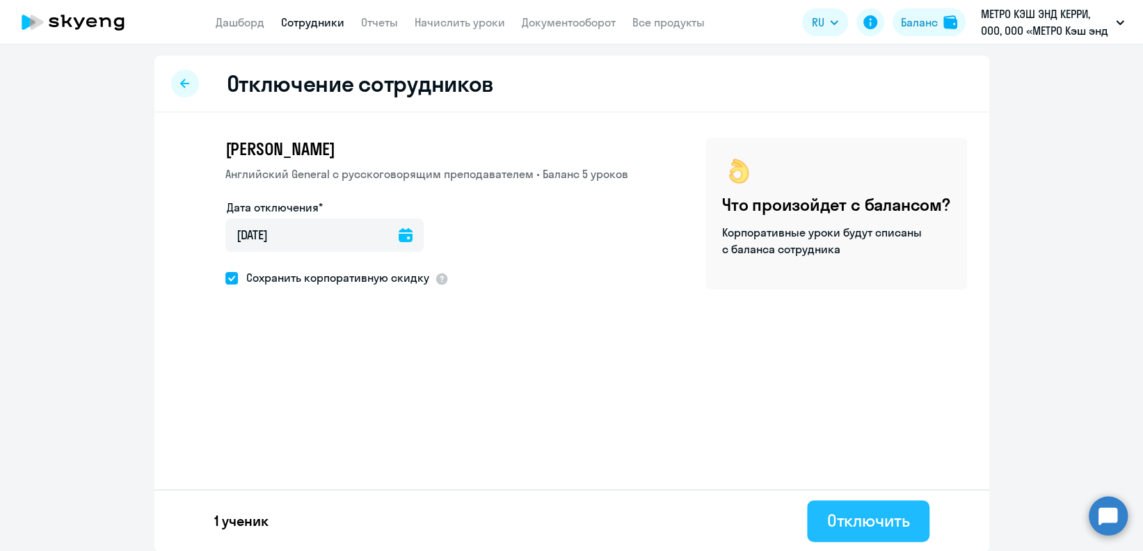
click at [864, 521] on div "Отключить" at bounding box center [867, 520] width 83 height 22
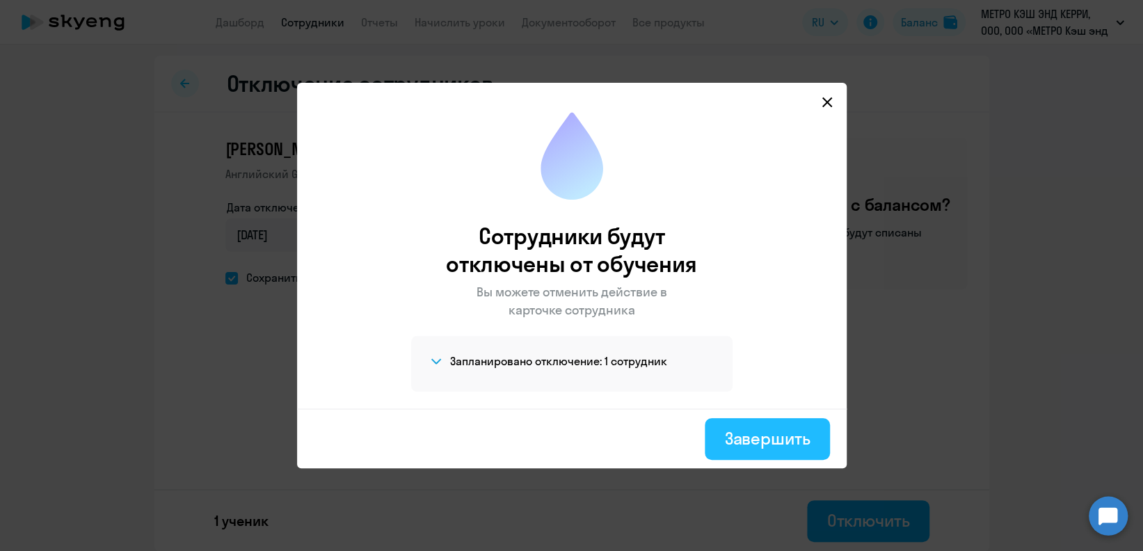
click at [796, 434] on div "Завершить" at bounding box center [767, 438] width 86 height 22
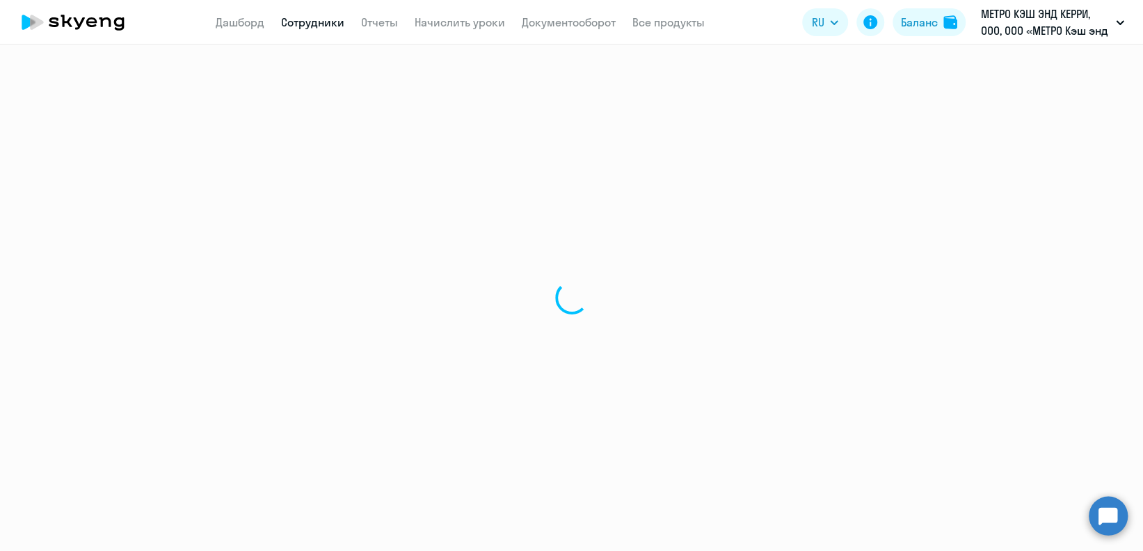
select select "30"
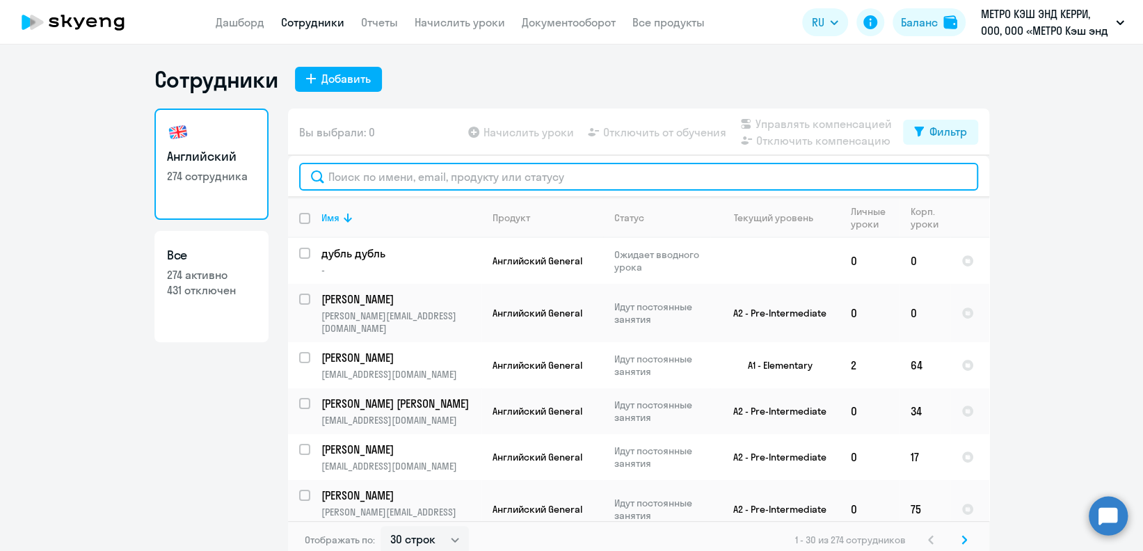
click at [513, 176] on input "text" at bounding box center [638, 177] width 679 height 28
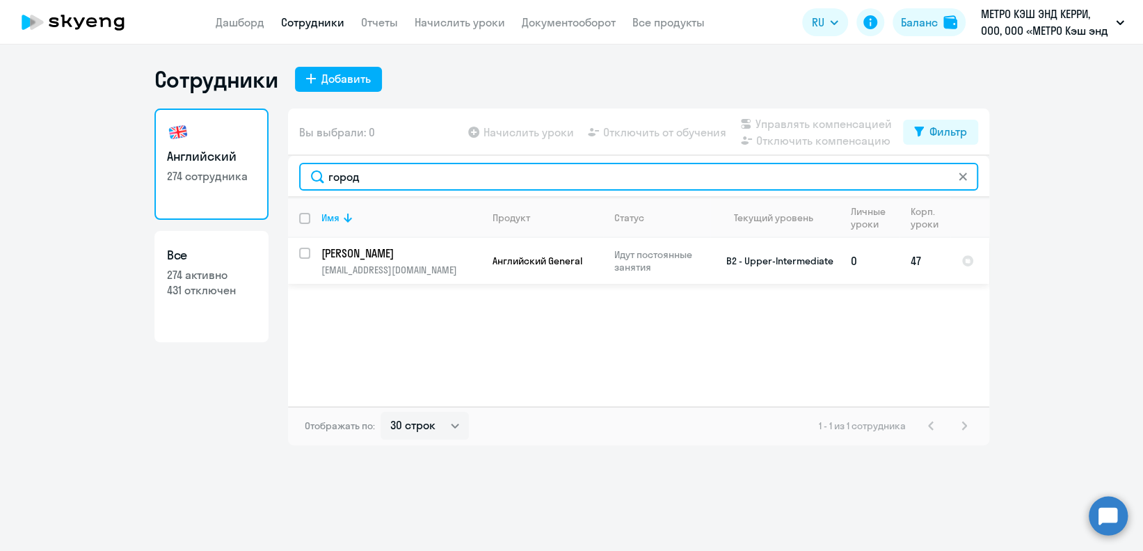
type input "город"
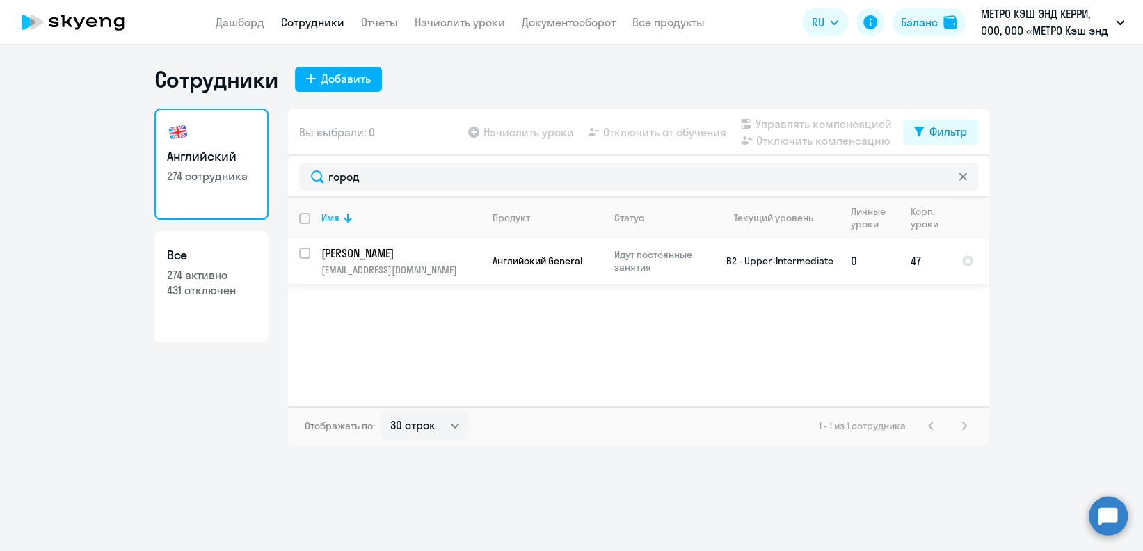
click at [298, 252] on div at bounding box center [305, 253] width 33 height 33
checkbox input "true"
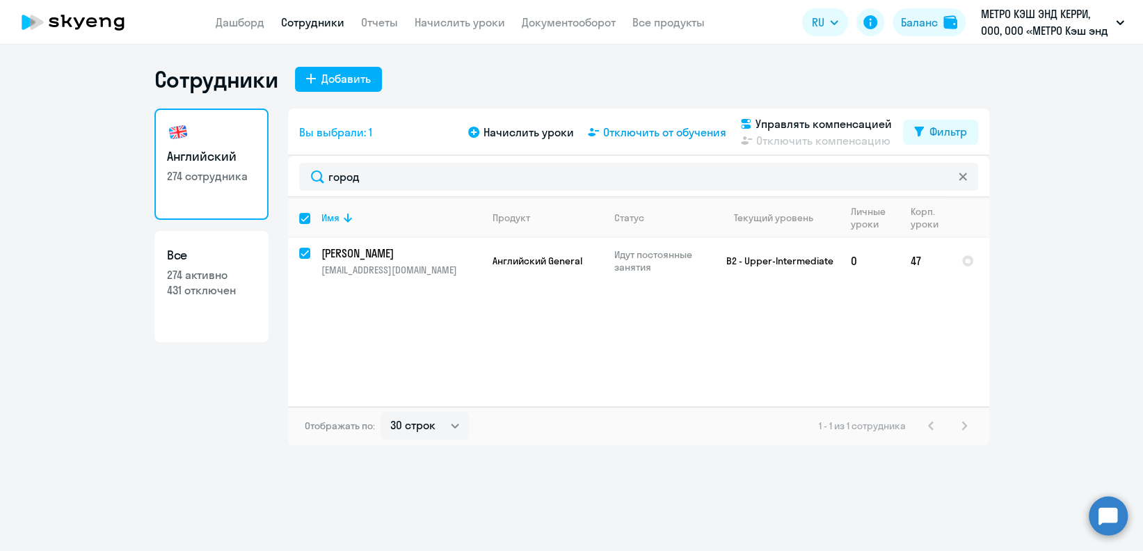
click at [686, 131] on span "Отключить от обучения" at bounding box center [664, 132] width 123 height 17
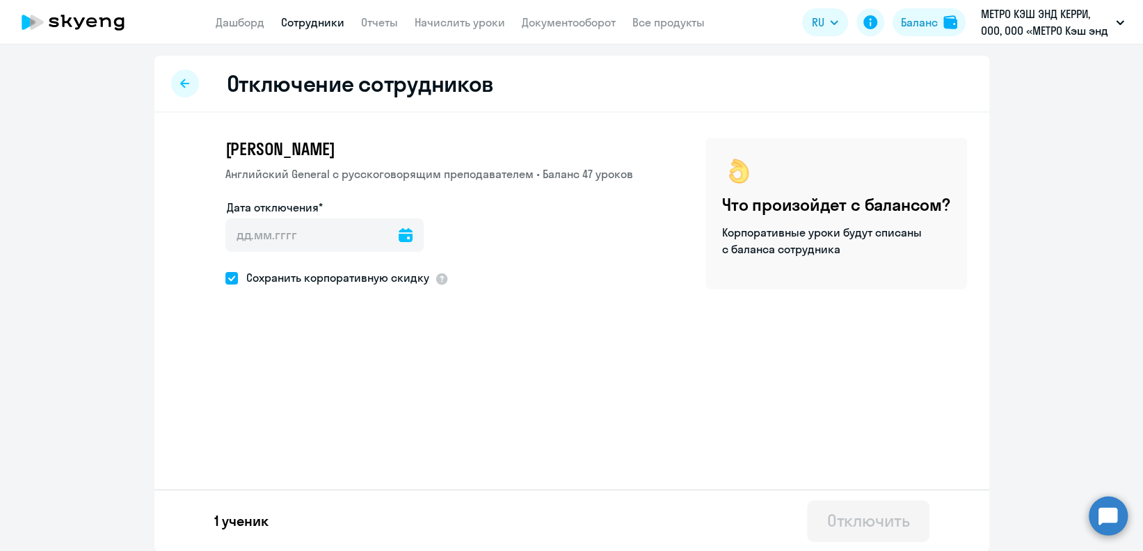
click at [399, 239] on icon at bounding box center [406, 235] width 14 height 14
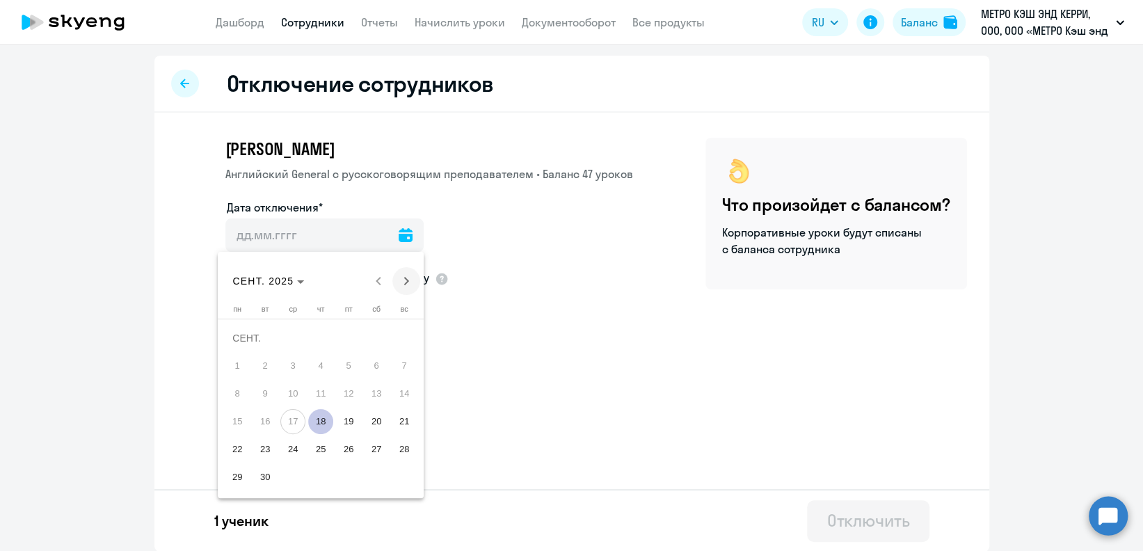
click at [413, 275] on span "Next month" at bounding box center [406, 281] width 28 height 28
click at [293, 365] on span "1" at bounding box center [292, 365] width 25 height 25
type input "[DATE]"
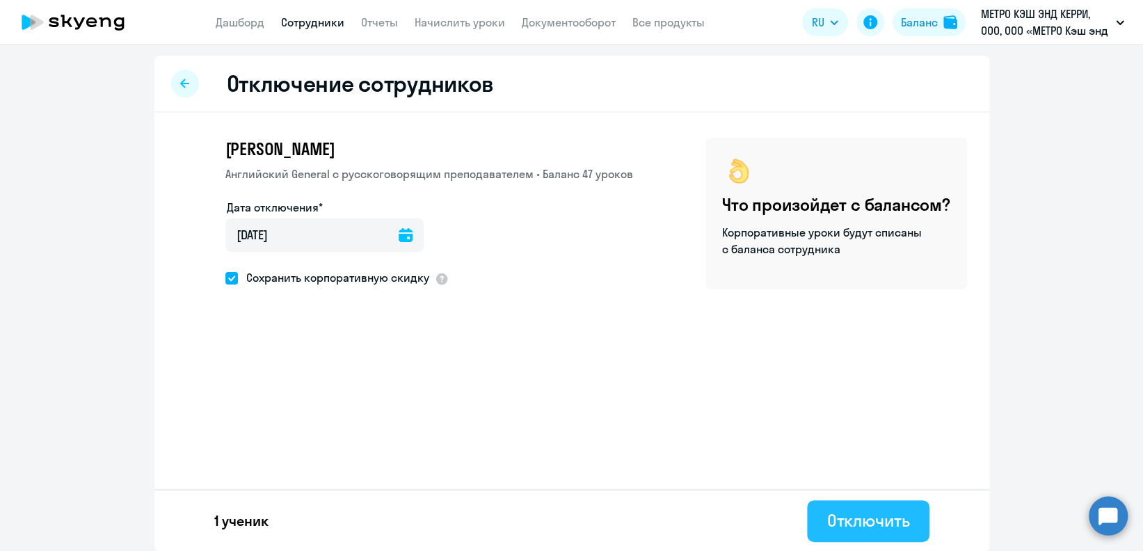
click at [826, 515] on div "Отключить" at bounding box center [867, 520] width 83 height 22
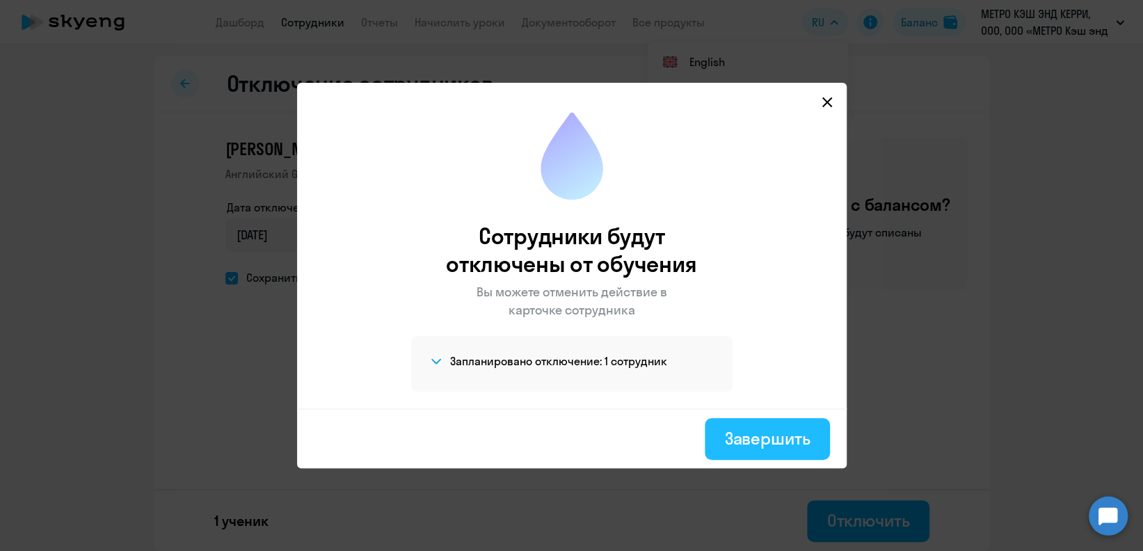
drag, startPoint x: 745, startPoint y: 438, endPoint x: 779, endPoint y: 217, distance: 223.1
click at [745, 437] on div "Завершить" at bounding box center [767, 438] width 86 height 22
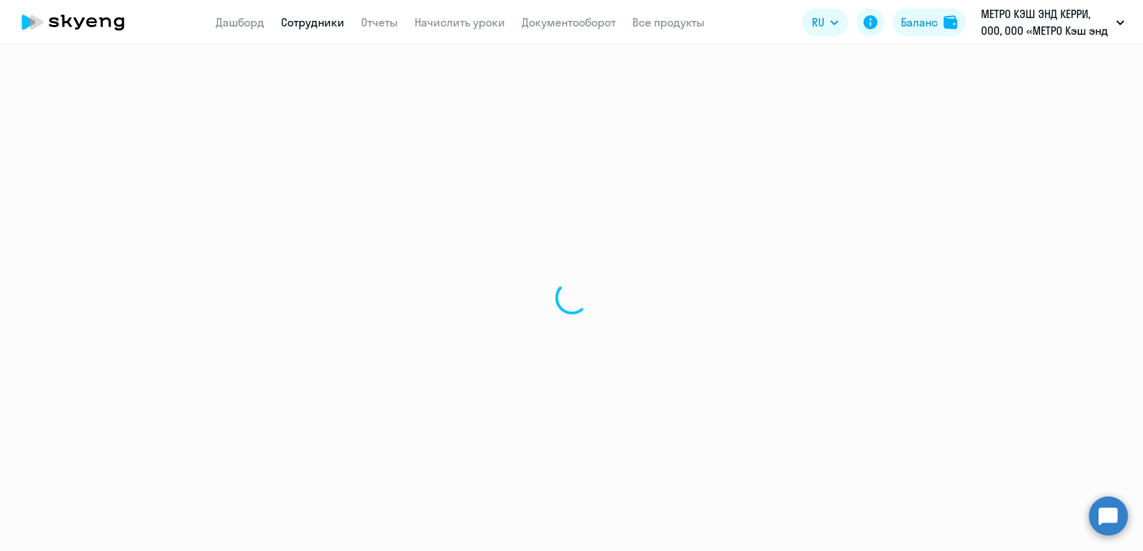
select select "30"
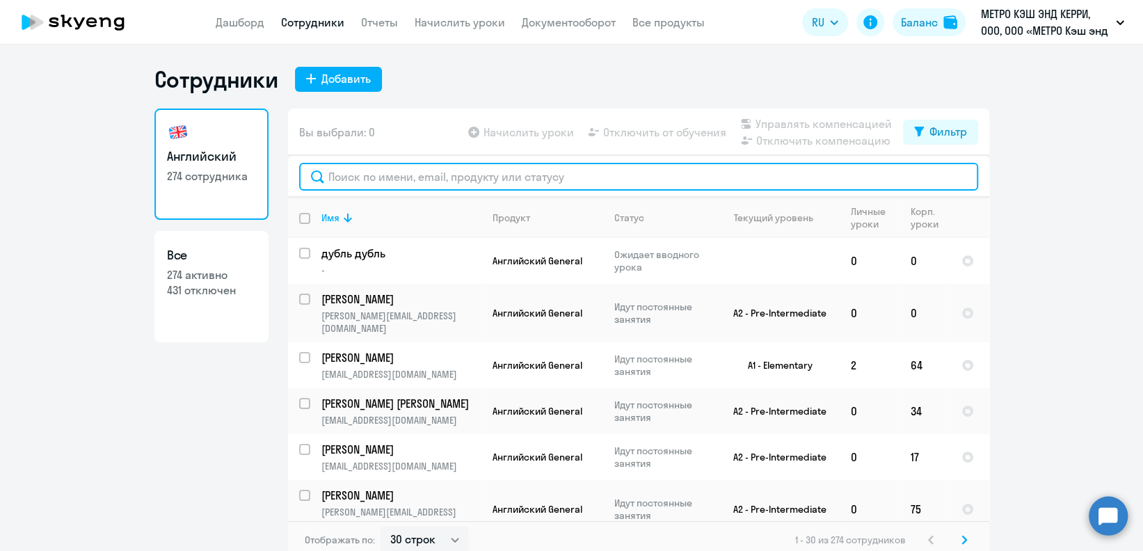
click at [531, 180] on input "text" at bounding box center [638, 177] width 679 height 28
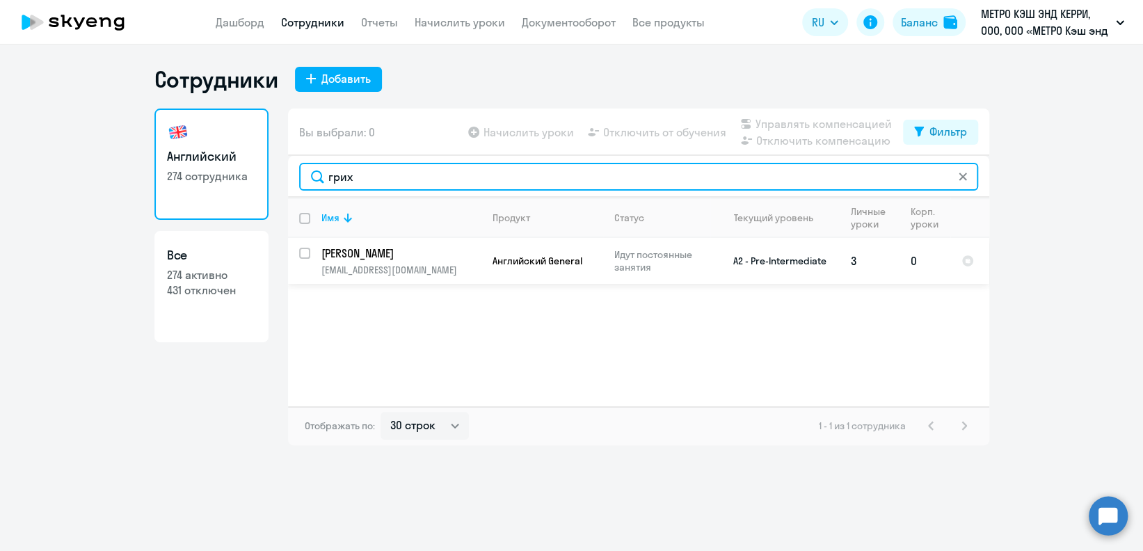
type input "грих"
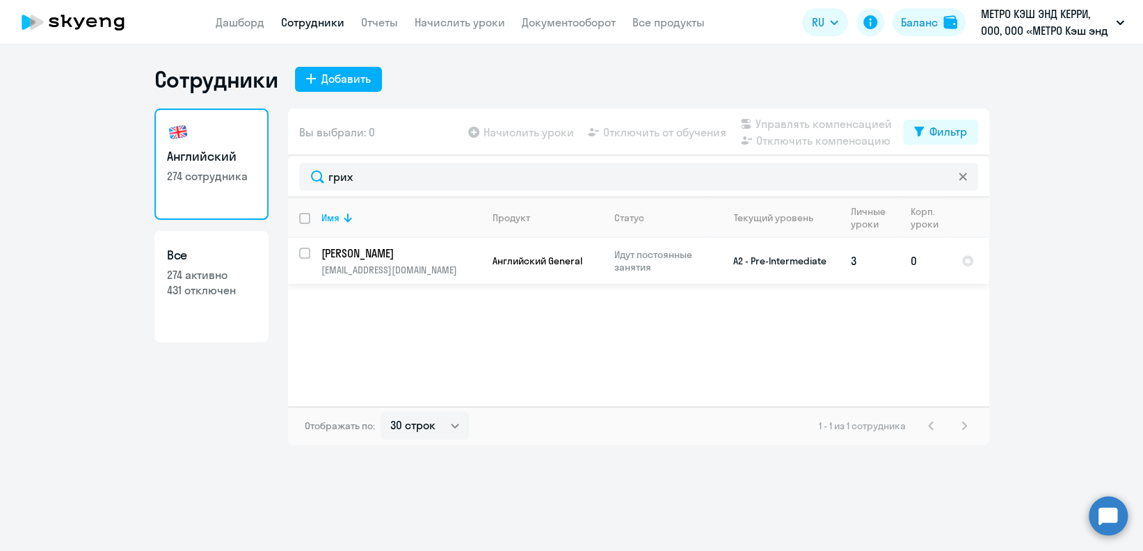
click at [303, 256] on input "select row 16944424" at bounding box center [313, 262] width 28 height 28
checkbox input "true"
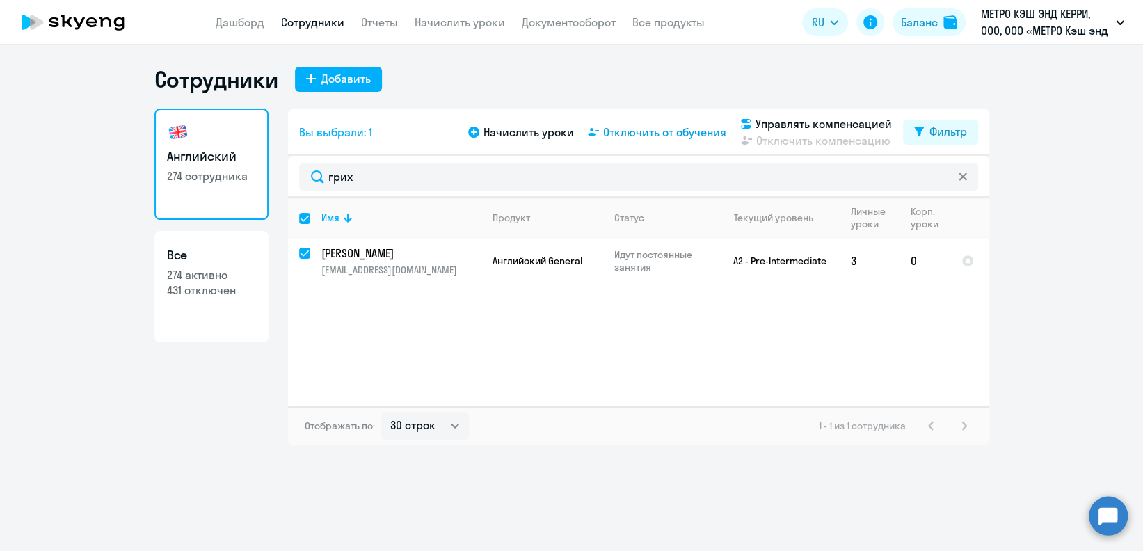
click at [630, 131] on span "Отключить от обучения" at bounding box center [664, 132] width 123 height 17
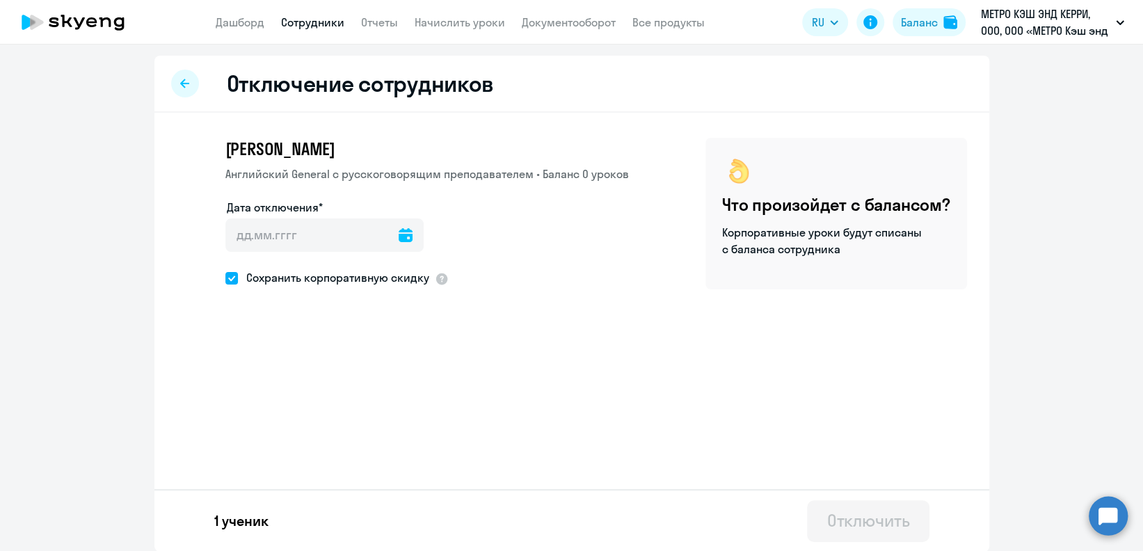
click at [399, 238] on icon at bounding box center [406, 235] width 14 height 14
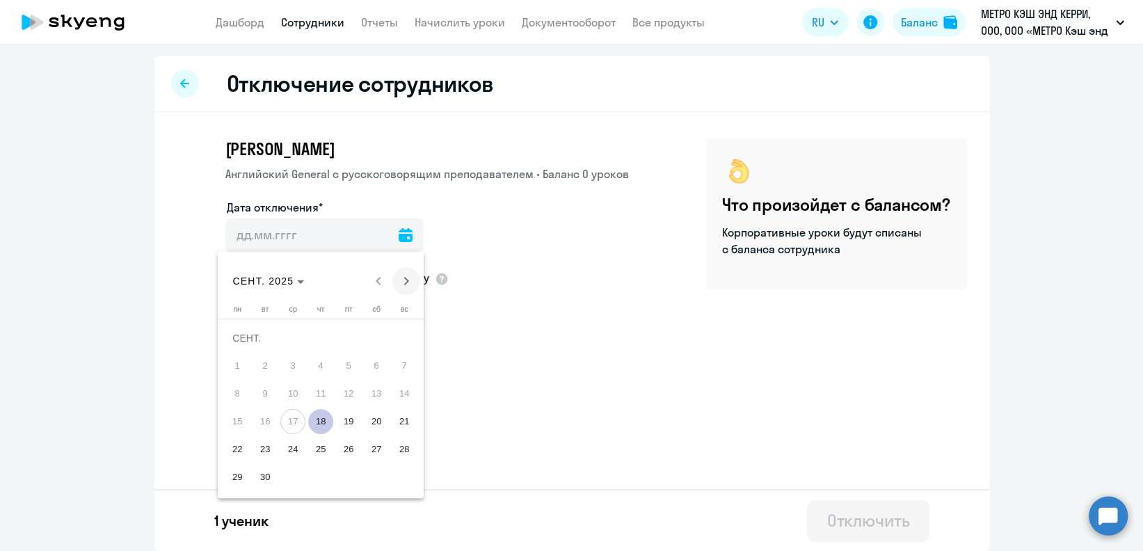
click at [408, 275] on span "Next month" at bounding box center [406, 281] width 28 height 28
click at [291, 356] on span "1" at bounding box center [292, 365] width 25 height 25
type input "[DATE]"
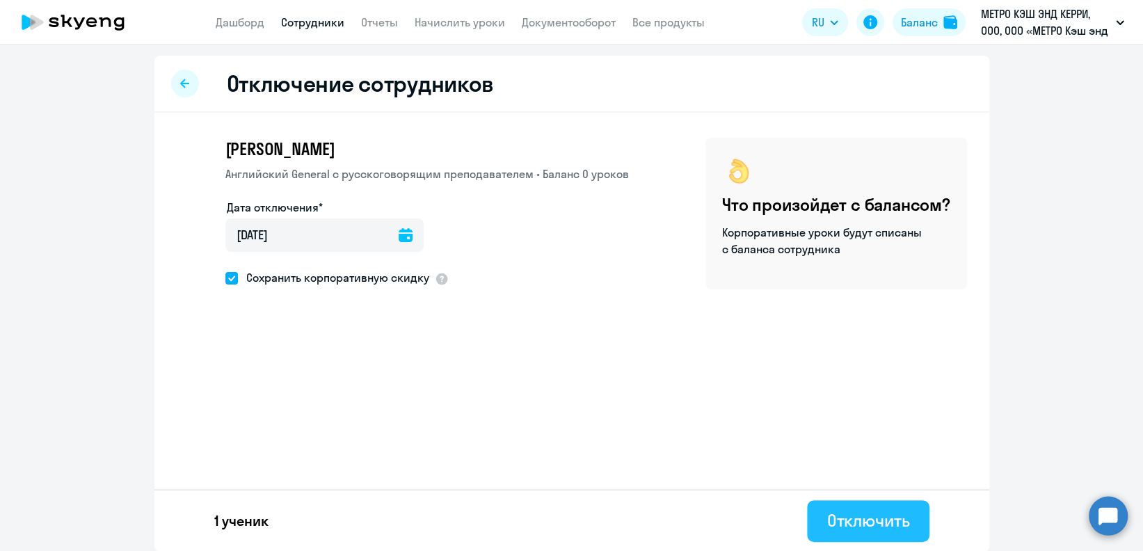
click at [826, 513] on div "Отключить" at bounding box center [867, 520] width 83 height 22
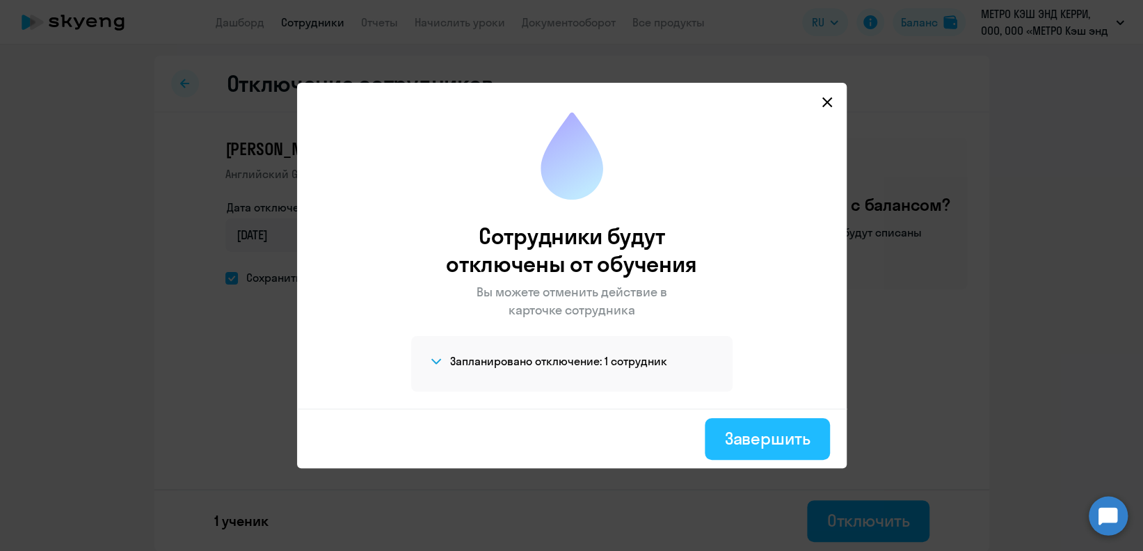
click at [770, 429] on div "Завершить" at bounding box center [767, 438] width 86 height 22
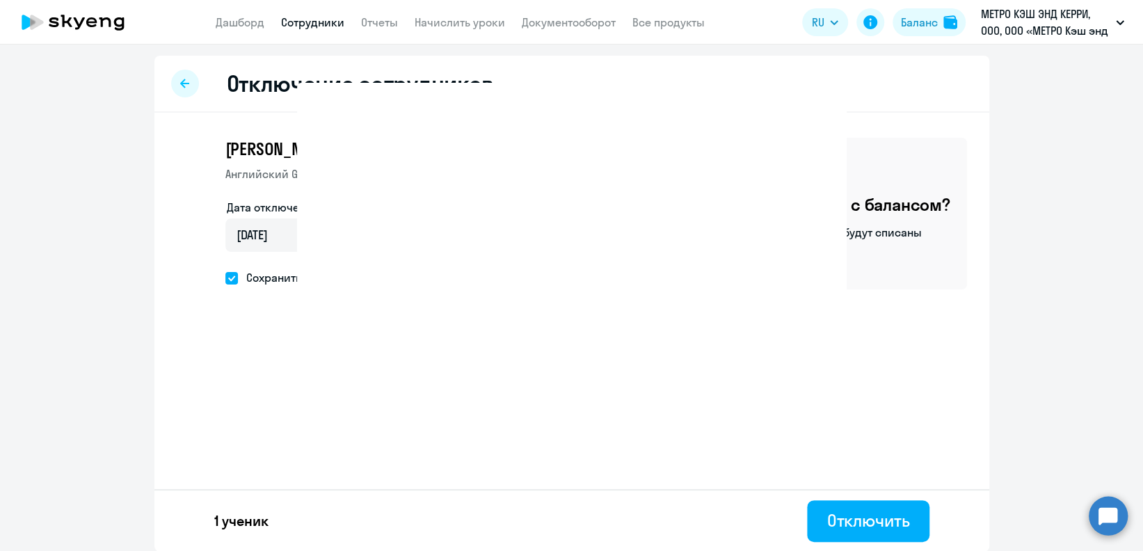
select select "30"
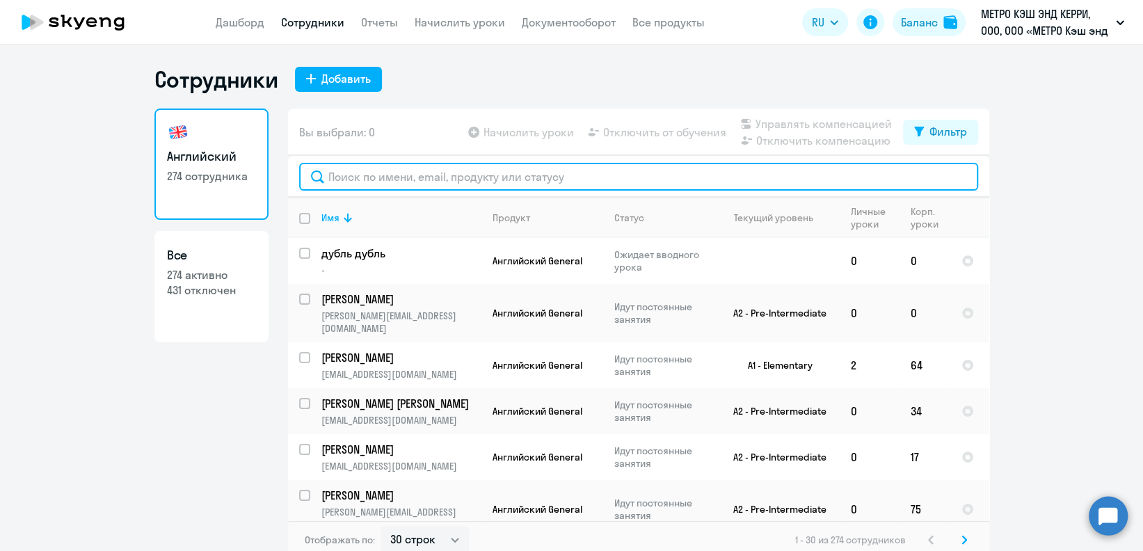
click at [455, 182] on input "text" at bounding box center [638, 177] width 679 height 28
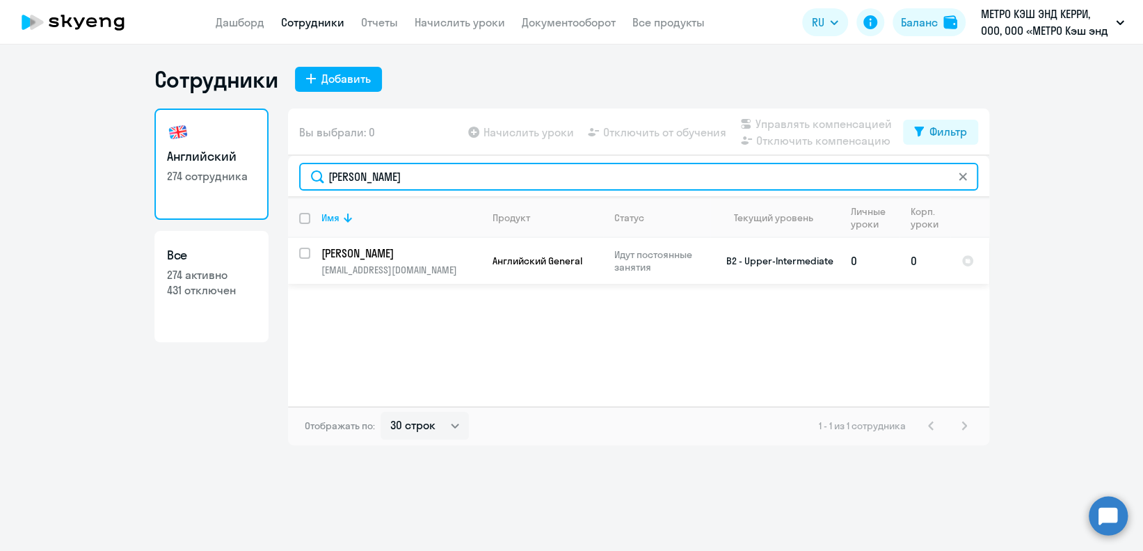
type input "[PERSON_NAME]"
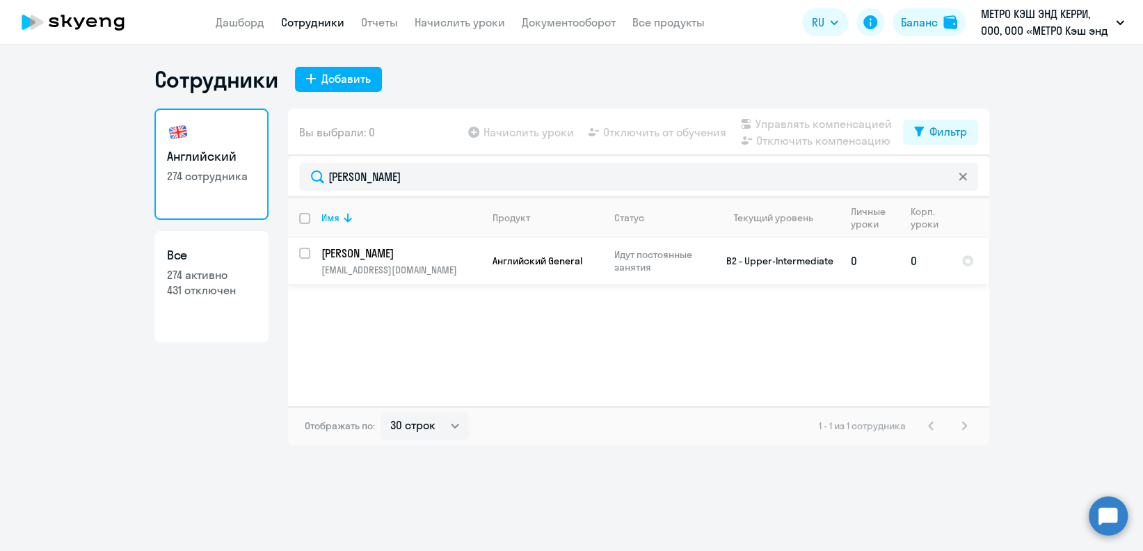
click at [306, 253] on input "select row 39026244" at bounding box center [313, 262] width 28 height 28
checkbox input "true"
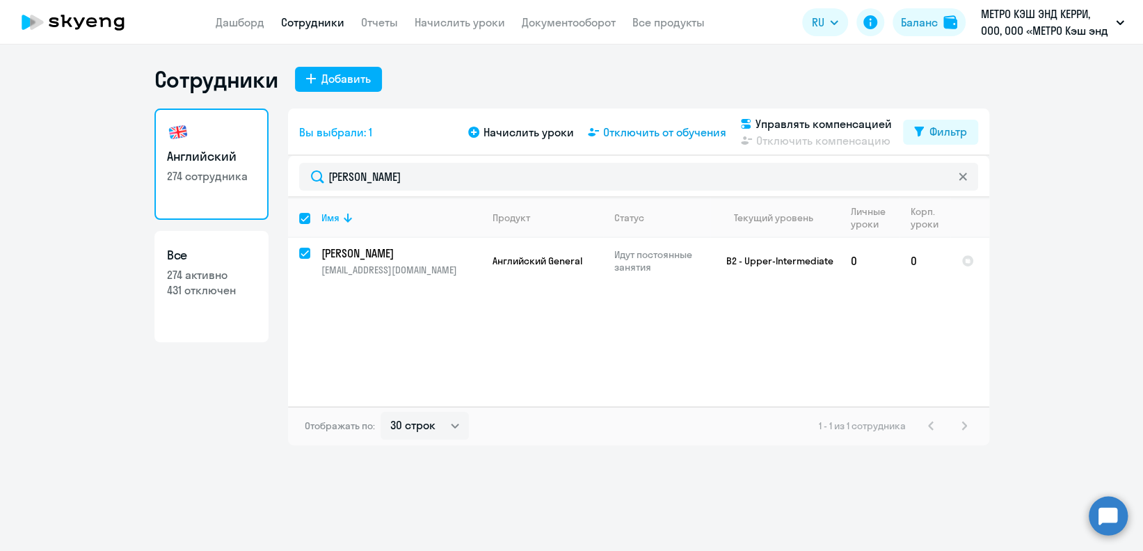
click at [648, 134] on span "Отключить от обучения" at bounding box center [664, 132] width 123 height 17
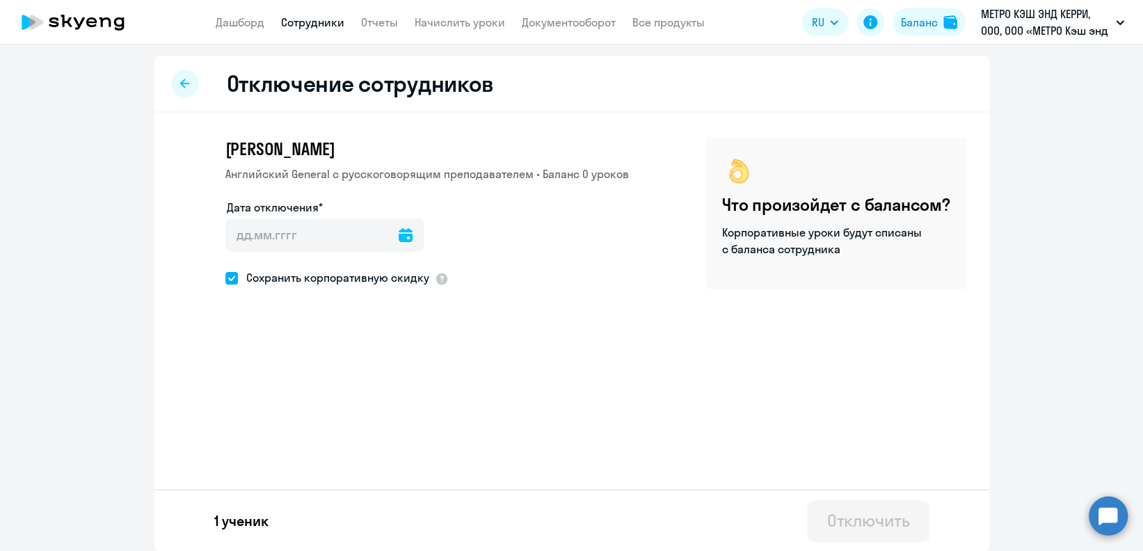
click at [399, 236] on icon at bounding box center [406, 235] width 14 height 14
click at [410, 269] on span "Next month" at bounding box center [406, 281] width 28 height 28
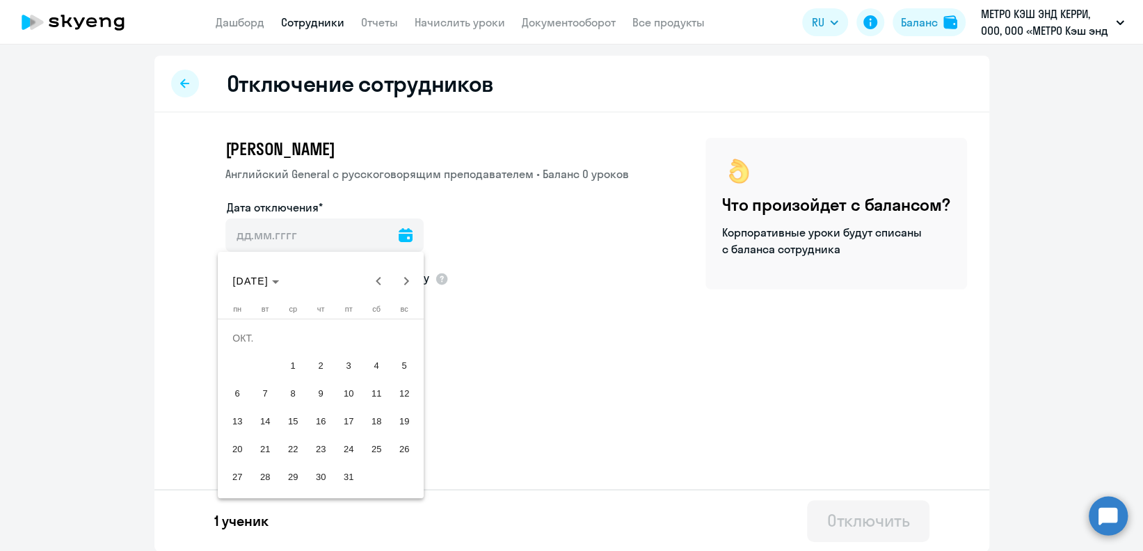
click at [295, 376] on span "1" at bounding box center [292, 365] width 25 height 25
type input "[DATE]"
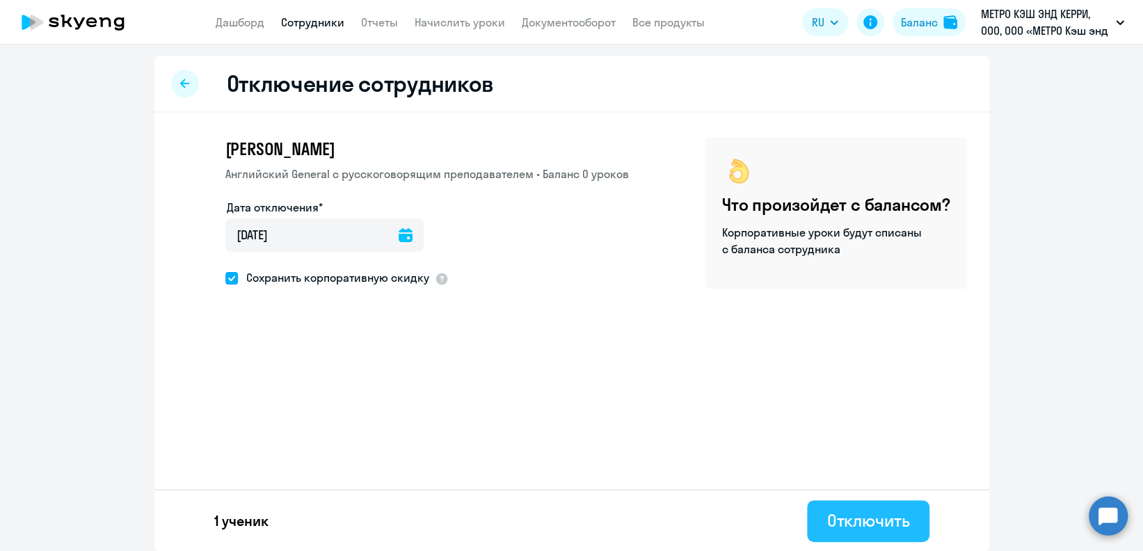
click at [826, 518] on div "Отключить" at bounding box center [867, 520] width 83 height 22
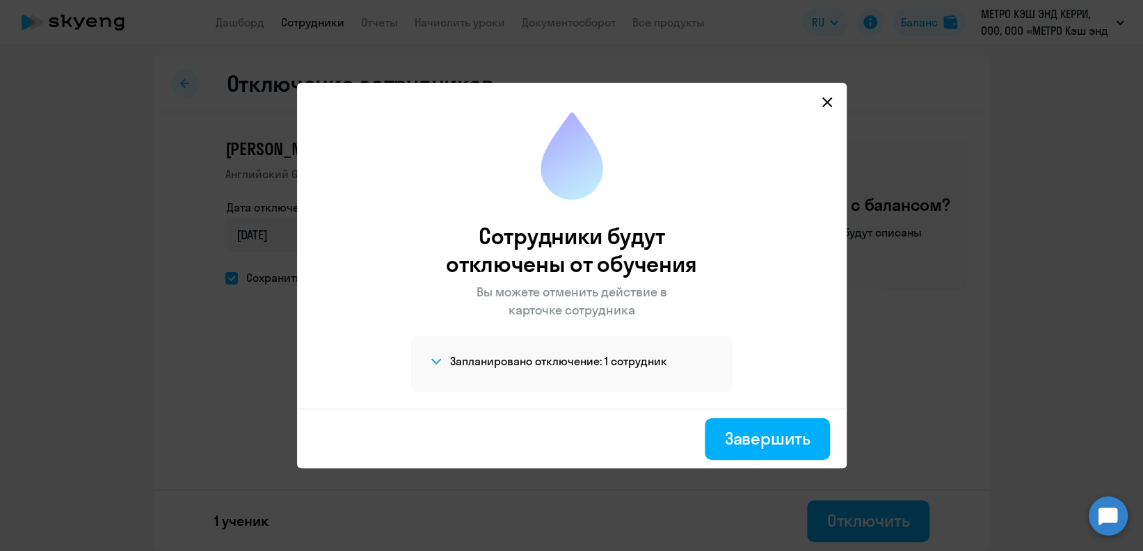
drag, startPoint x: 730, startPoint y: 448, endPoint x: 768, endPoint y: 278, distance: 173.9
click at [730, 441] on div "Завершить" at bounding box center [767, 438] width 86 height 22
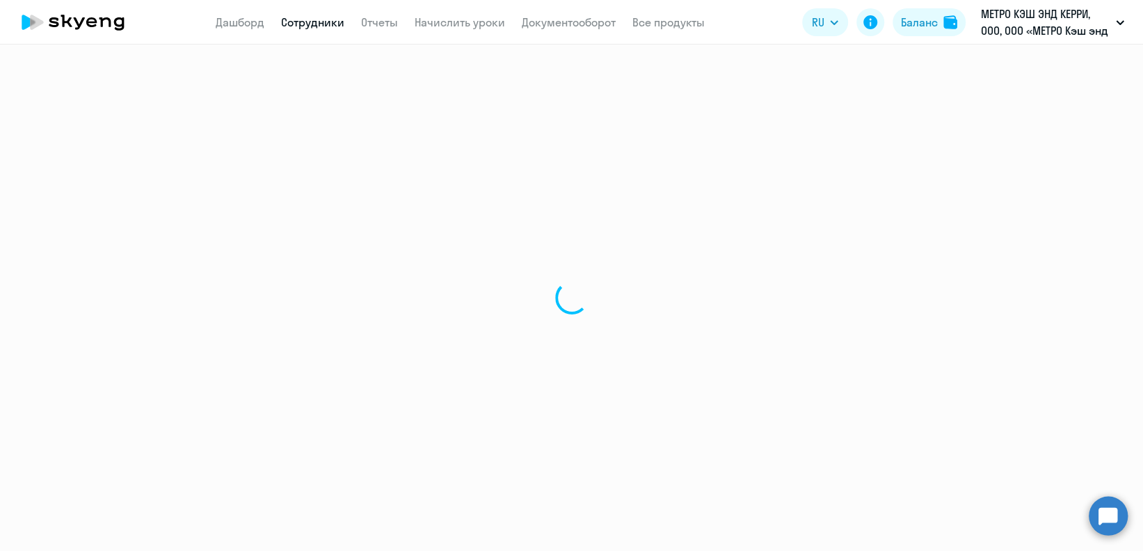
select select "30"
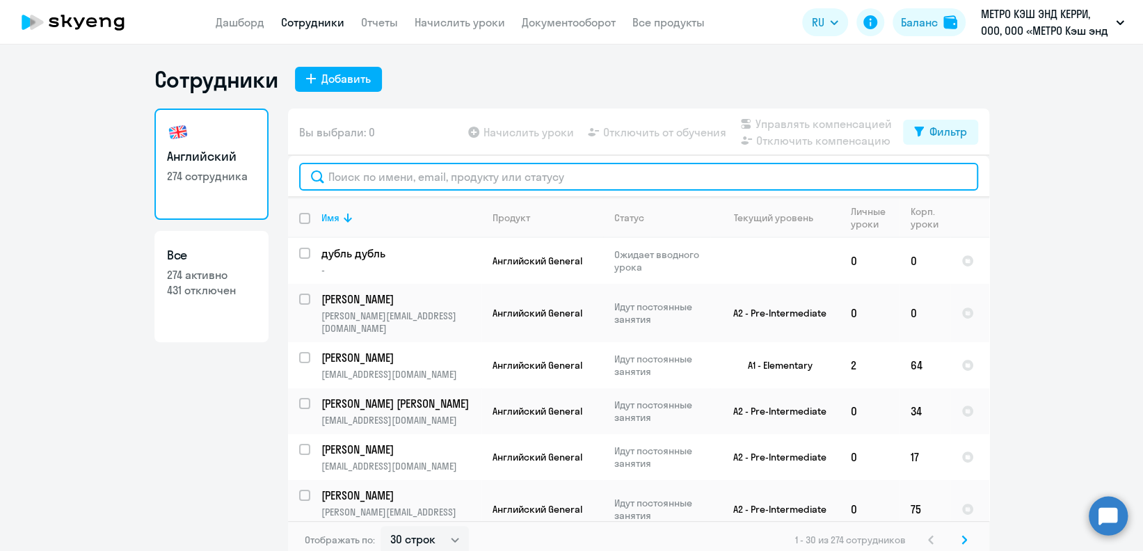
click at [607, 182] on input "text" at bounding box center [638, 177] width 679 height 28
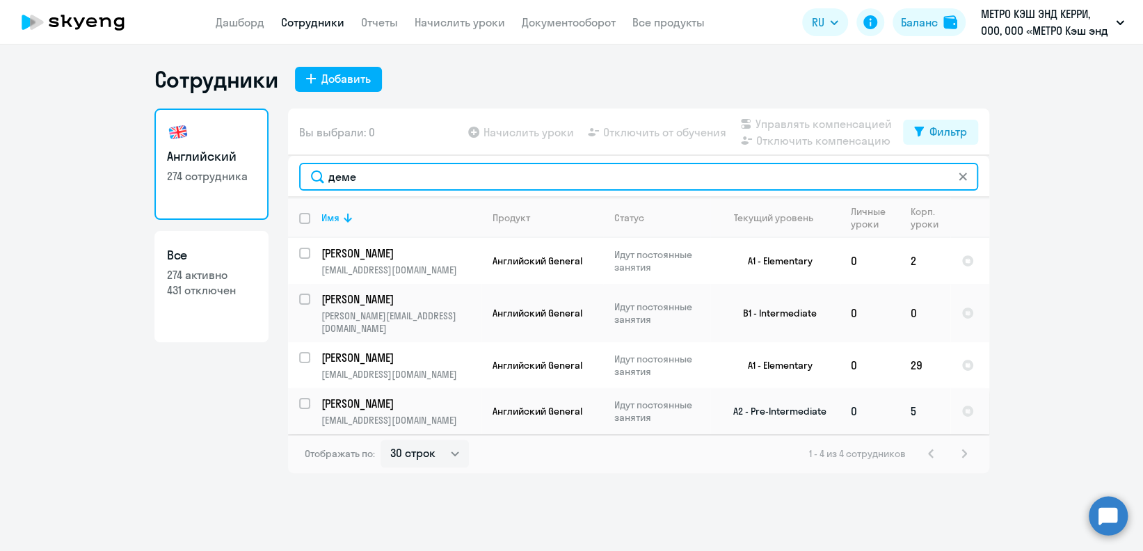
type input "деме"
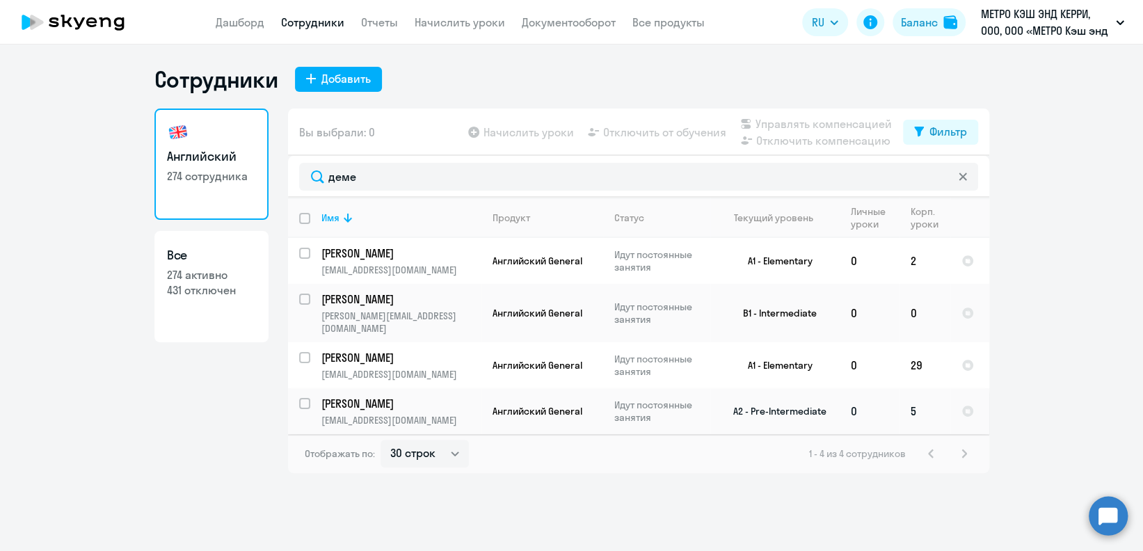
click at [303, 398] on input "select row 4394784" at bounding box center [313, 412] width 28 height 28
checkbox input "true"
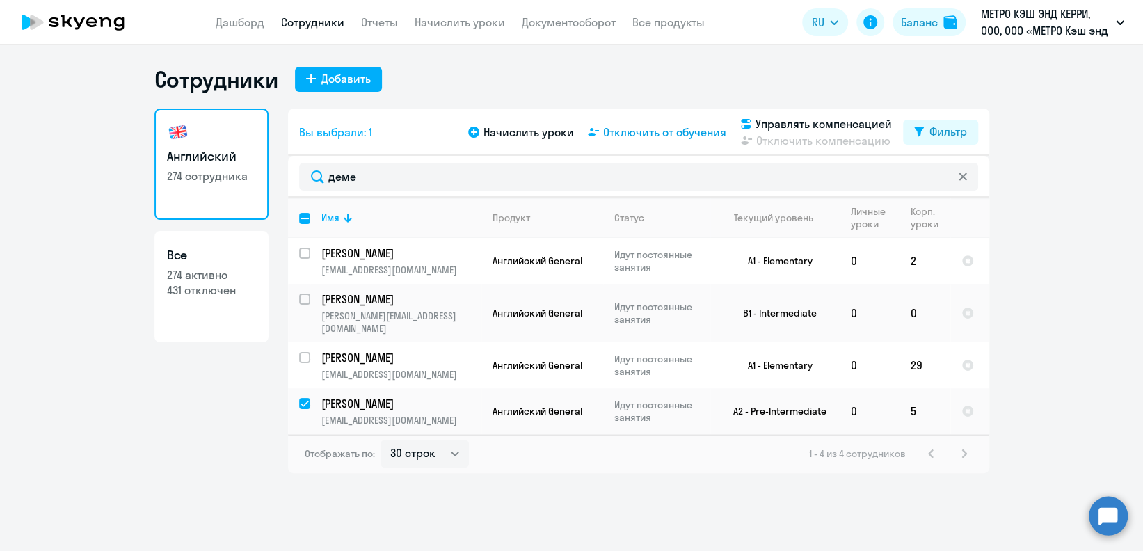
click at [641, 134] on span "Отключить от обучения" at bounding box center [664, 132] width 123 height 17
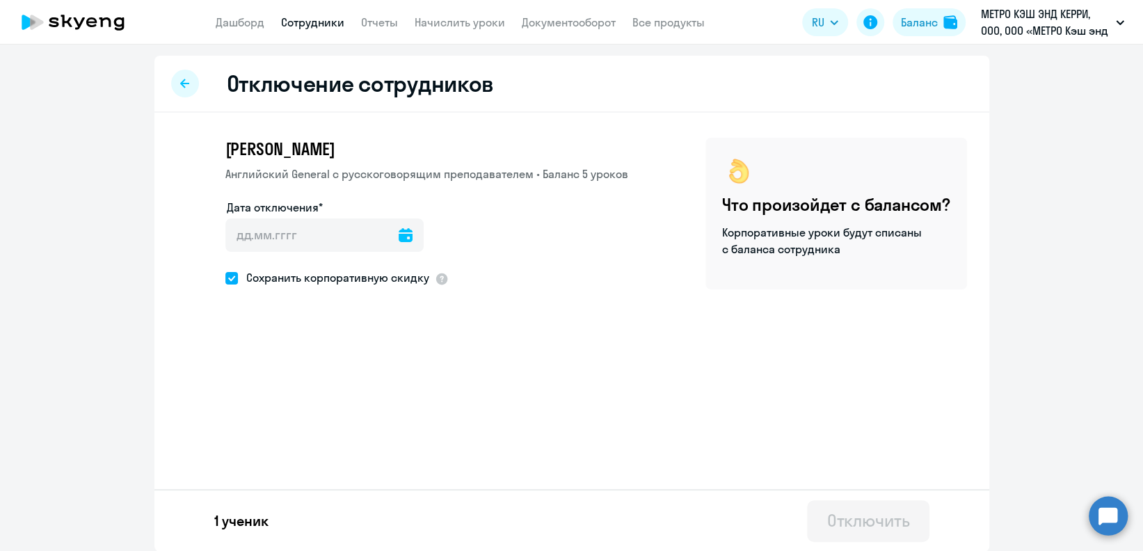
click at [399, 234] on icon at bounding box center [406, 235] width 14 height 14
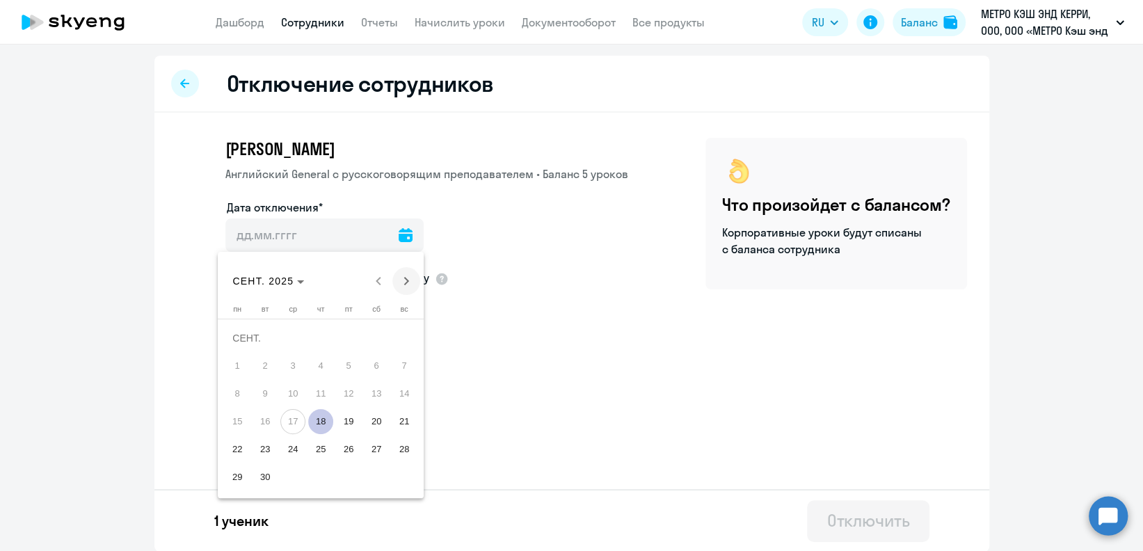
click at [412, 287] on span "Next month" at bounding box center [406, 281] width 28 height 28
click at [294, 362] on span "1" at bounding box center [292, 365] width 25 height 25
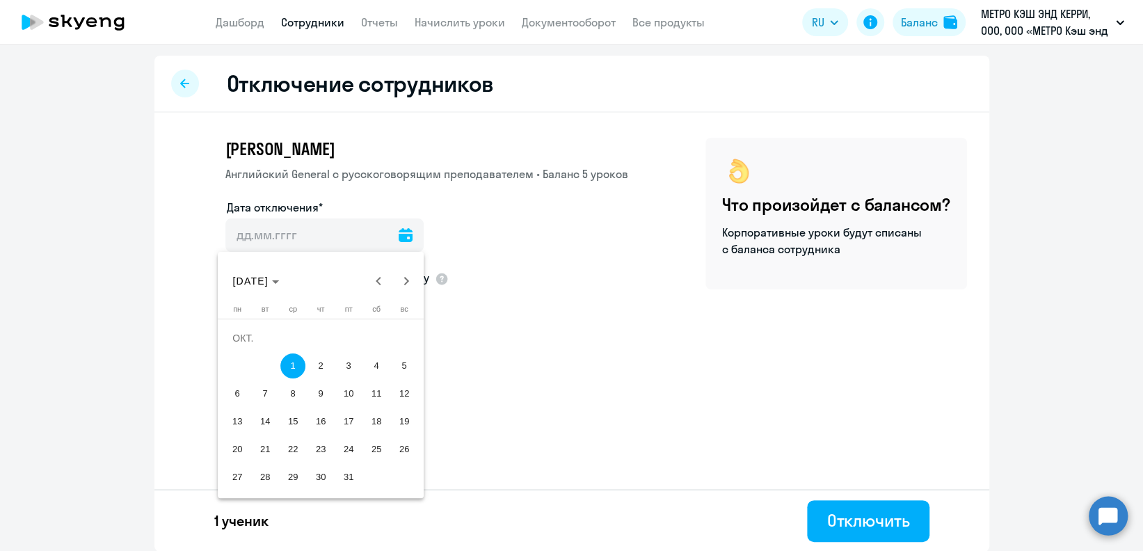
type input "[DATE]"
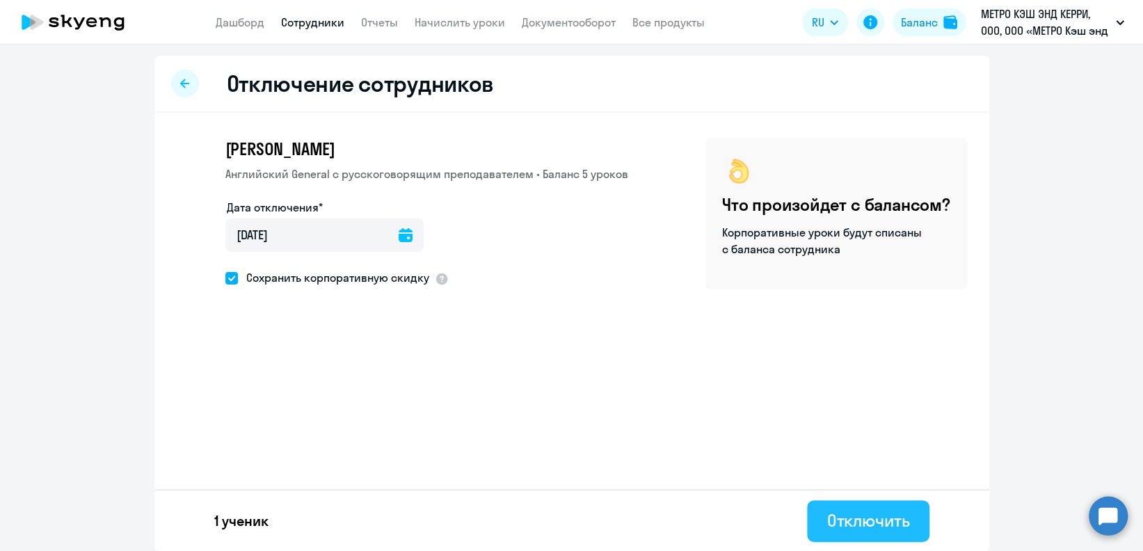
click at [881, 511] on div "Отключить" at bounding box center [867, 520] width 83 height 22
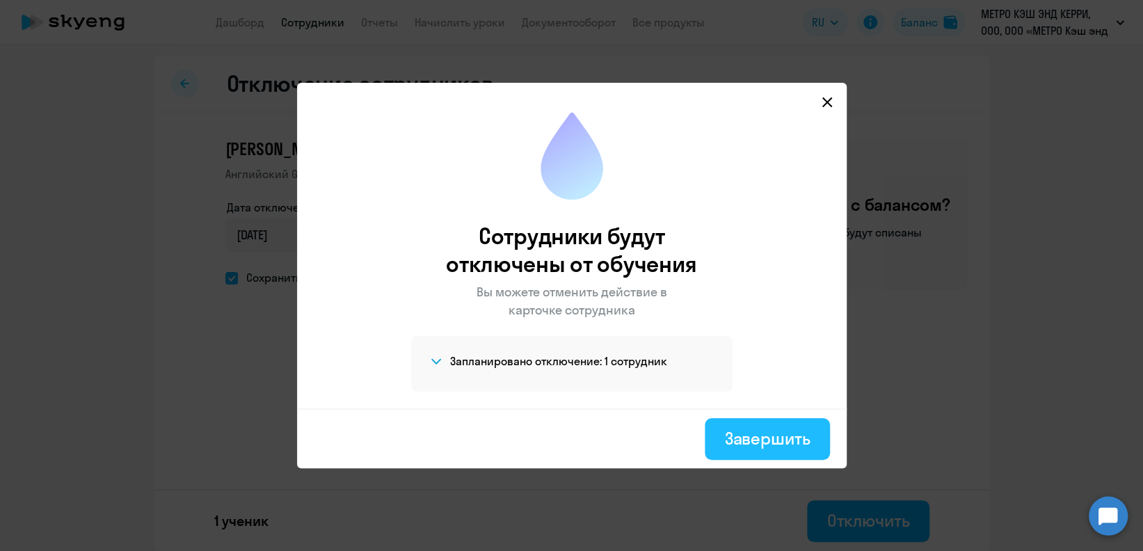
click at [732, 436] on div "Завершить" at bounding box center [767, 438] width 86 height 22
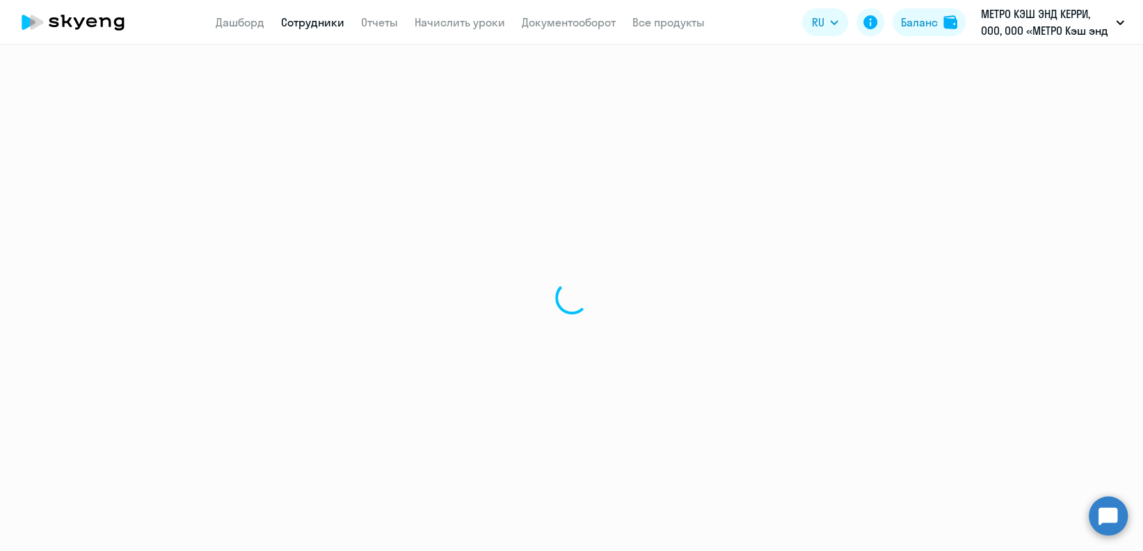
select select "30"
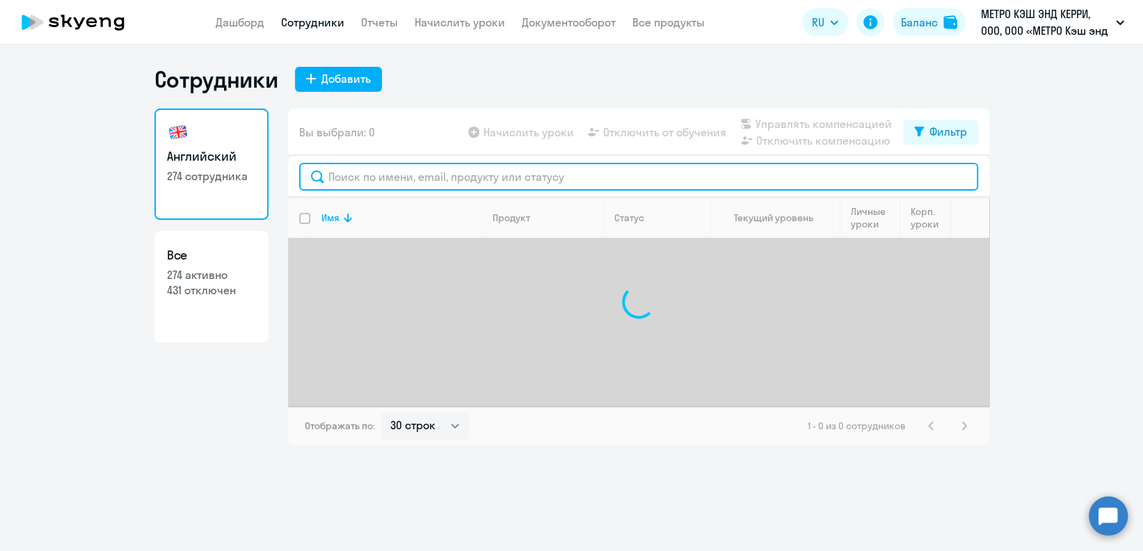
click at [444, 175] on input "text" at bounding box center [638, 177] width 679 height 28
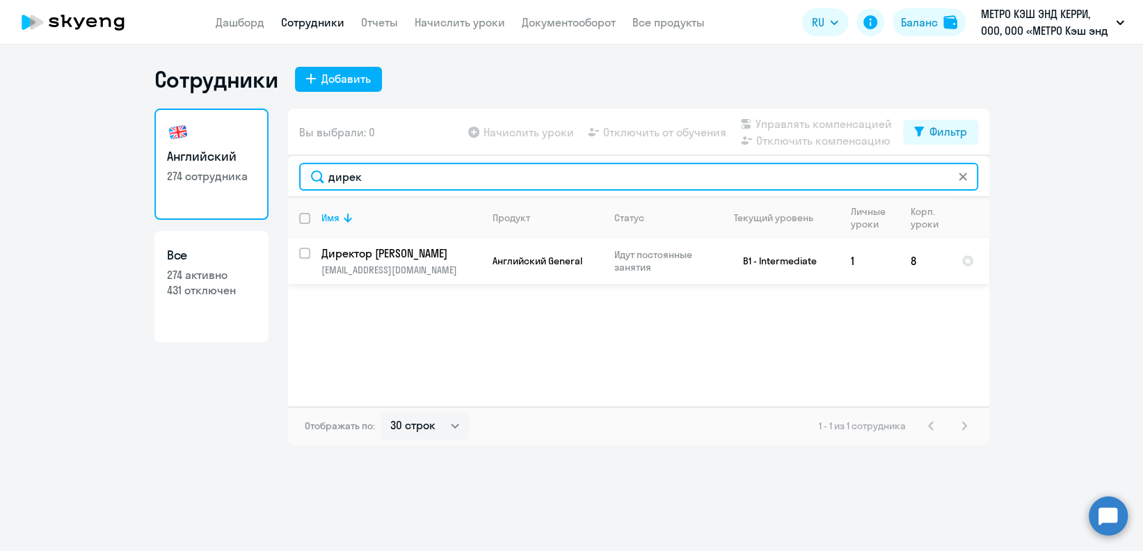
type input "дирек"
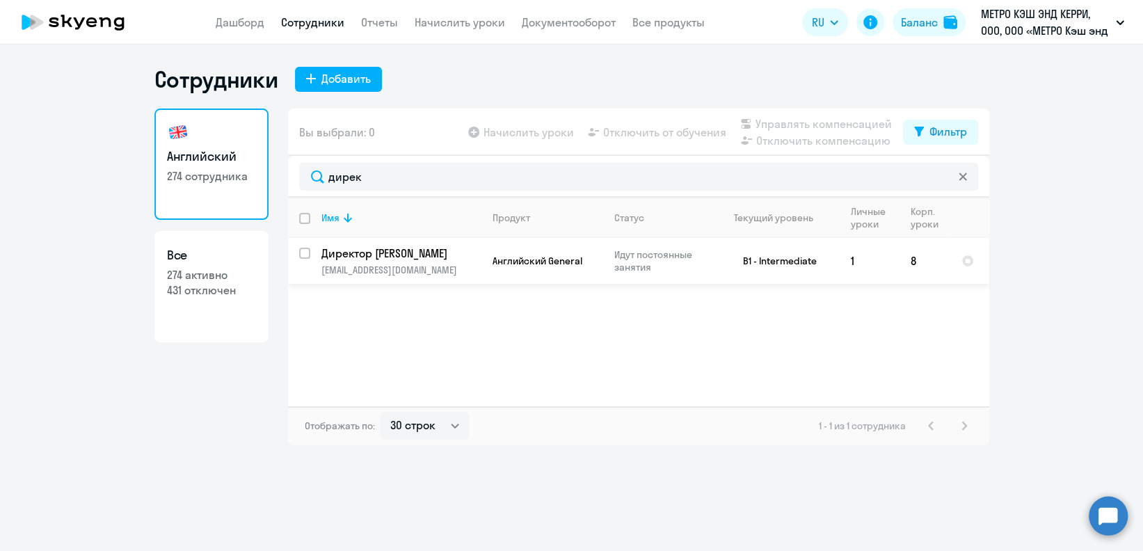
click at [300, 256] on input "select row 39026272" at bounding box center [313, 262] width 28 height 28
checkbox input "true"
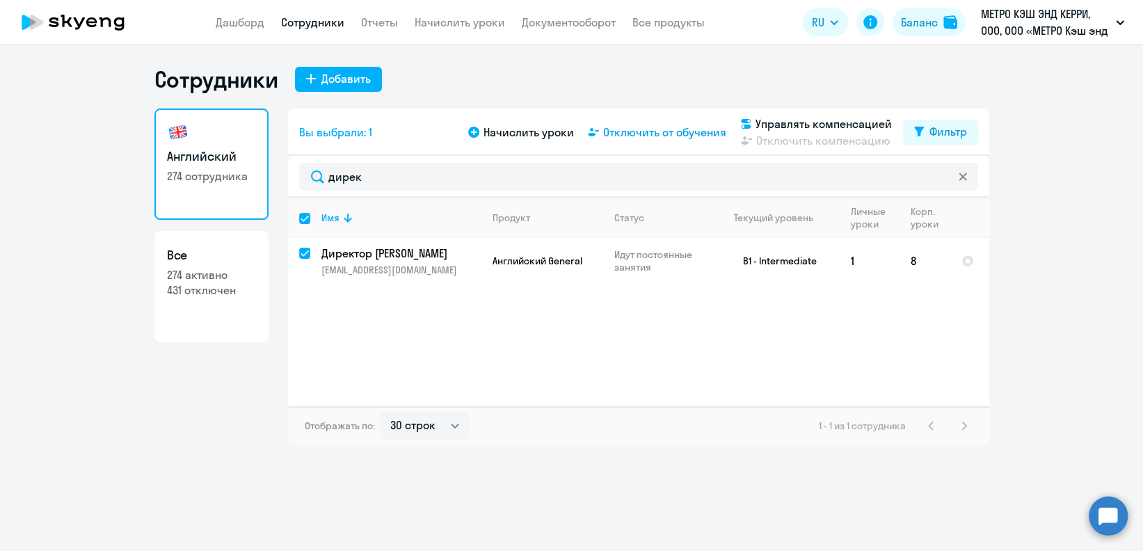
click at [701, 129] on span "Отключить от обучения" at bounding box center [664, 132] width 123 height 17
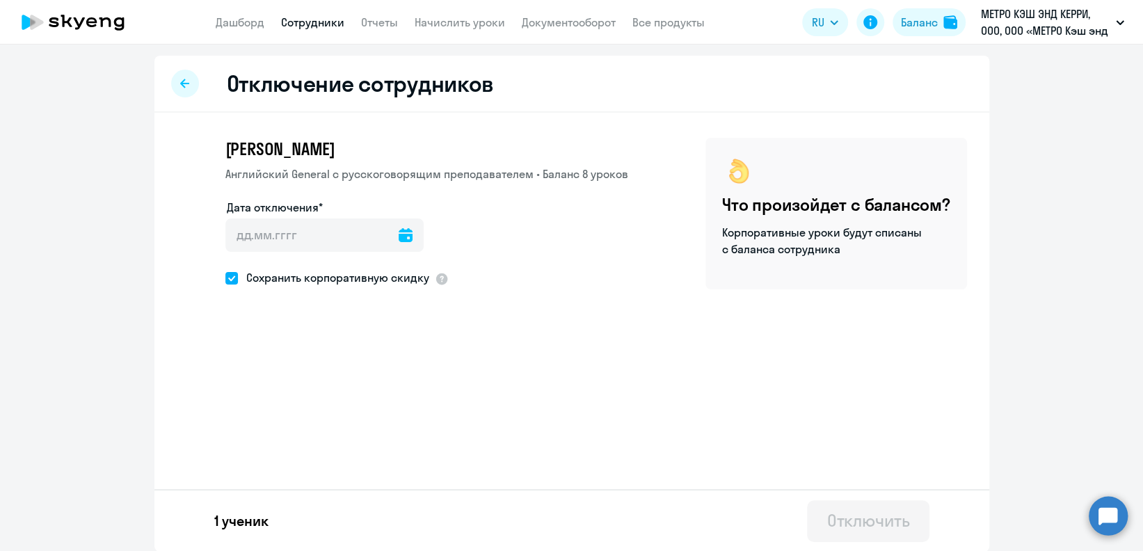
click at [399, 237] on icon at bounding box center [406, 235] width 14 height 14
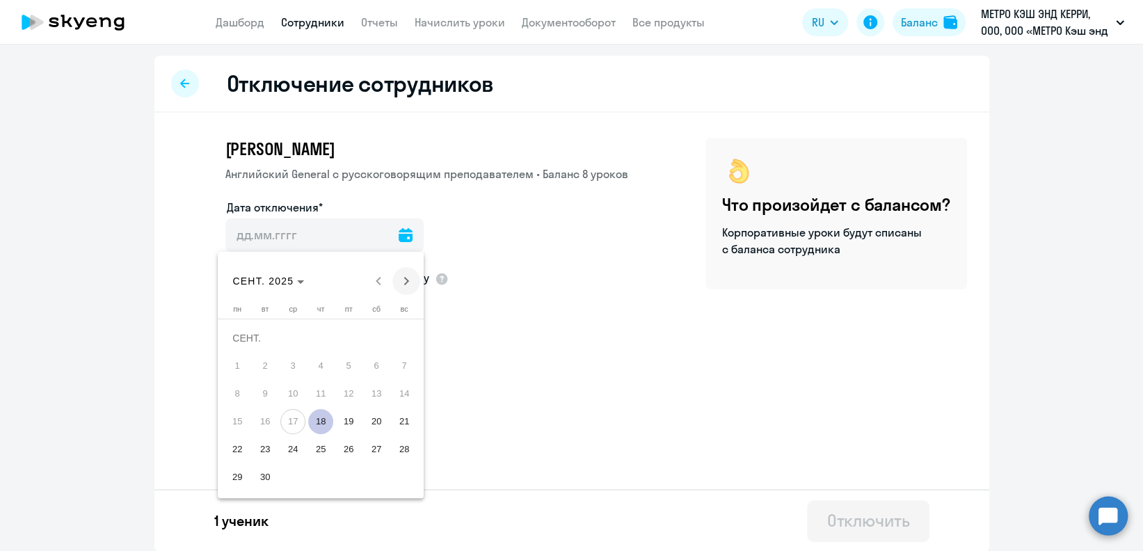
click at [412, 275] on span "Next month" at bounding box center [406, 281] width 28 height 28
click at [295, 360] on span "1" at bounding box center [292, 365] width 25 height 25
type input "[DATE]"
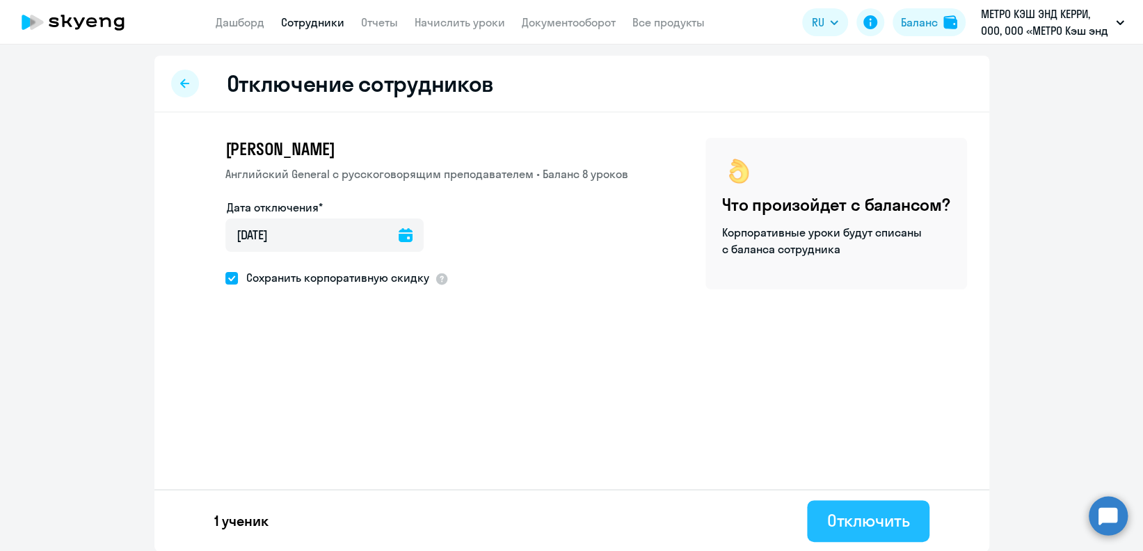
click at [840, 507] on button "Отключить" at bounding box center [868, 521] width 122 height 42
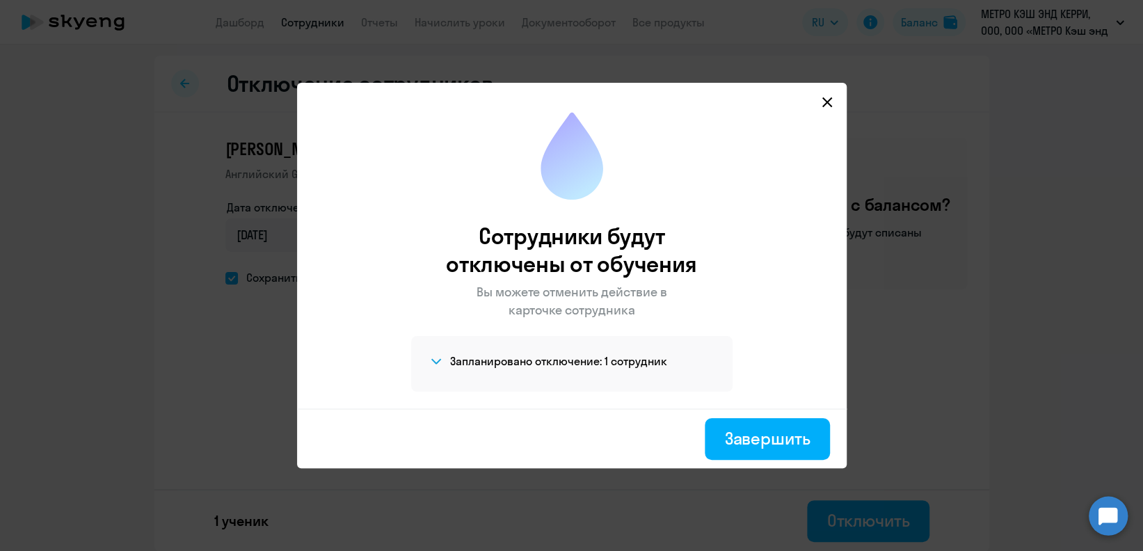
click at [792, 441] on div "Завершить" at bounding box center [767, 438] width 86 height 22
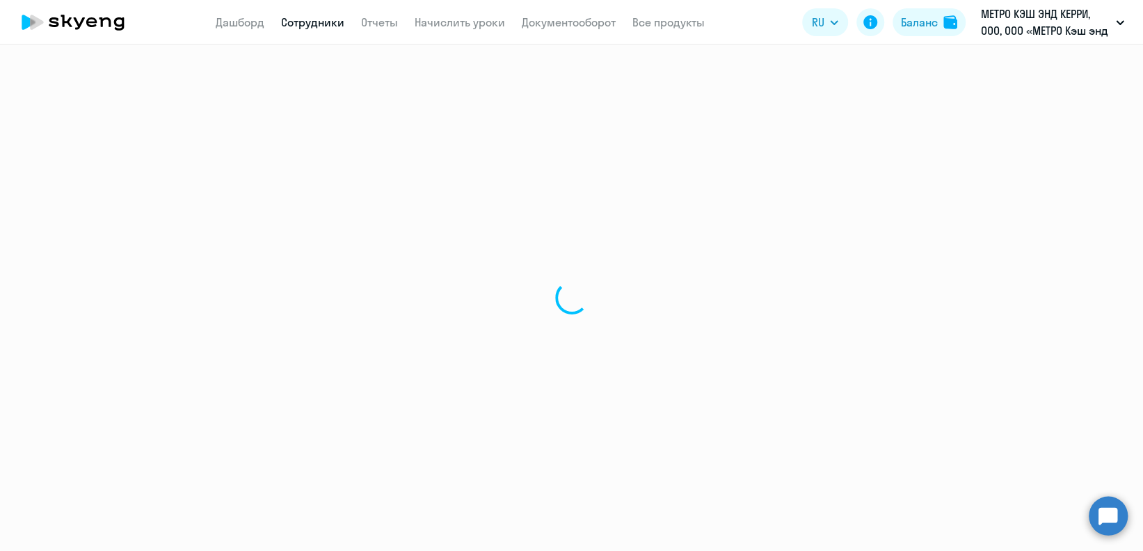
select select "30"
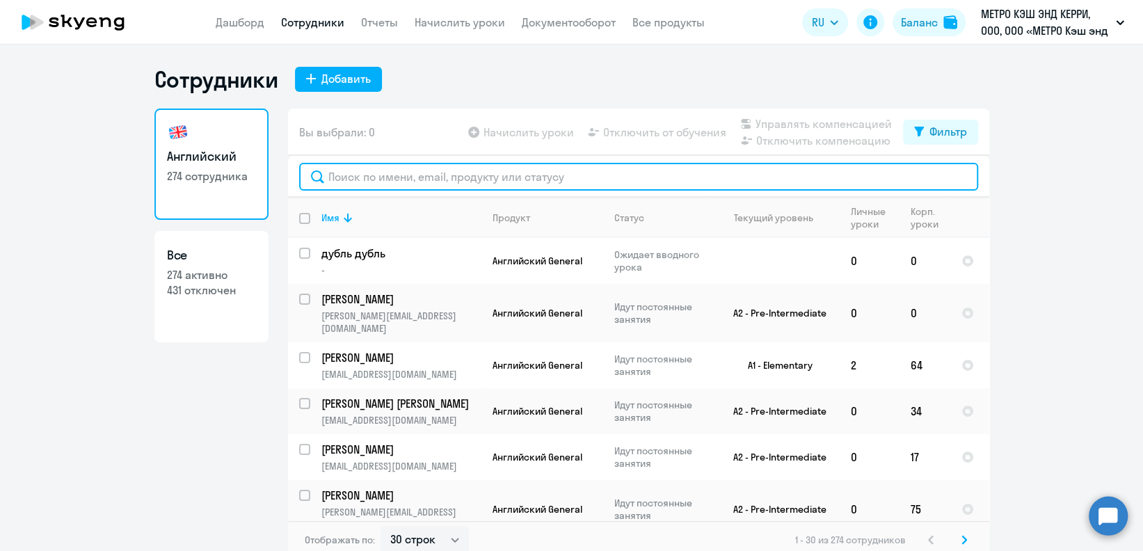
click at [573, 178] on input "text" at bounding box center [638, 177] width 679 height 28
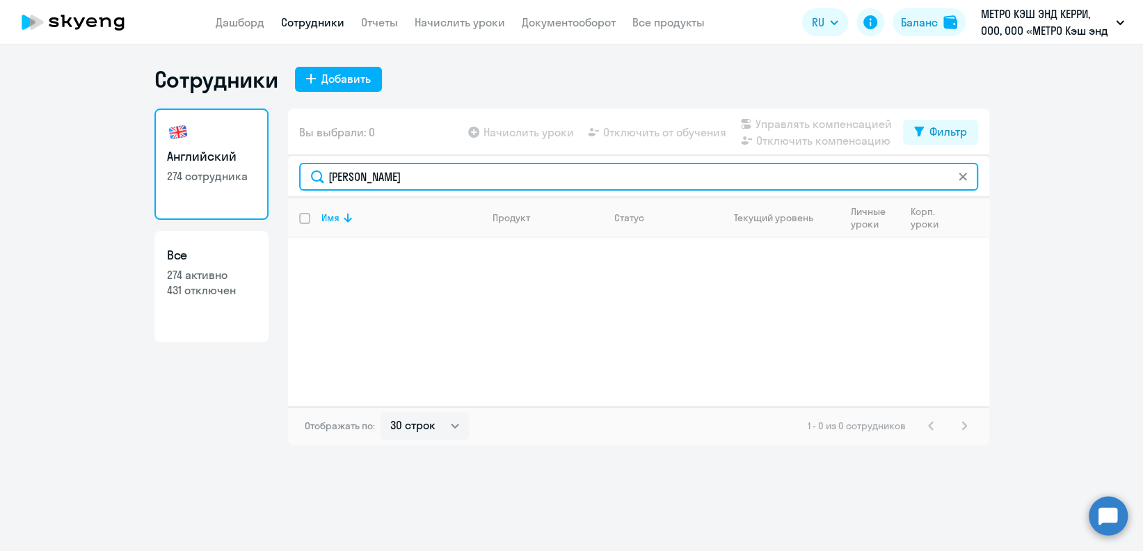
drag, startPoint x: 378, startPoint y: 179, endPoint x: 278, endPoint y: 193, distance: 101.7
click at [278, 193] on div "Английский 274 сотрудника Все 274 активно 431 отключен Вы выбрали: 0 Начислить …" at bounding box center [571, 277] width 835 height 337
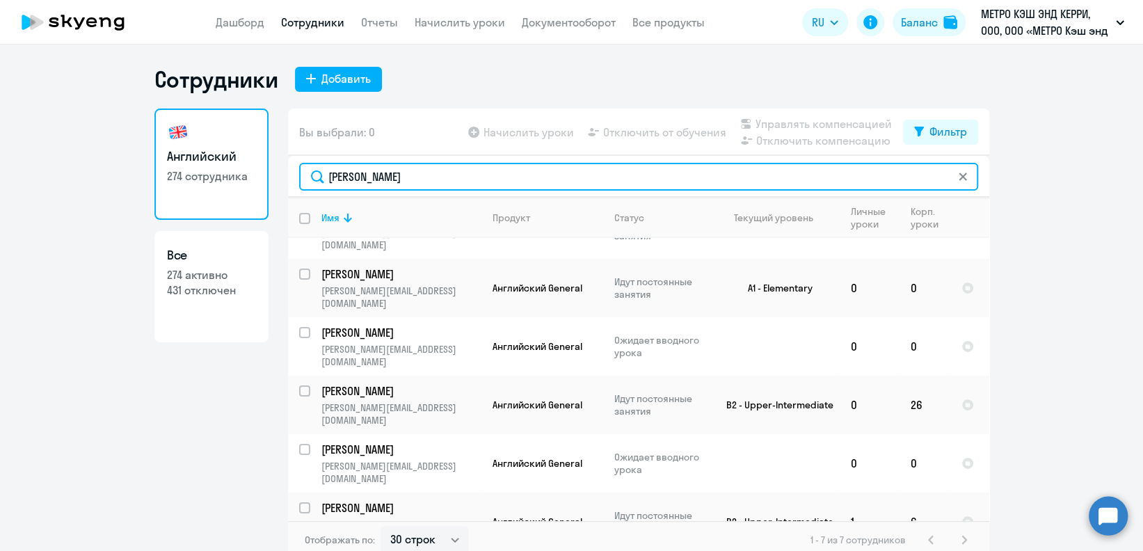
type input "[PERSON_NAME]"
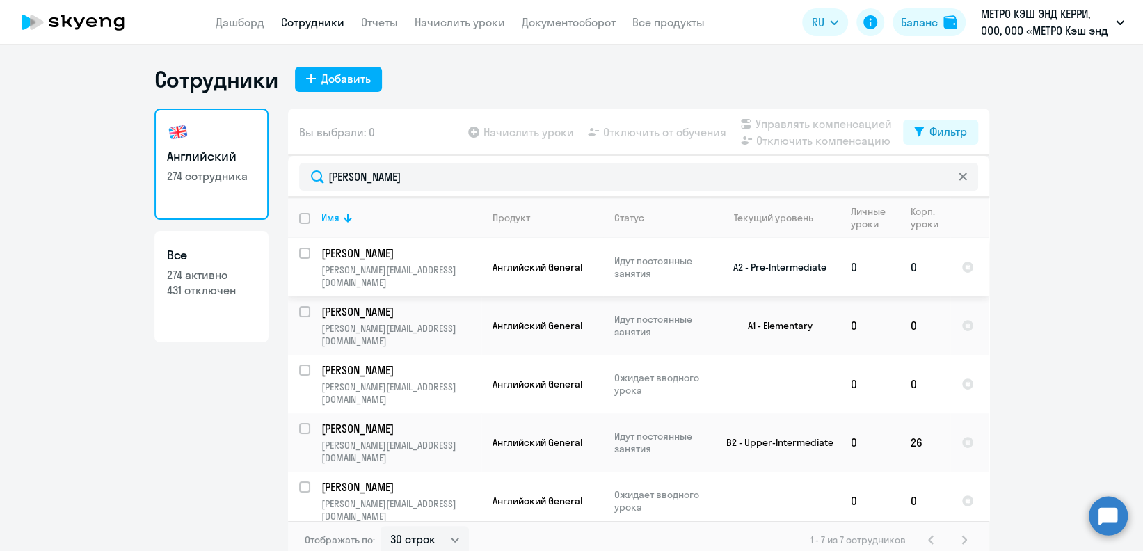
click at [301, 250] on input "select row 21227738" at bounding box center [313, 262] width 28 height 28
checkbox input "true"
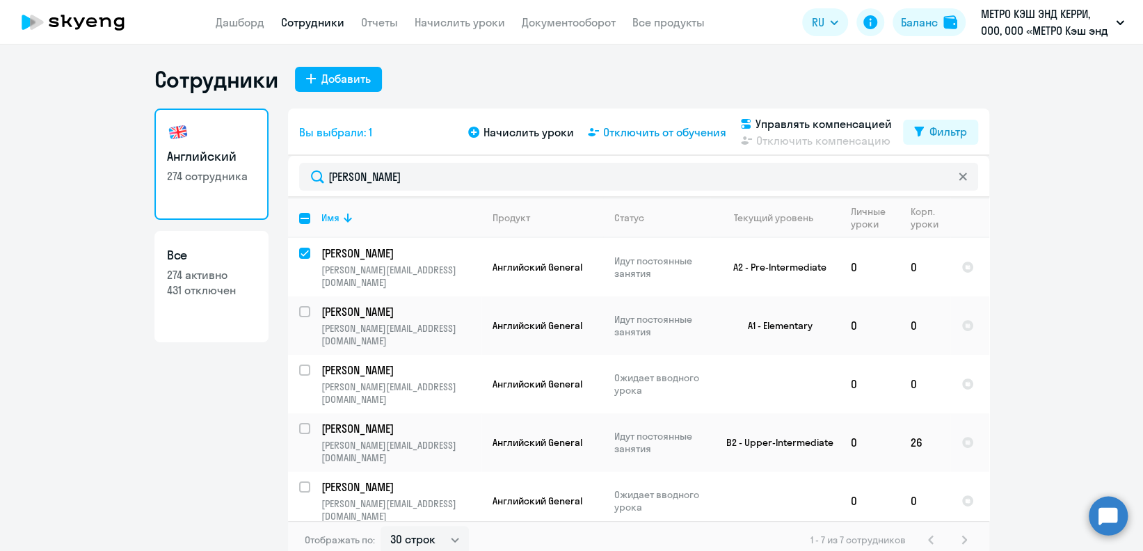
click at [650, 127] on span "Отключить от обучения" at bounding box center [664, 132] width 123 height 17
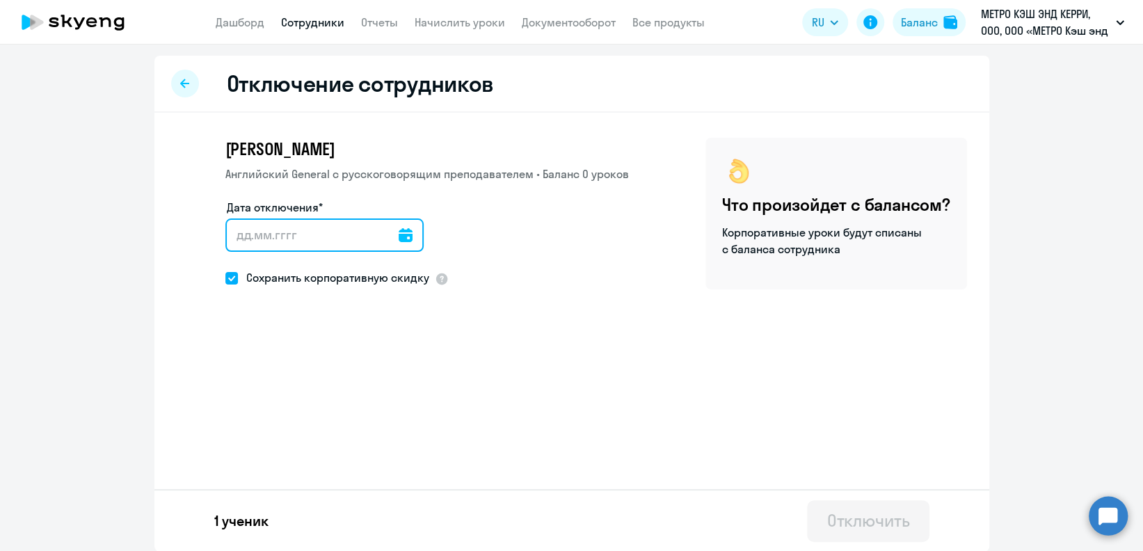
click at [383, 245] on input "Дата отключения*" at bounding box center [324, 234] width 198 height 33
click at [402, 239] on input "Дата отключения*" at bounding box center [324, 234] width 198 height 33
click at [399, 237] on icon at bounding box center [406, 235] width 14 height 14
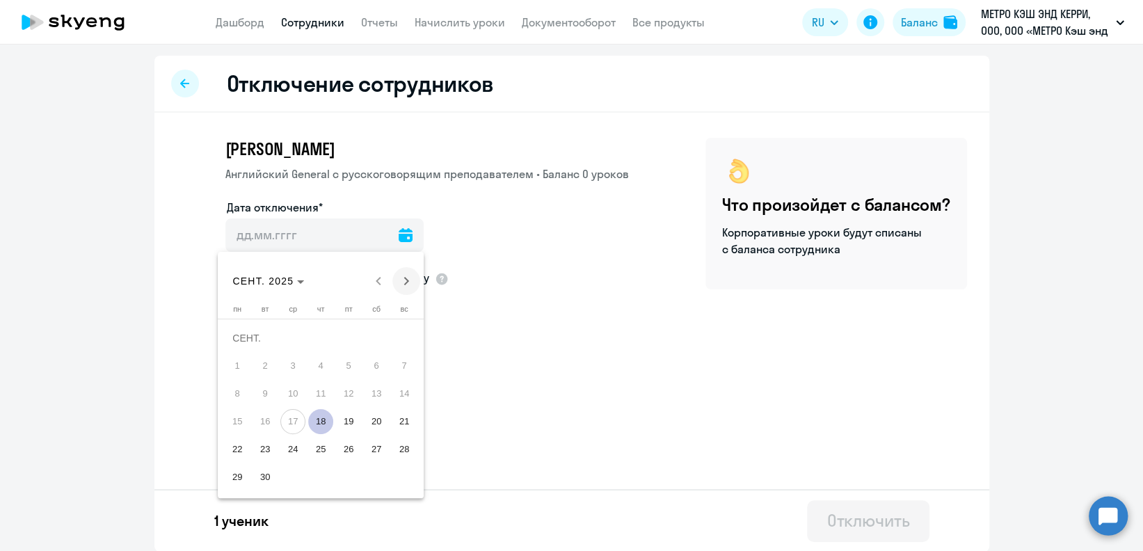
click at [408, 274] on span "Next month" at bounding box center [406, 281] width 28 height 28
click at [295, 356] on span "1" at bounding box center [292, 365] width 25 height 25
type input "[DATE]"
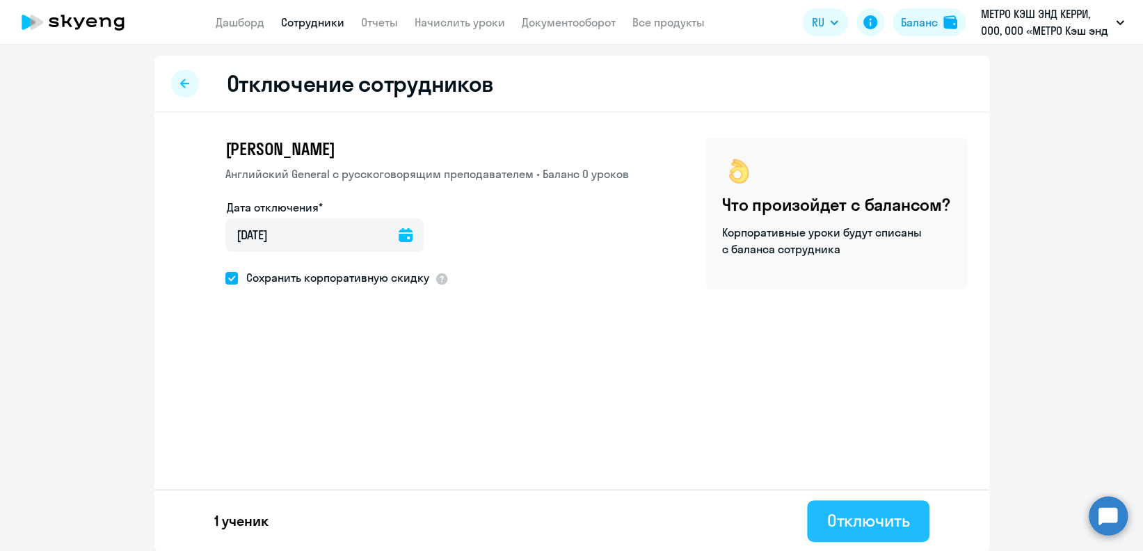
click at [861, 511] on div "Отключить" at bounding box center [867, 520] width 83 height 22
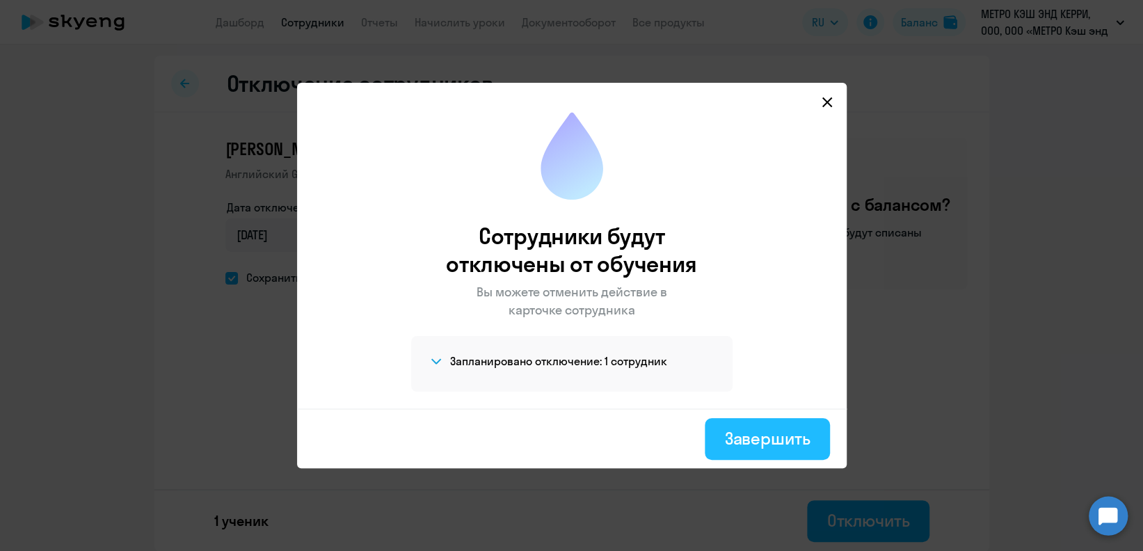
click at [760, 443] on div "Завершить" at bounding box center [767, 438] width 86 height 22
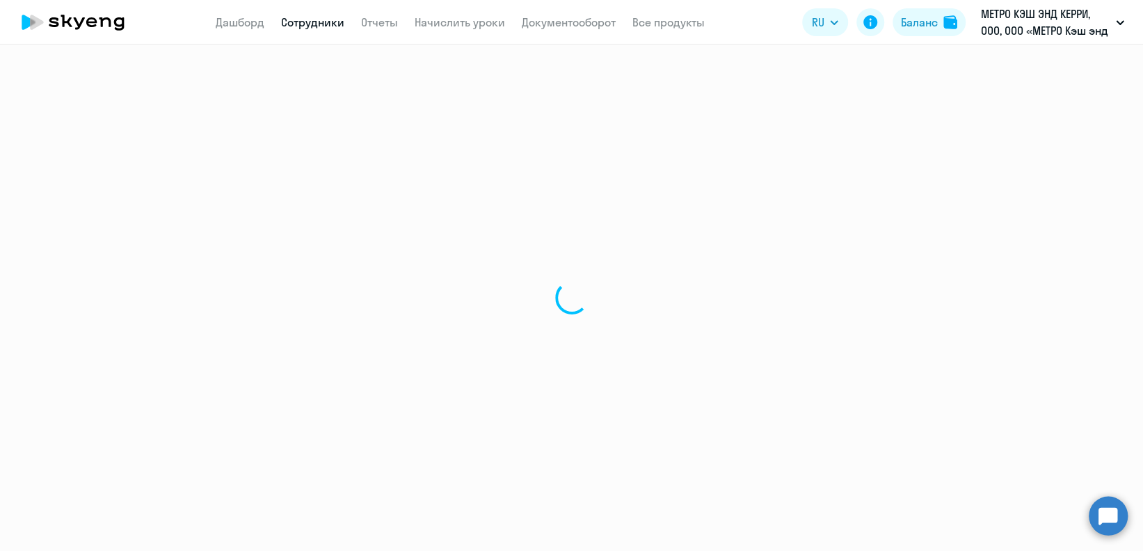
select select "30"
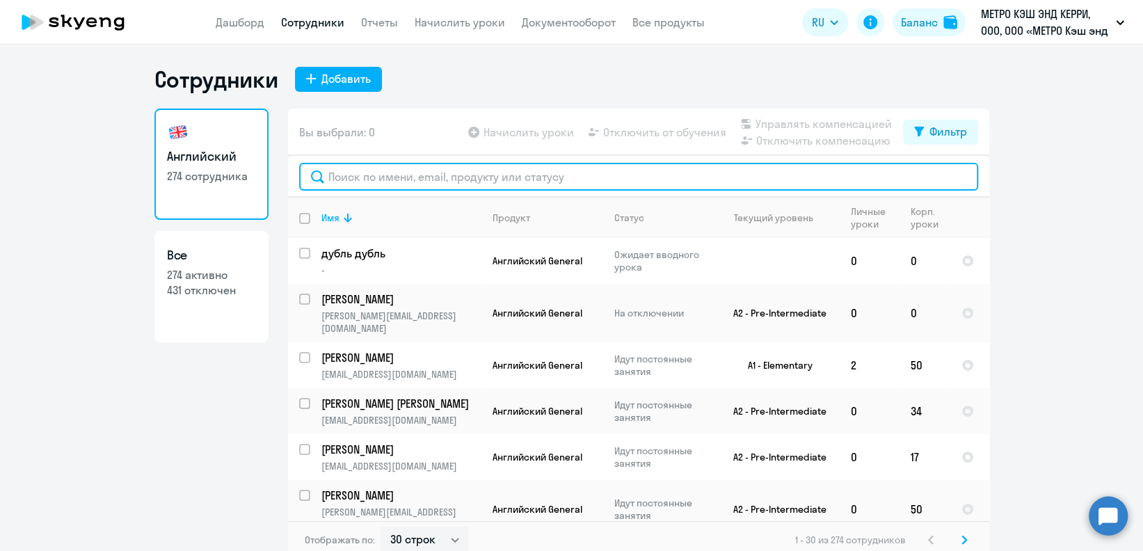
click at [596, 166] on input "text" at bounding box center [638, 177] width 679 height 28
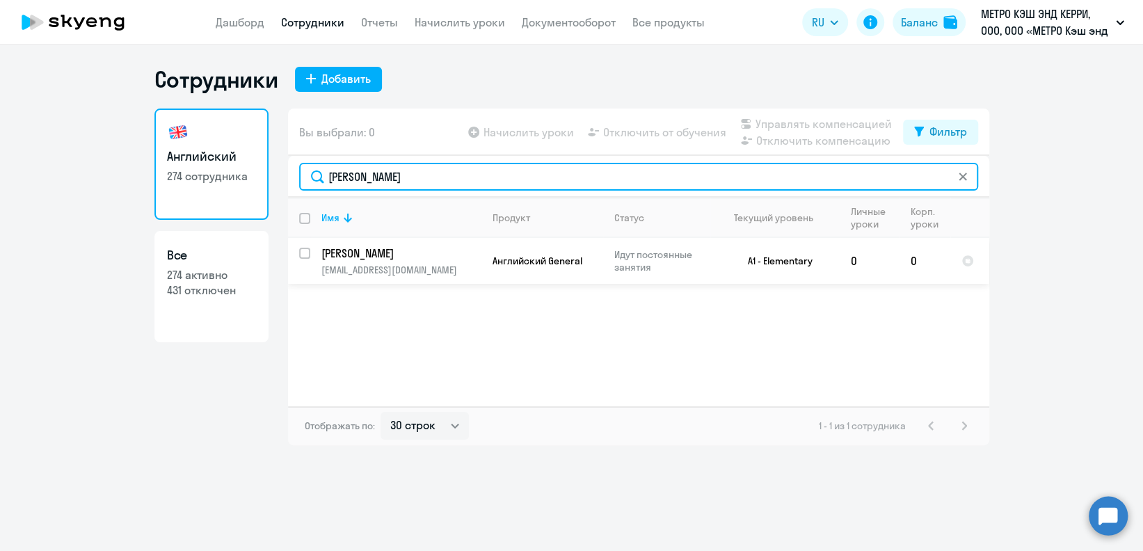
type input "[PERSON_NAME]"
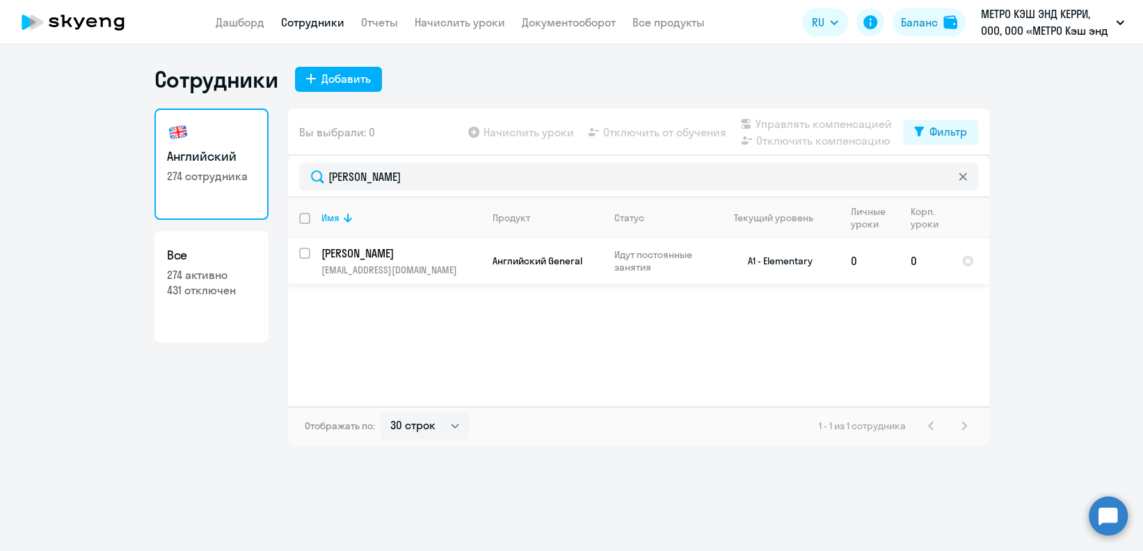
click at [297, 255] on div at bounding box center [305, 253] width 33 height 33
checkbox input "true"
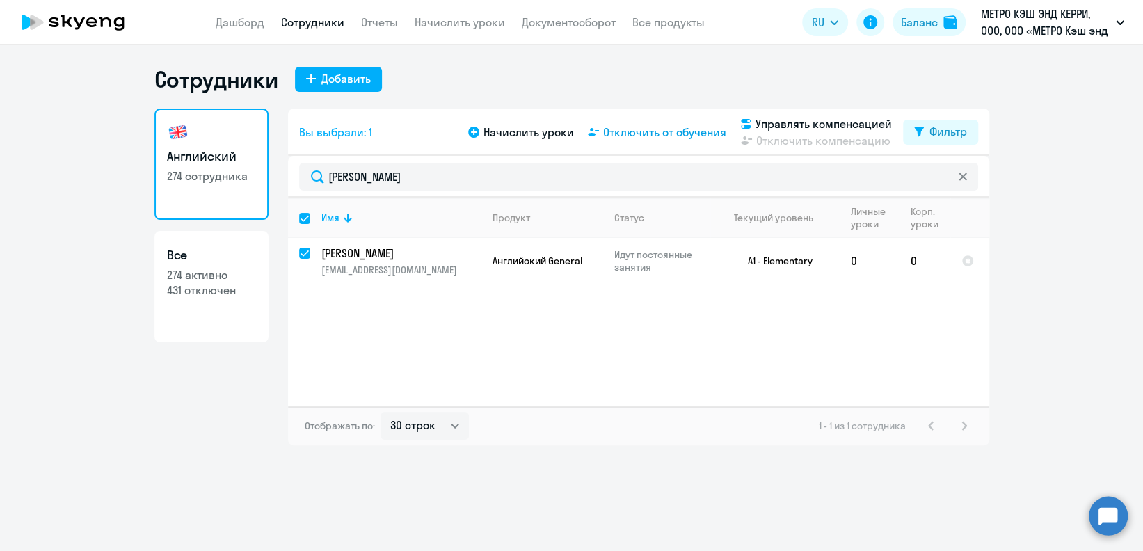
click at [674, 131] on span "Отключить от обучения" at bounding box center [664, 132] width 123 height 17
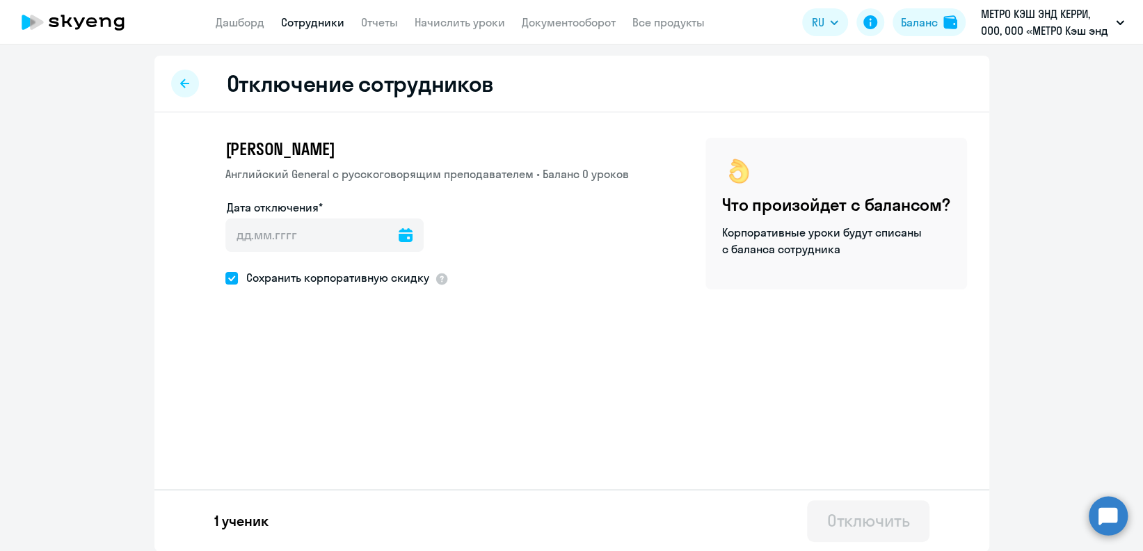
click at [399, 238] on icon at bounding box center [406, 235] width 14 height 14
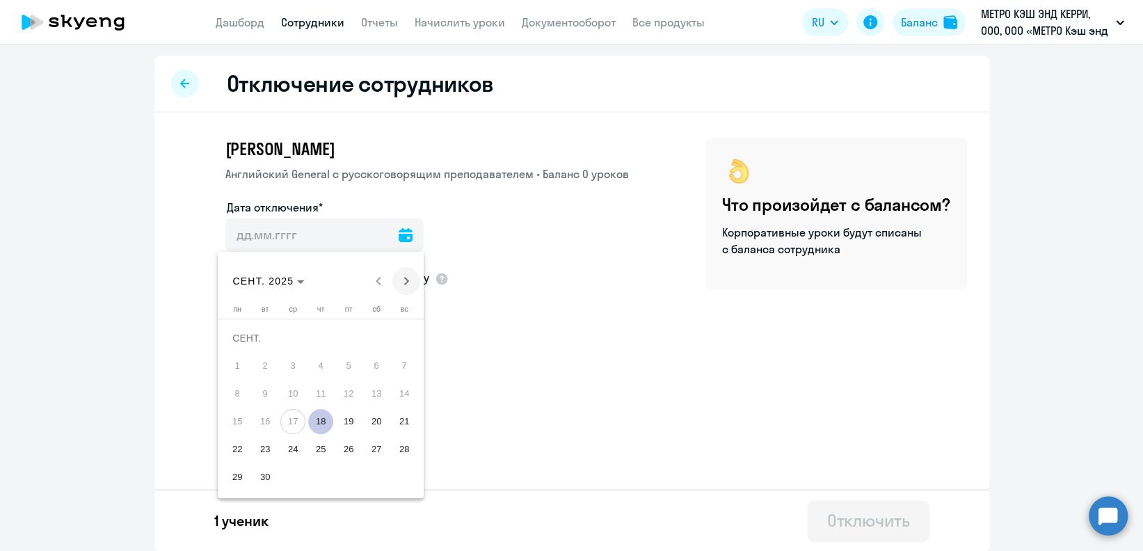
click at [409, 280] on span "Next month" at bounding box center [406, 281] width 28 height 28
click at [292, 360] on span "1" at bounding box center [292, 365] width 25 height 25
type input "[DATE]"
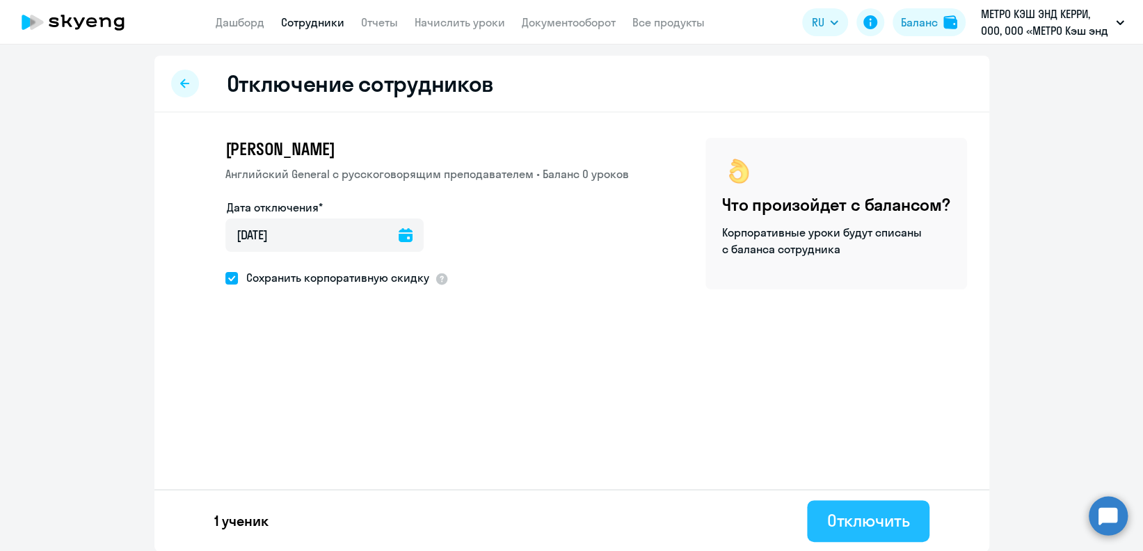
click at [849, 520] on div "Отключить" at bounding box center [867, 520] width 83 height 22
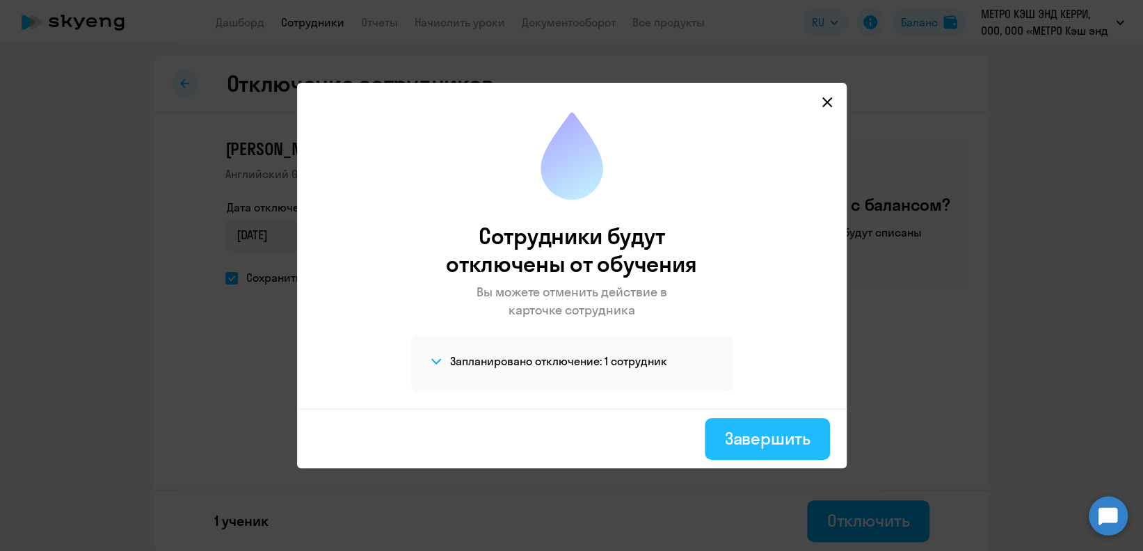
click at [776, 422] on button "Завершить" at bounding box center [767, 439] width 125 height 42
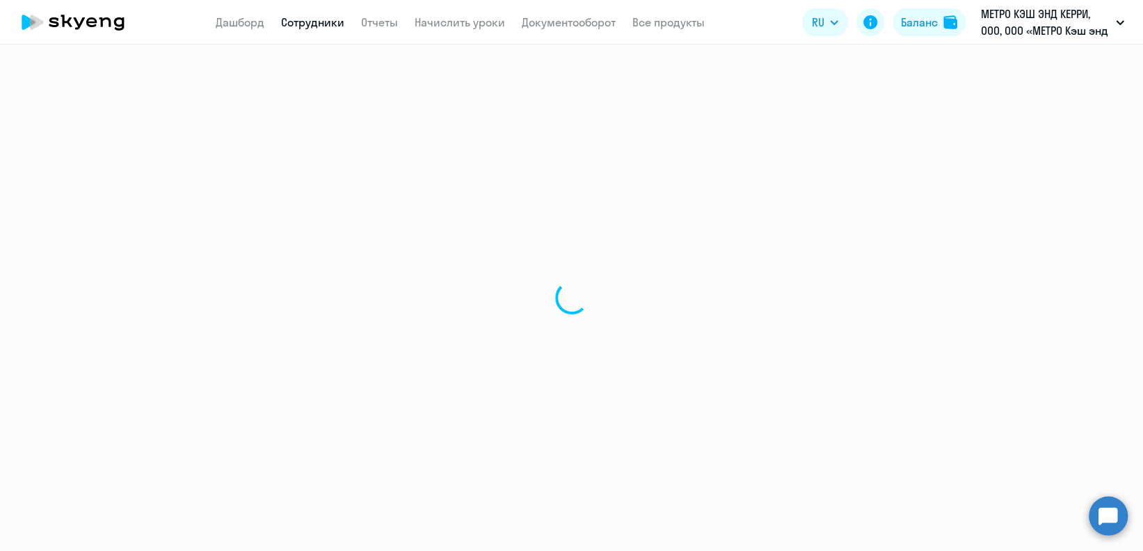
select select "30"
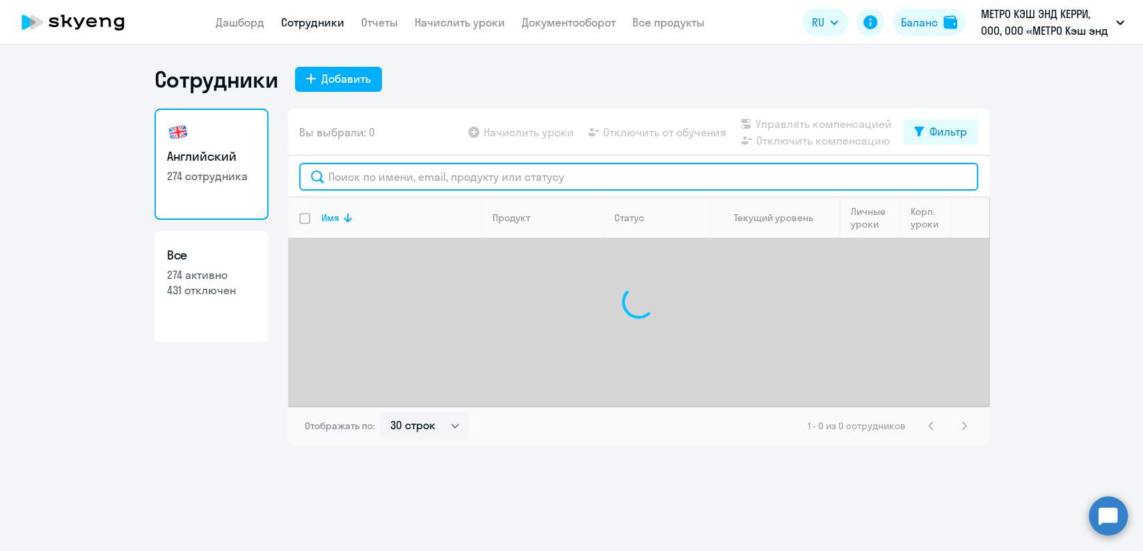
click at [412, 180] on input "text" at bounding box center [638, 177] width 679 height 28
type input "[PERSON_NAME]"
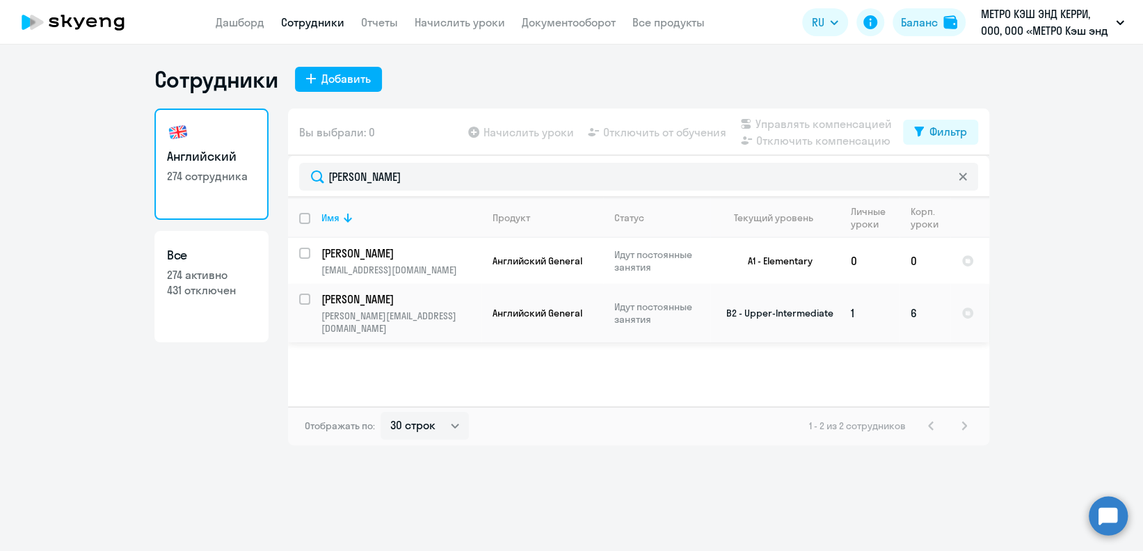
click at [301, 298] on input "select row 13340160" at bounding box center [313, 308] width 28 height 28
checkbox input "true"
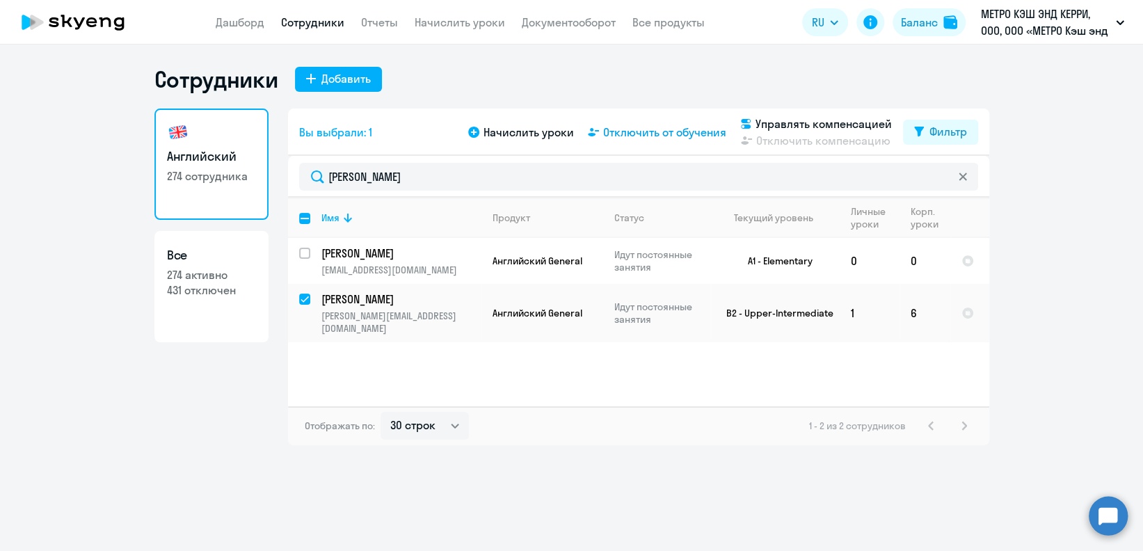
click at [651, 131] on span "Отключить от обучения" at bounding box center [664, 132] width 123 height 17
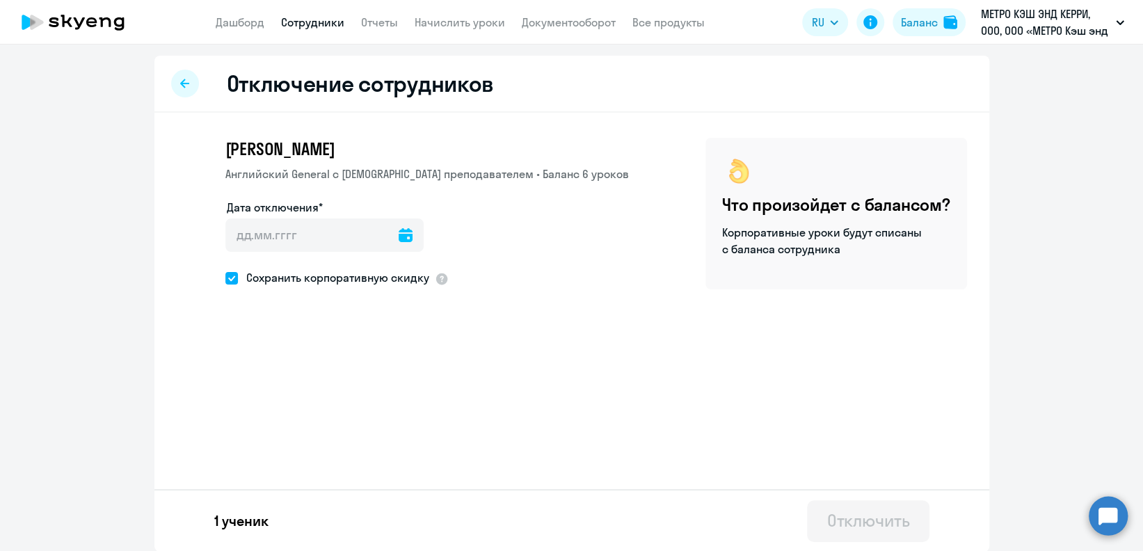
click at [399, 233] on icon at bounding box center [406, 235] width 14 height 14
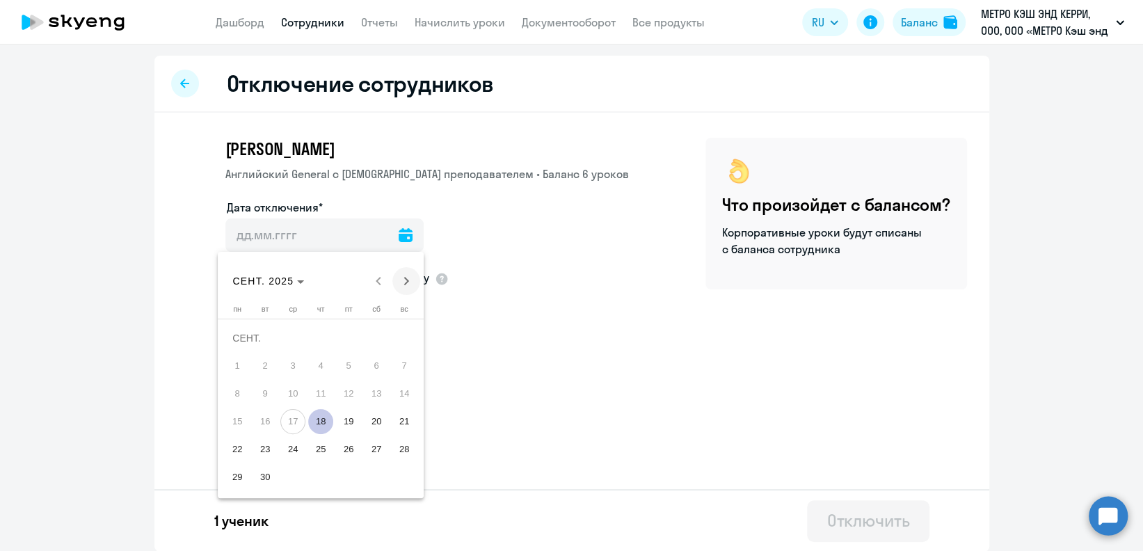
click at [409, 280] on span "Next month" at bounding box center [406, 281] width 28 height 28
click at [285, 362] on span "1" at bounding box center [292, 365] width 25 height 25
type input "[DATE]"
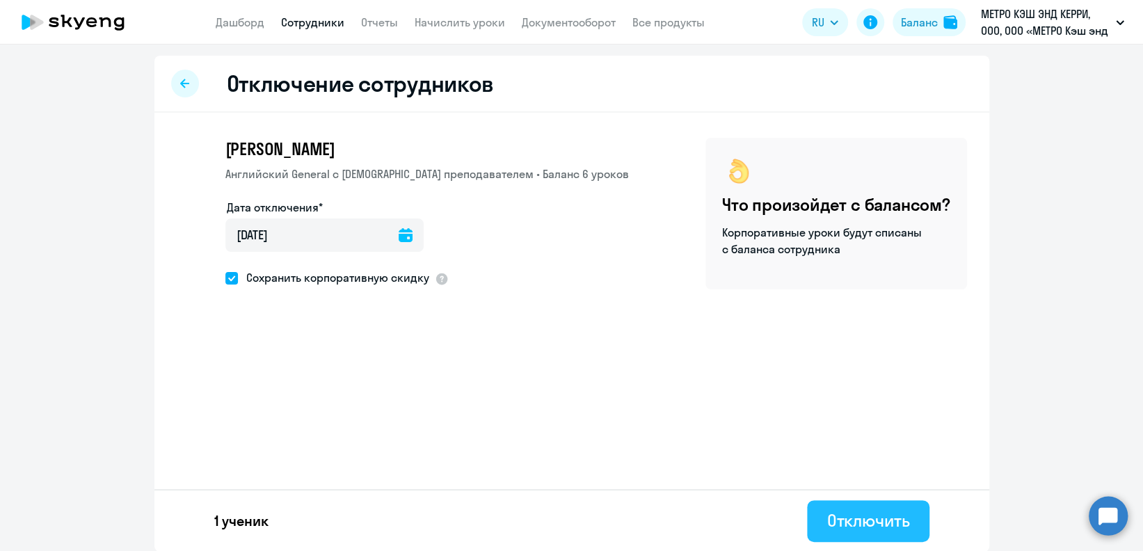
click at [897, 515] on div "Отключить" at bounding box center [867, 520] width 83 height 22
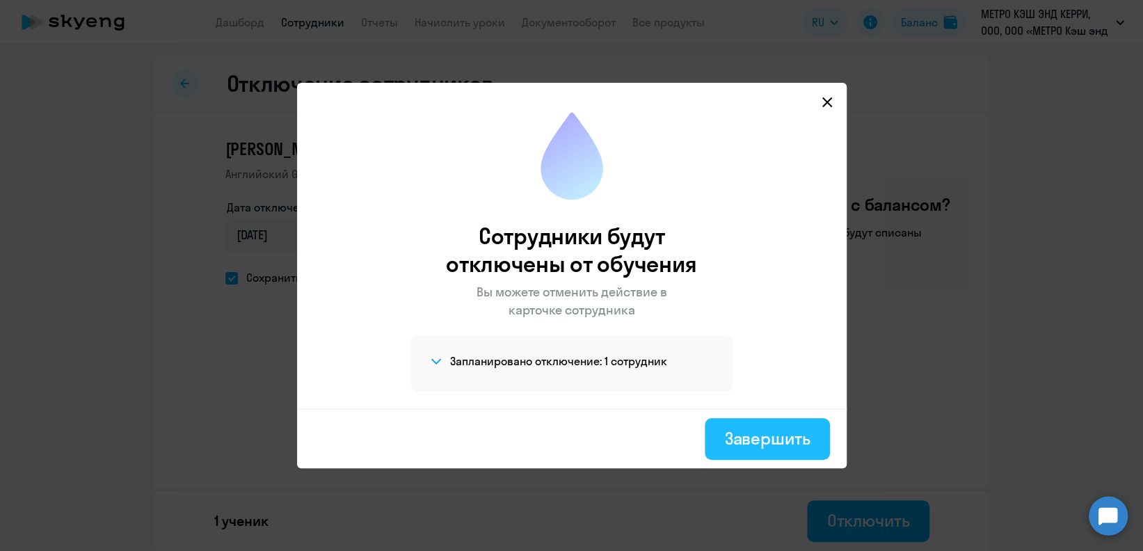
click at [797, 431] on div "Завершить" at bounding box center [767, 438] width 86 height 22
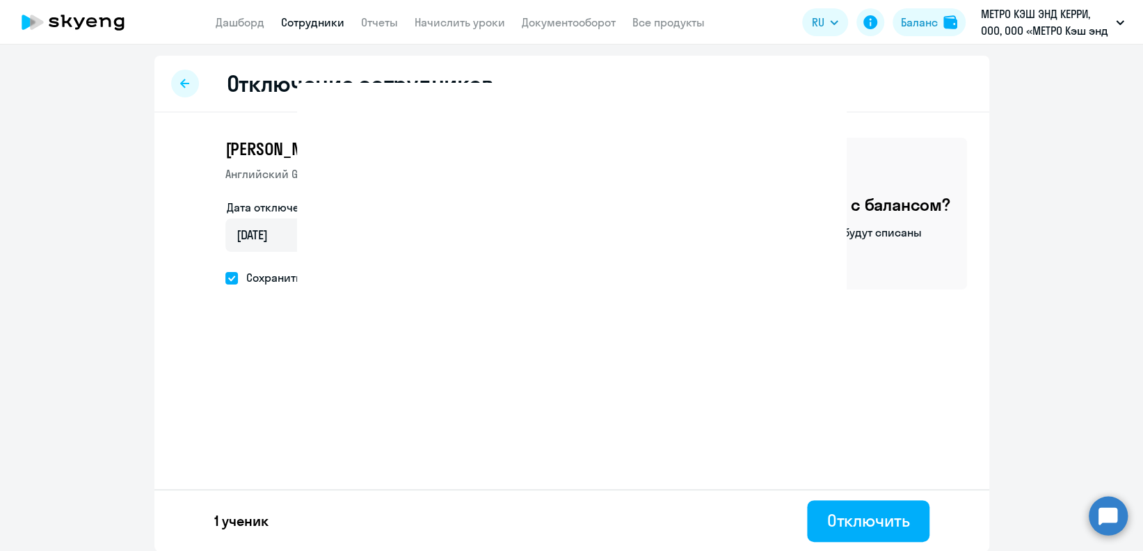
select select "30"
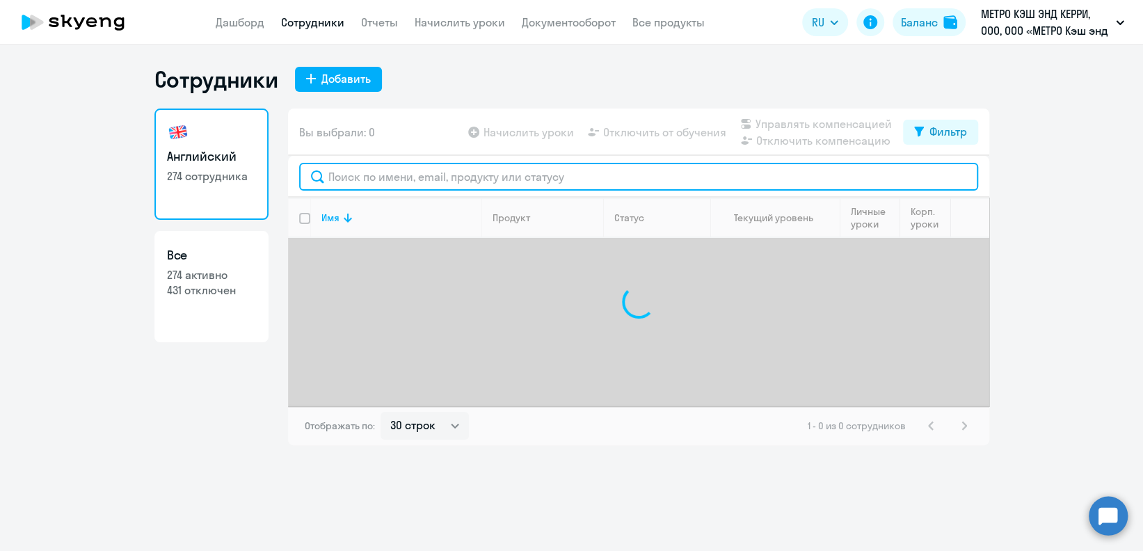
click at [423, 179] on input "text" at bounding box center [638, 177] width 679 height 28
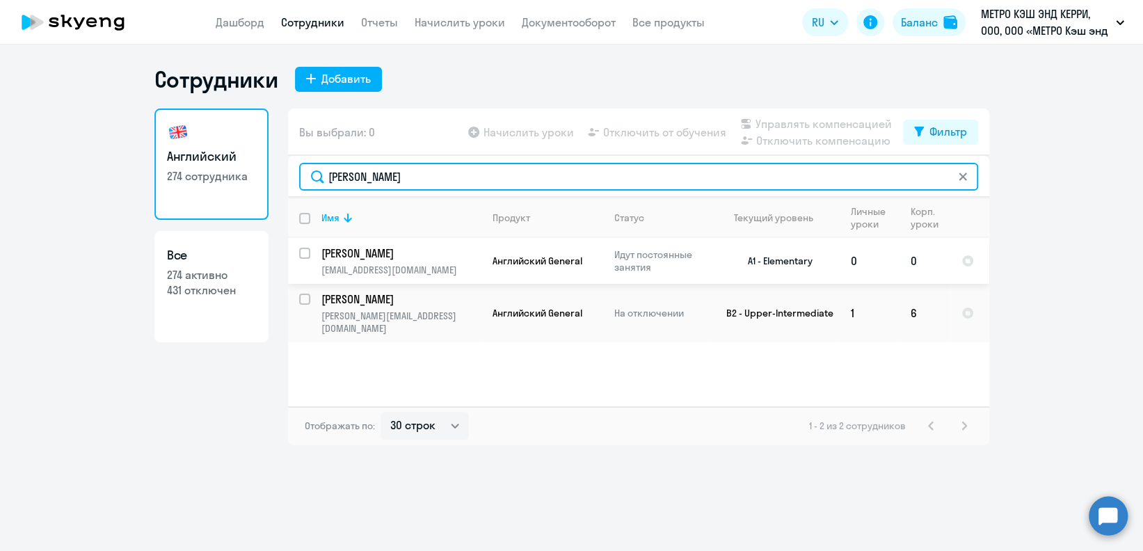
type input "[PERSON_NAME]"
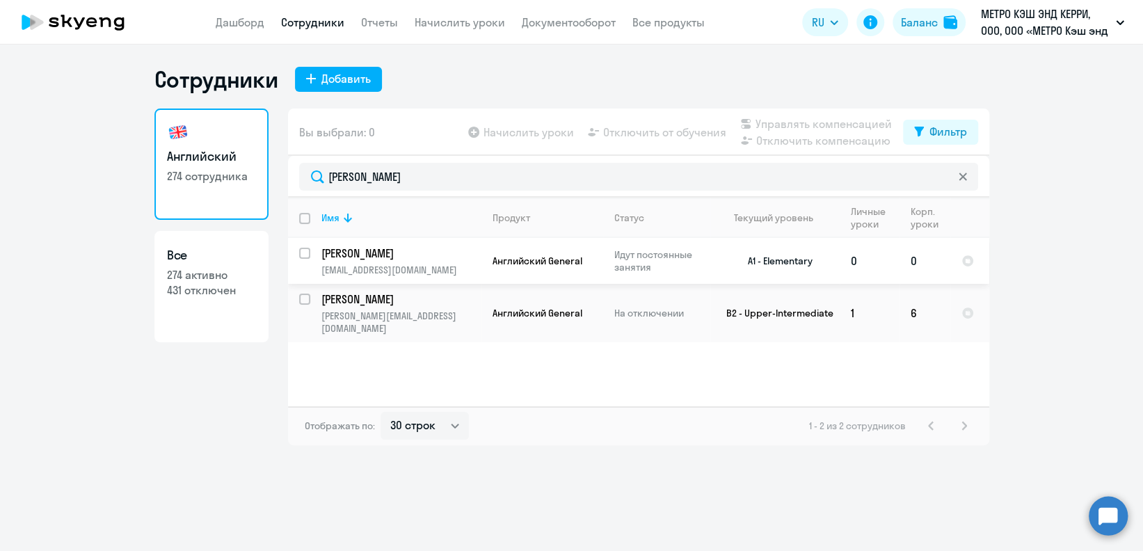
click at [306, 252] on input "select row 39026331" at bounding box center [313, 262] width 28 height 28
checkbox input "true"
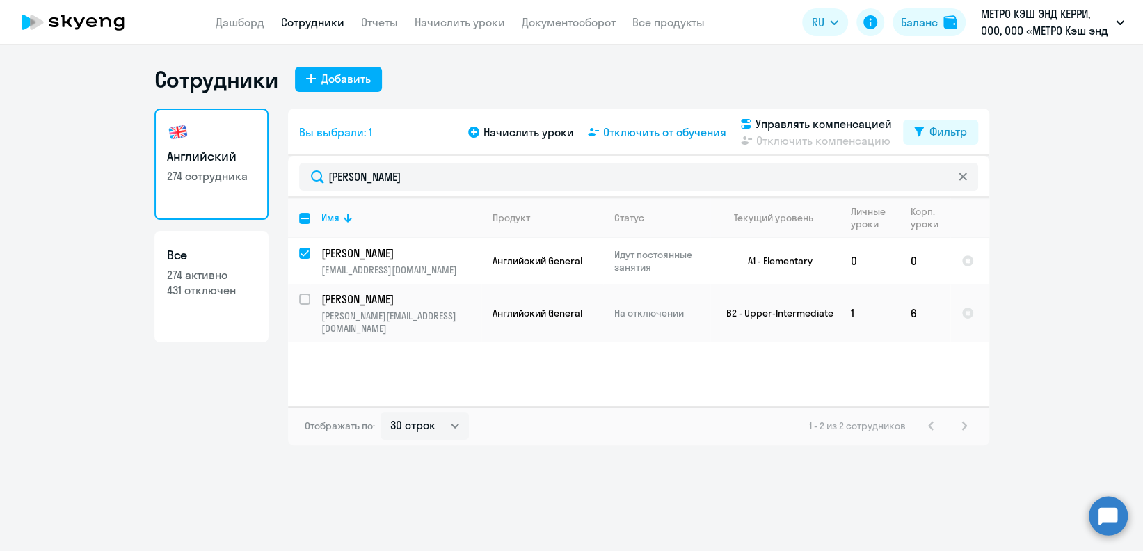
click at [688, 131] on span "Отключить от обучения" at bounding box center [664, 132] width 123 height 17
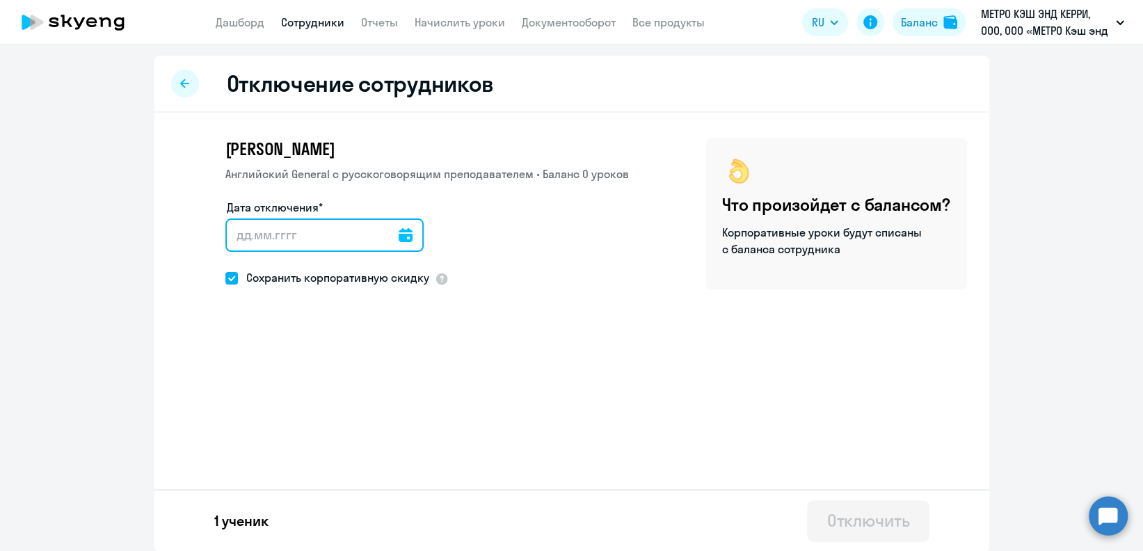
click at [403, 229] on input "Дата отключения*" at bounding box center [324, 234] width 198 height 33
click at [403, 239] on input "Дата отключения*" at bounding box center [324, 234] width 198 height 33
click at [399, 234] on icon at bounding box center [406, 235] width 14 height 14
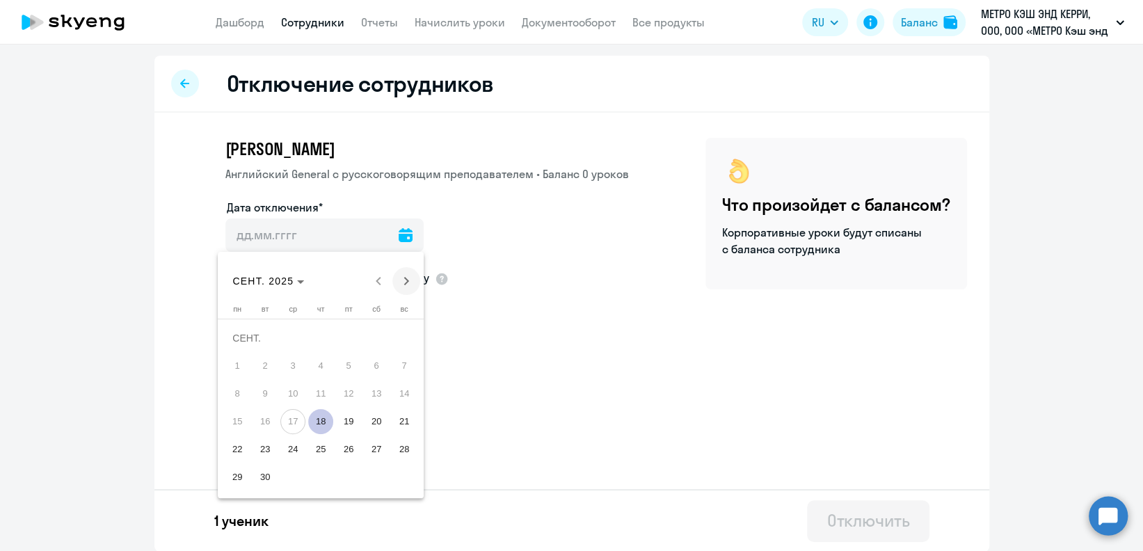
click at [407, 280] on span "Next month" at bounding box center [406, 281] width 28 height 28
click at [301, 363] on span "1" at bounding box center [292, 365] width 25 height 25
type input "[DATE]"
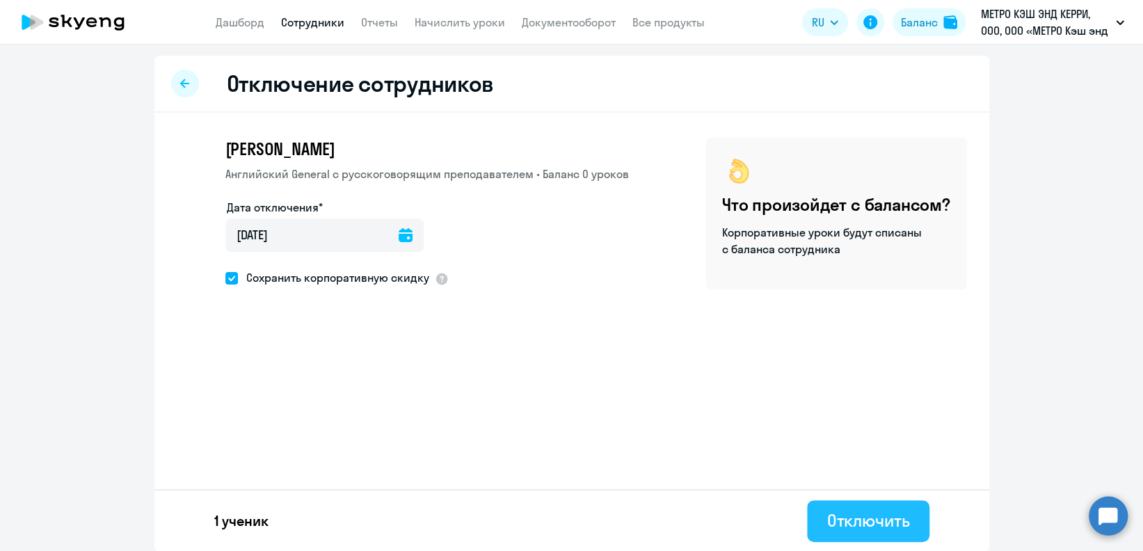
click at [865, 515] on div "Отключить" at bounding box center [867, 520] width 83 height 22
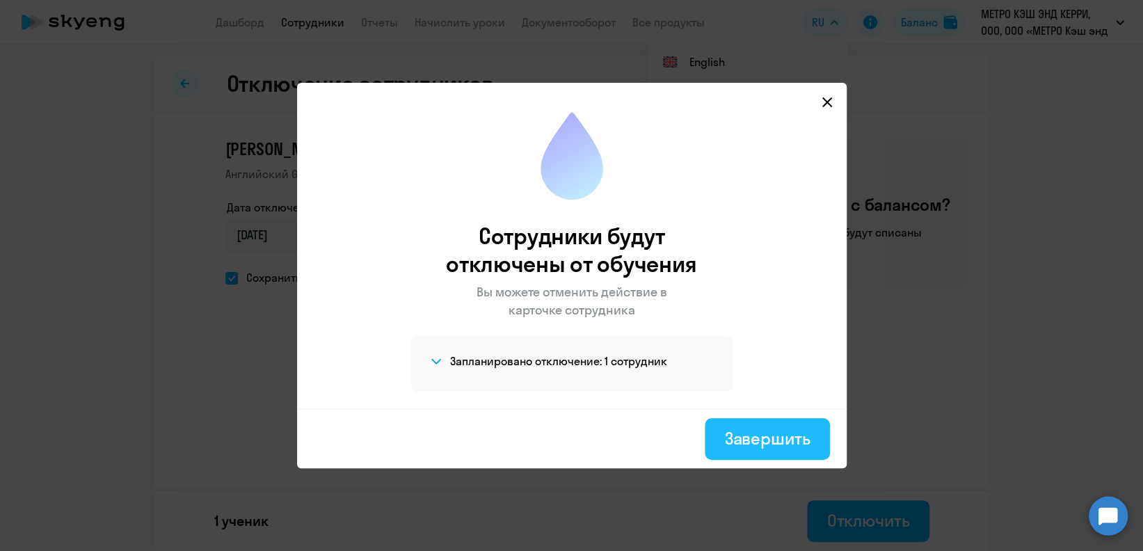
click at [776, 444] on div "Завершить" at bounding box center [767, 438] width 86 height 22
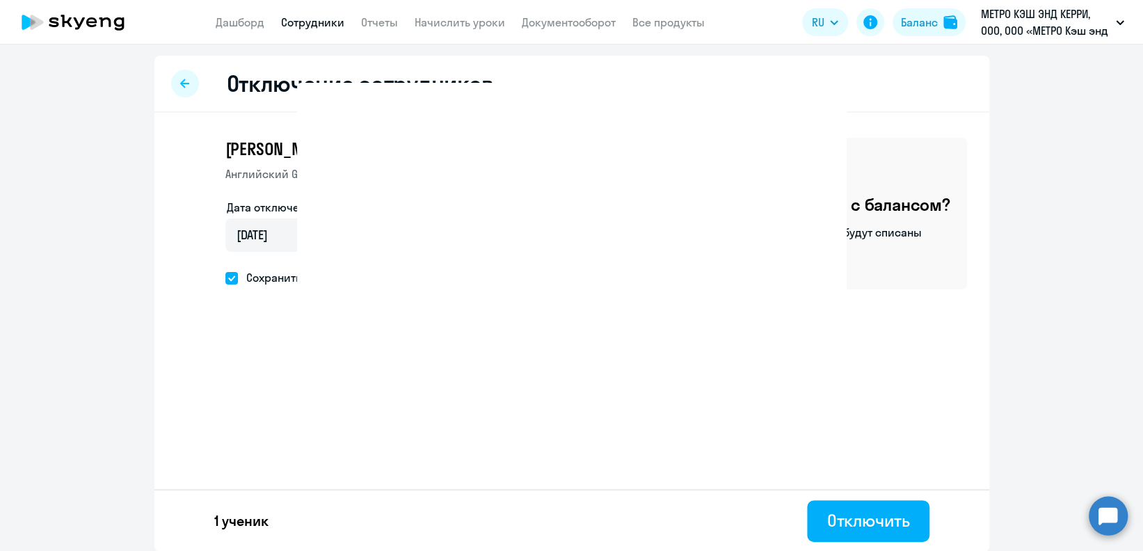
select select "30"
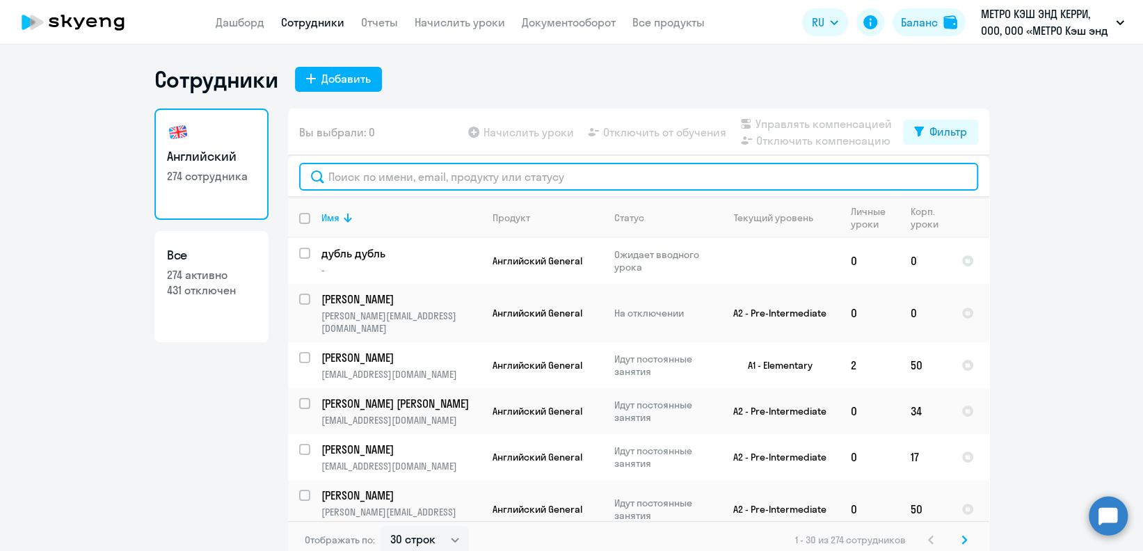
click at [575, 177] on input "text" at bounding box center [638, 177] width 679 height 28
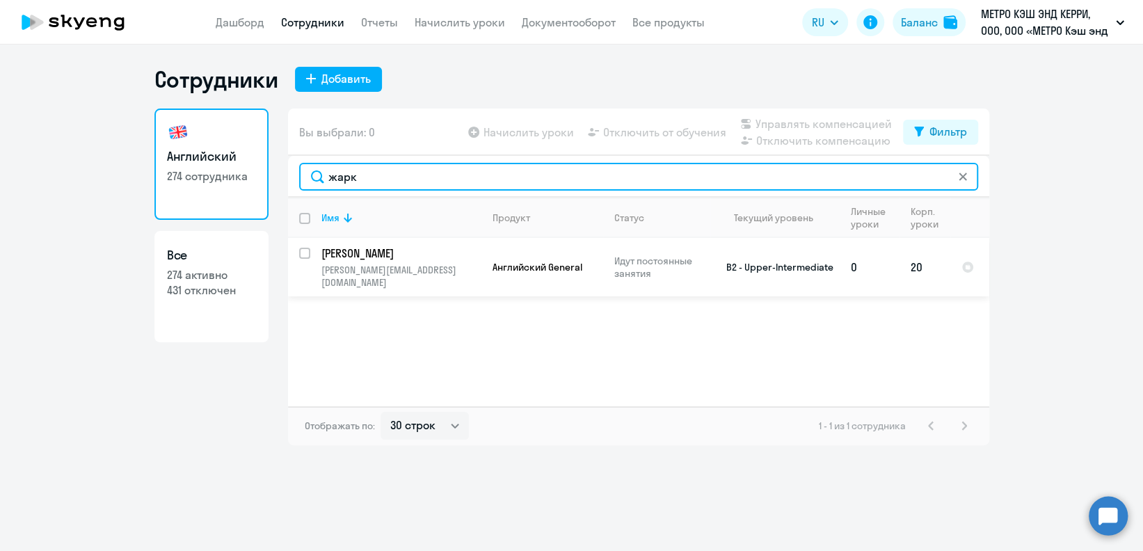
type input "жарк"
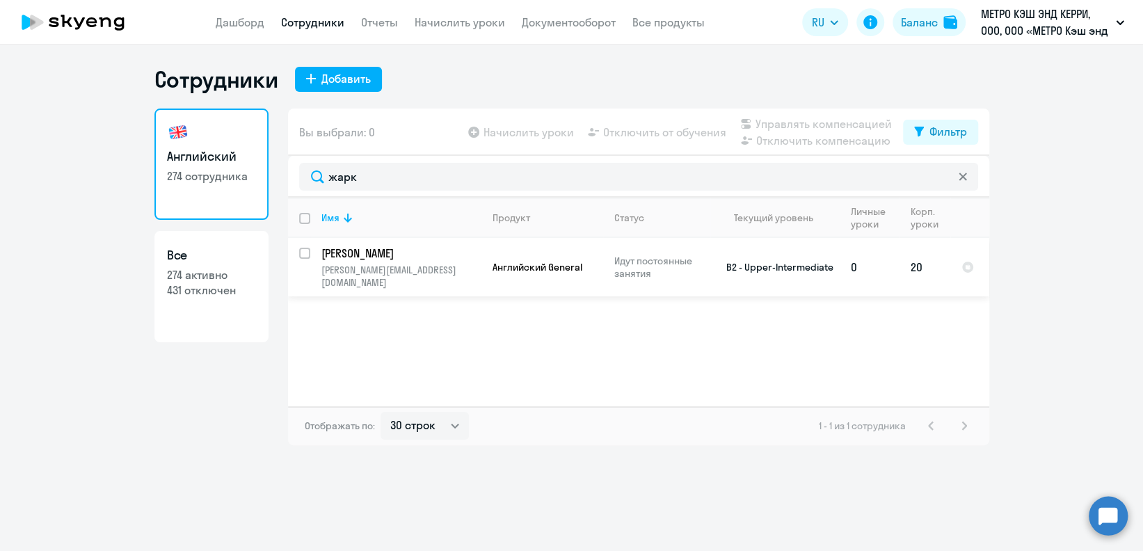
click at [305, 255] on input "select row 10154079" at bounding box center [313, 262] width 28 height 28
checkbox input "true"
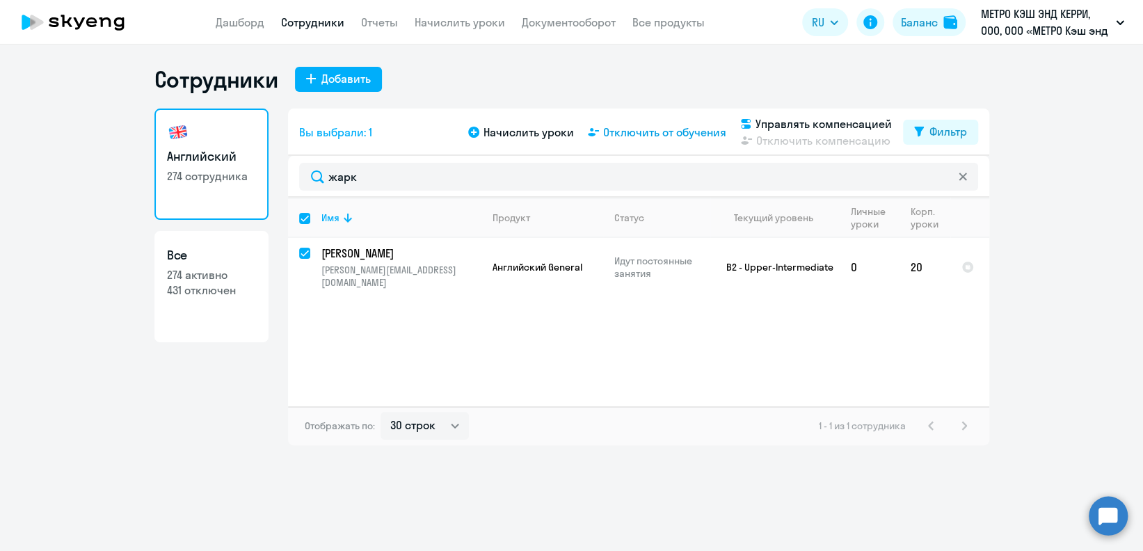
click at [671, 134] on span "Отключить от обучения" at bounding box center [664, 132] width 123 height 17
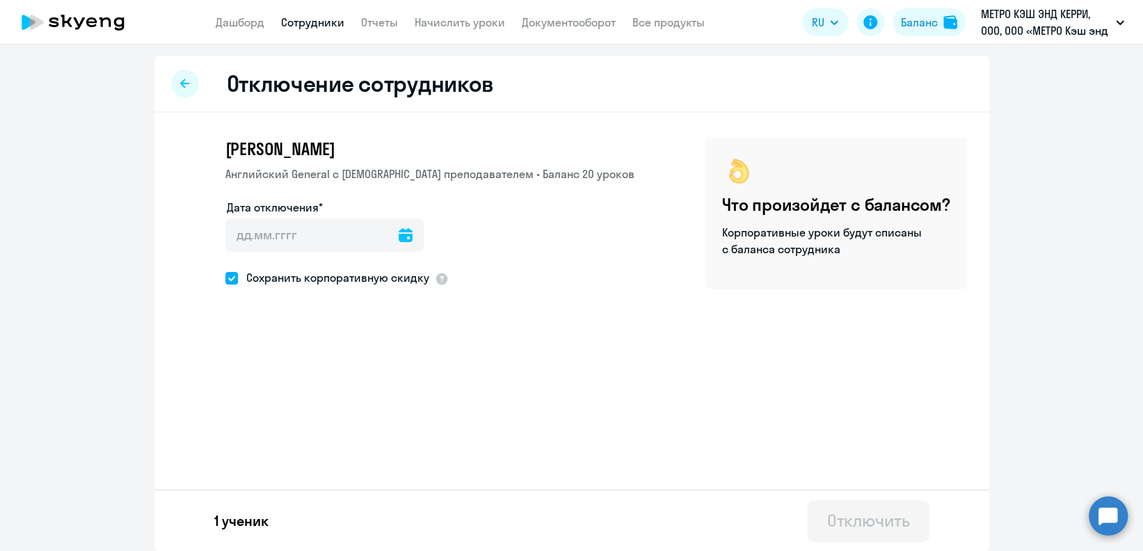
click at [399, 239] on icon at bounding box center [406, 235] width 14 height 14
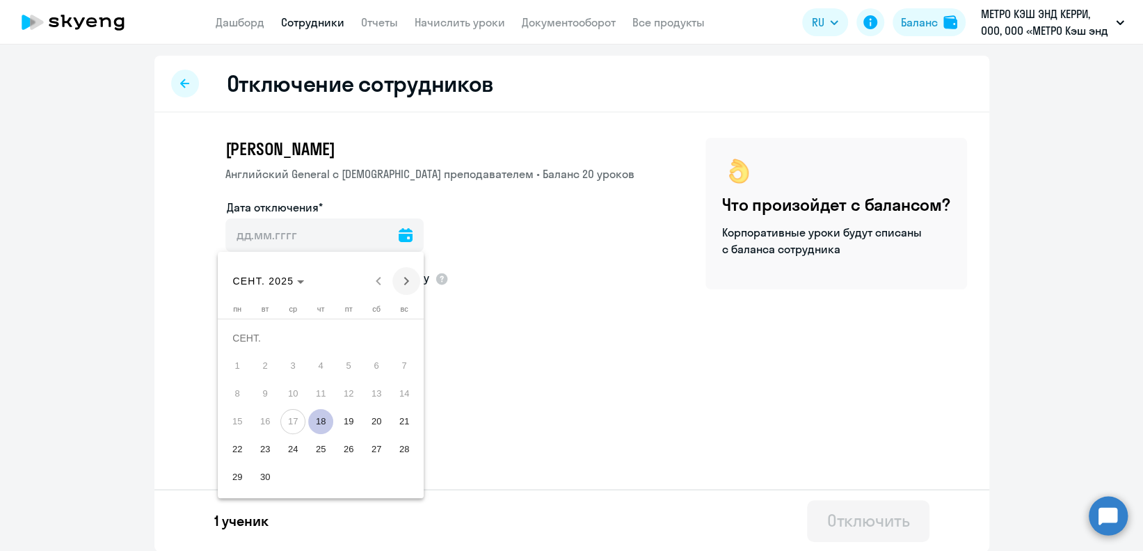
click at [407, 281] on span "Next month" at bounding box center [406, 281] width 28 height 28
click at [291, 356] on span "1" at bounding box center [292, 365] width 25 height 25
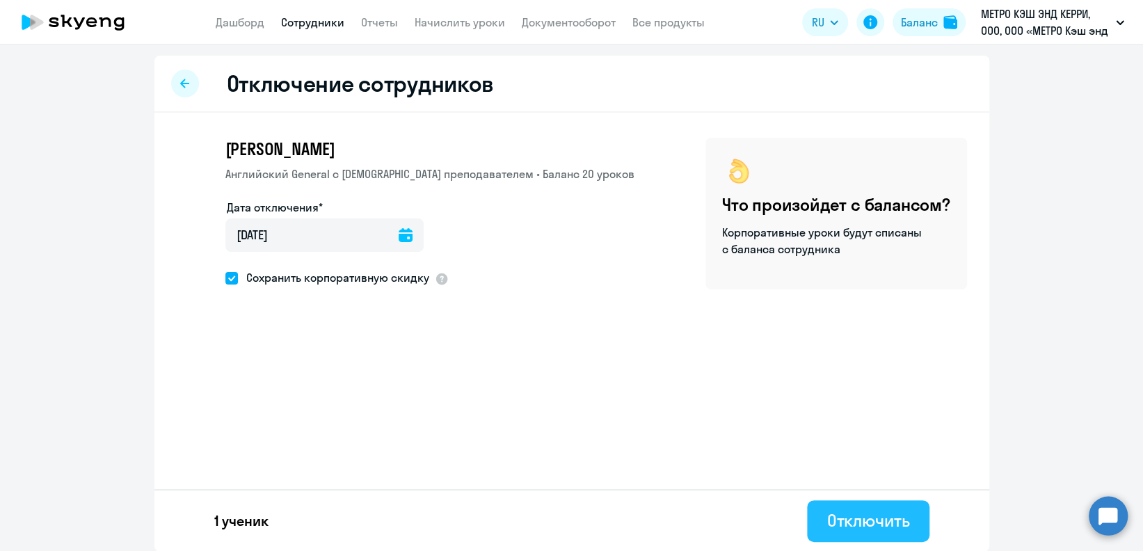
click at [863, 513] on div "Отключить" at bounding box center [867, 520] width 83 height 22
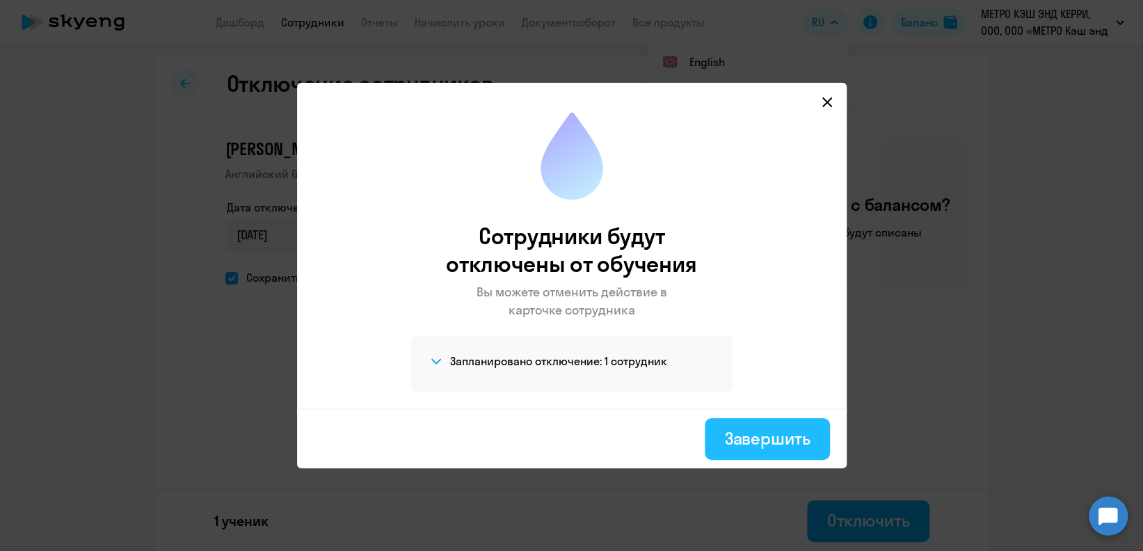
click at [717, 434] on button "Завершить" at bounding box center [767, 439] width 125 height 42
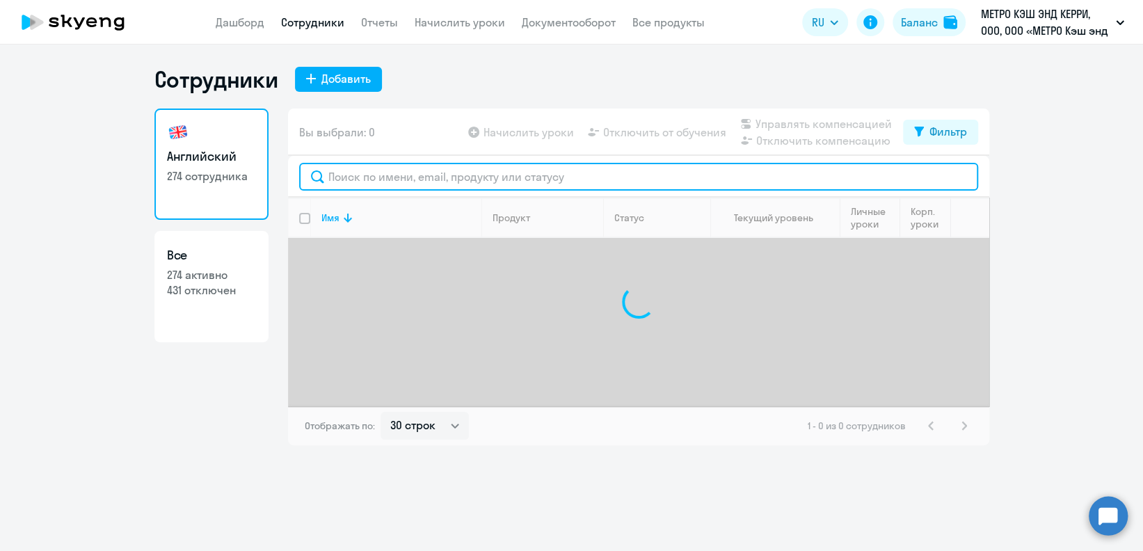
click at [463, 179] on input "text" at bounding box center [638, 177] width 679 height 28
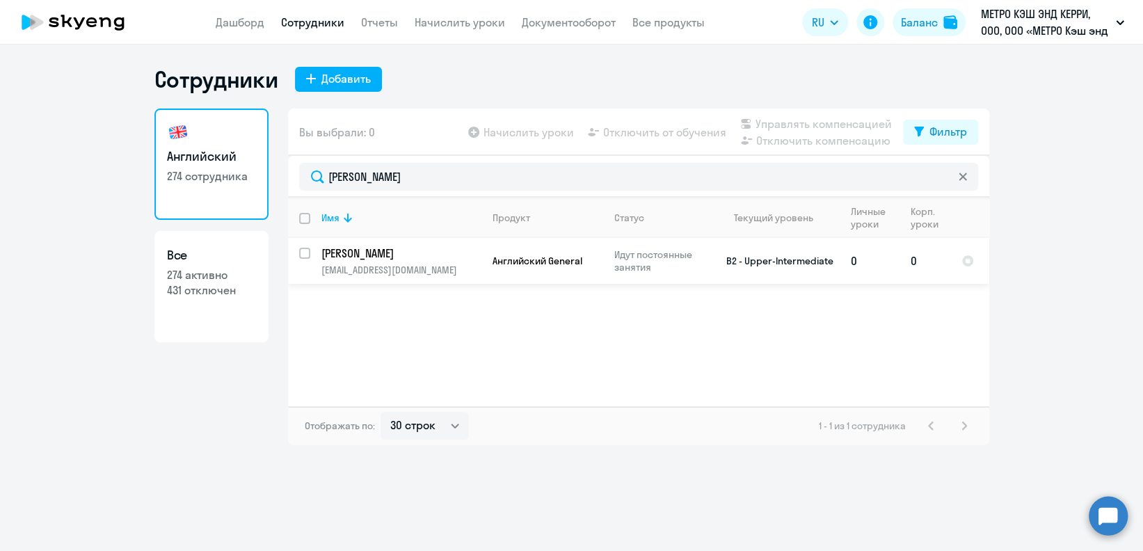
click at [301, 254] on input "select row 39102515" at bounding box center [313, 262] width 28 height 28
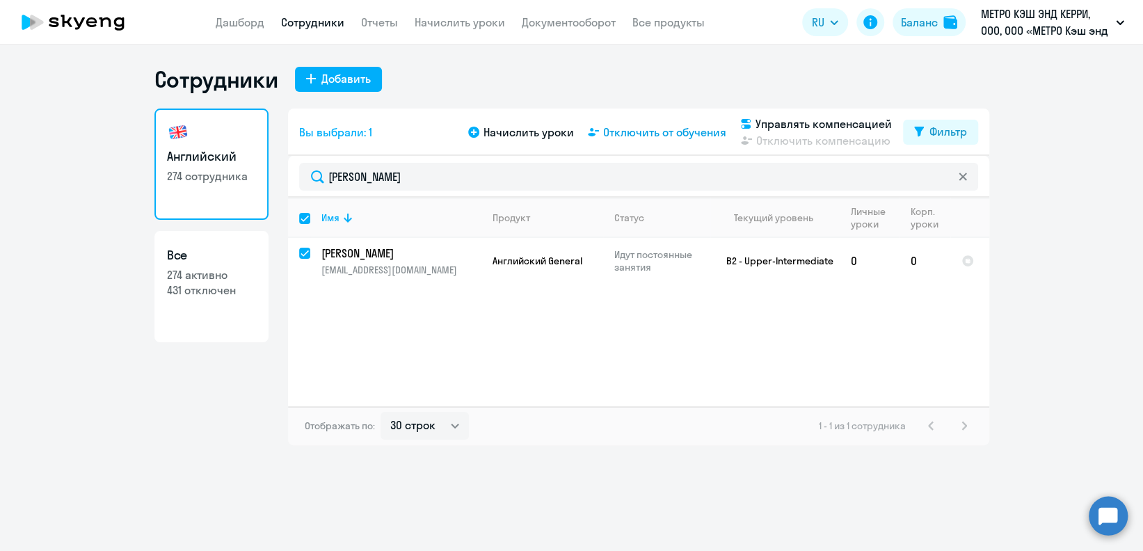
click at [648, 135] on span "Отключить от обучения" at bounding box center [664, 132] width 123 height 17
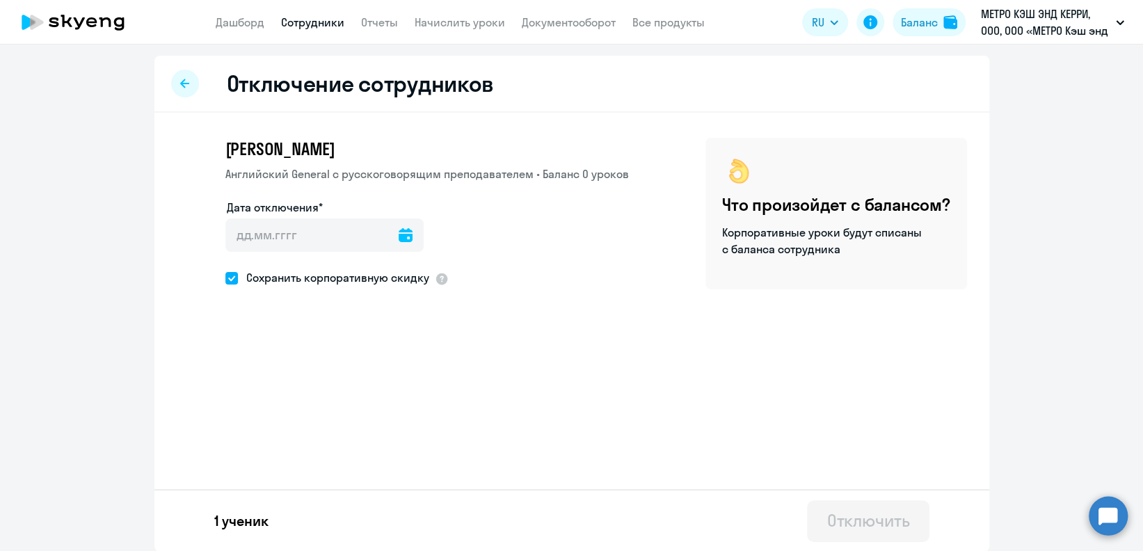
click at [399, 239] on icon at bounding box center [406, 235] width 14 height 14
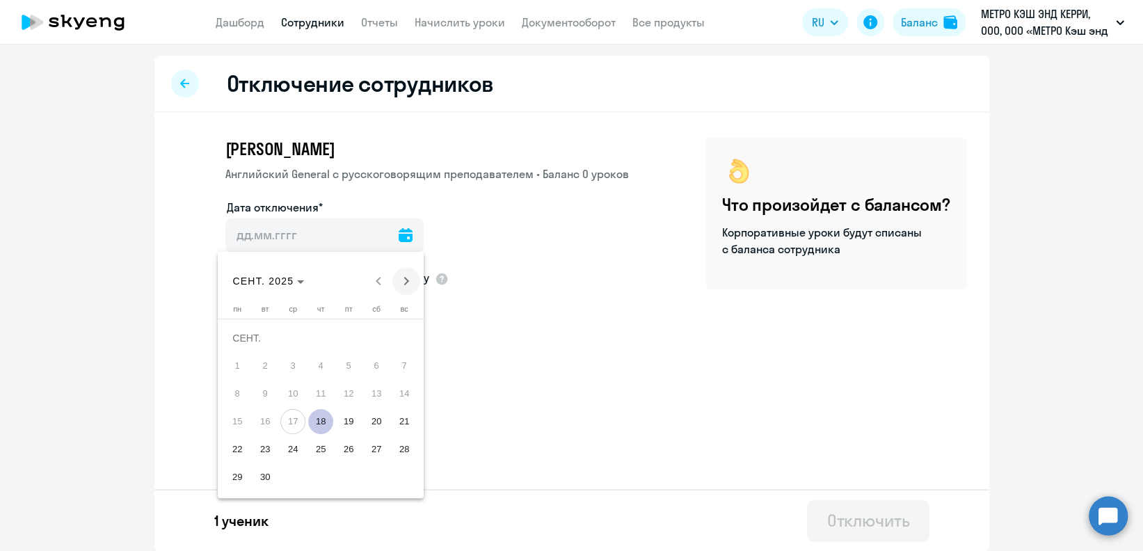
click at [412, 273] on span "Next month" at bounding box center [406, 281] width 28 height 28
click at [301, 366] on span "1" at bounding box center [292, 365] width 25 height 25
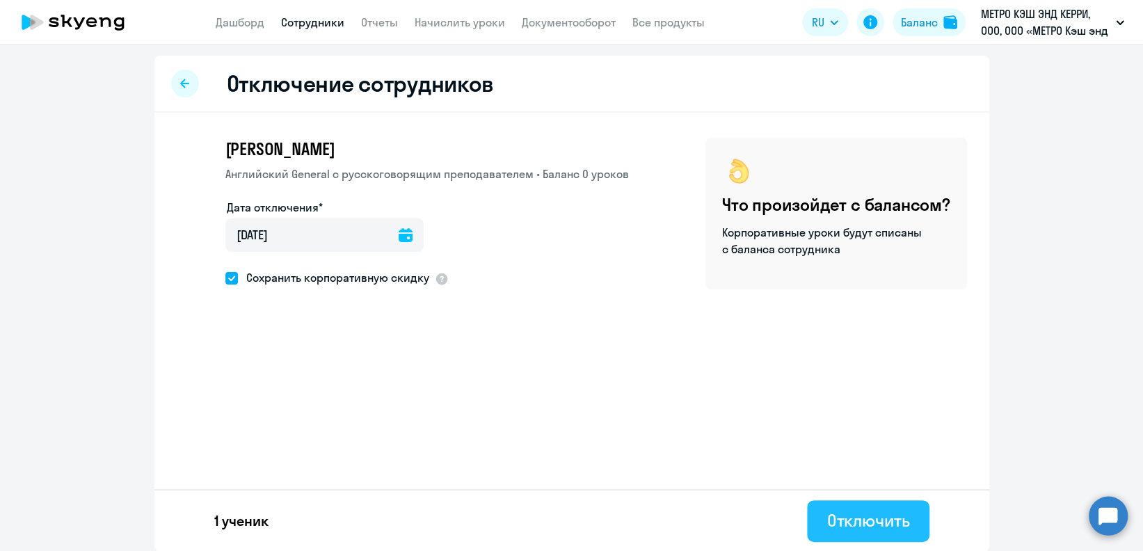
click at [868, 511] on div "Отключить" at bounding box center [867, 520] width 83 height 22
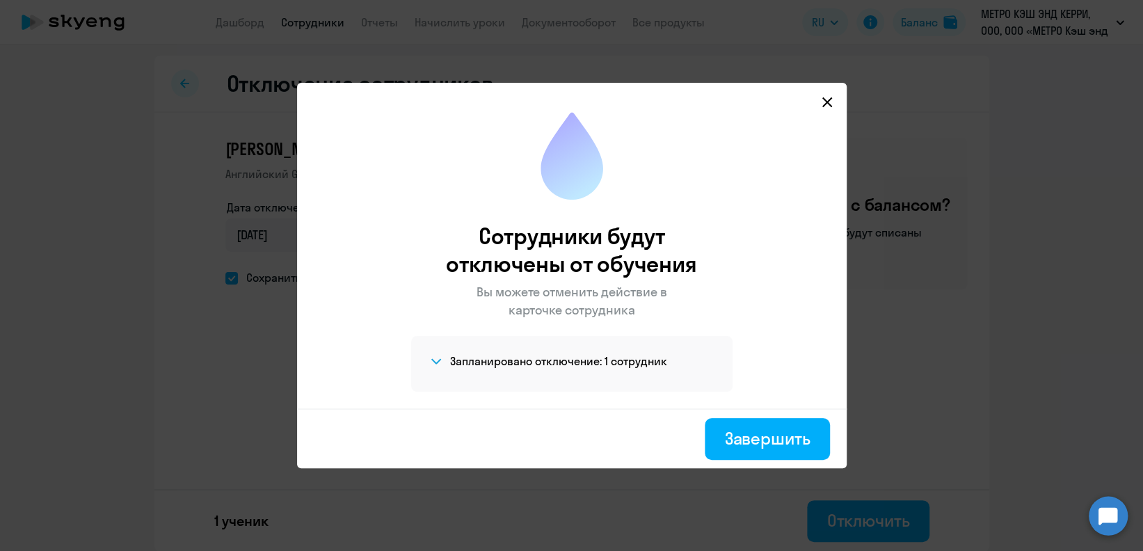
drag, startPoint x: 792, startPoint y: 434, endPoint x: 793, endPoint y: 339, distance: 95.3
click at [790, 434] on div "Завершить" at bounding box center [767, 438] width 86 height 22
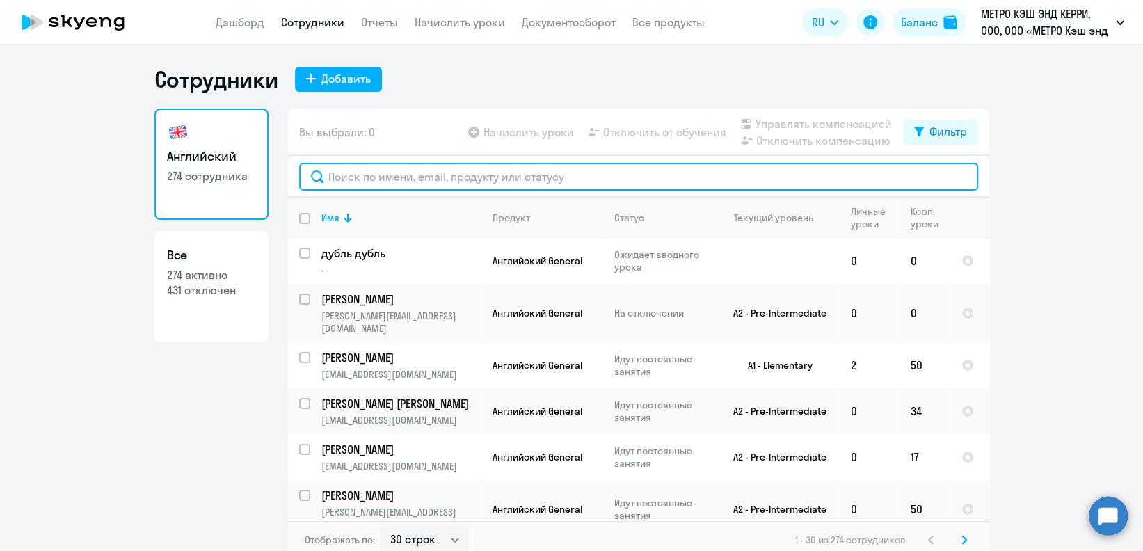
click at [463, 178] on input "text" at bounding box center [638, 177] width 679 height 28
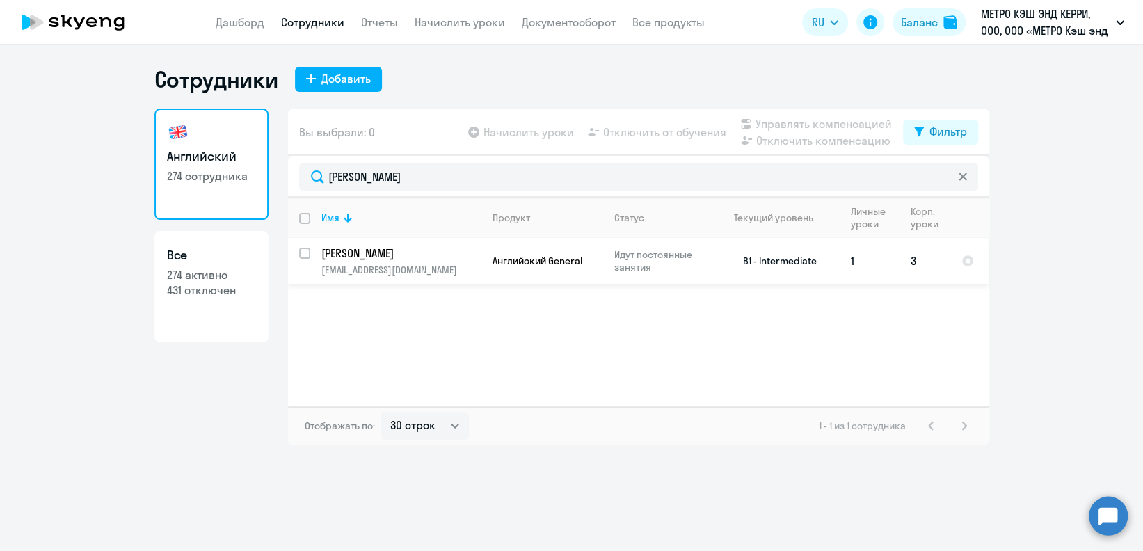
click at [307, 250] on input "select row 39027719" at bounding box center [313, 262] width 28 height 28
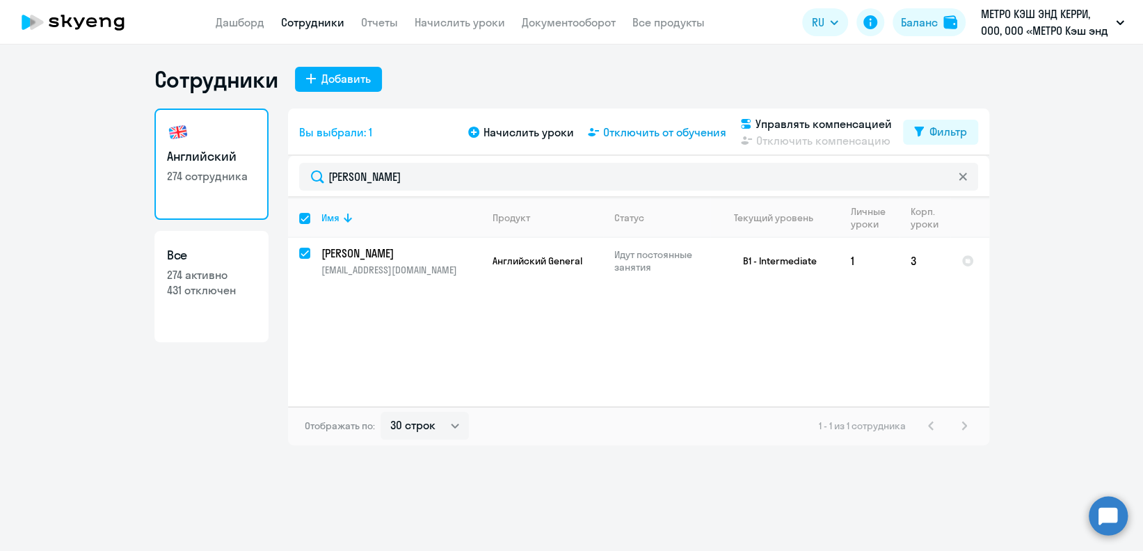
click at [657, 136] on span "Отключить от обучения" at bounding box center [664, 132] width 123 height 17
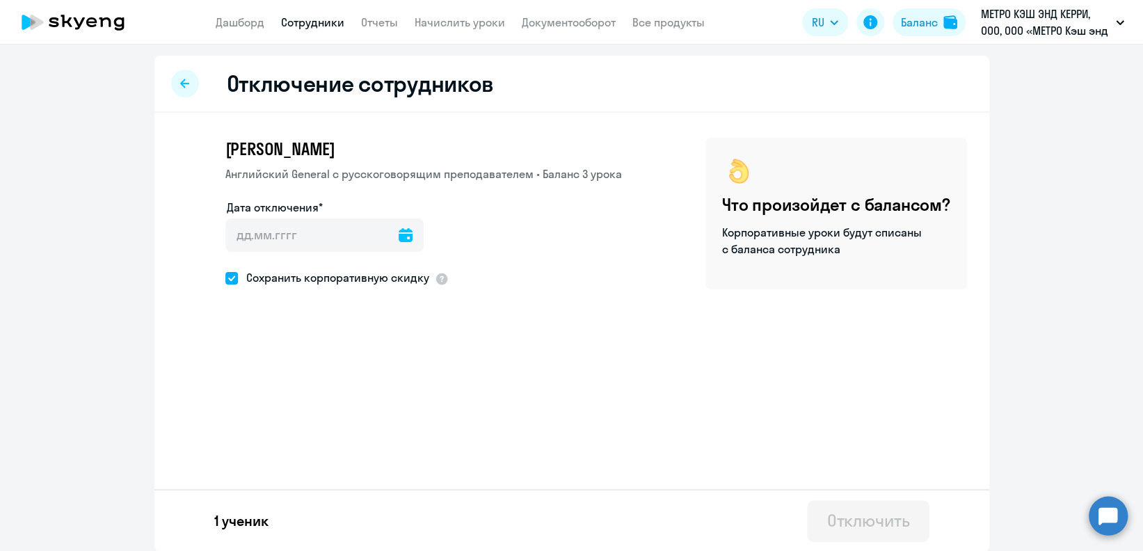
click at [399, 237] on icon at bounding box center [406, 235] width 14 height 14
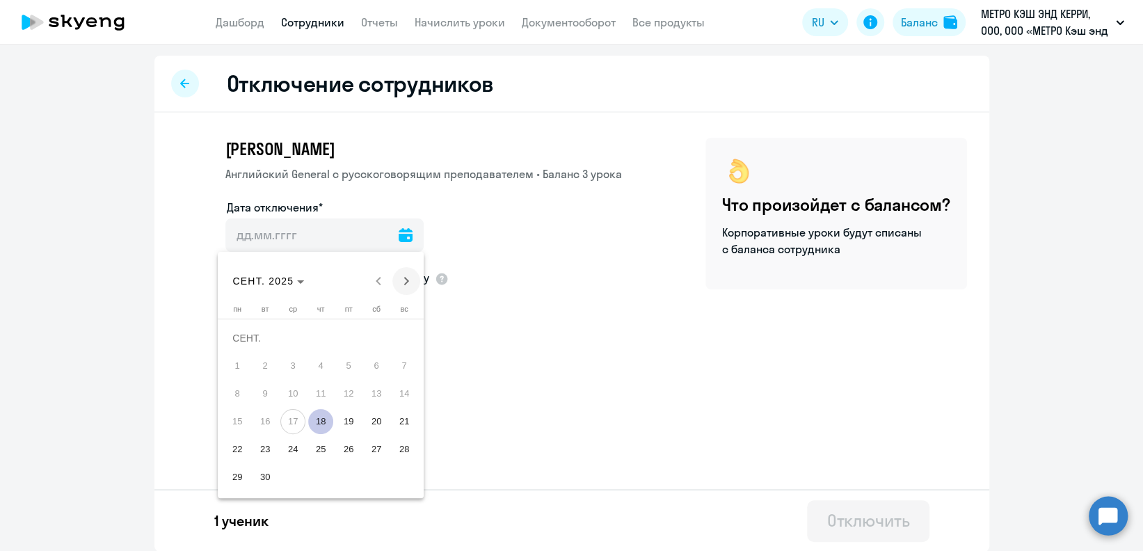
click at [406, 276] on span "Next month" at bounding box center [406, 281] width 28 height 28
click at [295, 371] on span "1" at bounding box center [292, 365] width 25 height 25
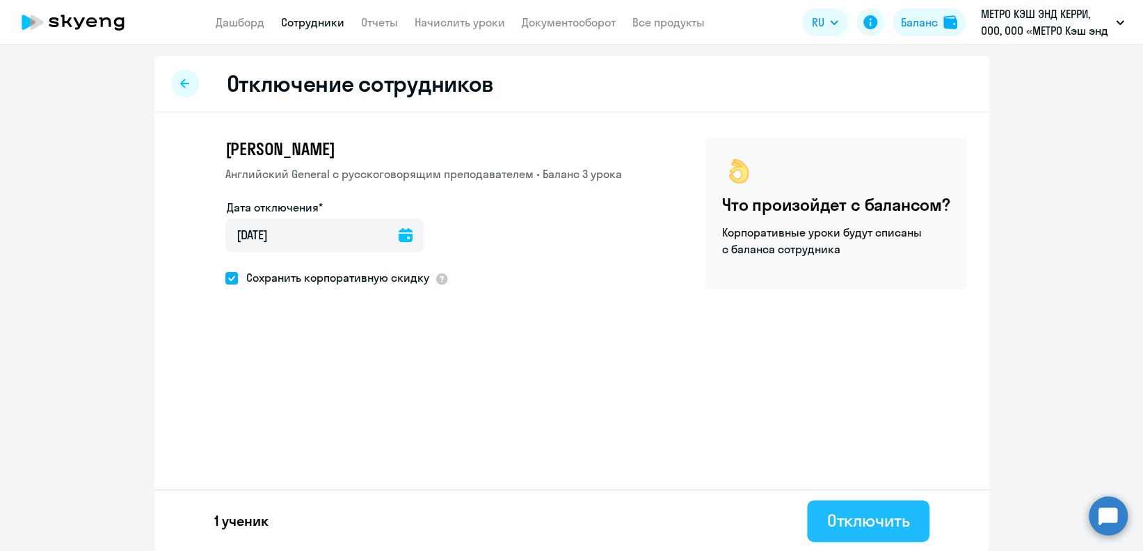
click at [890, 512] on div "Отключить" at bounding box center [867, 520] width 83 height 22
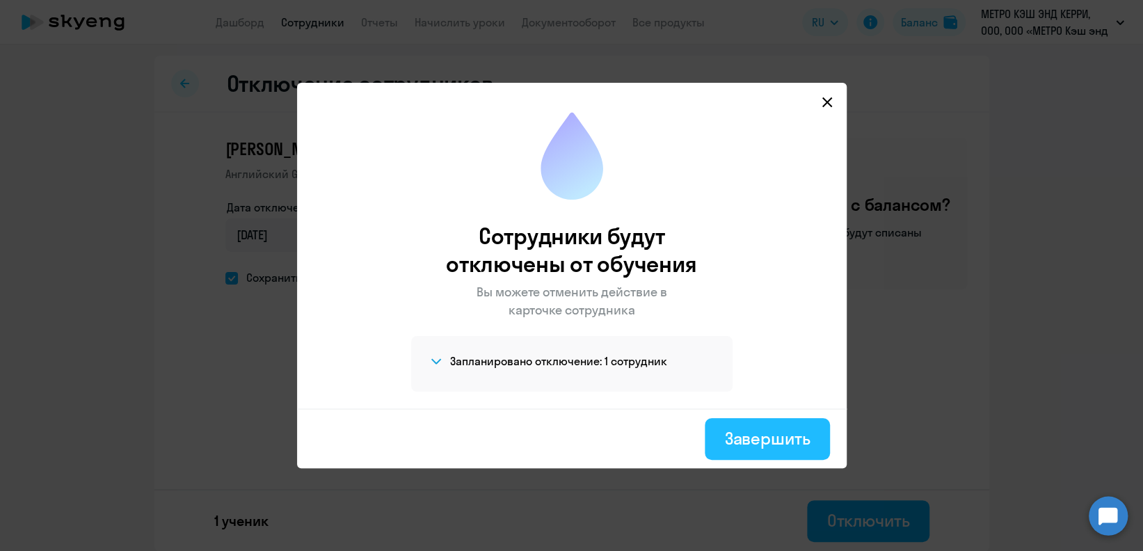
click at [721, 434] on button "Завершить" at bounding box center [767, 439] width 125 height 42
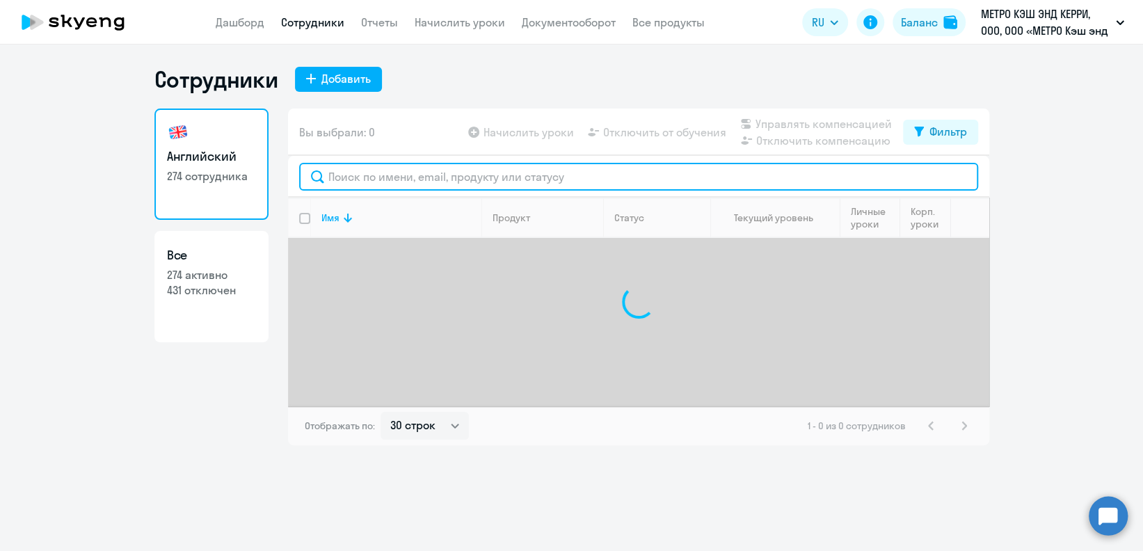
click at [414, 177] on input "text" at bounding box center [638, 177] width 679 height 28
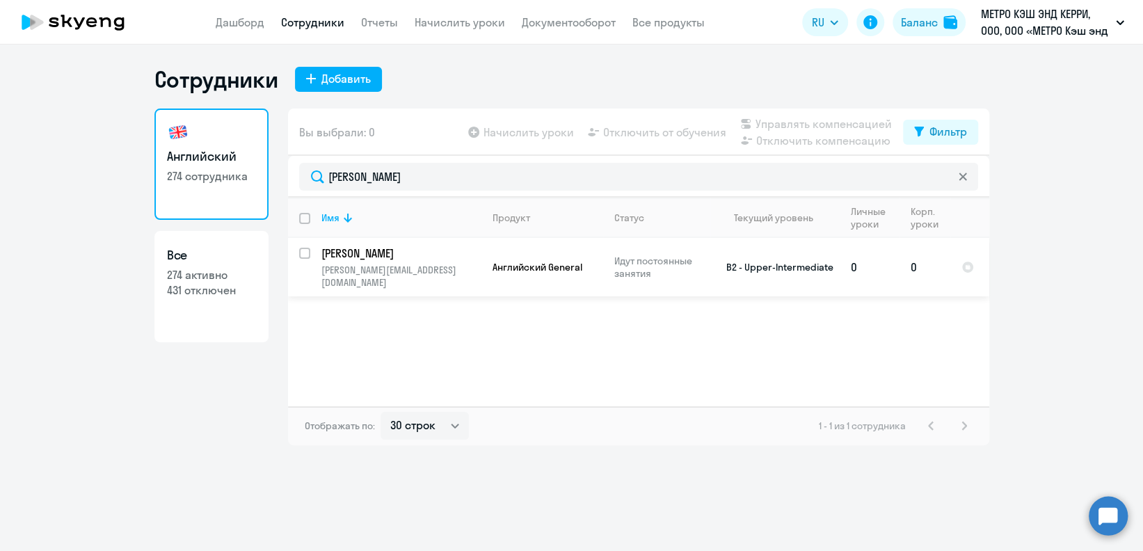
click at [305, 252] on input "select row 22994600" at bounding box center [313, 262] width 28 height 28
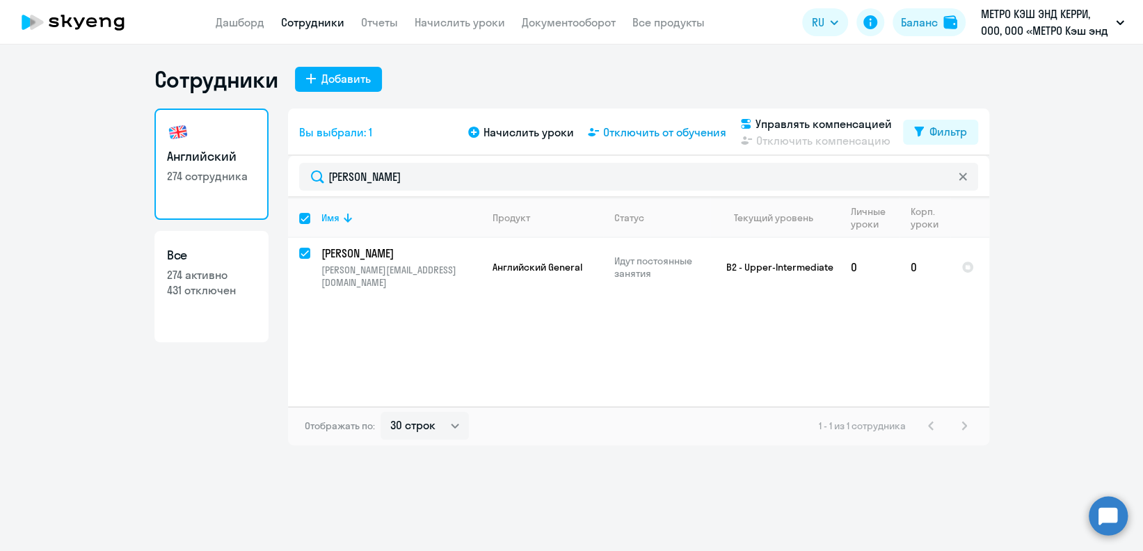
click at [644, 140] on span "Отключить от обучения" at bounding box center [664, 132] width 123 height 17
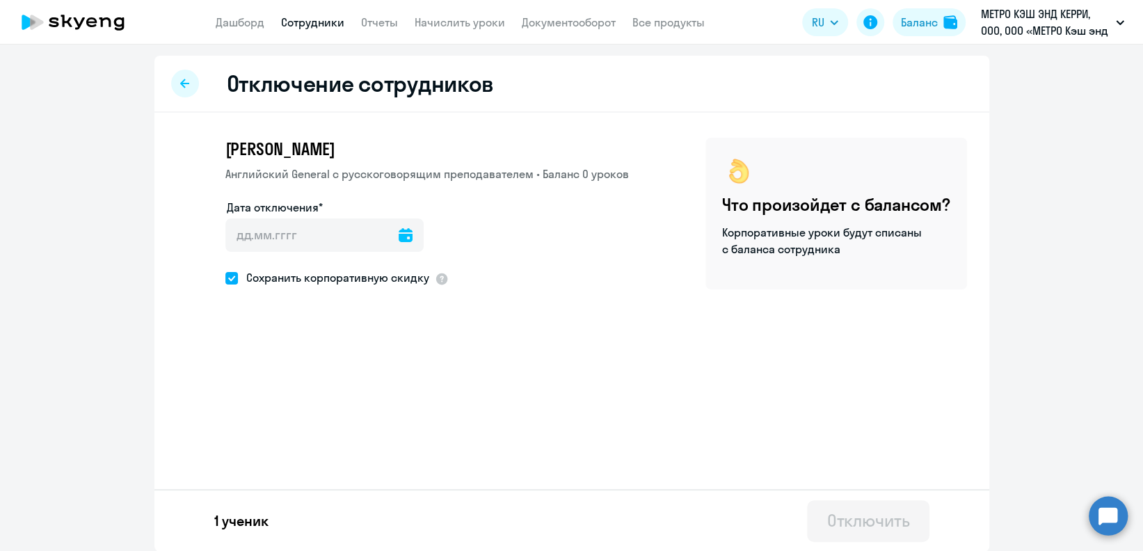
click at [399, 234] on icon at bounding box center [406, 235] width 14 height 14
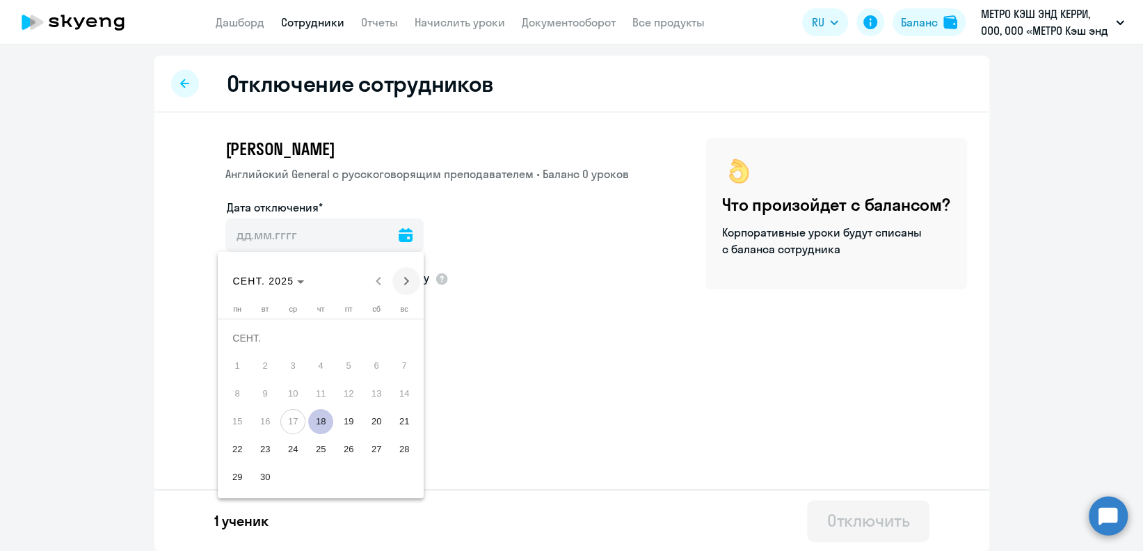
click at [411, 278] on span "Next month" at bounding box center [406, 281] width 28 height 28
click at [295, 366] on span "1" at bounding box center [292, 365] width 25 height 25
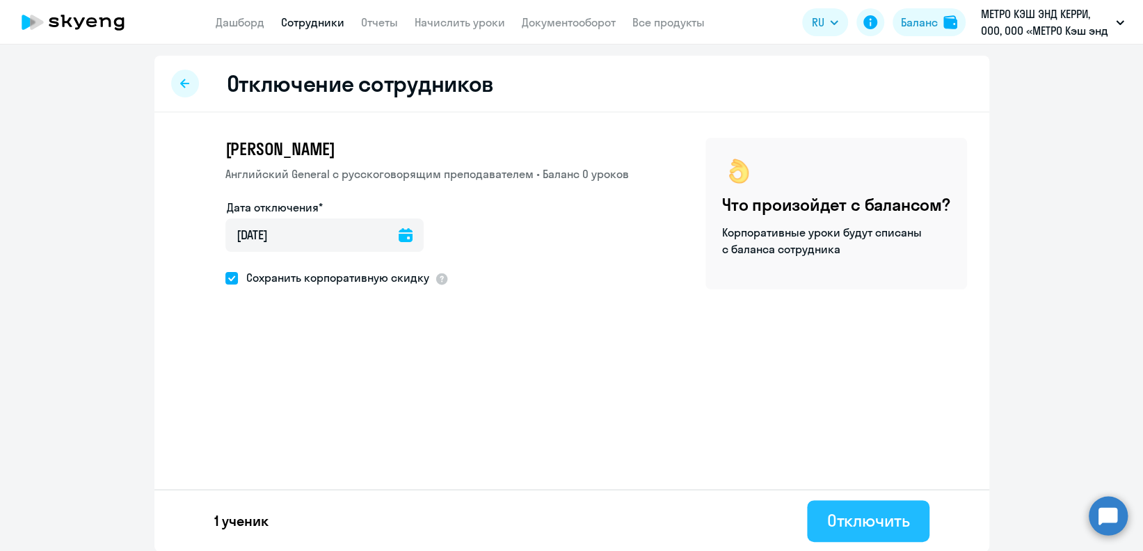
click at [829, 511] on div "Отключить" at bounding box center [867, 520] width 83 height 22
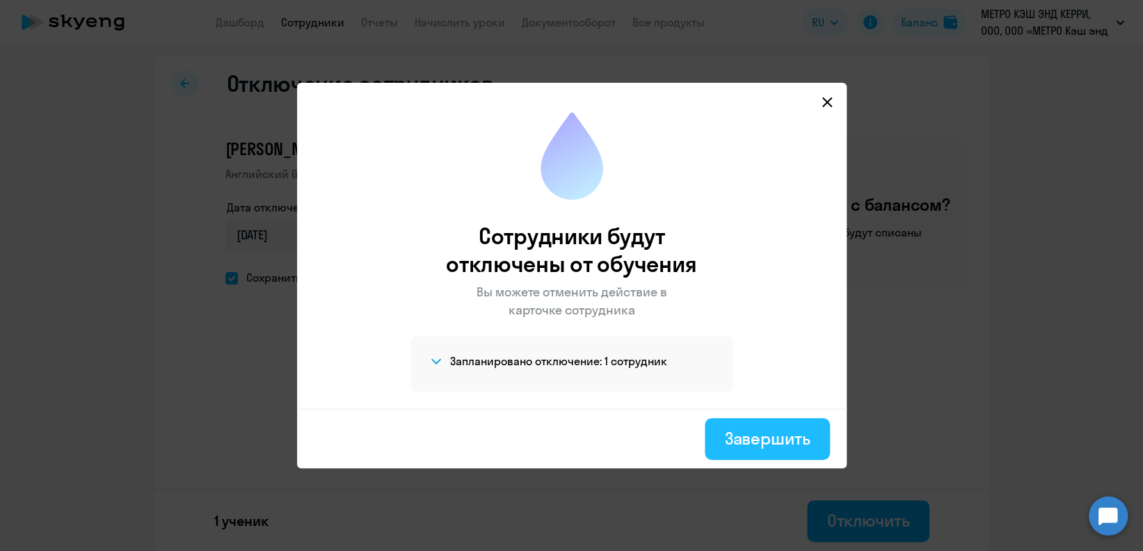
click at [754, 437] on div "Завершить" at bounding box center [767, 438] width 86 height 22
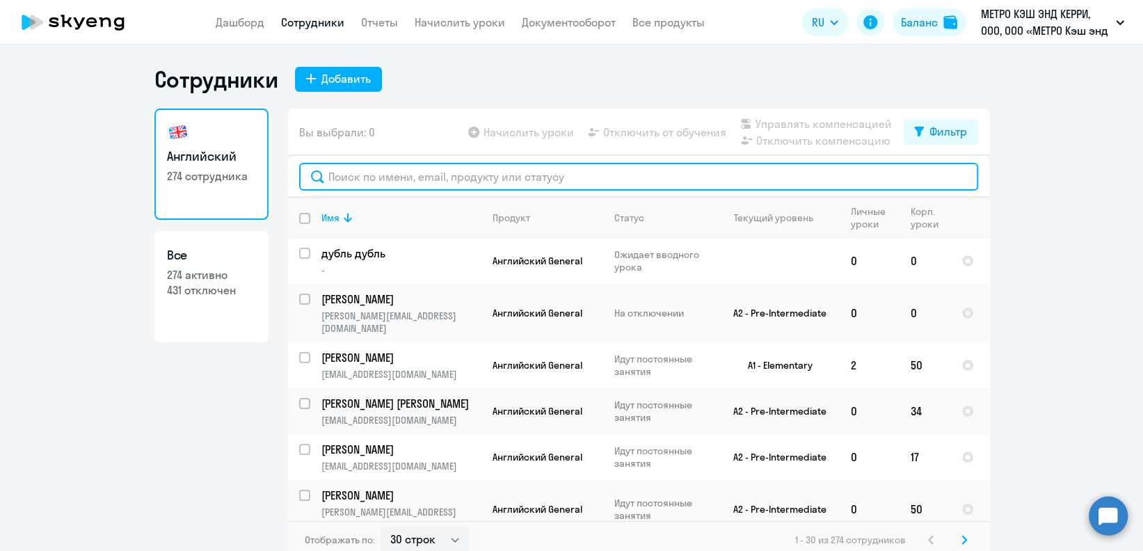
click at [534, 173] on input "text" at bounding box center [638, 177] width 679 height 28
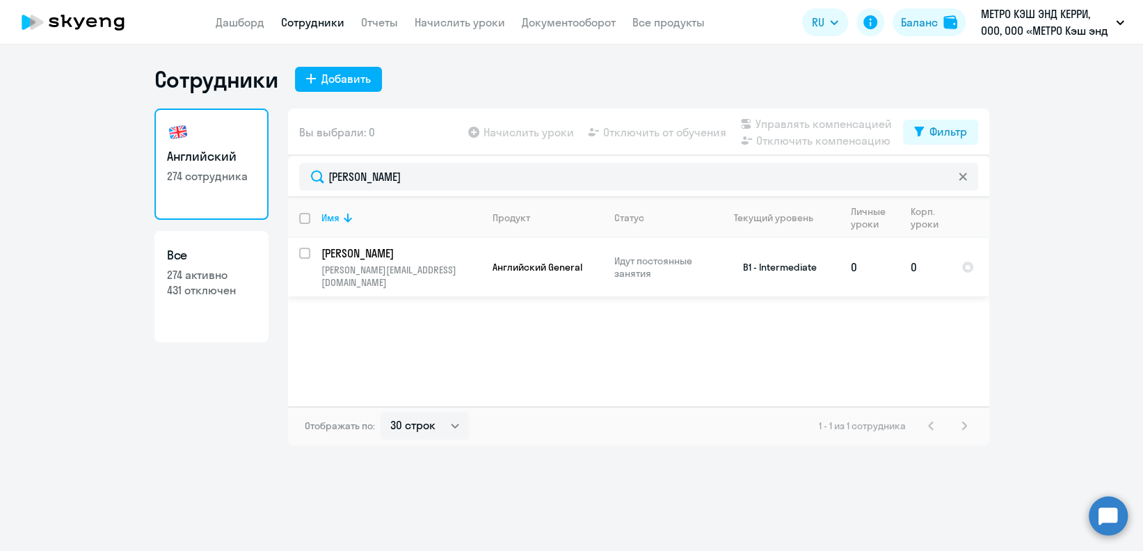
click at [305, 255] on input "select row 13308239" at bounding box center [313, 262] width 28 height 28
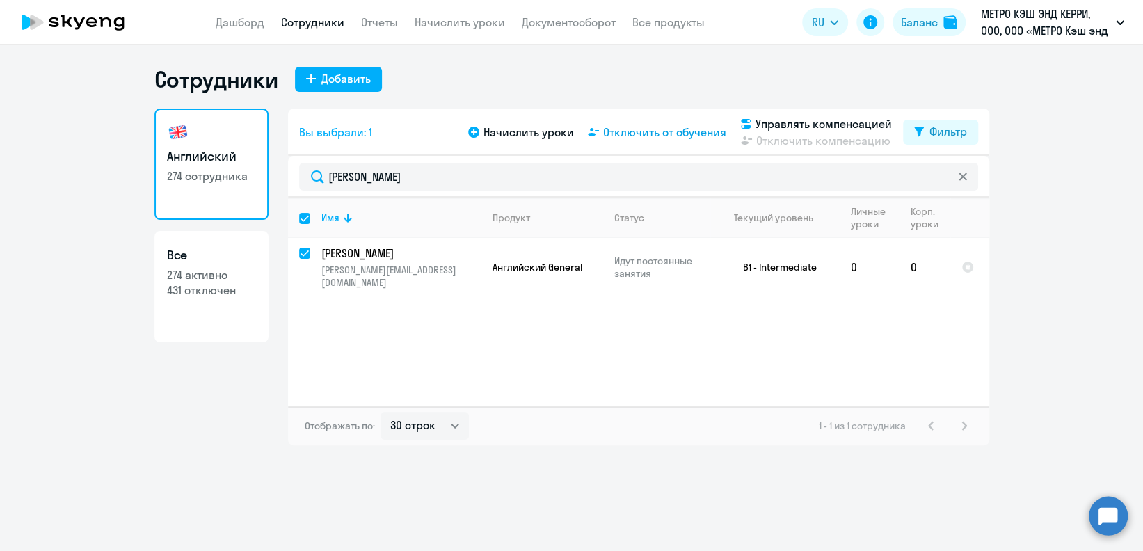
click at [662, 135] on span "Отключить от обучения" at bounding box center [664, 132] width 123 height 17
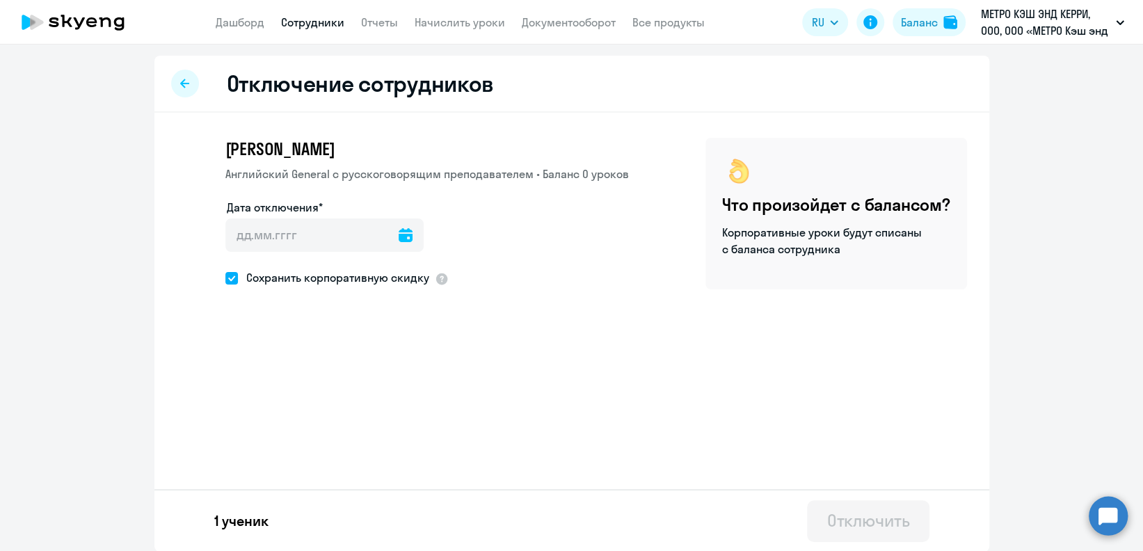
click at [399, 234] on icon at bounding box center [406, 235] width 14 height 14
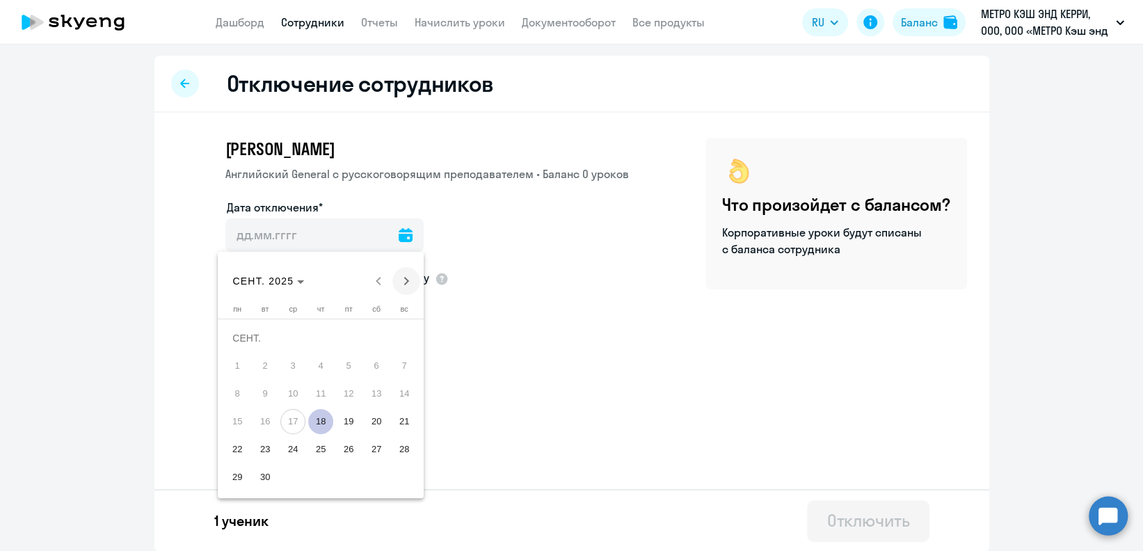
click at [412, 279] on span "Next month" at bounding box center [406, 281] width 28 height 28
click at [303, 362] on span "1" at bounding box center [292, 365] width 25 height 25
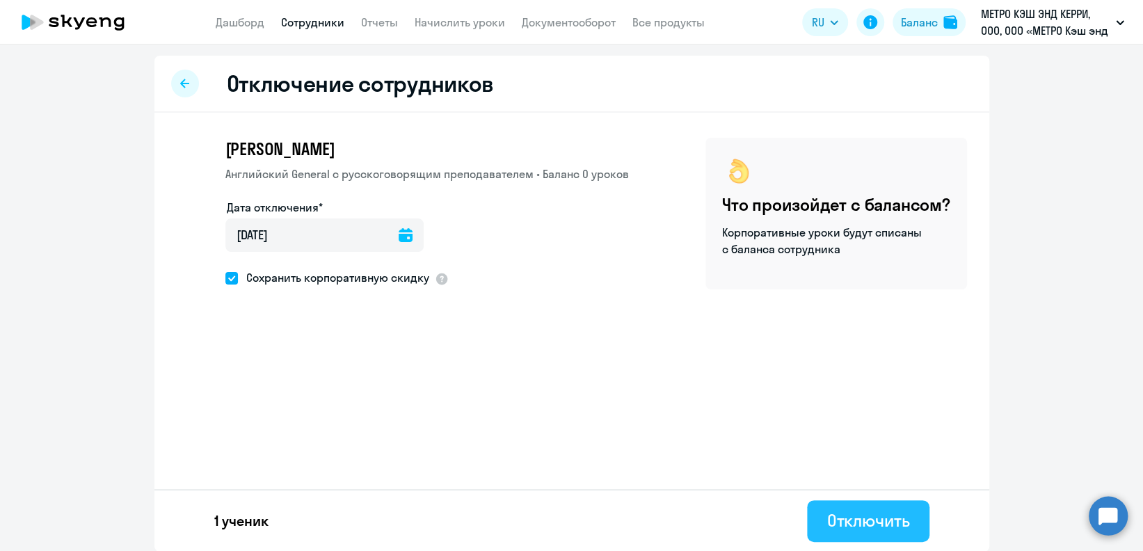
click at [852, 529] on div "Отключить" at bounding box center [867, 520] width 83 height 22
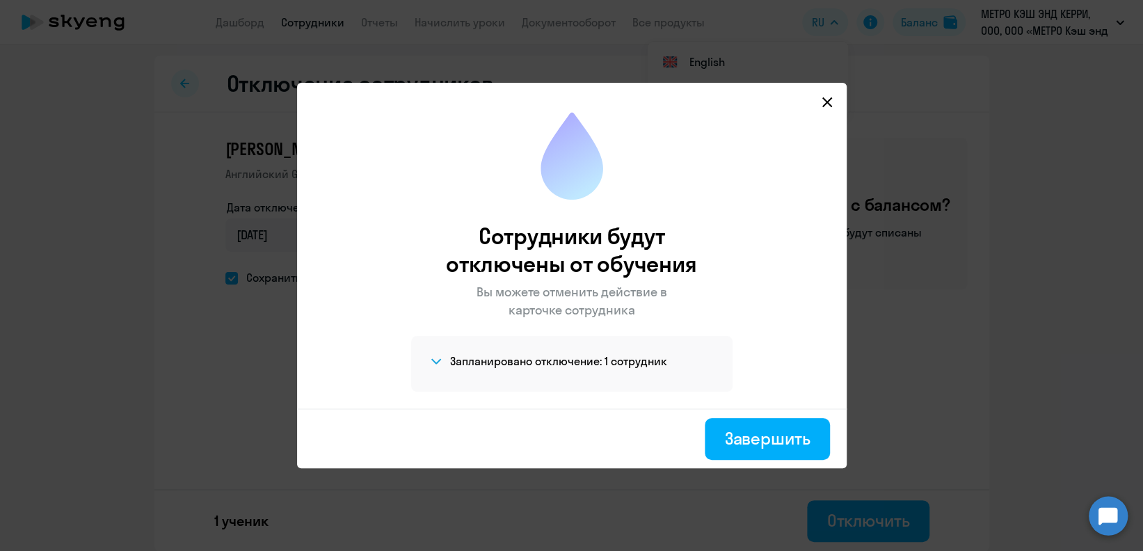
click at [743, 410] on div "Завершить" at bounding box center [572, 438] width 550 height 60
click at [749, 431] on div "Завершить" at bounding box center [767, 438] width 86 height 22
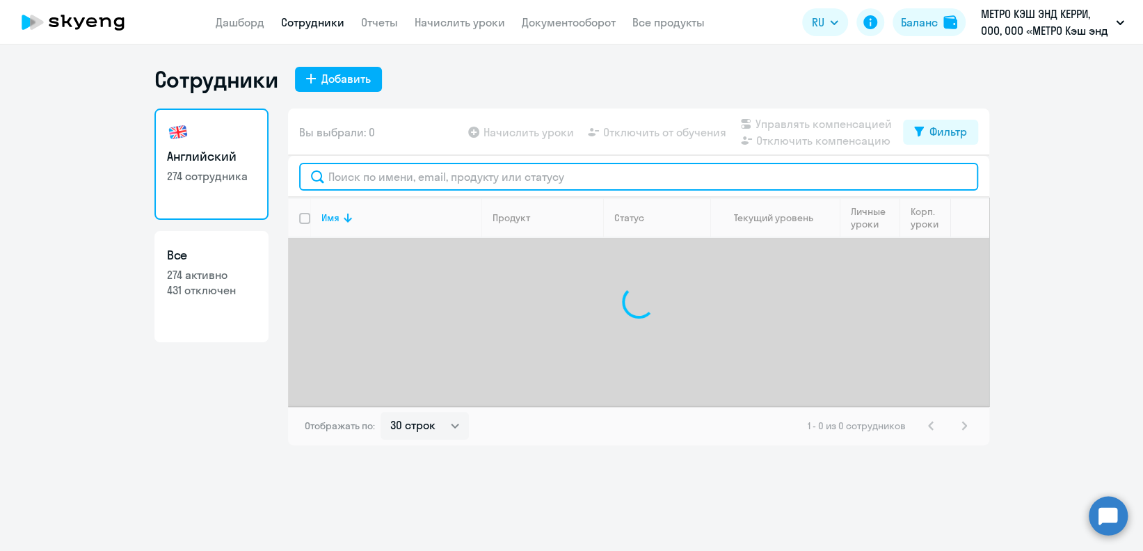
click at [463, 176] on input "text" at bounding box center [638, 177] width 679 height 28
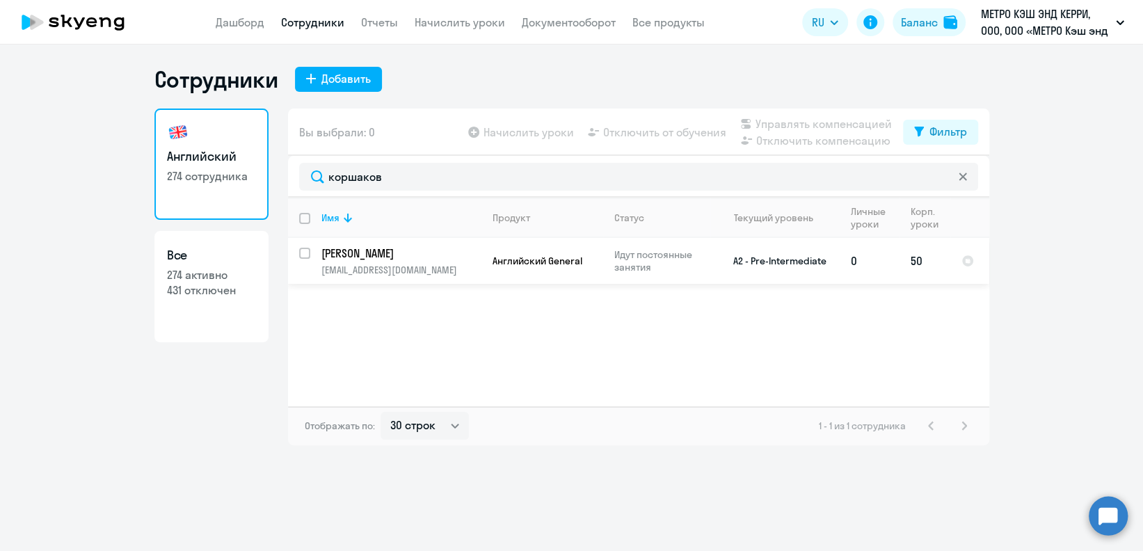
click at [301, 251] on input "select row 10653001" at bounding box center [313, 262] width 28 height 28
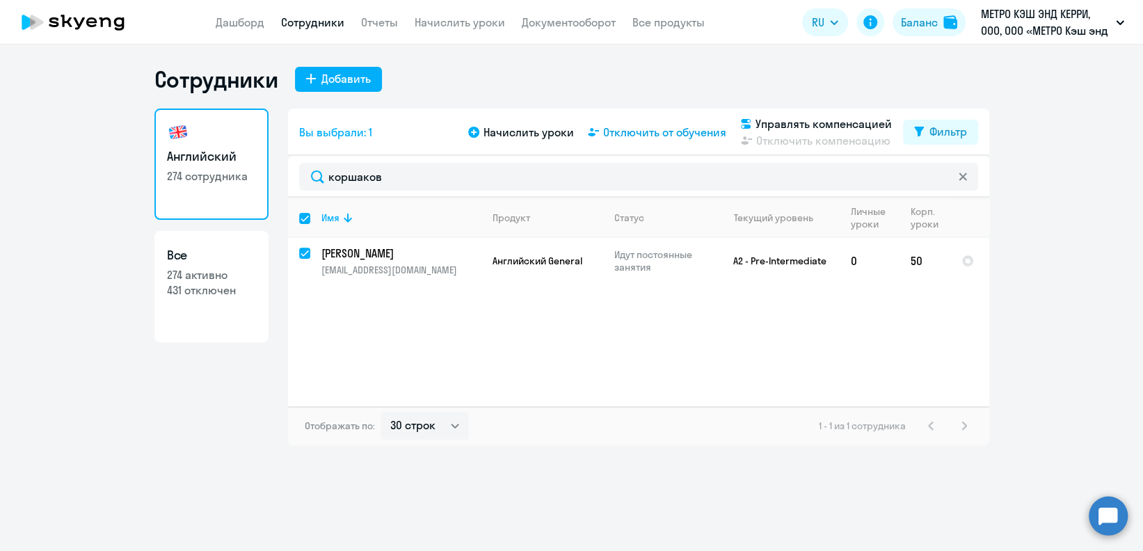
click at [627, 133] on span "Отключить от обучения" at bounding box center [664, 132] width 123 height 17
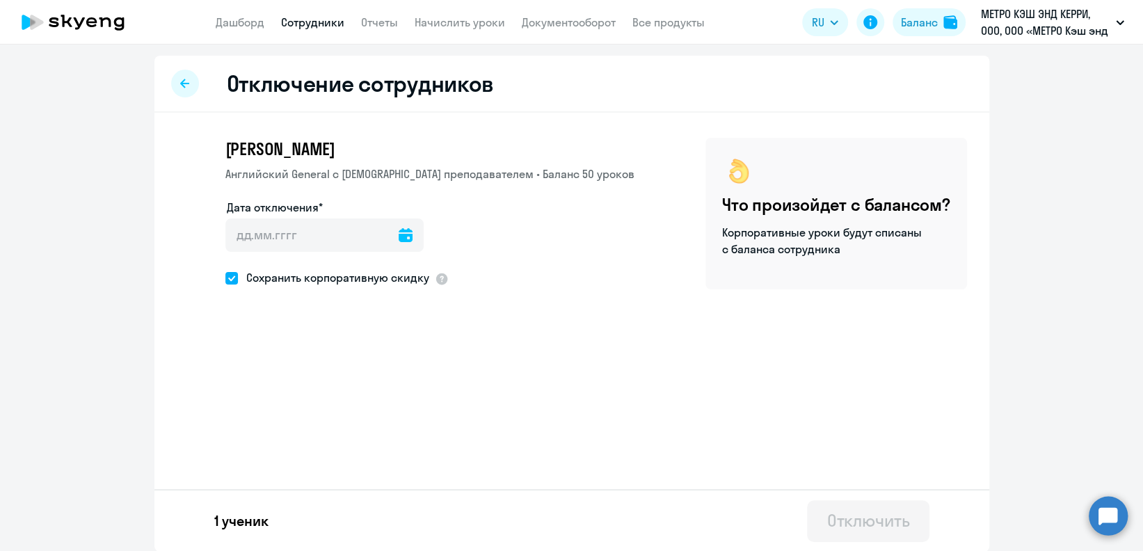
click at [399, 236] on icon at bounding box center [406, 235] width 14 height 14
click at [408, 276] on span "Next month" at bounding box center [406, 281] width 28 height 28
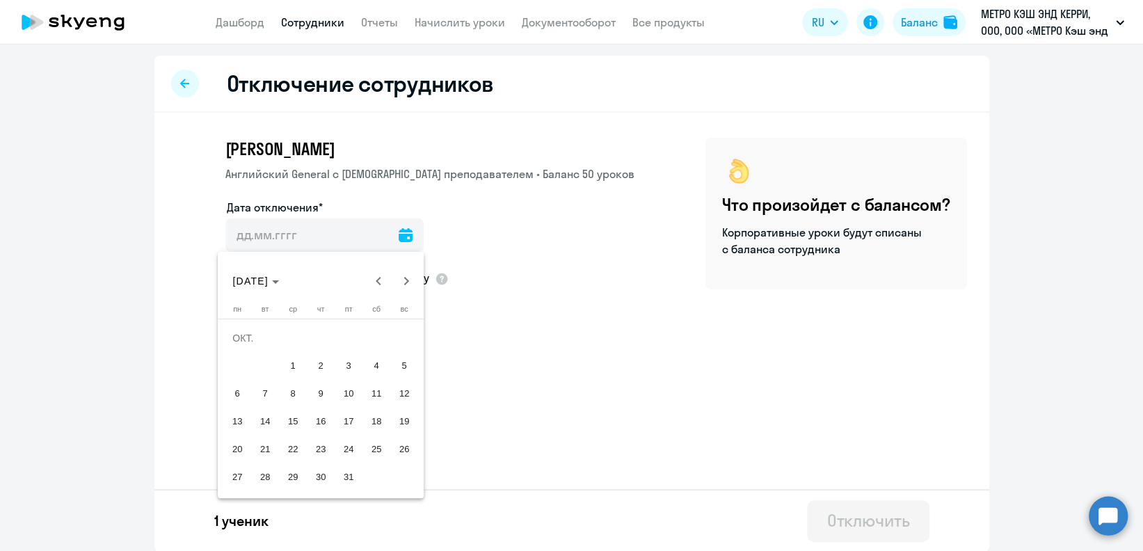
click at [295, 356] on span "1" at bounding box center [292, 365] width 25 height 25
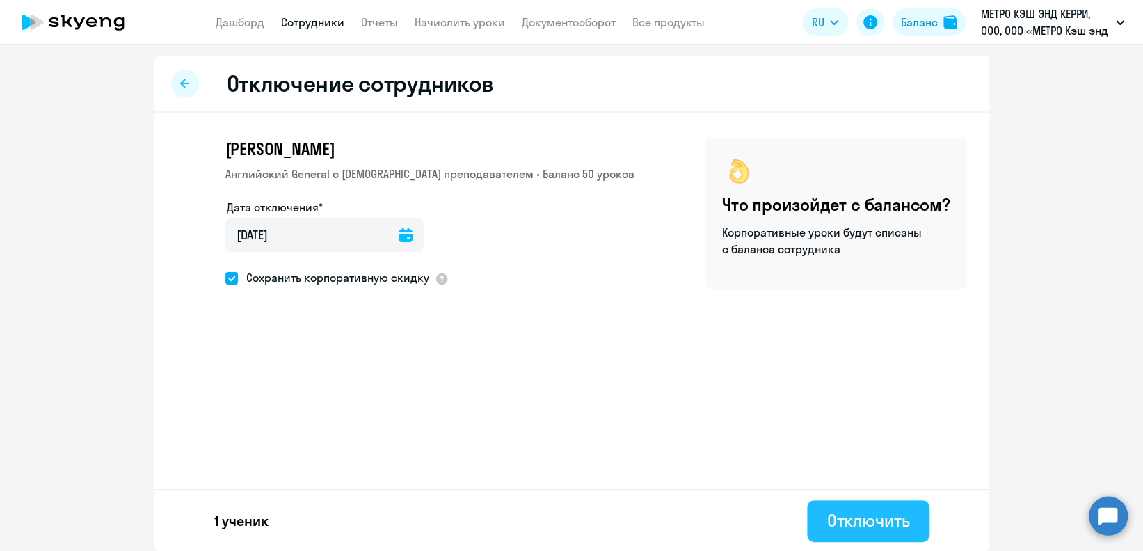
click at [902, 507] on button "Отключить" at bounding box center [868, 521] width 122 height 42
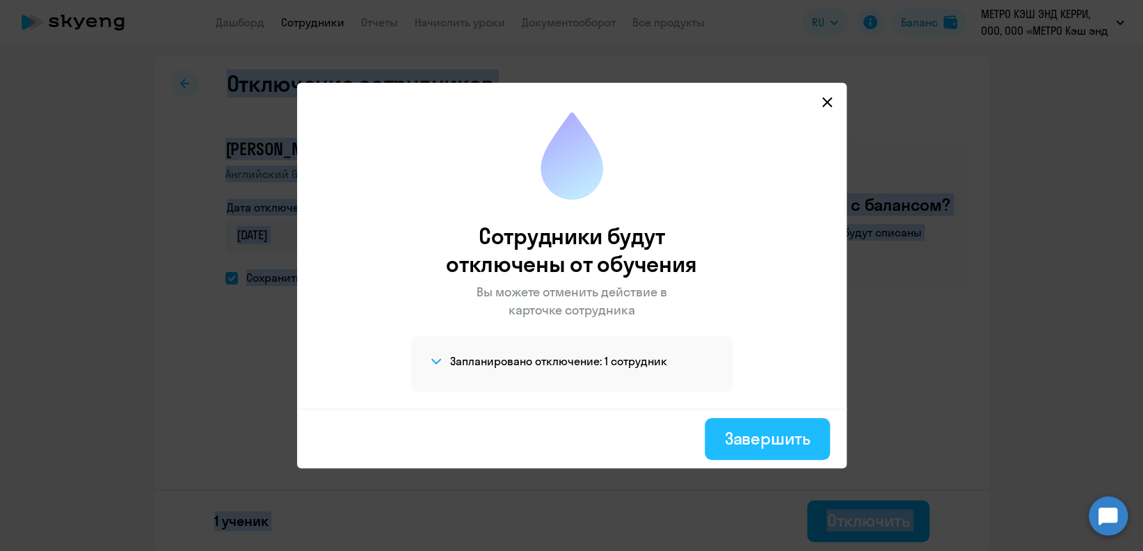
click at [795, 440] on div "Завершить" at bounding box center [767, 438] width 86 height 22
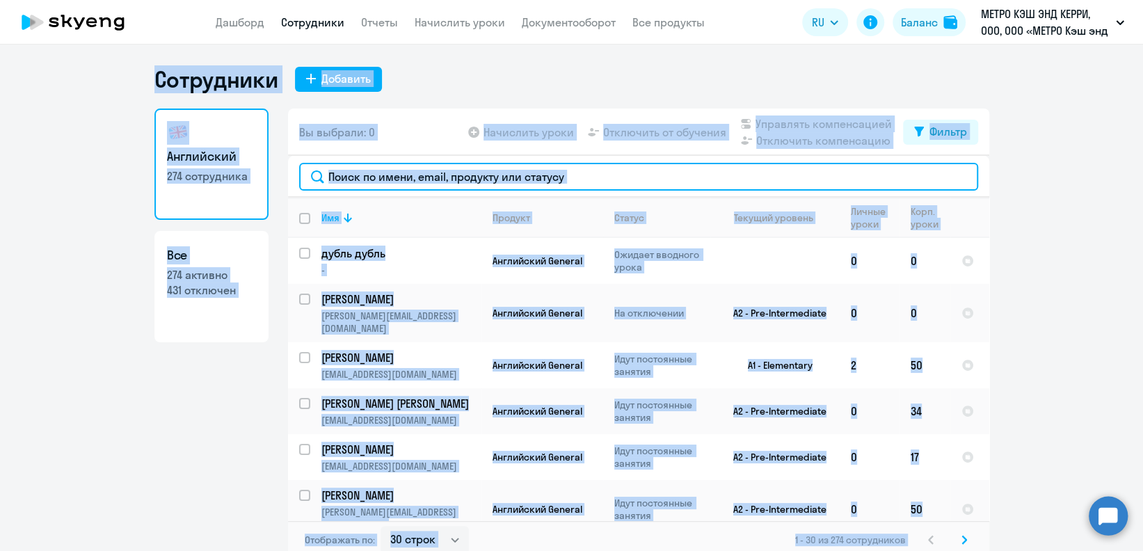
click at [443, 178] on input "text" at bounding box center [638, 177] width 679 height 28
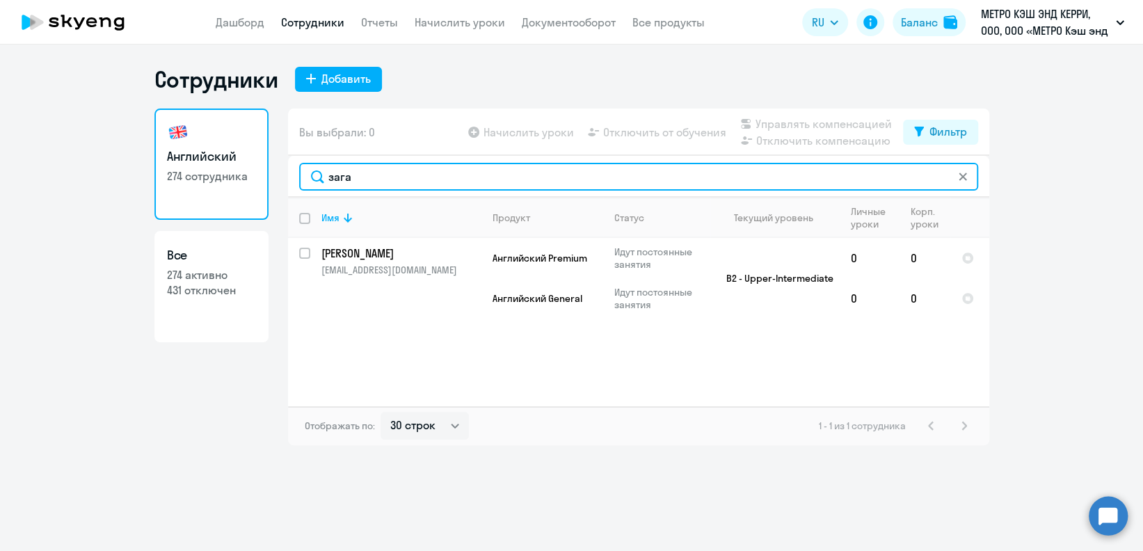
drag, startPoint x: 442, startPoint y: 184, endPoint x: 222, endPoint y: 211, distance: 221.6
click at [222, 211] on div "Английский 274 сотрудника Все 274 активно 431 отключен Вы выбрали: 0 Начислить …" at bounding box center [571, 277] width 835 height 337
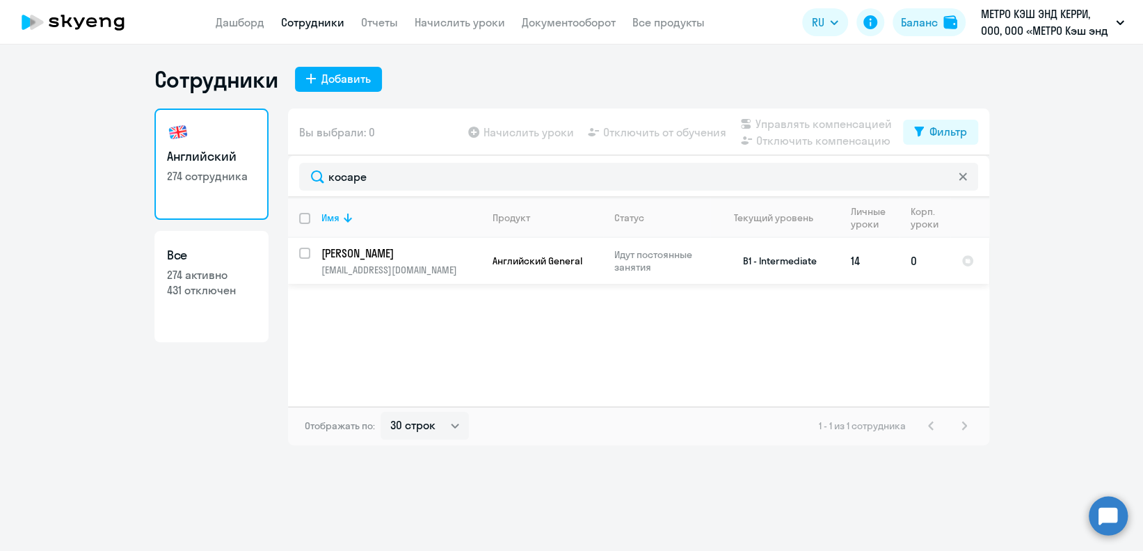
click at [306, 251] on input "select row 9494577" at bounding box center [313, 262] width 28 height 28
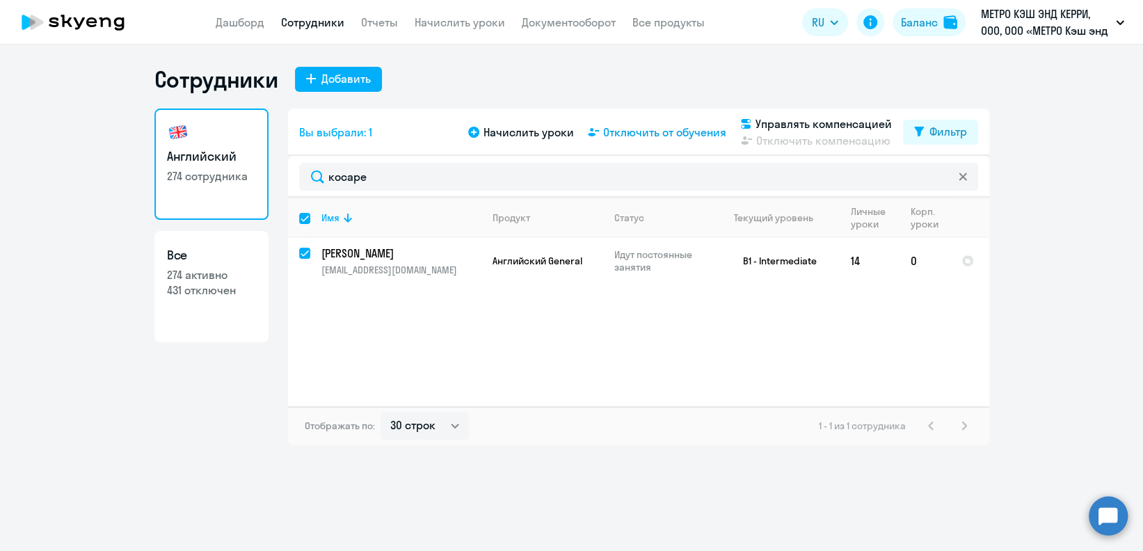
click at [701, 129] on span "Отключить от обучения" at bounding box center [664, 132] width 123 height 17
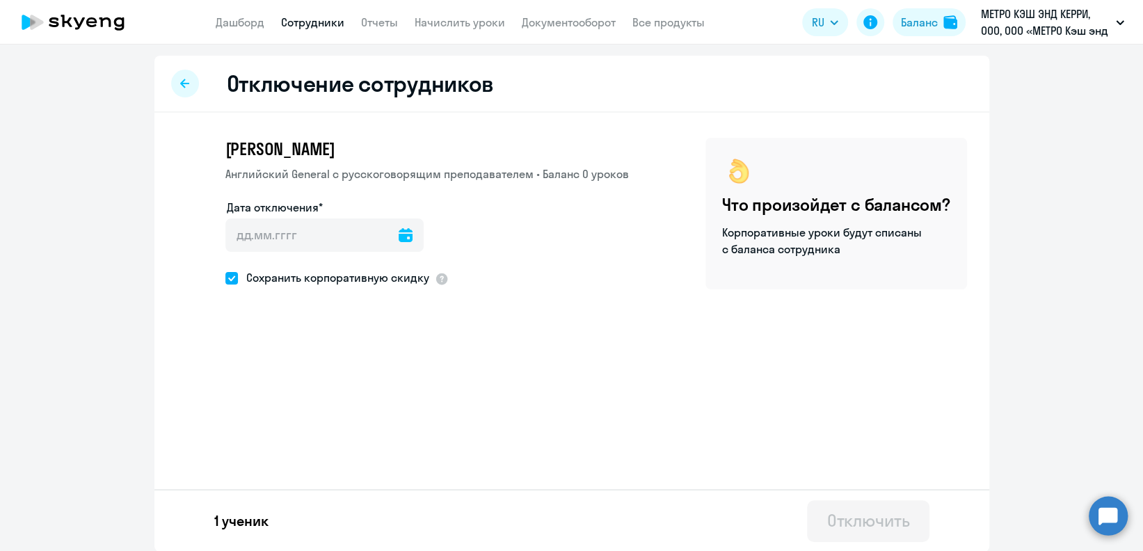
click at [399, 234] on icon at bounding box center [406, 235] width 14 height 14
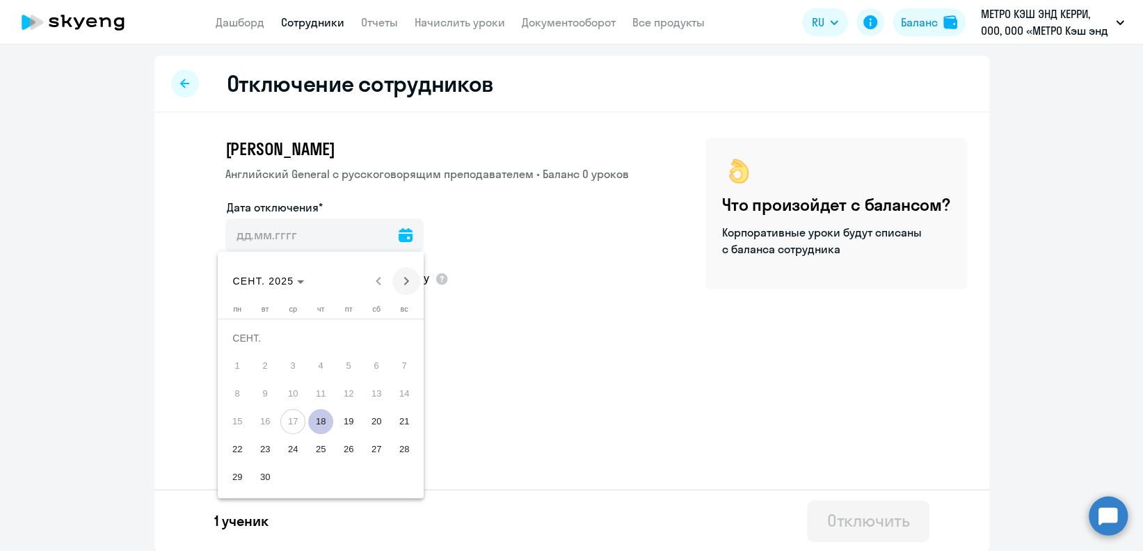
click at [408, 279] on span "Next month" at bounding box center [406, 281] width 28 height 28
click at [284, 365] on span "1" at bounding box center [292, 365] width 25 height 25
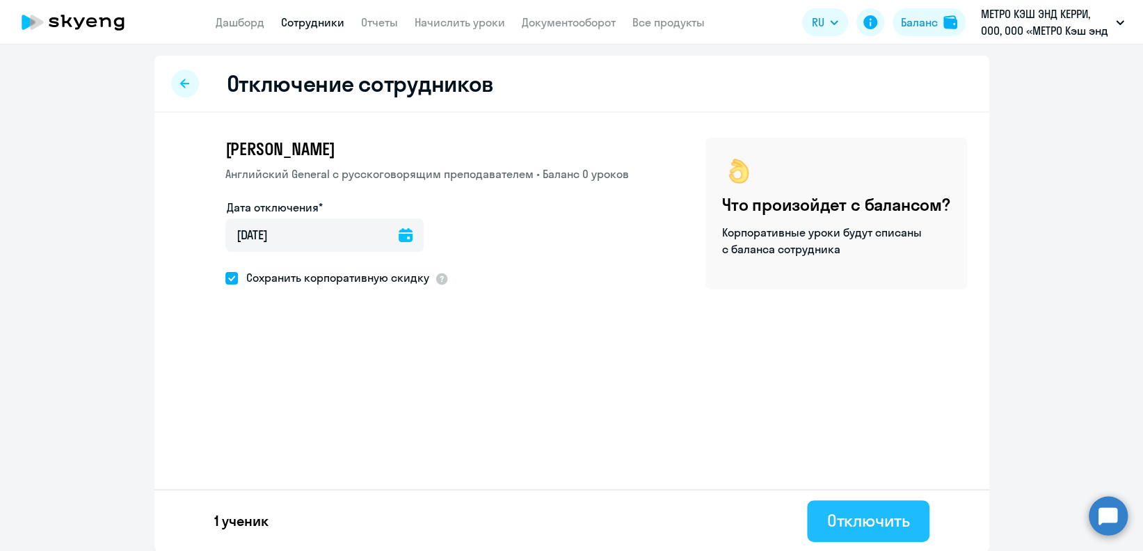
click at [845, 520] on div "Отключить" at bounding box center [867, 520] width 83 height 22
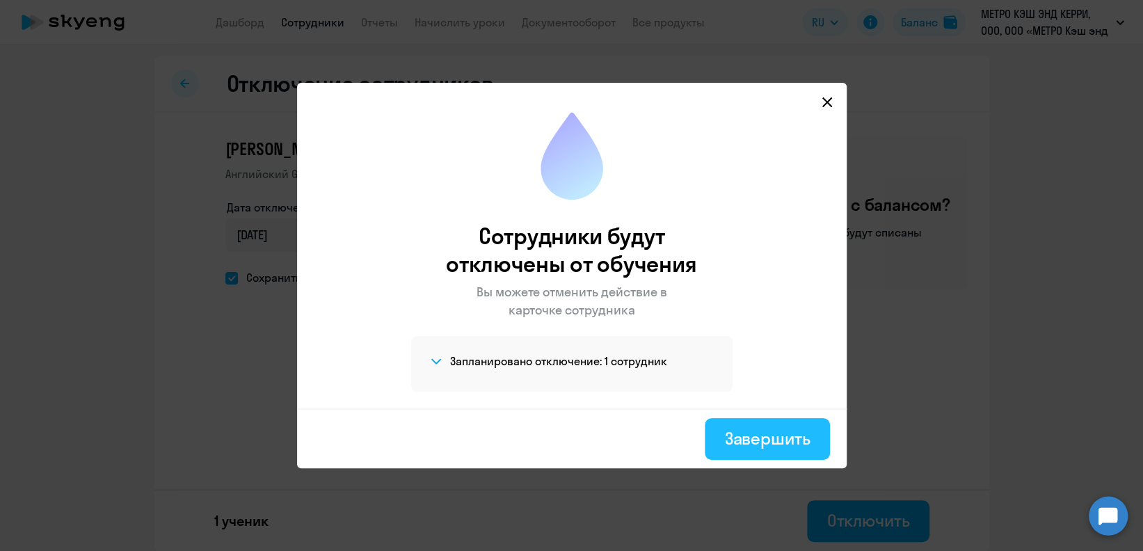
click at [725, 437] on div "Завершить" at bounding box center [767, 438] width 86 height 22
